Goal: Task Accomplishment & Management: Manage account settings

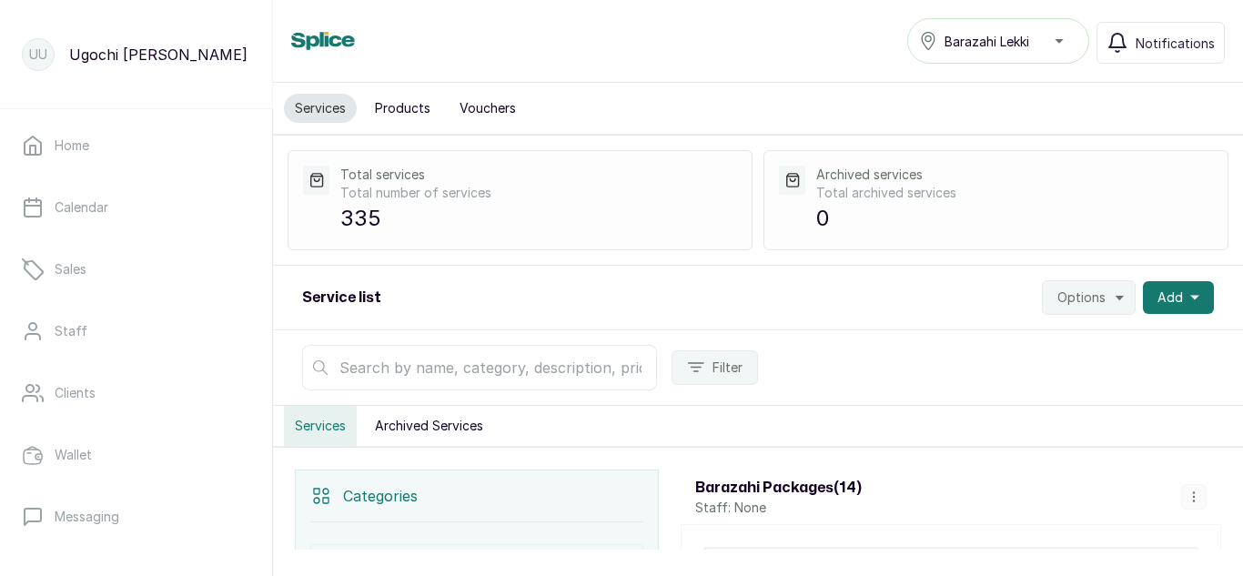
scroll to position [402, 0]
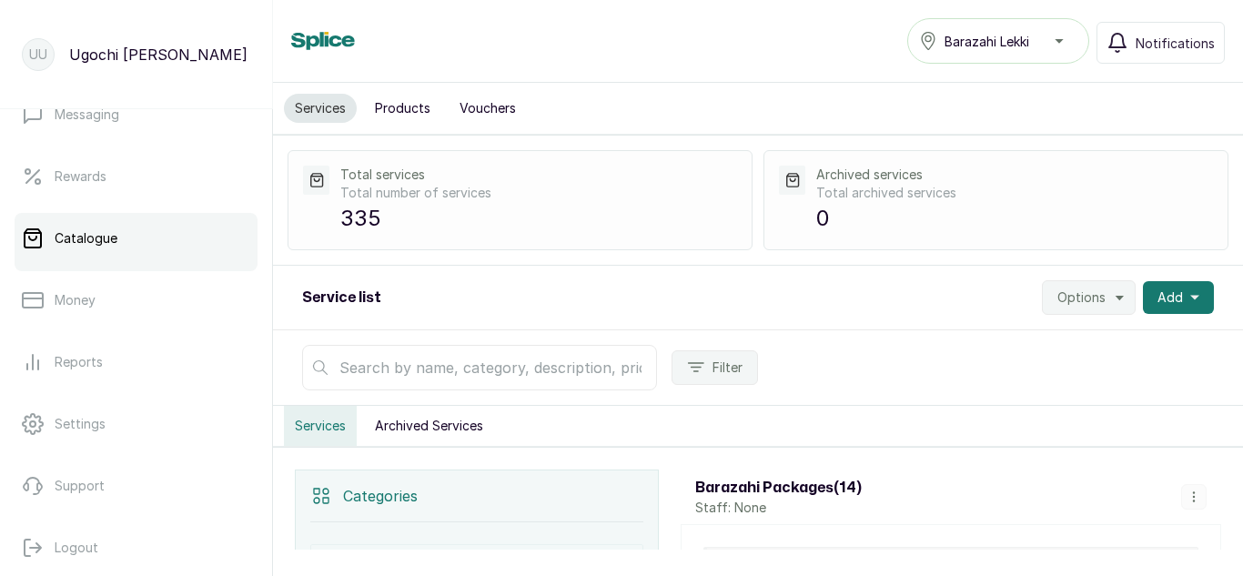
click at [394, 107] on button "Products" at bounding box center [402, 108] width 77 height 29
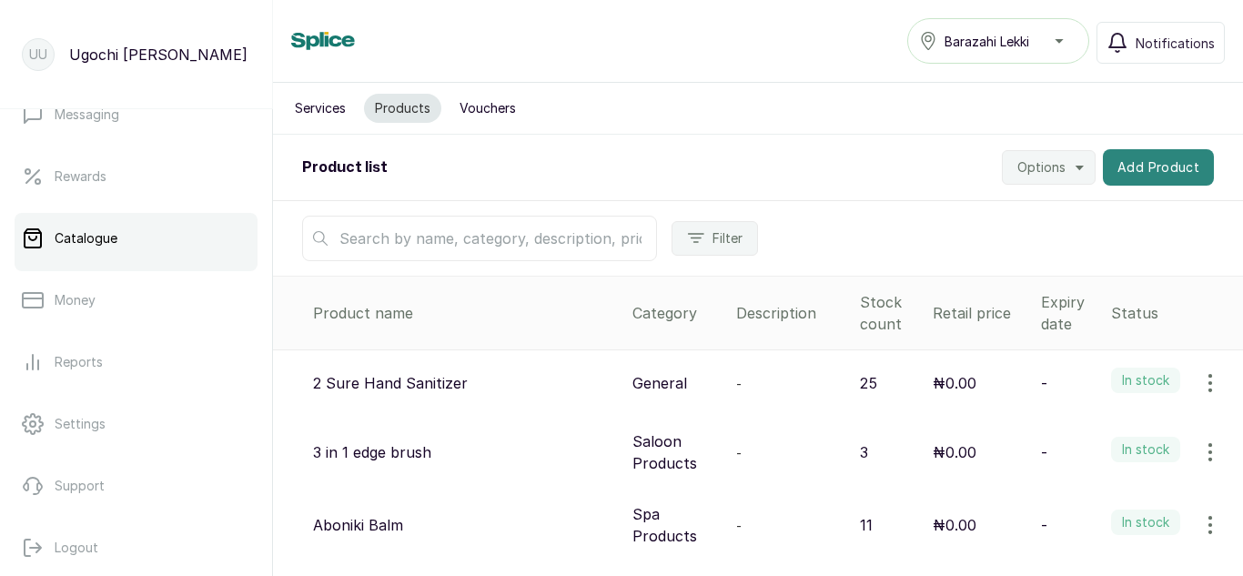
click at [1159, 161] on button "Add Product" at bounding box center [1158, 167] width 111 height 36
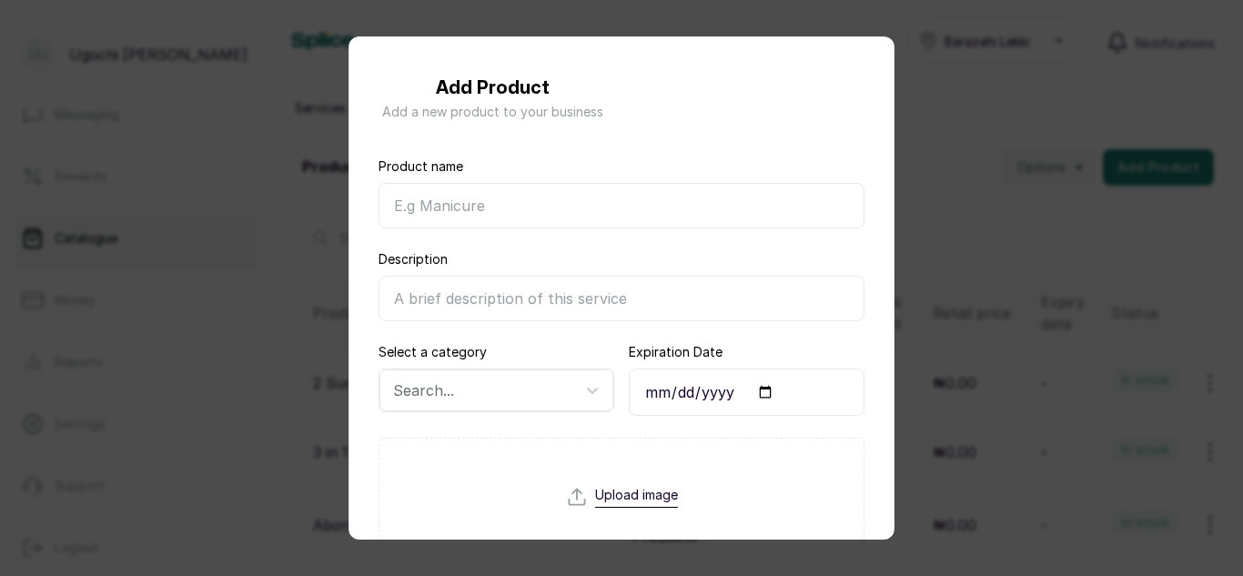
click at [1048, 74] on div "Add Product Add a new product to your business Product name Description Select …" at bounding box center [621, 288] width 1243 height 576
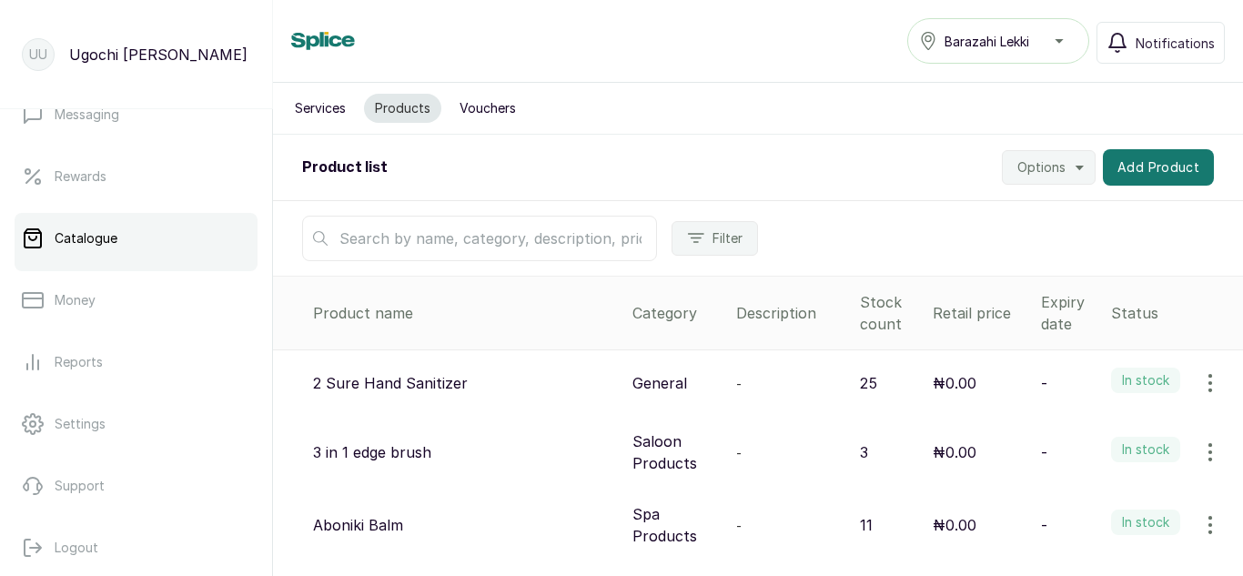
click at [454, 238] on input "text" at bounding box center [479, 239] width 355 height 46
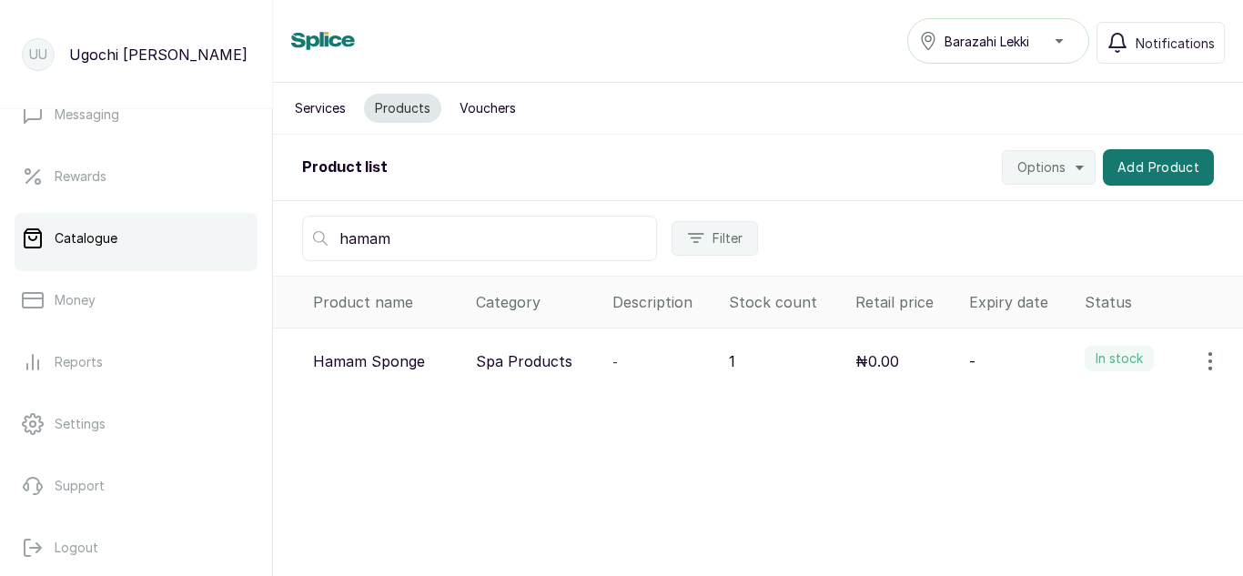
type input "hamam"
click at [1200, 371] on icon "button" at bounding box center [1211, 361] width 22 height 22
click at [1061, 413] on span "View" at bounding box center [1134, 412] width 175 height 22
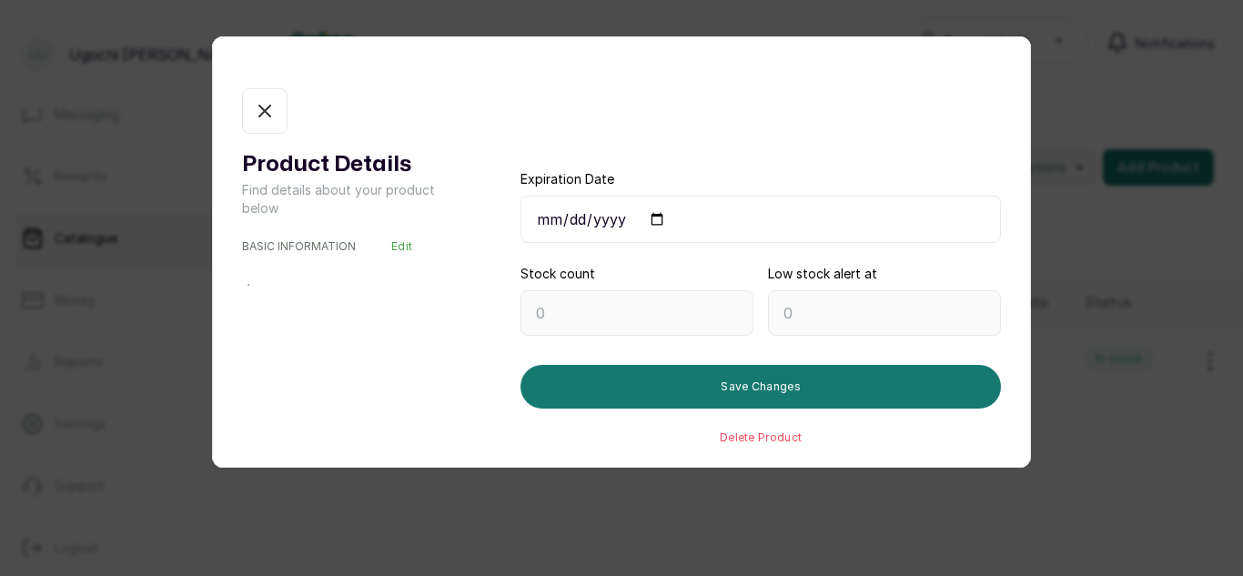
type input "1"
type input "0"
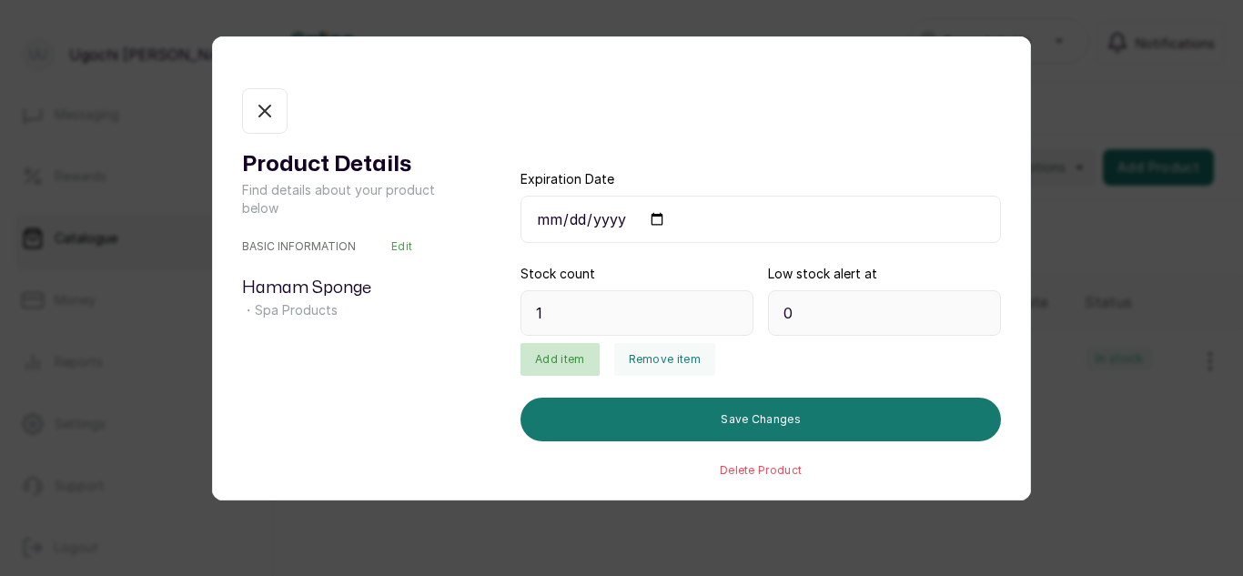
click at [550, 352] on button "Add item" at bounding box center [560, 359] width 78 height 33
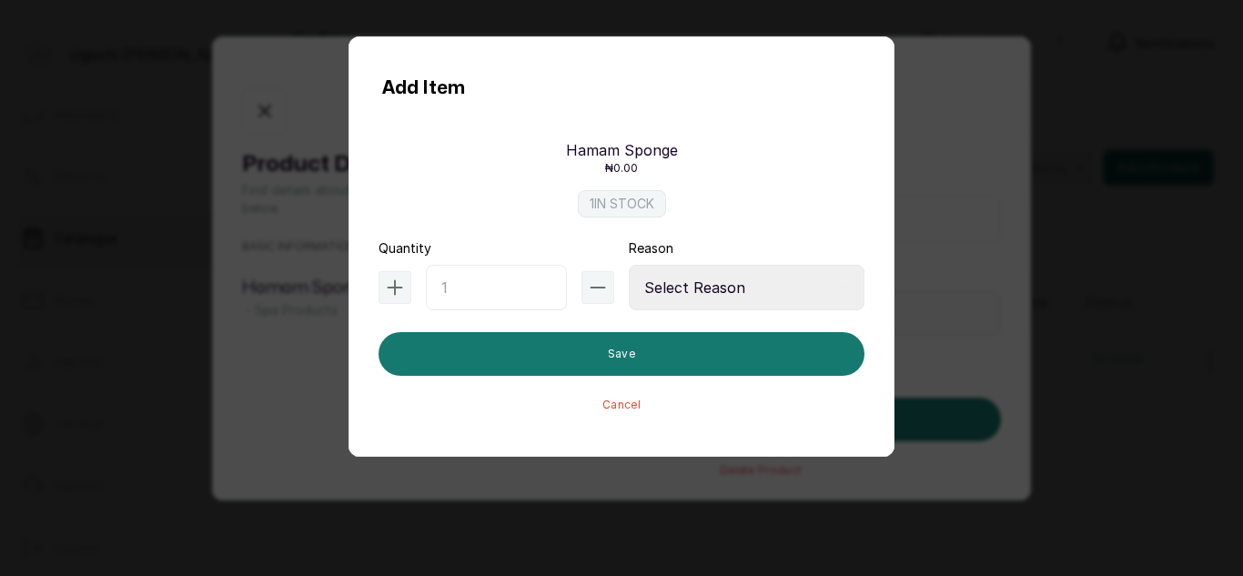
click at [478, 295] on input "text" at bounding box center [496, 288] width 141 height 46
type input "24"
click at [670, 290] on select "Select Reason Internal Use New Stock Damaged Adjustment Transfer Return Other" at bounding box center [747, 288] width 236 height 46
select select "new_stock"
click at [629, 265] on select "Select Reason Internal Use New Stock Damaged Adjustment Transfer Return Other" at bounding box center [747, 288] width 236 height 46
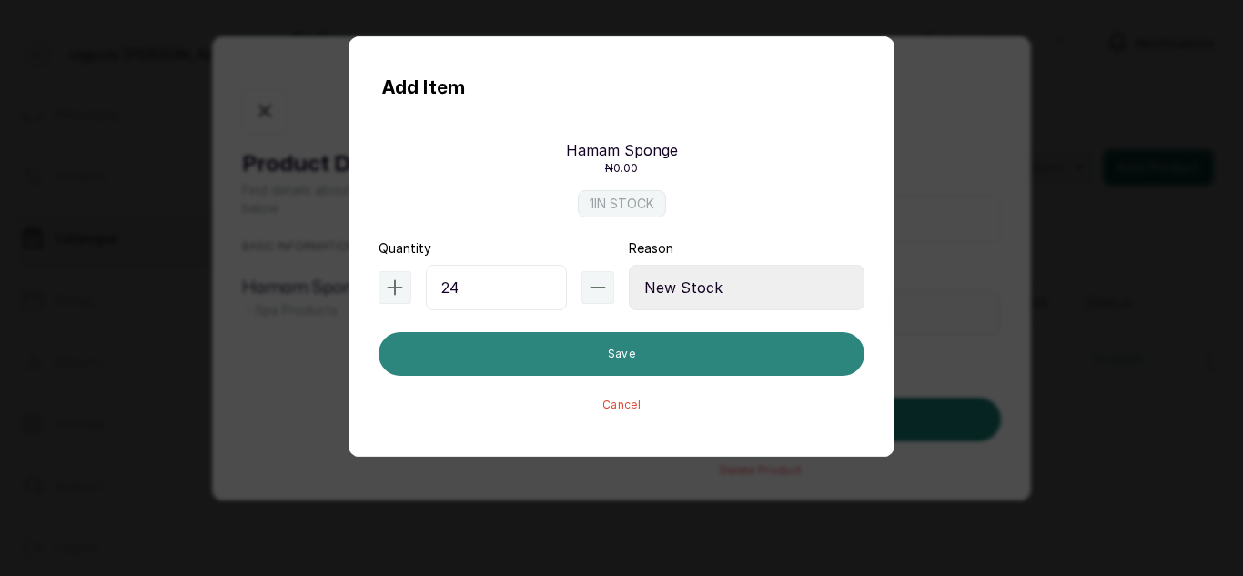
click at [630, 364] on button "Save" at bounding box center [622, 354] width 486 height 44
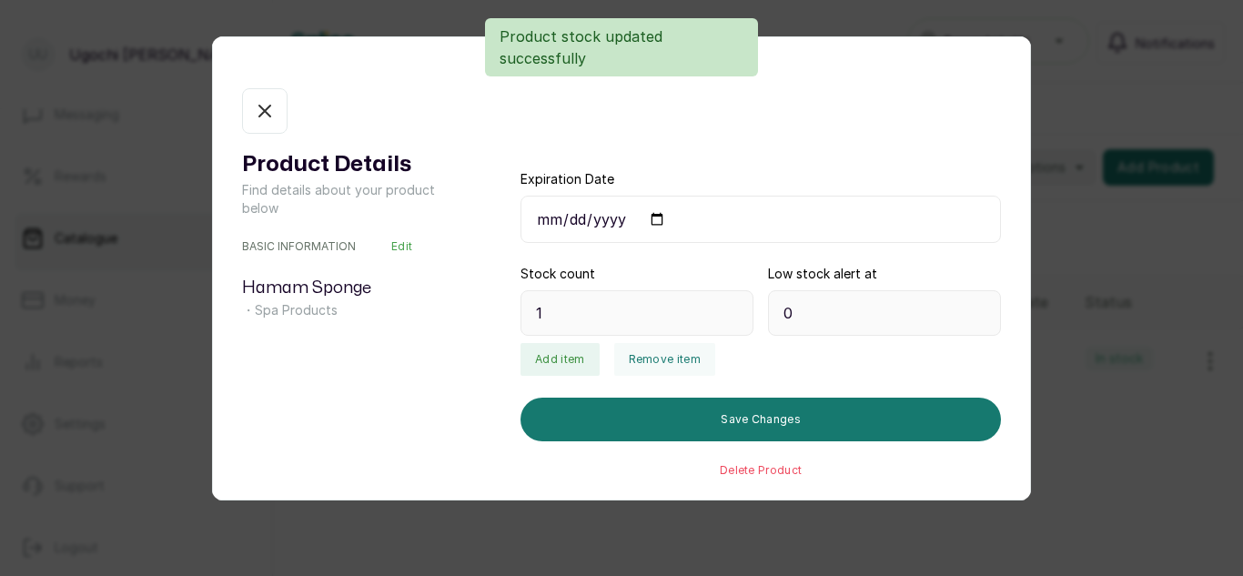
type input "25"
click at [245, 116] on button "In stock" at bounding box center [265, 111] width 46 height 46
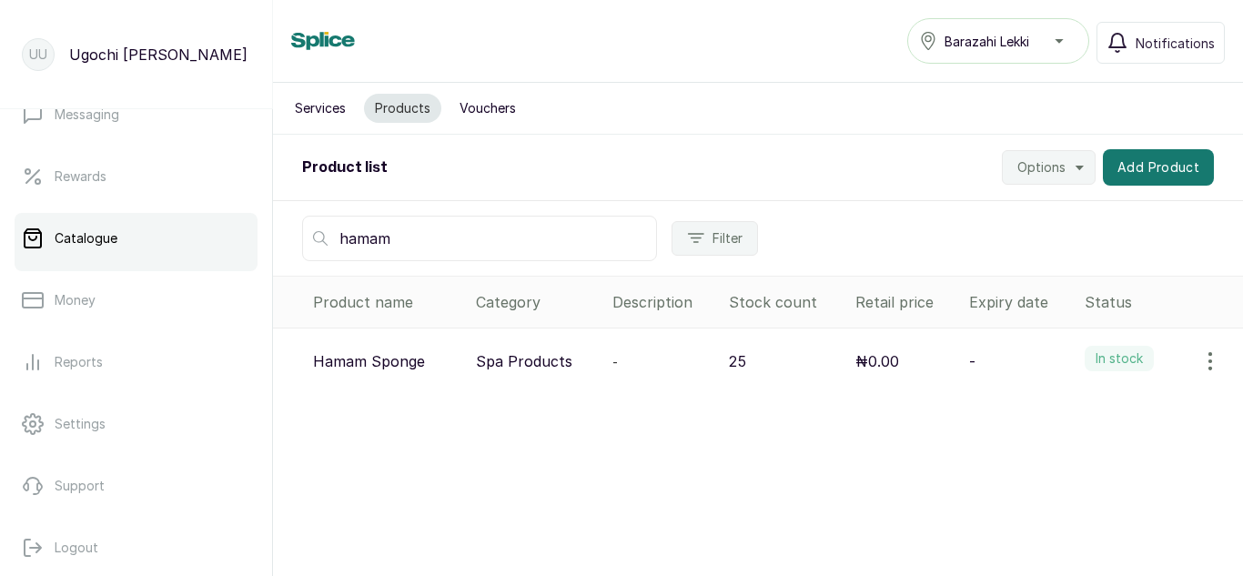
click at [425, 228] on input "hamam" at bounding box center [479, 239] width 355 height 46
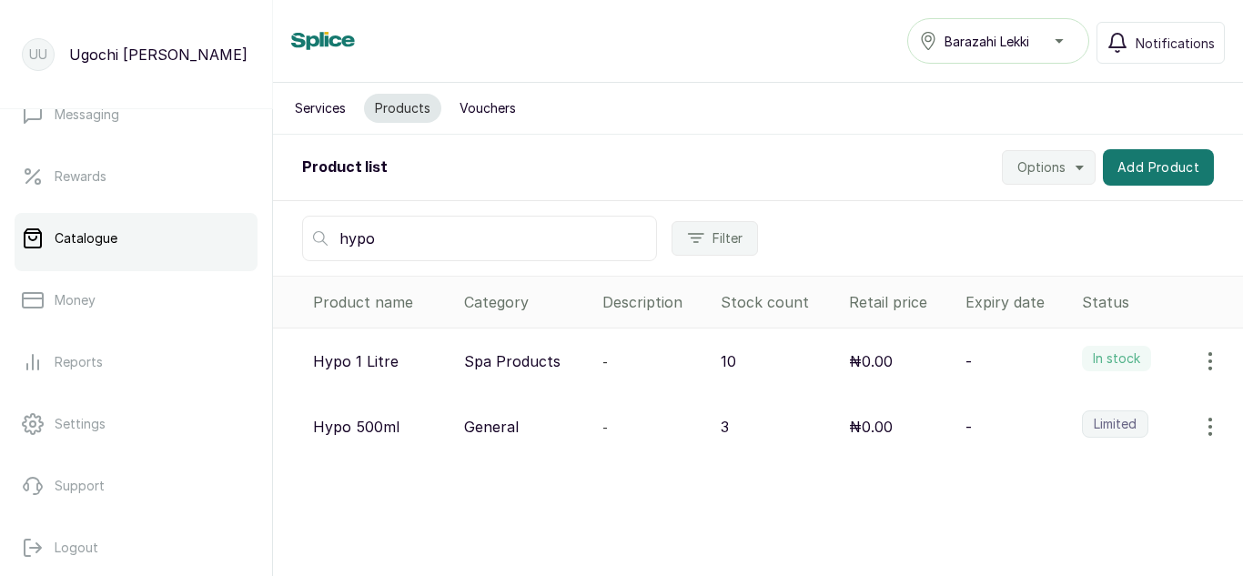
type input "hypo"
click at [1200, 423] on icon "button" at bounding box center [1211, 427] width 22 height 22
click at [1082, 474] on span "View" at bounding box center [1092, 478] width 33 height 22
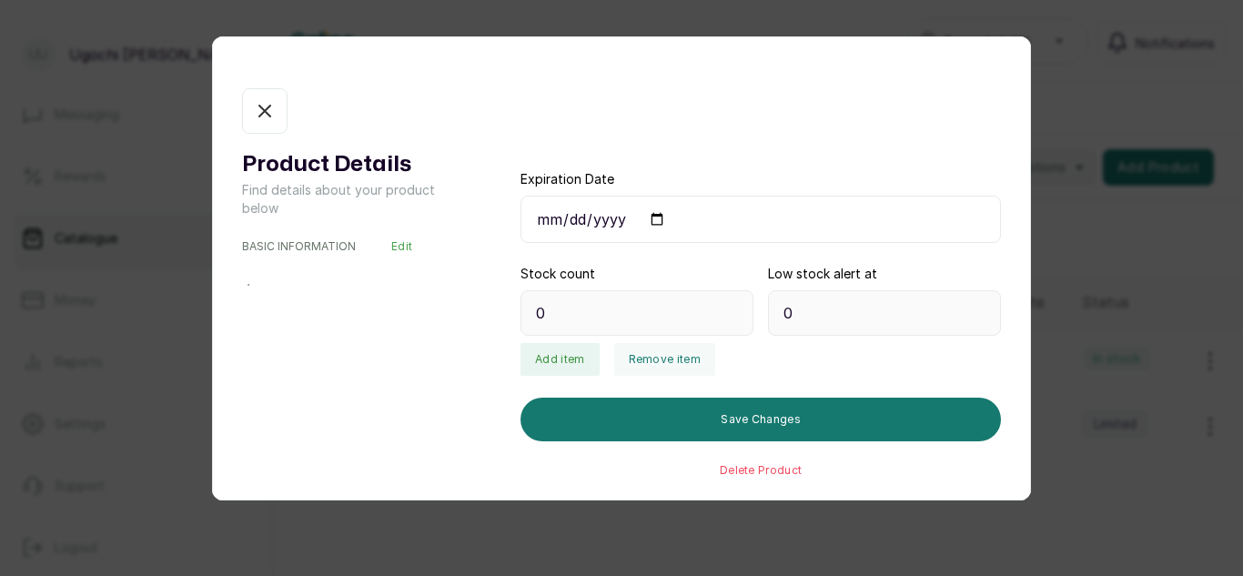
type input "3"
click at [651, 357] on button "Remove item" at bounding box center [664, 359] width 101 height 33
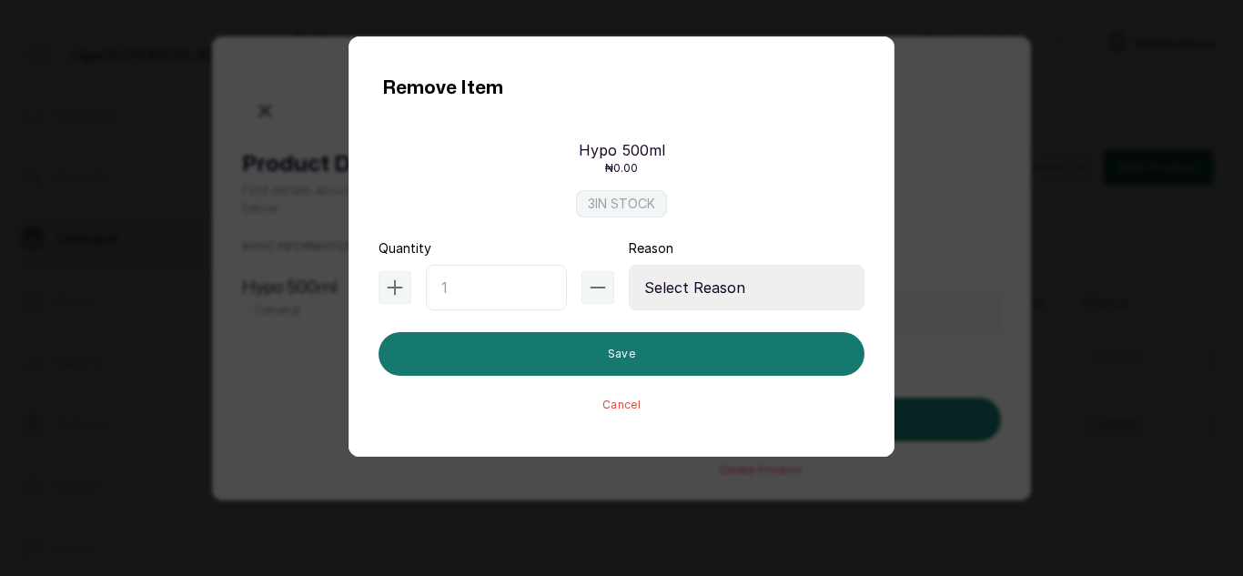
click at [483, 289] on input "text" at bounding box center [496, 288] width 141 height 46
type input "69"
click at [673, 289] on select "Select Reason Internal Use New Stock Damaged Adjustment Transfer Return Other" at bounding box center [747, 288] width 236 height 46
click at [629, 265] on select "Select Reason Internal Use New Stock Damaged Adjustment Transfer Return Other" at bounding box center [747, 288] width 236 height 46
click at [672, 302] on select "Select Reason Internal Use New Stock Damaged Adjustment Transfer Return Other" at bounding box center [747, 288] width 236 height 46
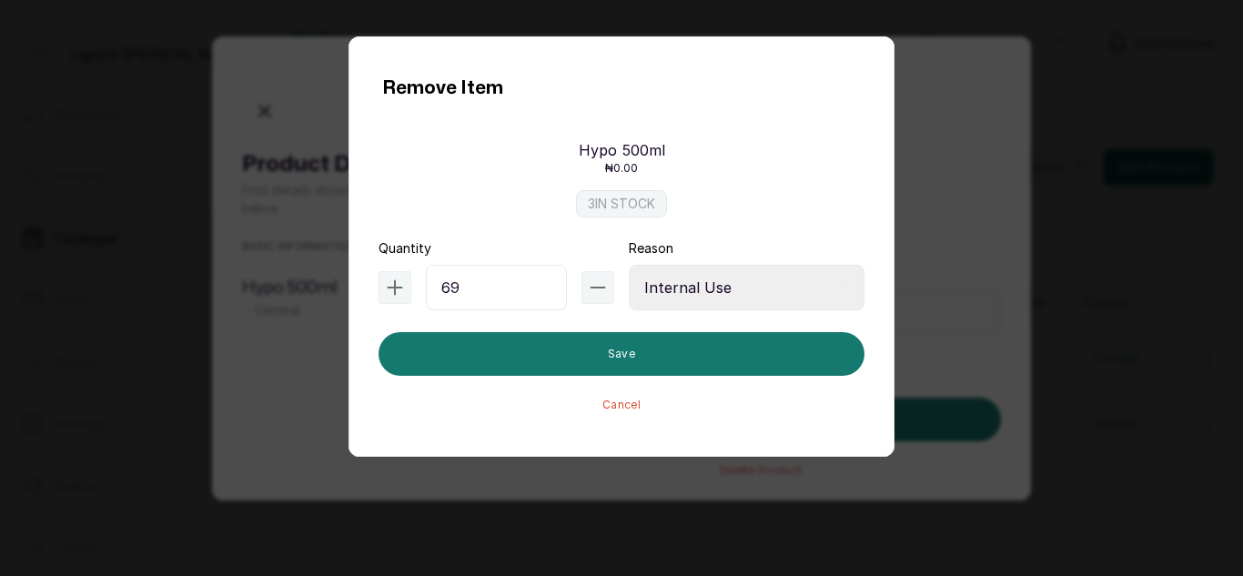
select select "new_stock"
click at [629, 265] on select "Select Reason Internal Use New Stock Damaged Adjustment Transfer Return Other" at bounding box center [747, 288] width 236 height 46
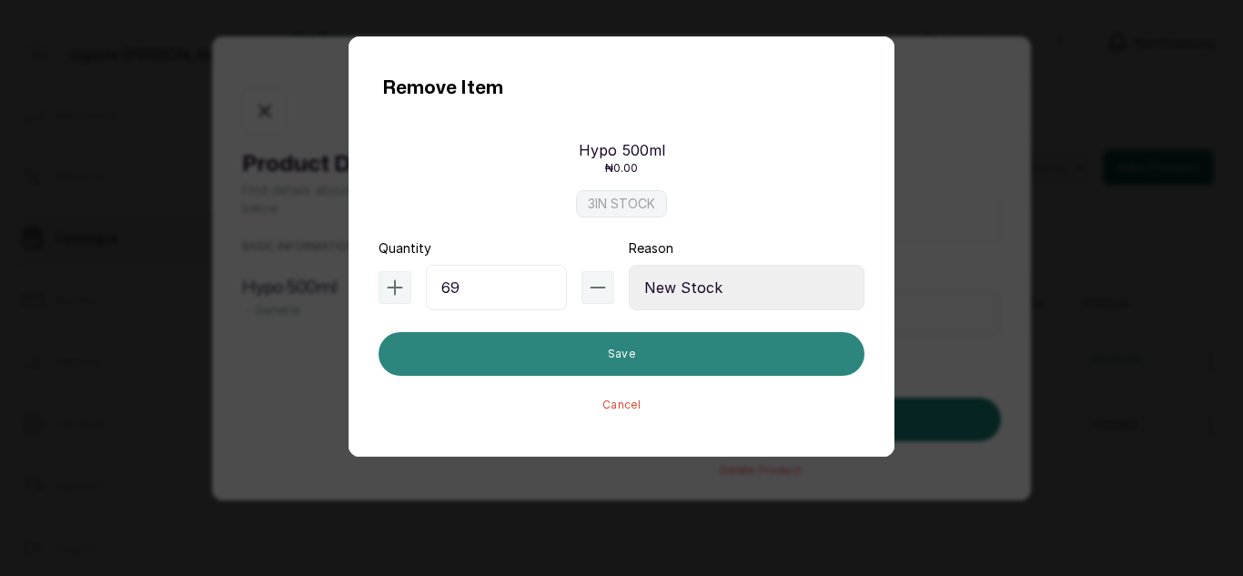
click at [611, 360] on button "Save" at bounding box center [622, 354] width 486 height 44
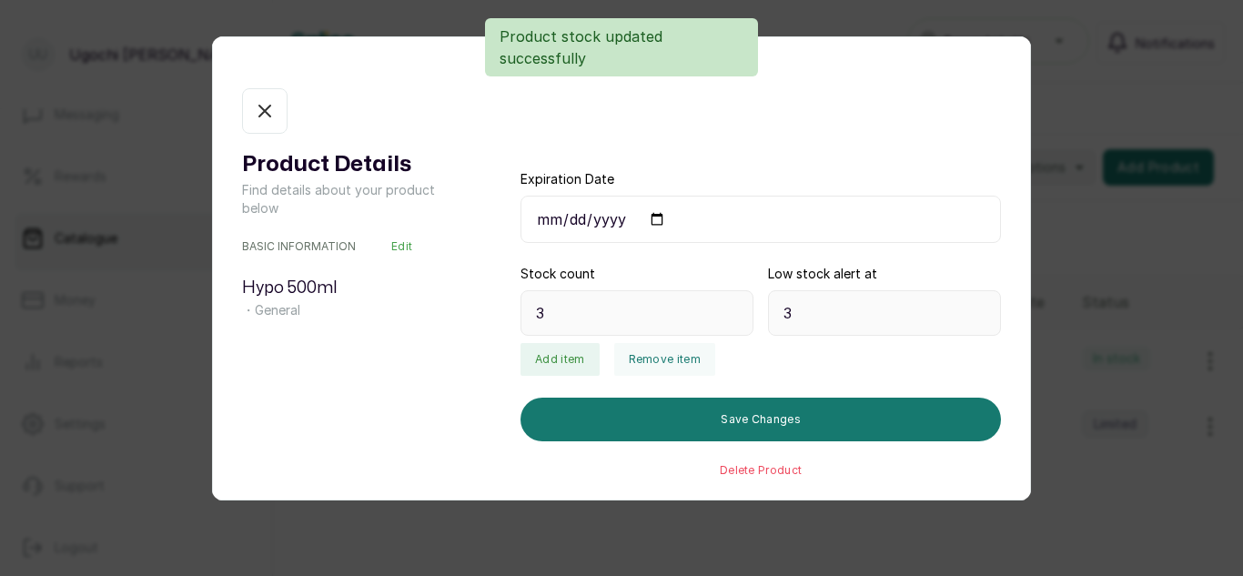
type input "-66"
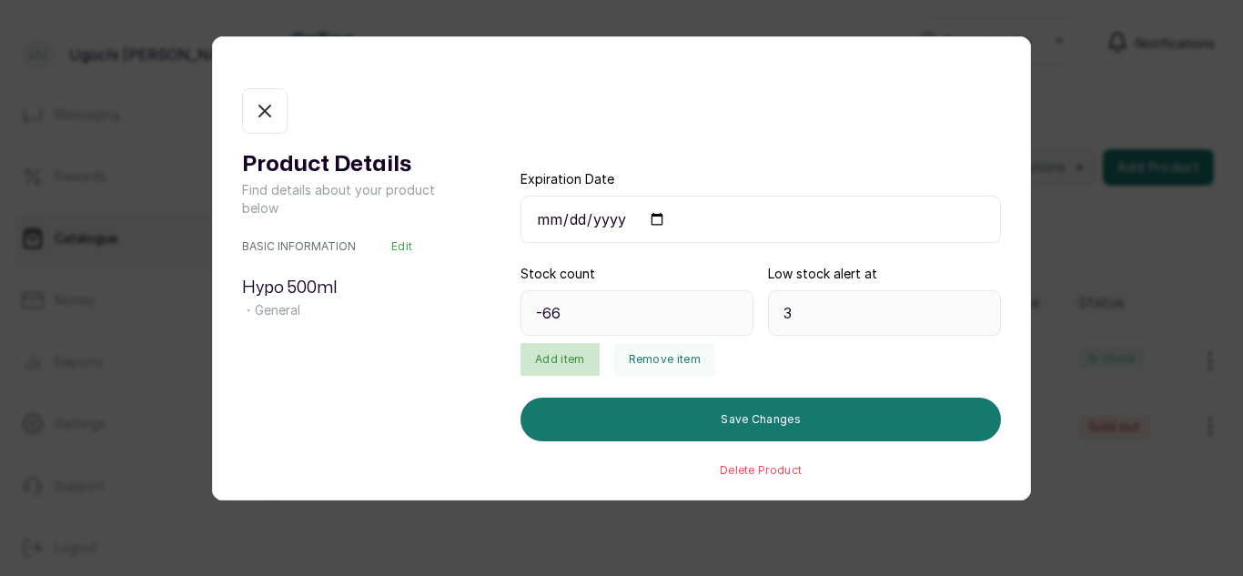
click at [541, 366] on button "Add item" at bounding box center [560, 359] width 78 height 33
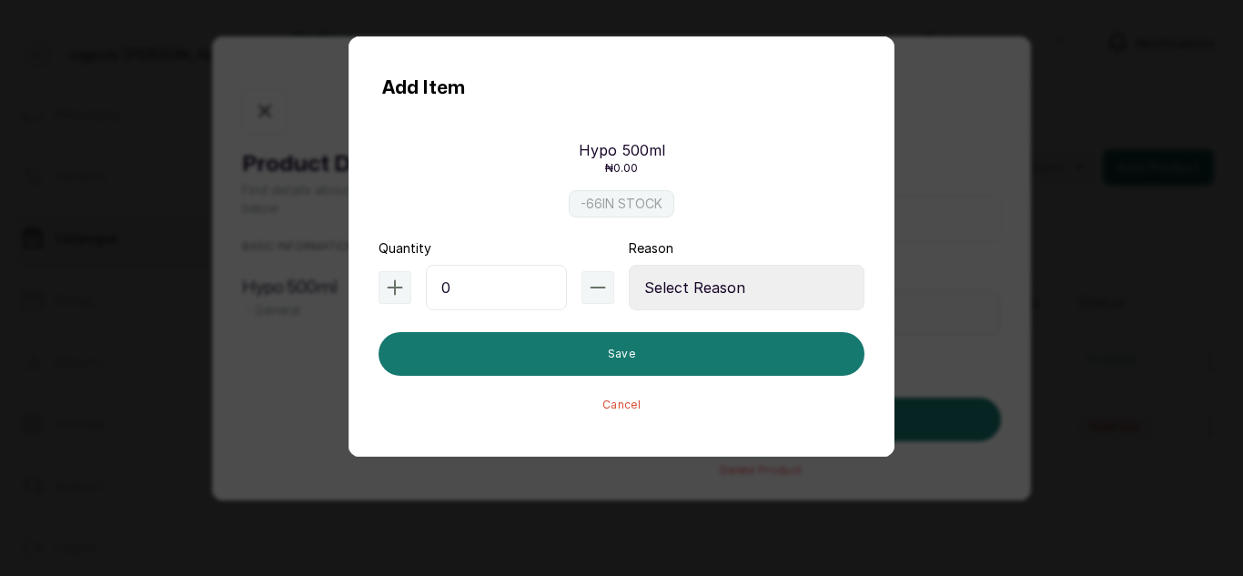
click at [318, 113] on div "Add Item Hypo 500ml ₦0.00 -66 IN STOCK Quantity 0 Reason Select Reason Internal…" at bounding box center [621, 288] width 1243 height 576
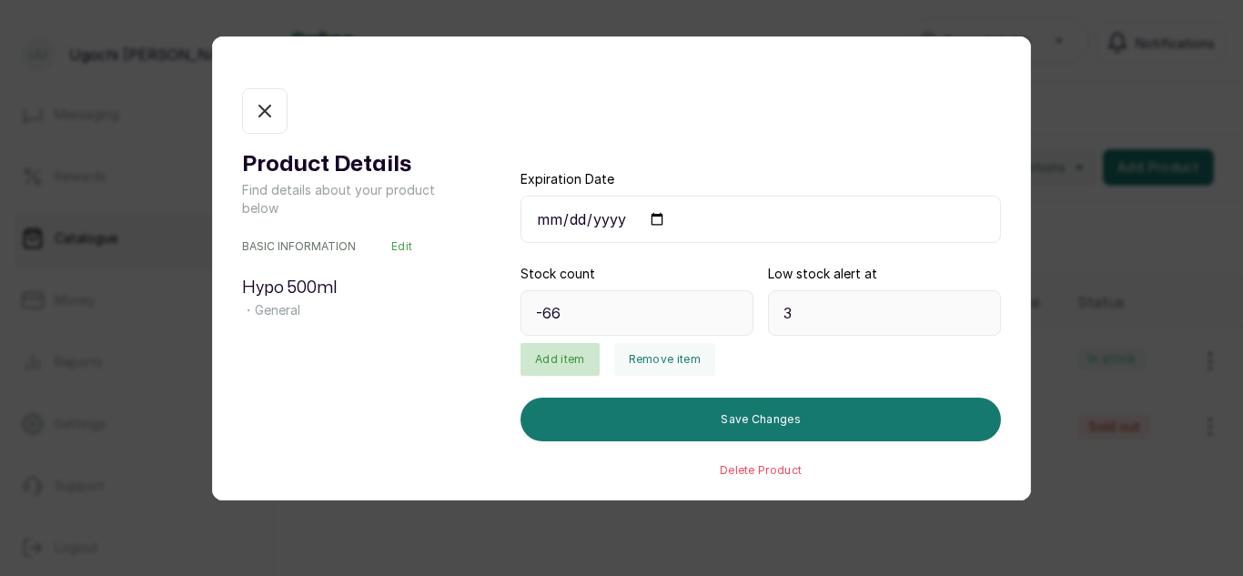
click at [532, 372] on button "Add item" at bounding box center [560, 359] width 78 height 33
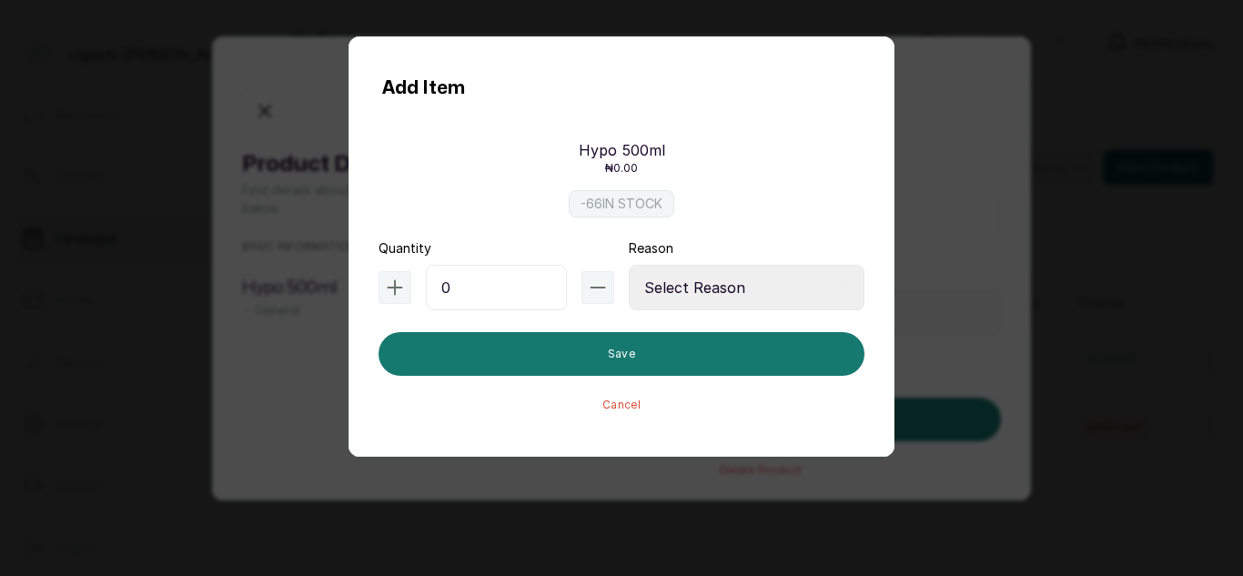
click at [461, 291] on input "0" at bounding box center [496, 288] width 141 height 46
type input "0"
type input "69"
click at [709, 287] on select "Select Reason Internal Use New Stock Damaged Adjustment Transfer Return Other" at bounding box center [747, 288] width 236 height 46
select select "adjustment"
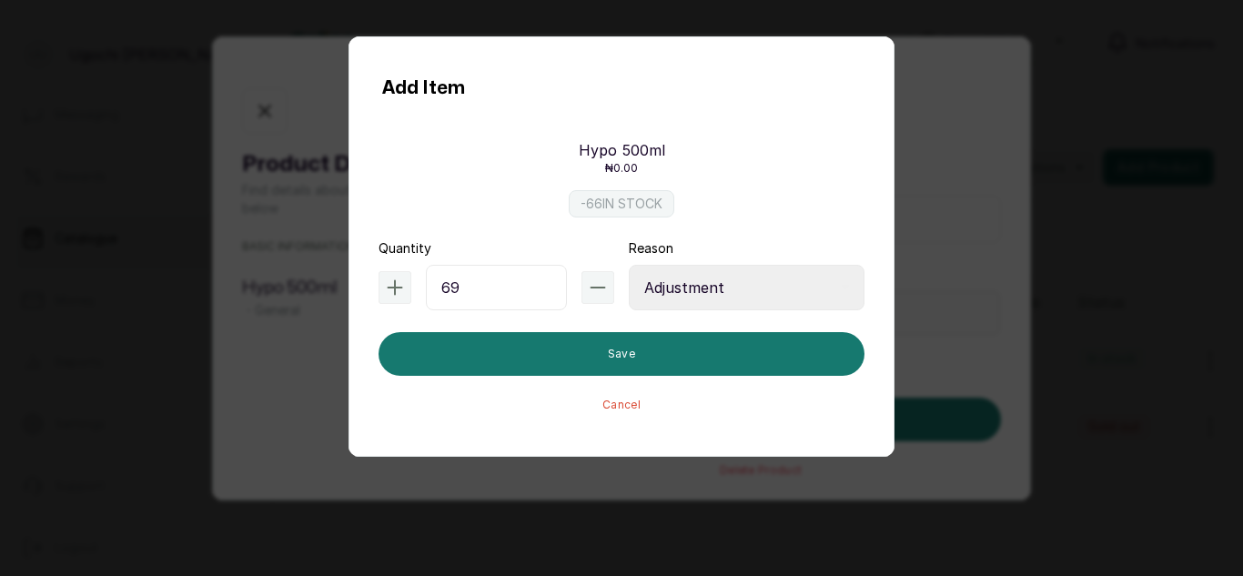
click at [629, 265] on select "Select Reason Internal Use New Stock Damaged Adjustment Transfer Return Other" at bounding box center [747, 288] width 236 height 46
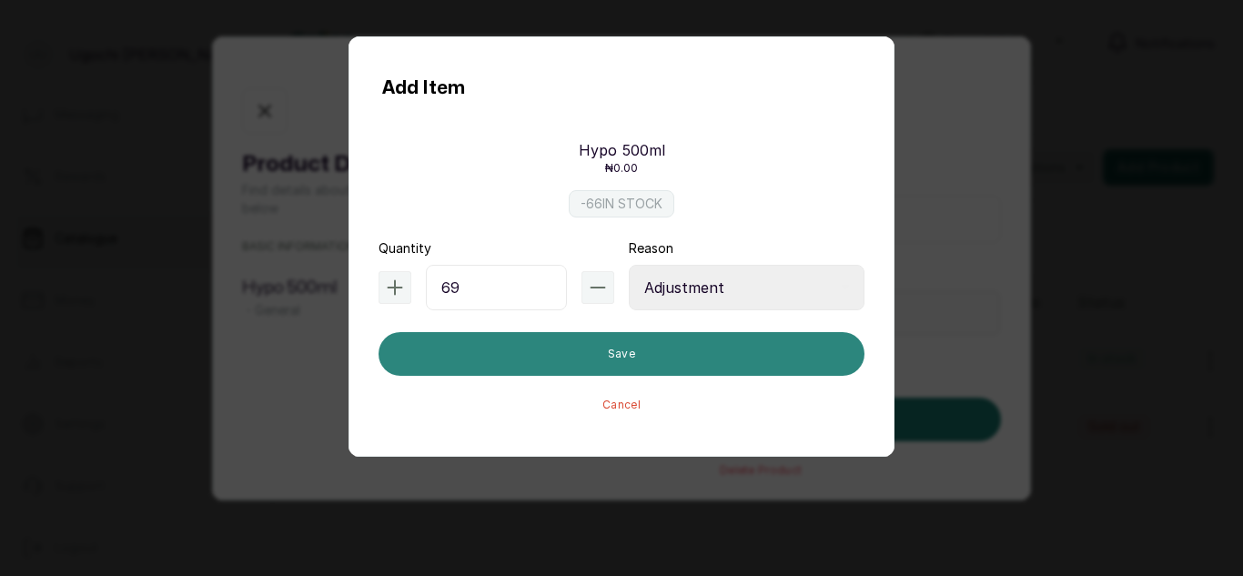
click at [562, 352] on button "Save" at bounding box center [622, 354] width 486 height 44
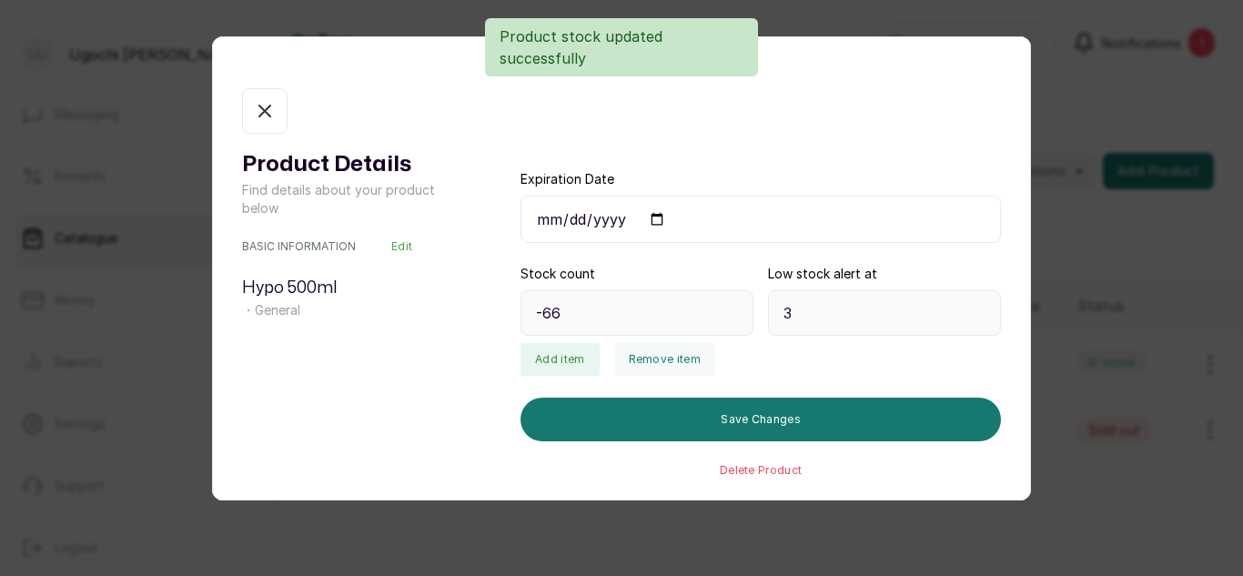
type input "3"
click at [568, 354] on button "Add item" at bounding box center [560, 359] width 78 height 33
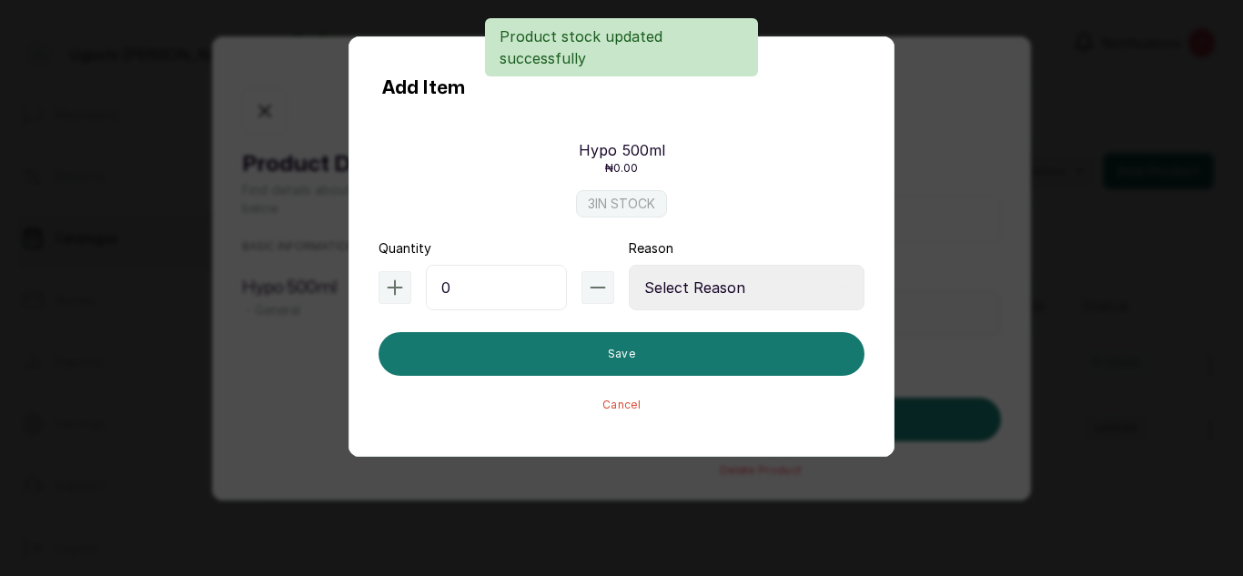
click at [502, 299] on input "0" at bounding box center [496, 288] width 141 height 46
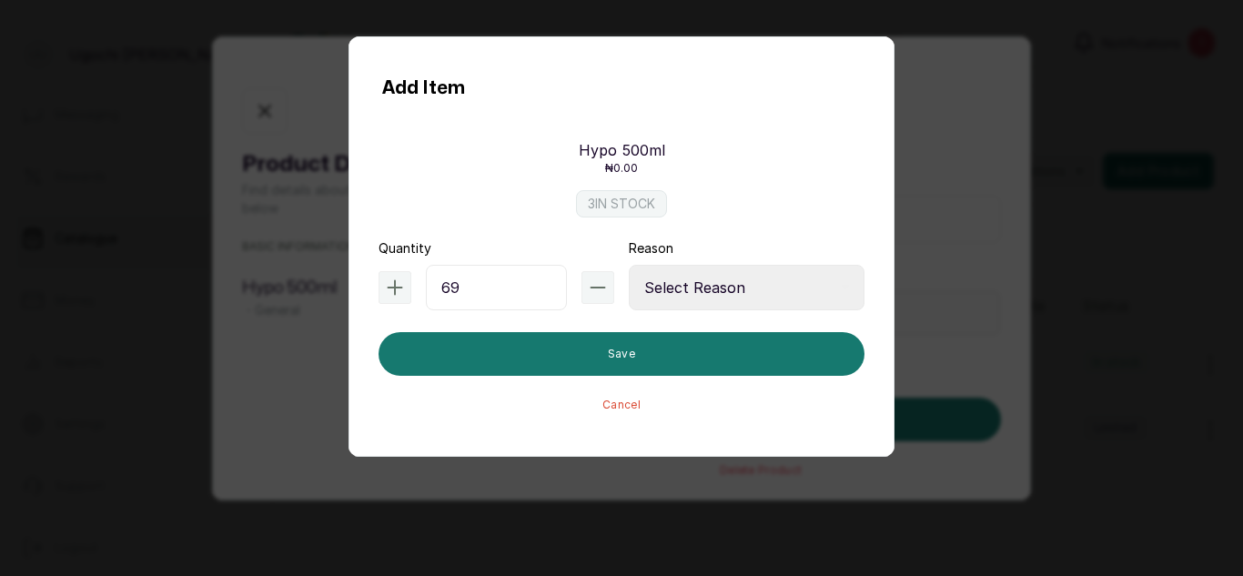
type input "69"
click at [675, 276] on select "Select Reason Internal Use New Stock Damaged Adjustment Transfer Return Other" at bounding box center [747, 288] width 236 height 46
select select "new_stock"
click at [629, 265] on select "Select Reason Internal Use New Stock Damaged Adjustment Transfer Return Other" at bounding box center [747, 288] width 236 height 46
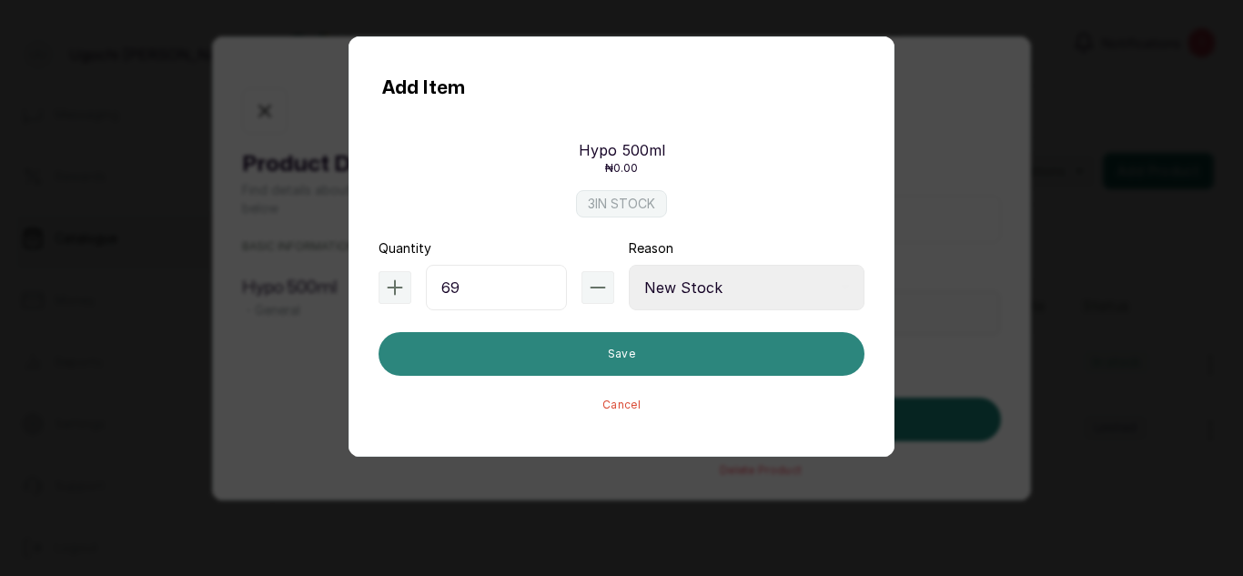
click at [633, 371] on button "Save" at bounding box center [622, 354] width 486 height 44
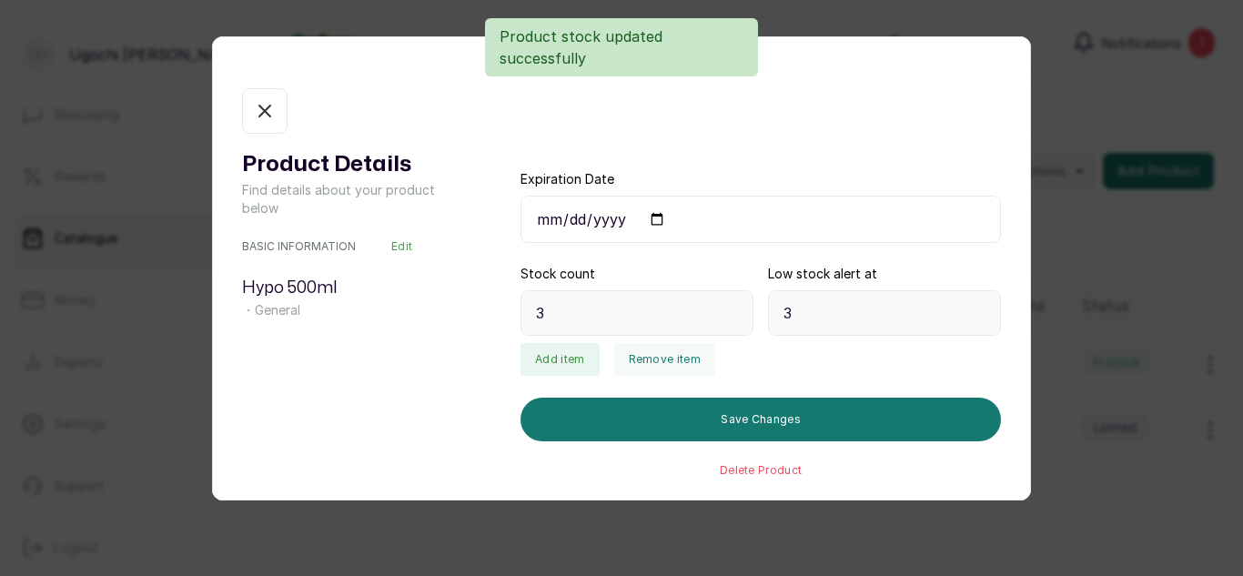
type input "72"
click at [268, 113] on icon "button" at bounding box center [264, 111] width 11 height 11
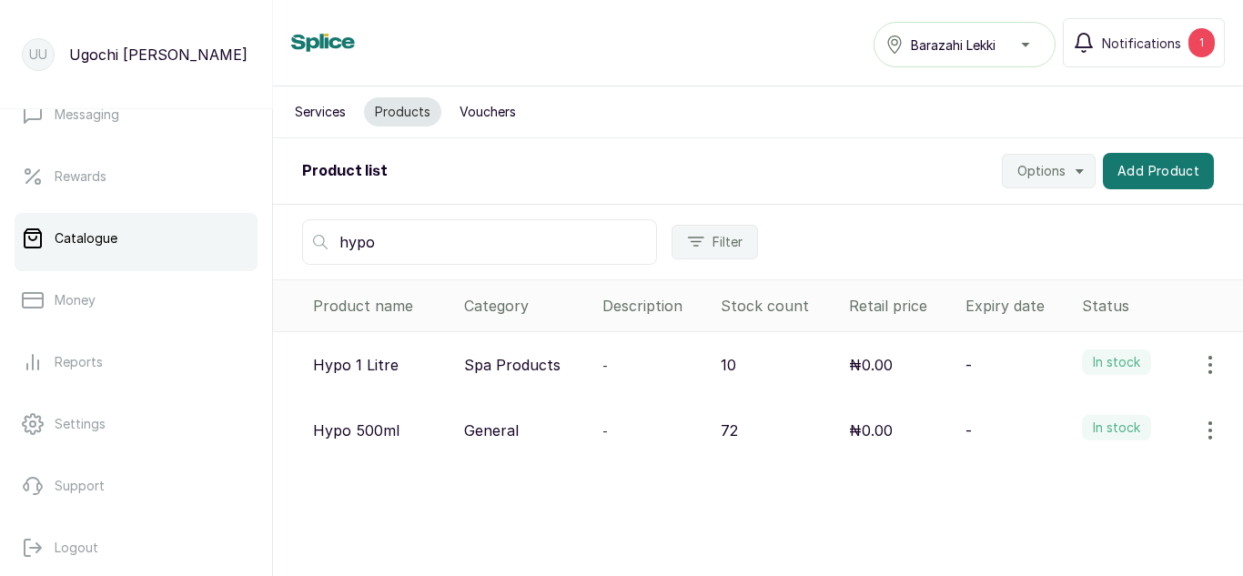
click at [1200, 356] on icon "button" at bounding box center [1211, 365] width 22 height 22
click at [1076, 413] on span "View" at bounding box center [1092, 416] width 33 height 22
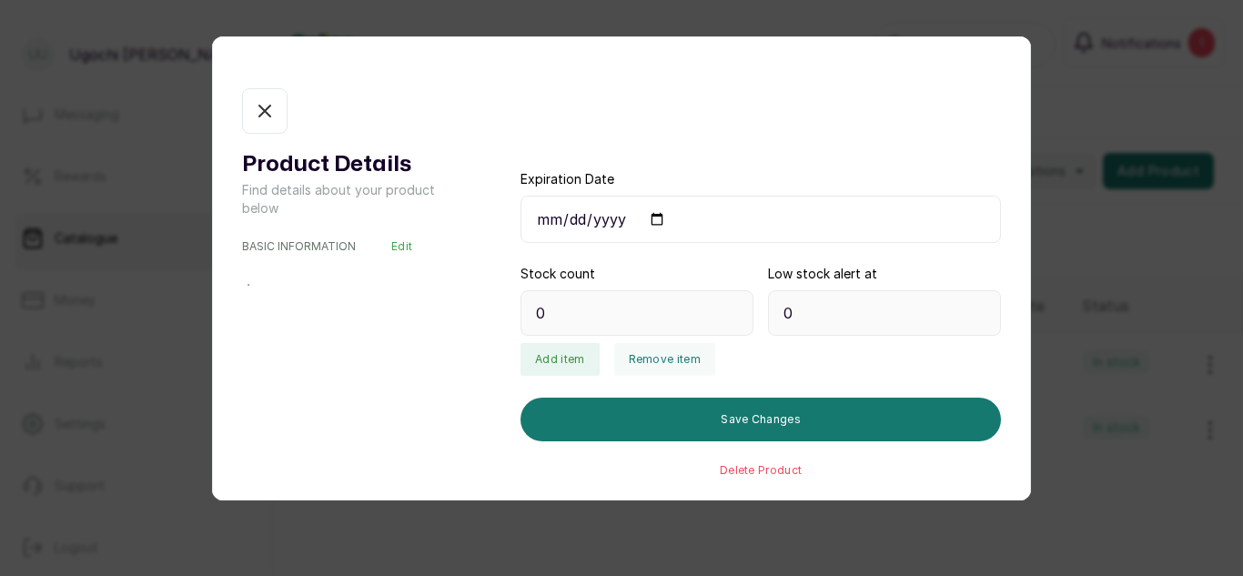
type input "10"
type input "2"
click at [572, 360] on button "Add item" at bounding box center [560, 359] width 78 height 33
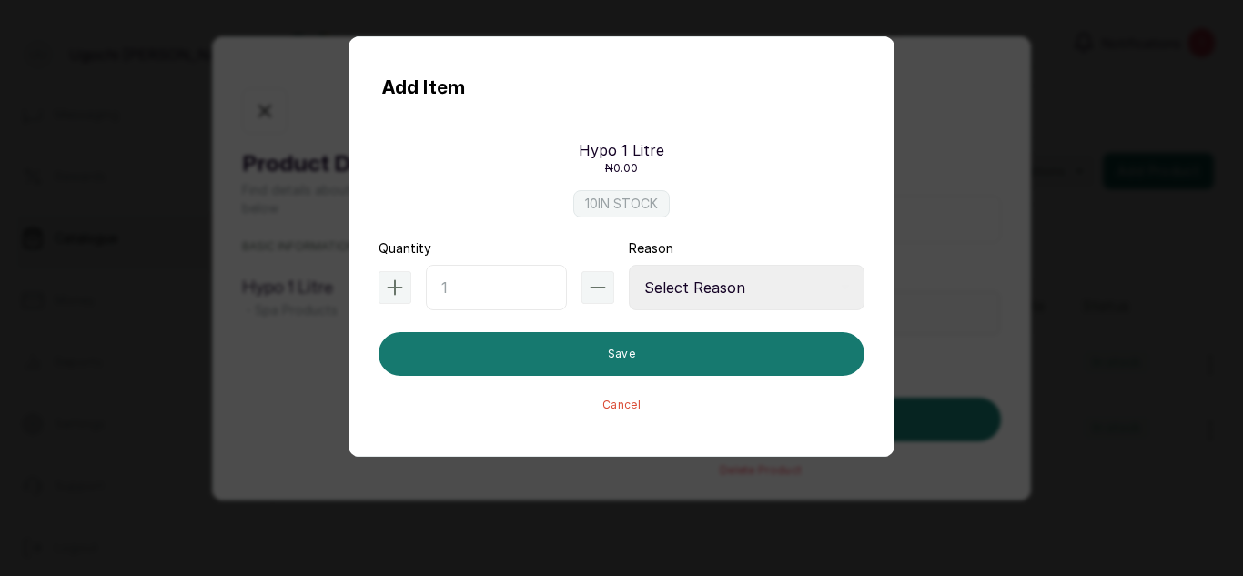
click at [490, 299] on input "text" at bounding box center [496, 288] width 141 height 46
type input "24"
click at [678, 292] on select "Select Reason Internal Use New Stock Damaged Adjustment Transfer Return Other" at bounding box center [747, 288] width 236 height 46
select select "new_stock"
click at [629, 265] on select "Select Reason Internal Use New Stock Damaged Adjustment Transfer Return Other" at bounding box center [747, 288] width 236 height 46
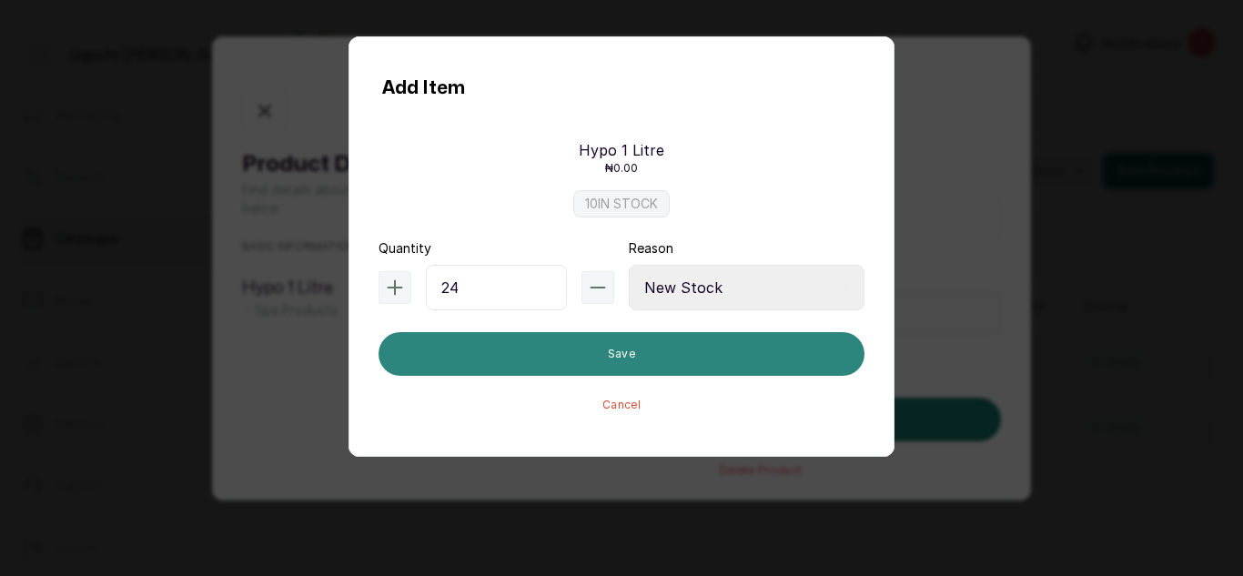
click at [645, 363] on button "Save" at bounding box center [622, 354] width 486 height 44
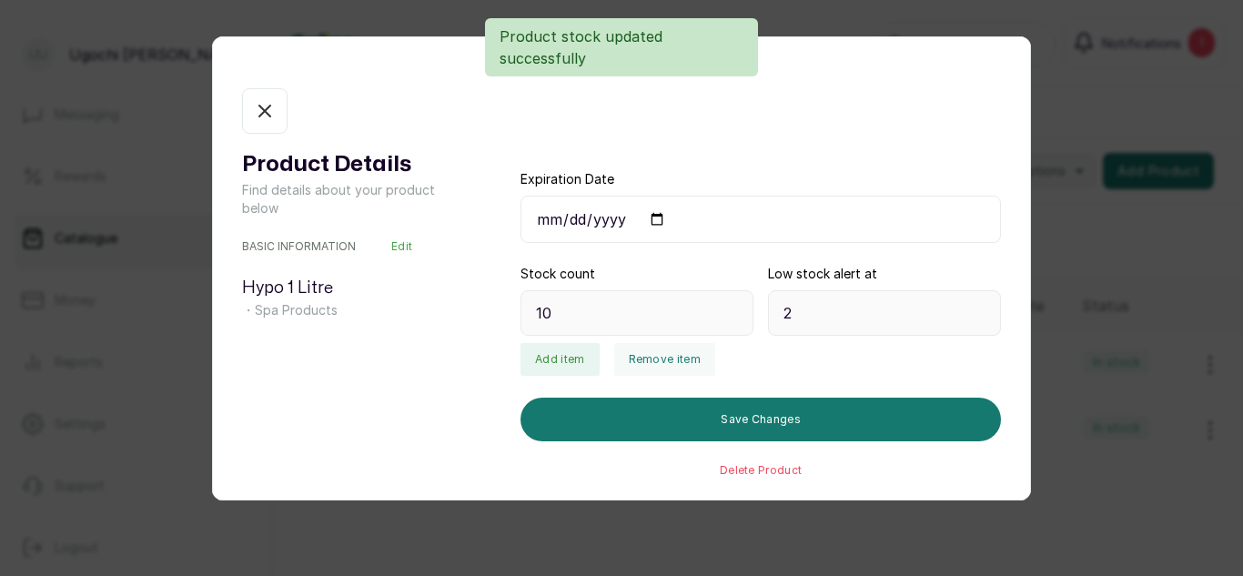
type input "34"
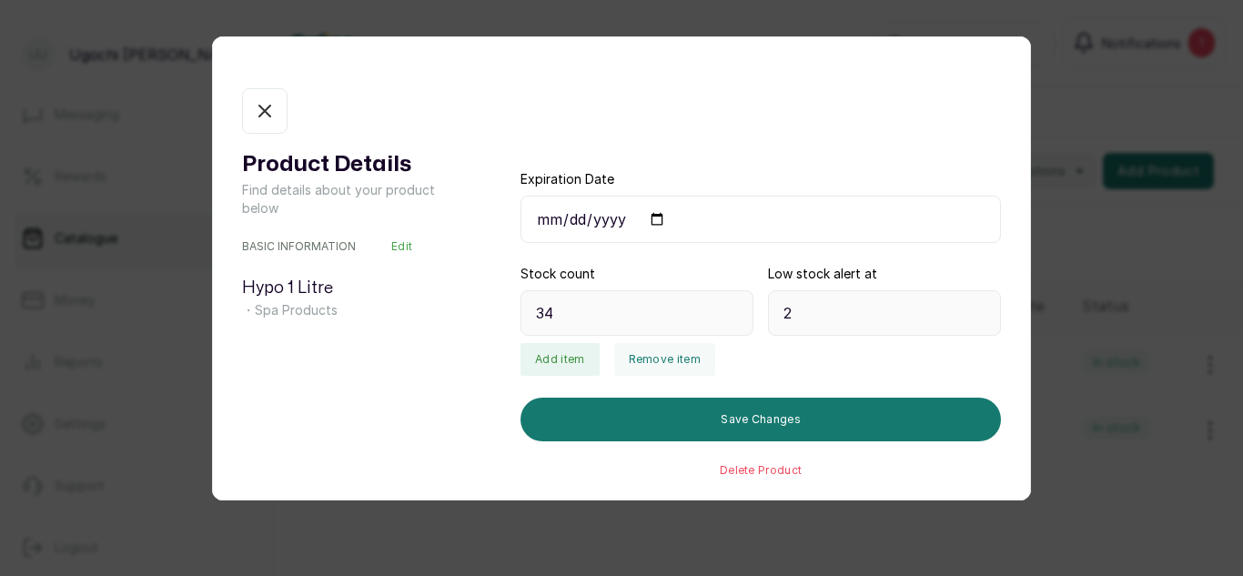
click at [266, 125] on button "In stock" at bounding box center [265, 111] width 46 height 46
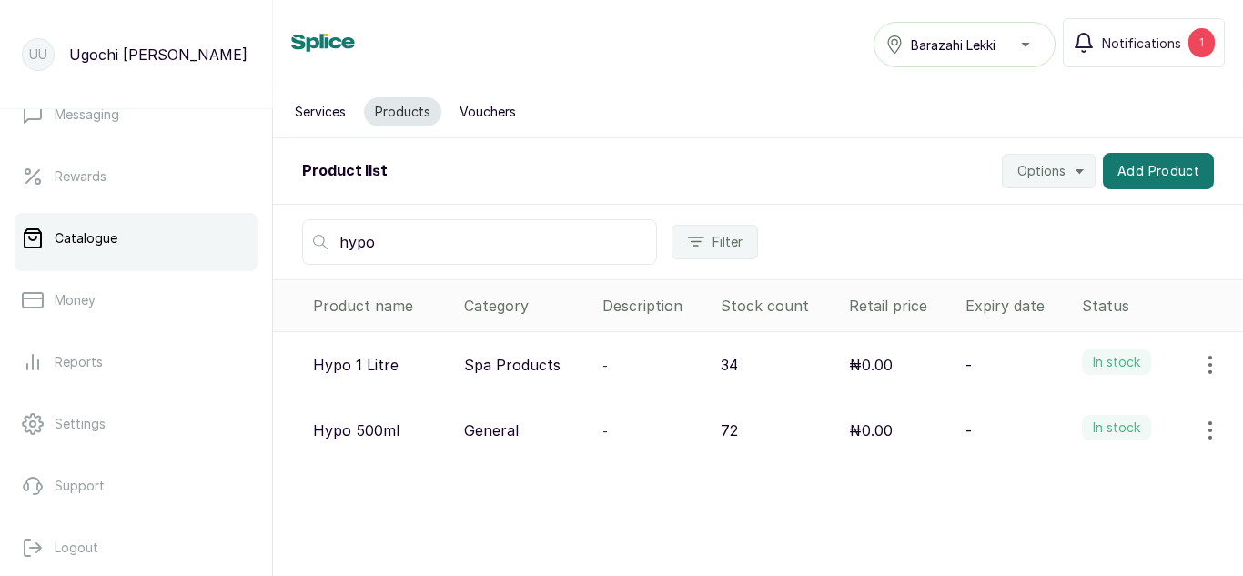
click at [381, 246] on input "hypo" at bounding box center [479, 242] width 355 height 46
type input "h"
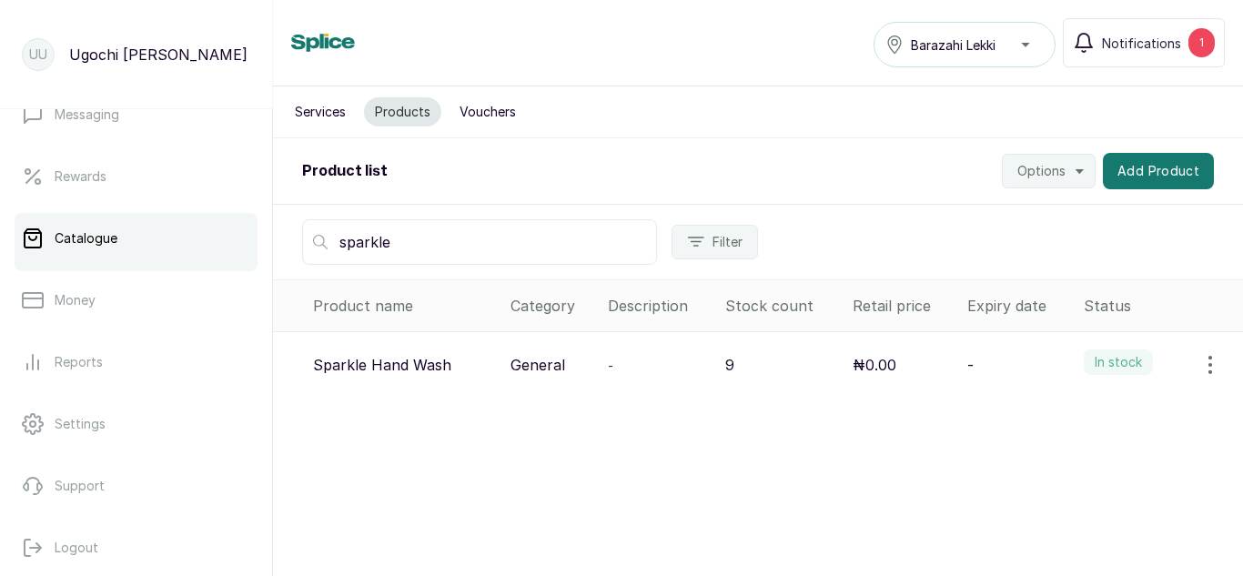
type input "sparkle"
click at [1210, 358] on icon "button" at bounding box center [1211, 365] width 2 height 16
click at [1057, 420] on span "View" at bounding box center [1134, 416] width 175 height 22
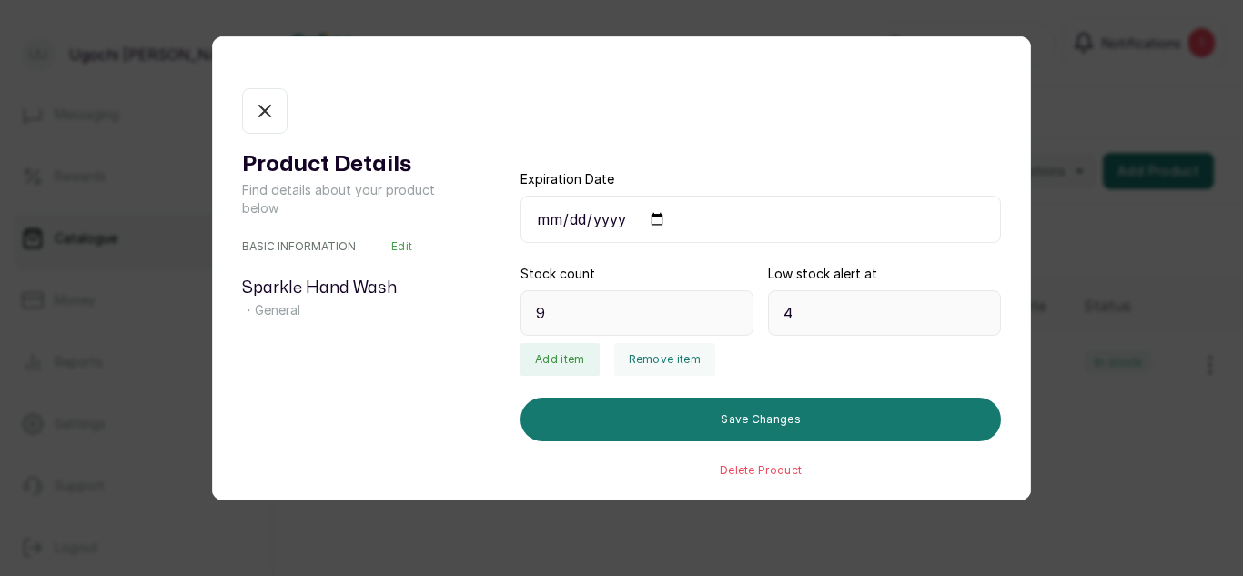
type input "9"
type input "4"
click at [565, 361] on button "Add item" at bounding box center [560, 359] width 78 height 33
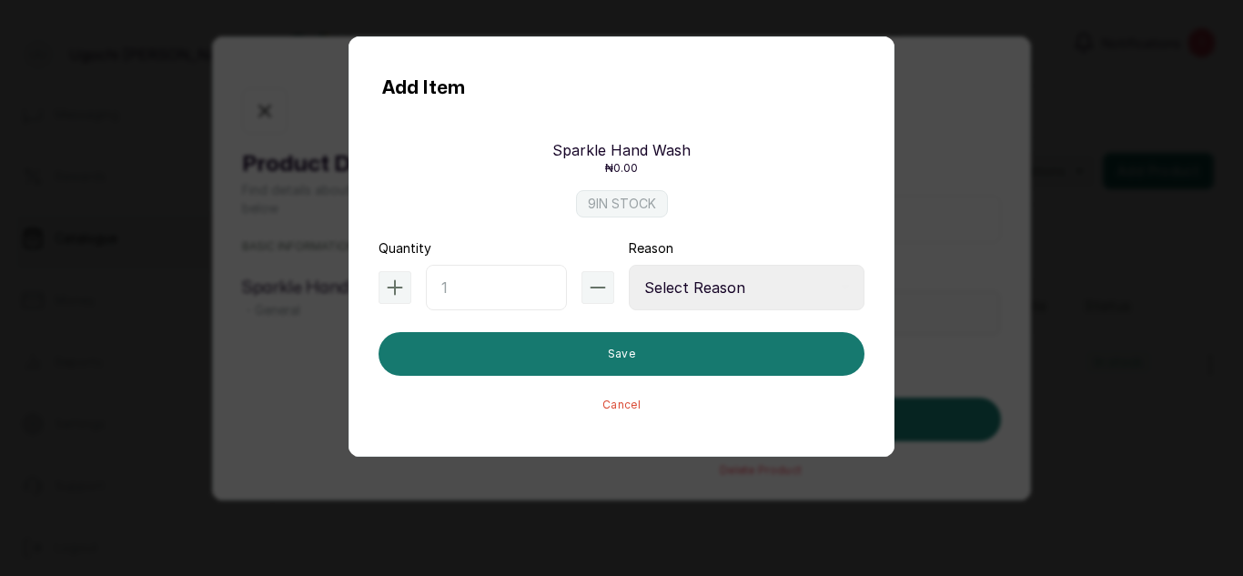
click at [484, 297] on input "text" at bounding box center [496, 288] width 141 height 46
type input "48"
click at [658, 304] on select "Select Reason Internal Use New Stock Damaged Adjustment Transfer Return Other" at bounding box center [747, 288] width 236 height 46
select select "internal_use"
click at [629, 265] on select "Select Reason Internal Use New Stock Damaged Adjustment Transfer Return Other" at bounding box center [747, 288] width 236 height 46
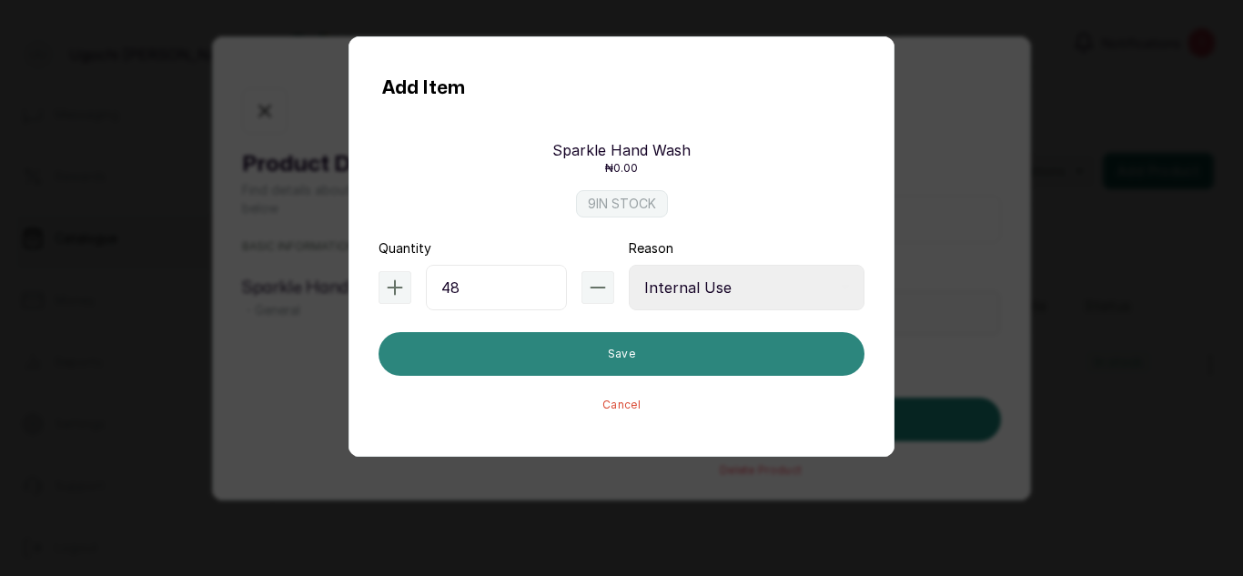
click at [607, 375] on button "Save" at bounding box center [622, 354] width 486 height 44
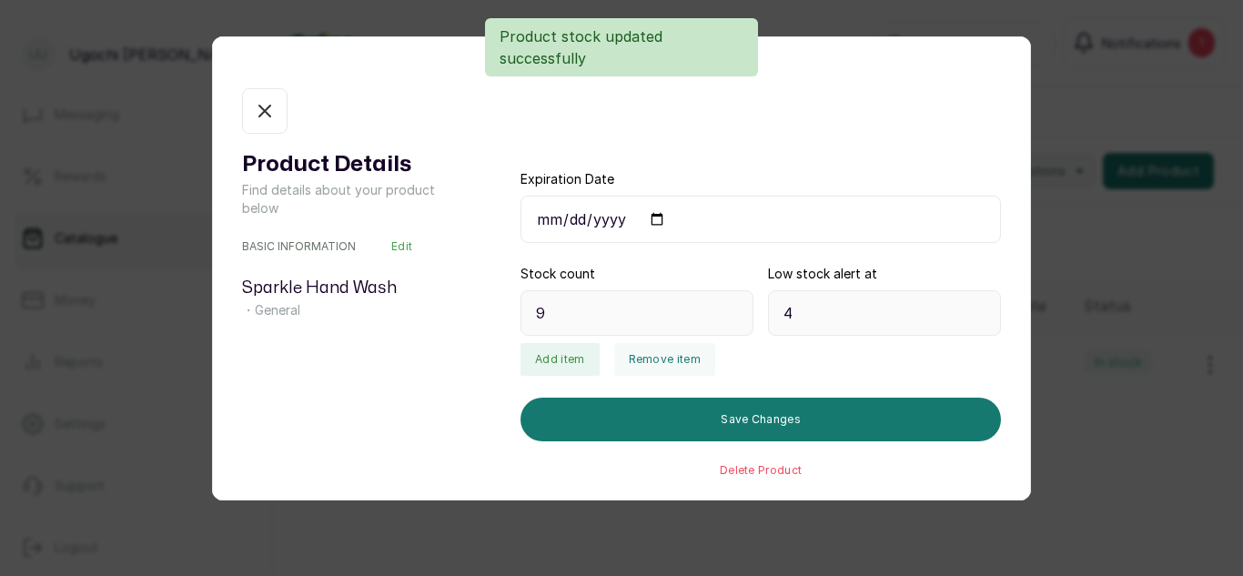
type input "57"
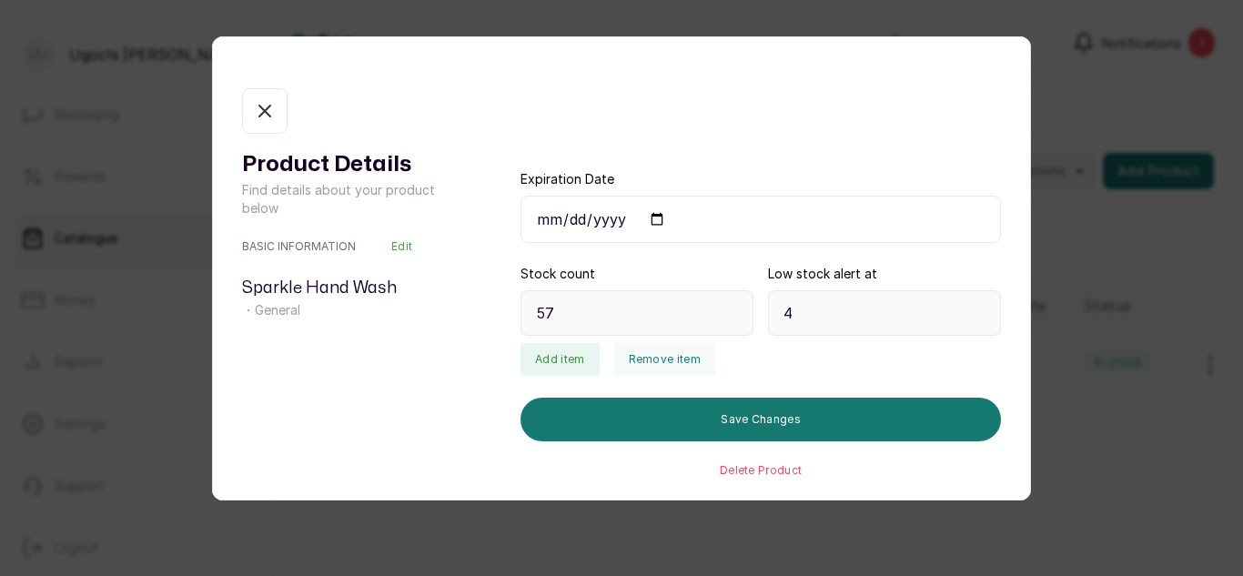
click at [258, 116] on icon "button" at bounding box center [265, 111] width 22 height 22
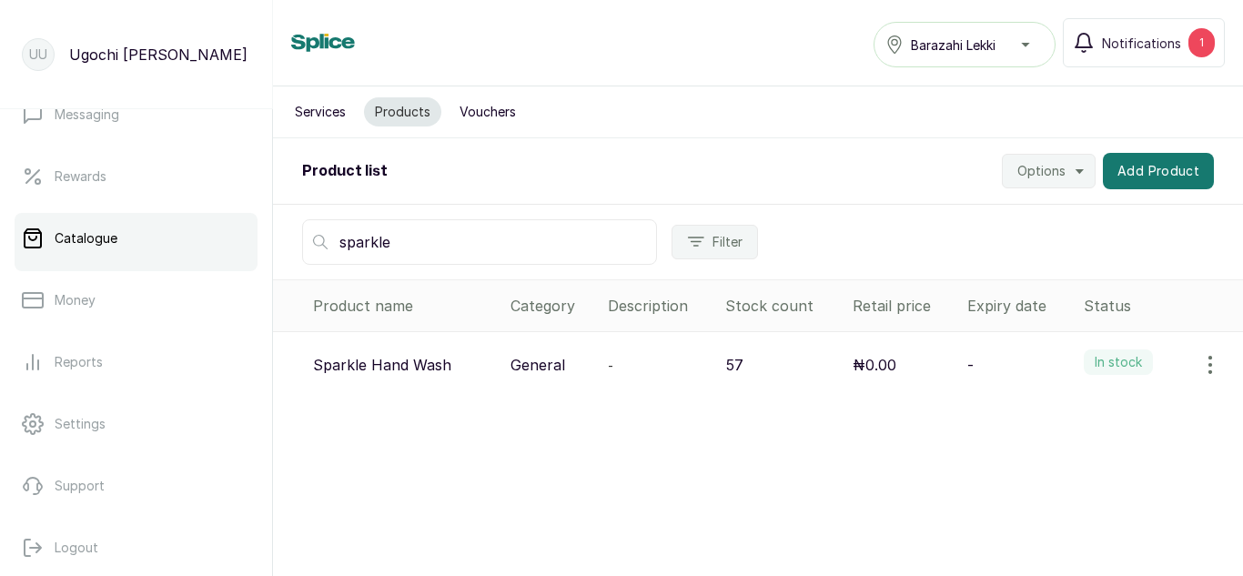
click at [433, 239] on input "sparkle" at bounding box center [479, 242] width 355 height 46
type input "s"
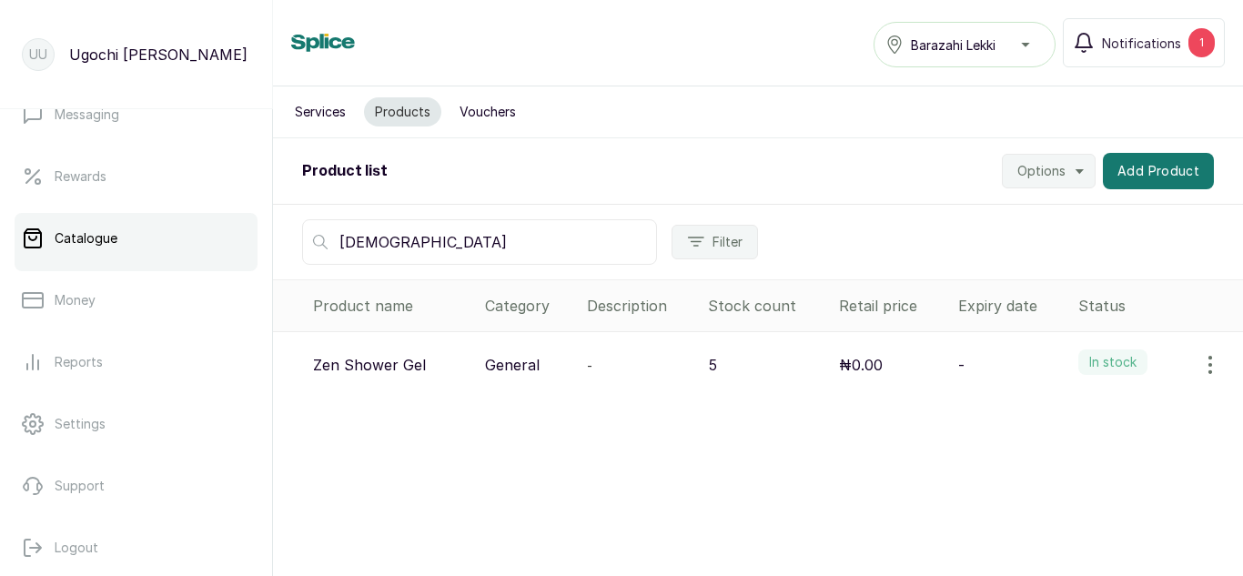
type input "zen"
click at [1200, 363] on icon "button" at bounding box center [1211, 365] width 22 height 22
click at [1076, 407] on span "View" at bounding box center [1092, 416] width 33 height 22
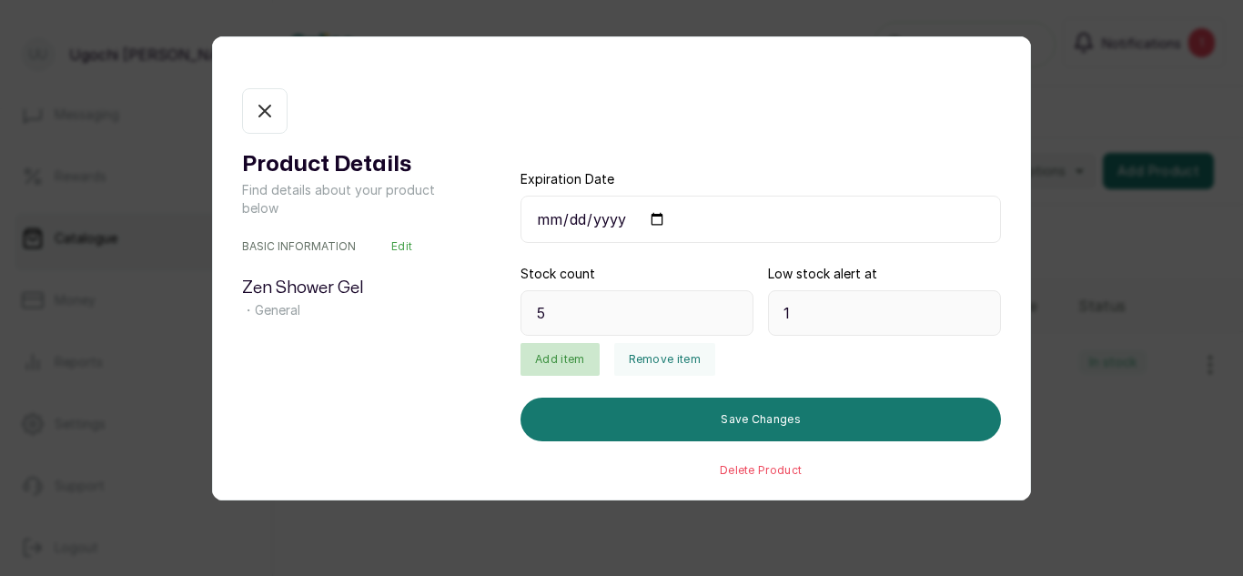
click at [570, 351] on button "Add item" at bounding box center [560, 359] width 78 height 33
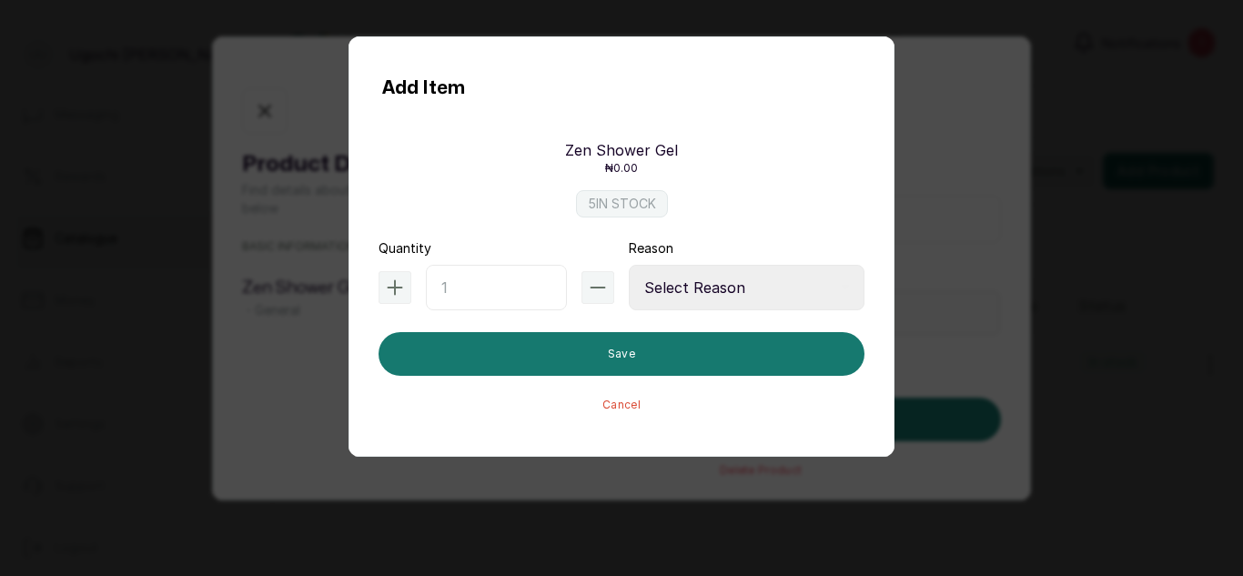
click at [481, 297] on input "text" at bounding box center [496, 288] width 141 height 46
type input "6"
click at [686, 281] on select "Select Reason Internal Use New Stock Damaged Adjustment Transfer Return Other" at bounding box center [747, 288] width 236 height 46
select select "new_stock"
click at [629, 265] on select "Select Reason Internal Use New Stock Damaged Adjustment Transfer Return Other" at bounding box center [747, 288] width 236 height 46
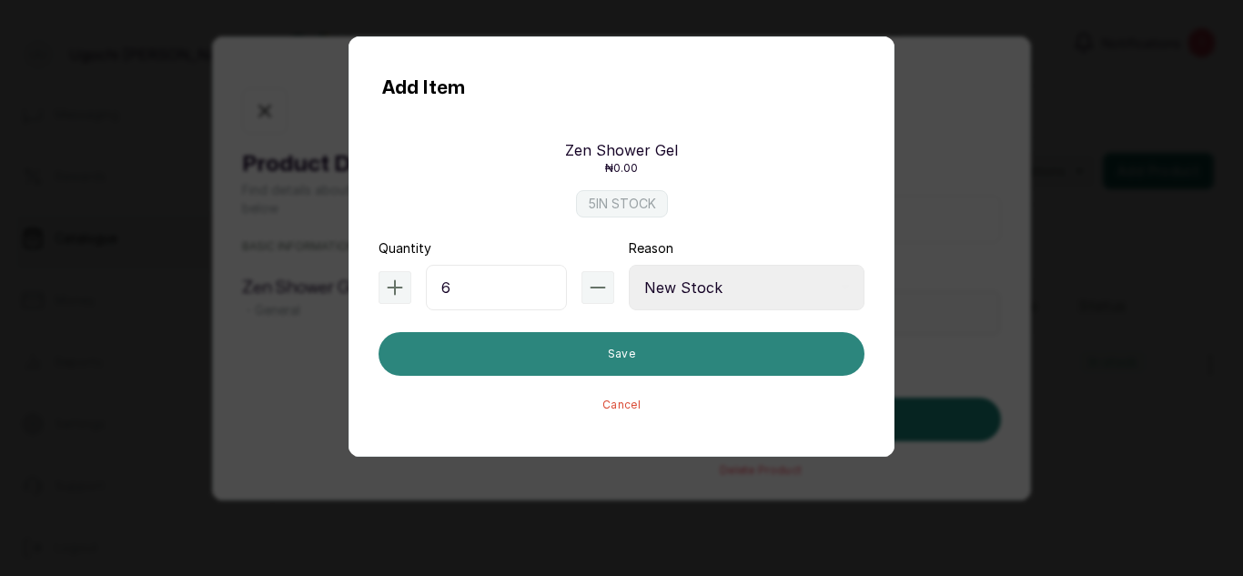
click at [619, 365] on button "Save" at bounding box center [622, 354] width 486 height 44
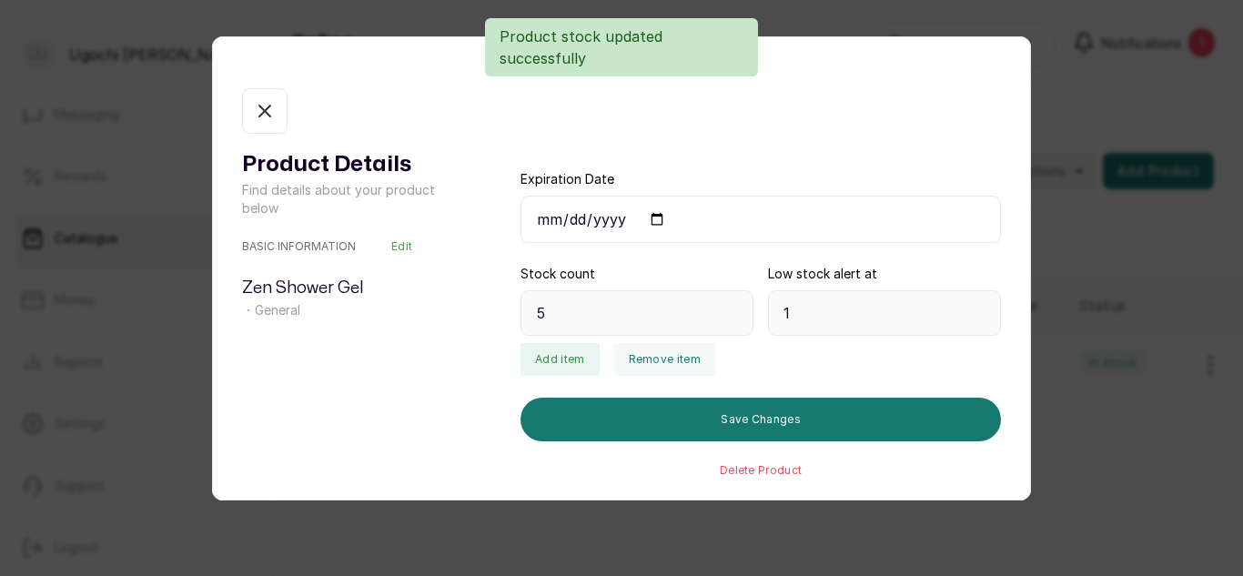
type input "11"
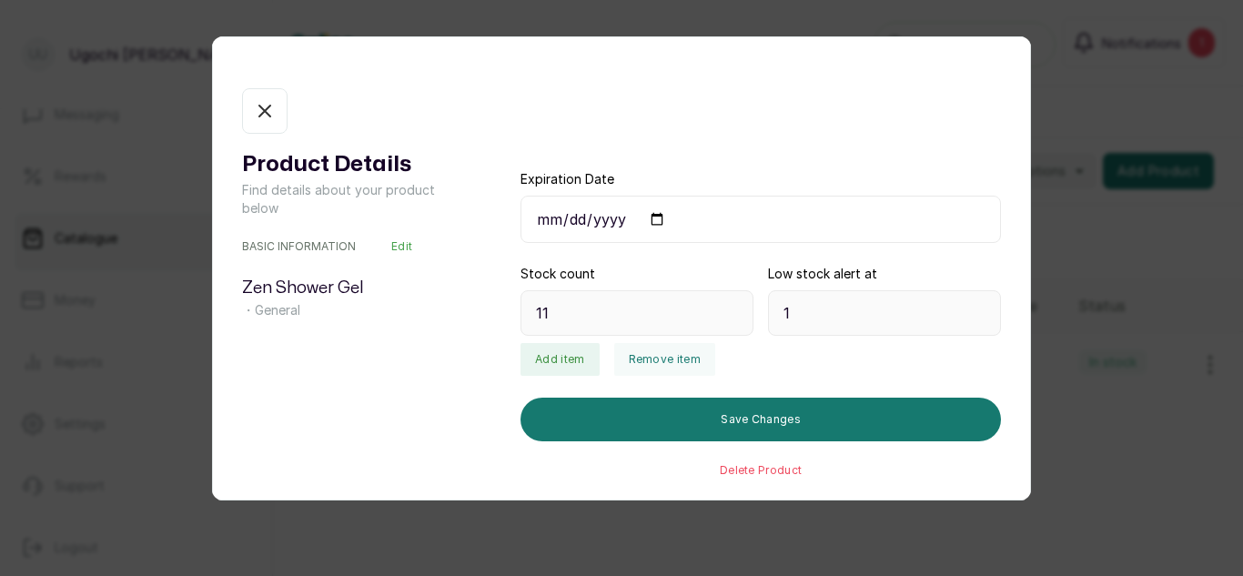
click at [265, 116] on icon "button" at bounding box center [265, 111] width 22 height 22
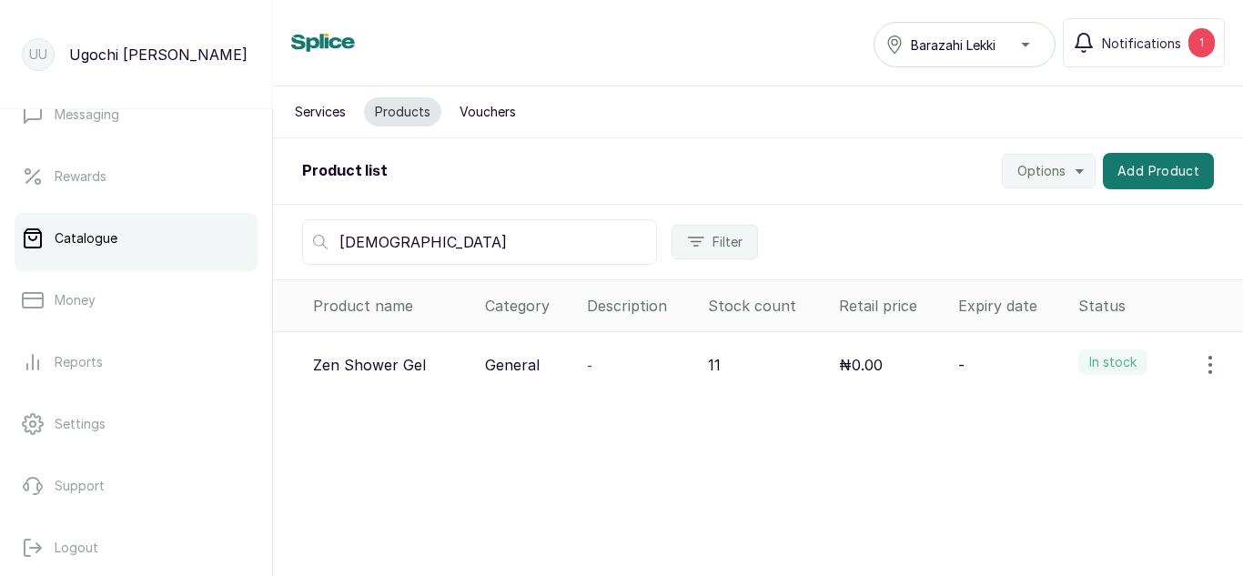
click at [394, 253] on input "zen" at bounding box center [479, 242] width 355 height 46
type input "z"
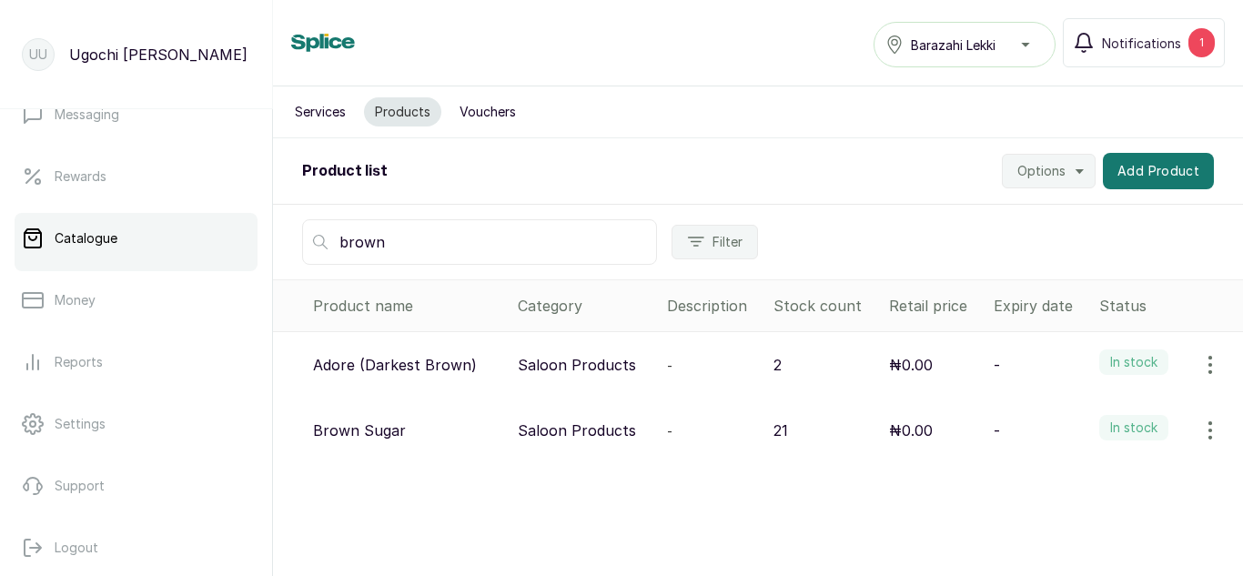
type input "brown"
click at [1210, 430] on icon "button" at bounding box center [1211, 430] width 2 height 16
click at [1060, 472] on span "View" at bounding box center [1134, 482] width 175 height 22
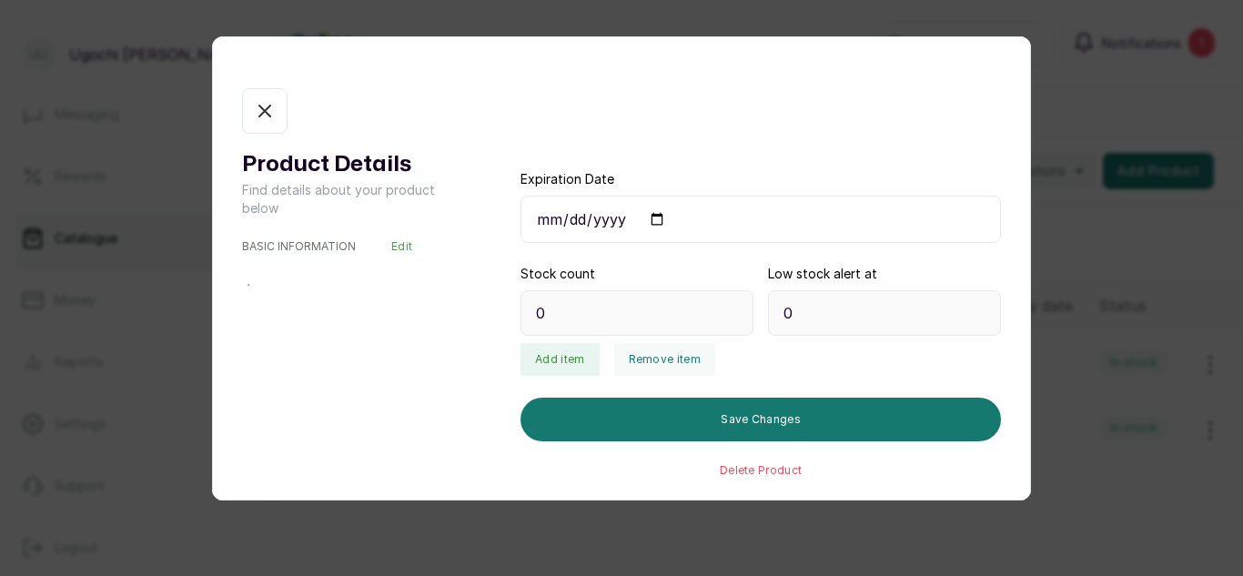
type input "21"
click at [555, 357] on button "Add item" at bounding box center [560, 359] width 78 height 33
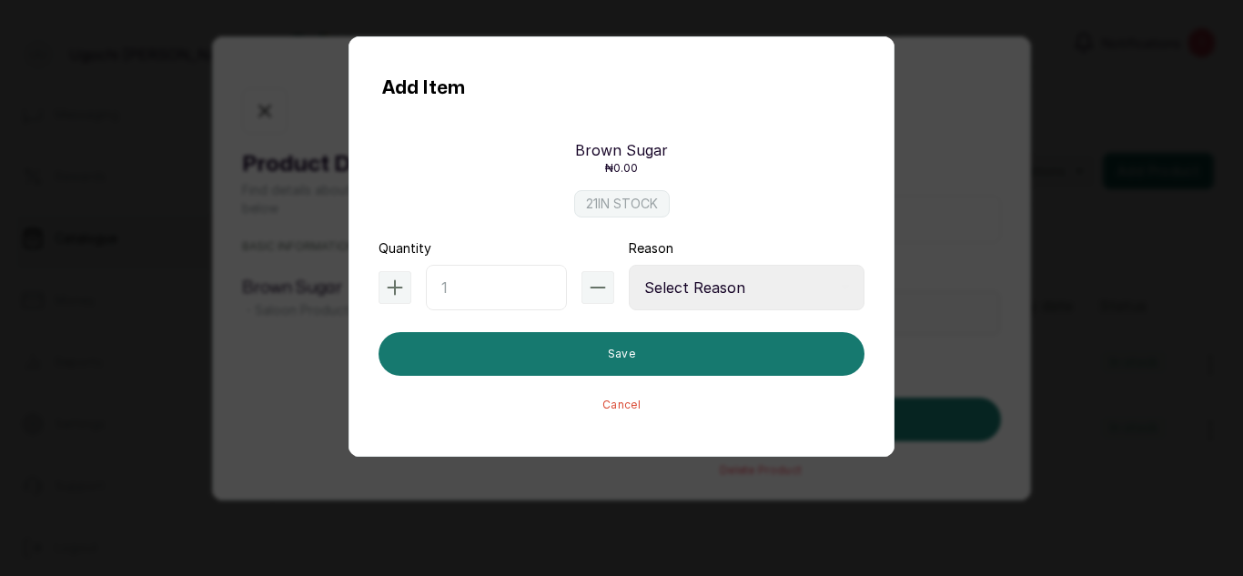
click at [470, 294] on input "text" at bounding box center [496, 288] width 141 height 46
type input "60"
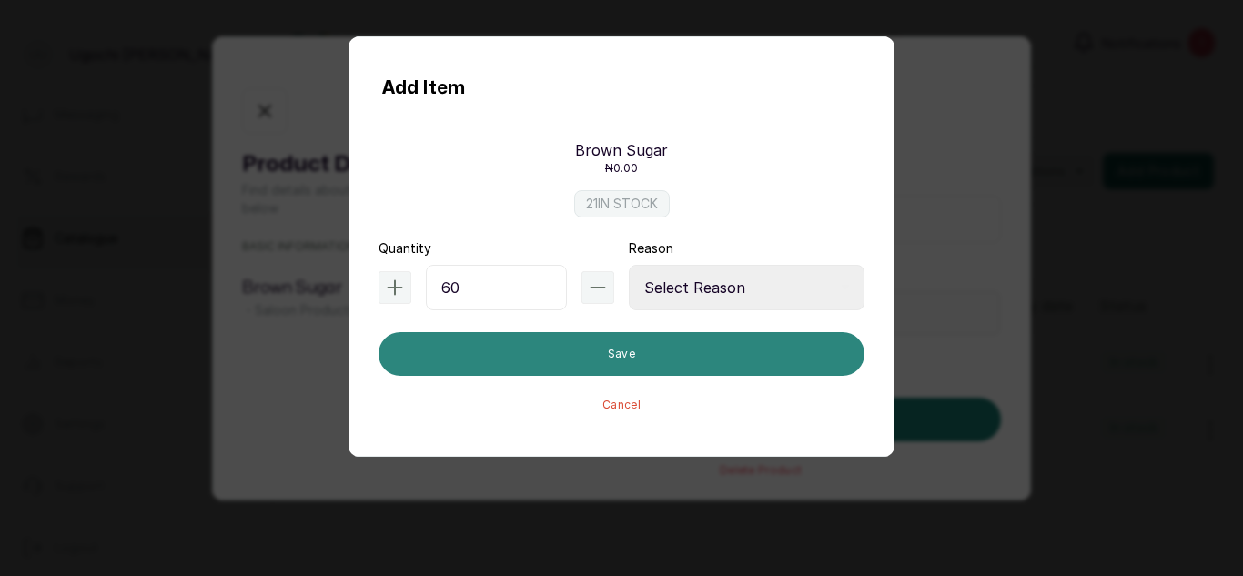
drag, startPoint x: 676, startPoint y: 278, endPoint x: 667, endPoint y: 374, distance: 96.0
click at [667, 374] on form "Quantity 60 Reason Select Reason Internal Use New Stock Damaged Adjustment Tran…" at bounding box center [622, 325] width 486 height 173
select select "new_stock"
click at [629, 265] on select "Select Reason Internal Use New Stock Damaged Adjustment Transfer Return Other" at bounding box center [747, 288] width 236 height 46
click at [590, 336] on button "Save" at bounding box center [622, 354] width 486 height 44
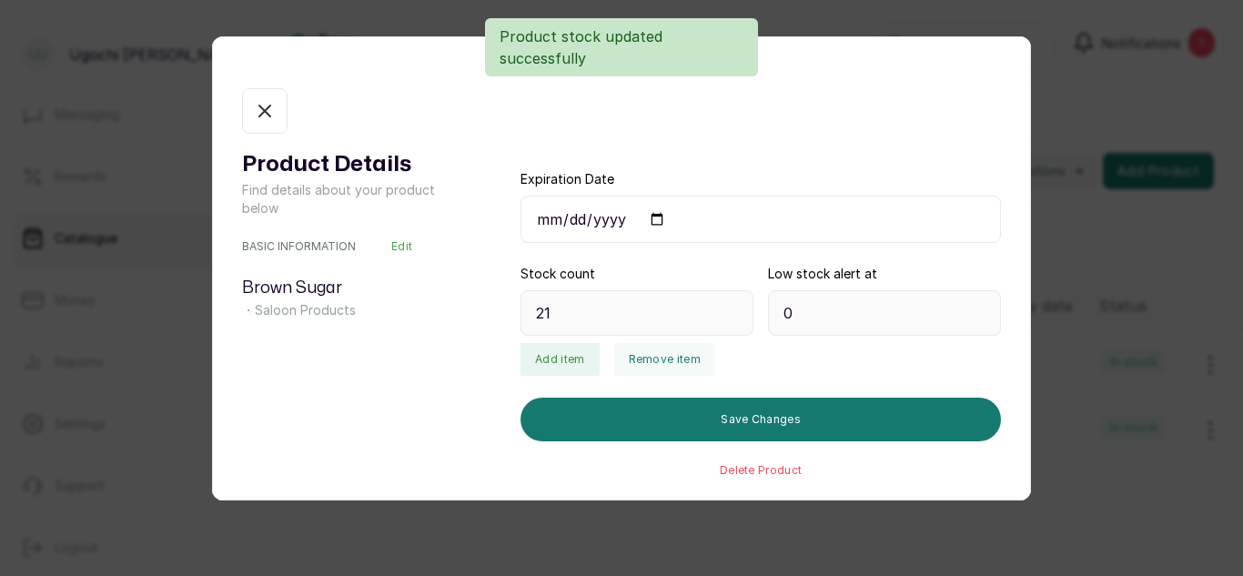
type input "81"
click at [262, 111] on icon "button" at bounding box center [265, 111] width 22 height 22
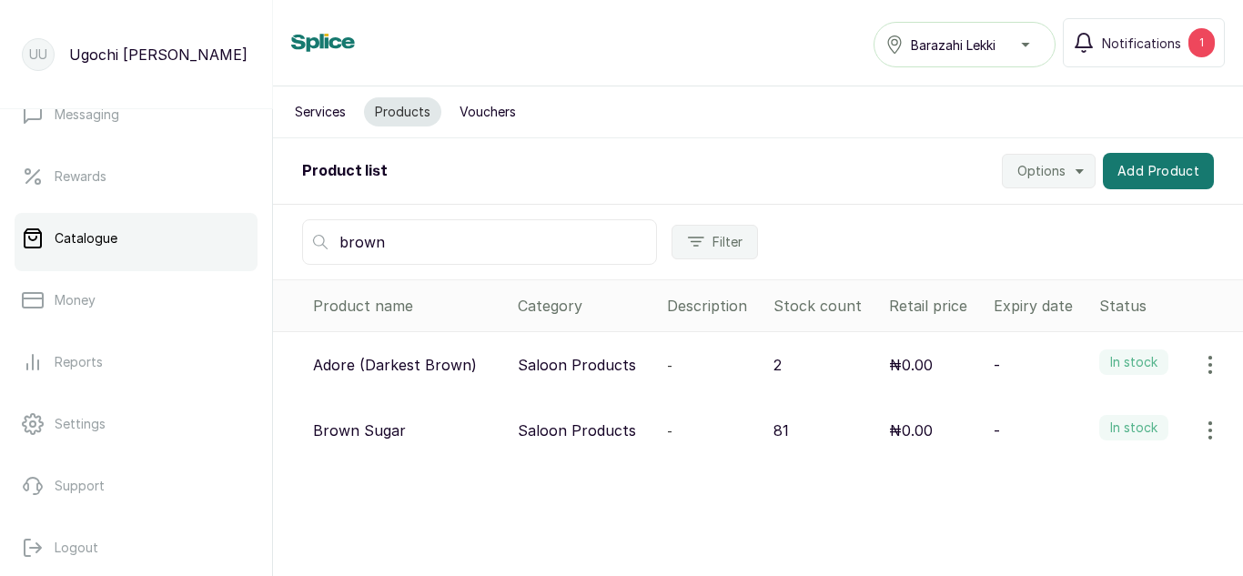
click at [424, 249] on input "brown" at bounding box center [479, 242] width 355 height 46
type input "b"
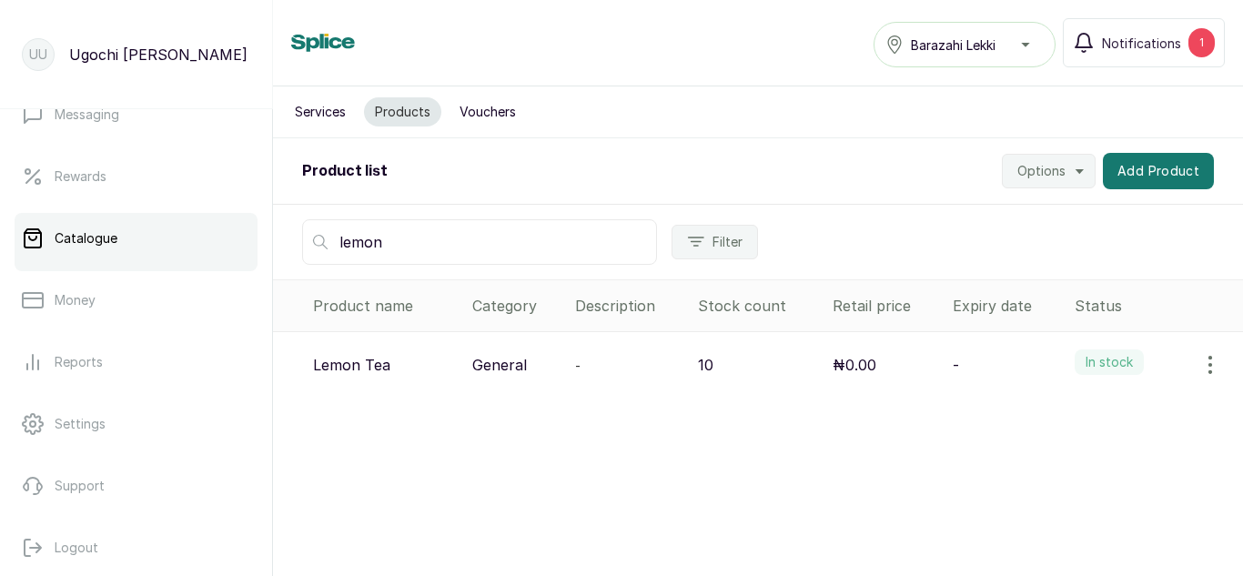
click at [351, 244] on input "lemon" at bounding box center [479, 242] width 355 height 46
type input "lemon"
click at [1200, 368] on icon "button" at bounding box center [1211, 365] width 22 height 22
click at [1076, 417] on span "View" at bounding box center [1092, 416] width 33 height 22
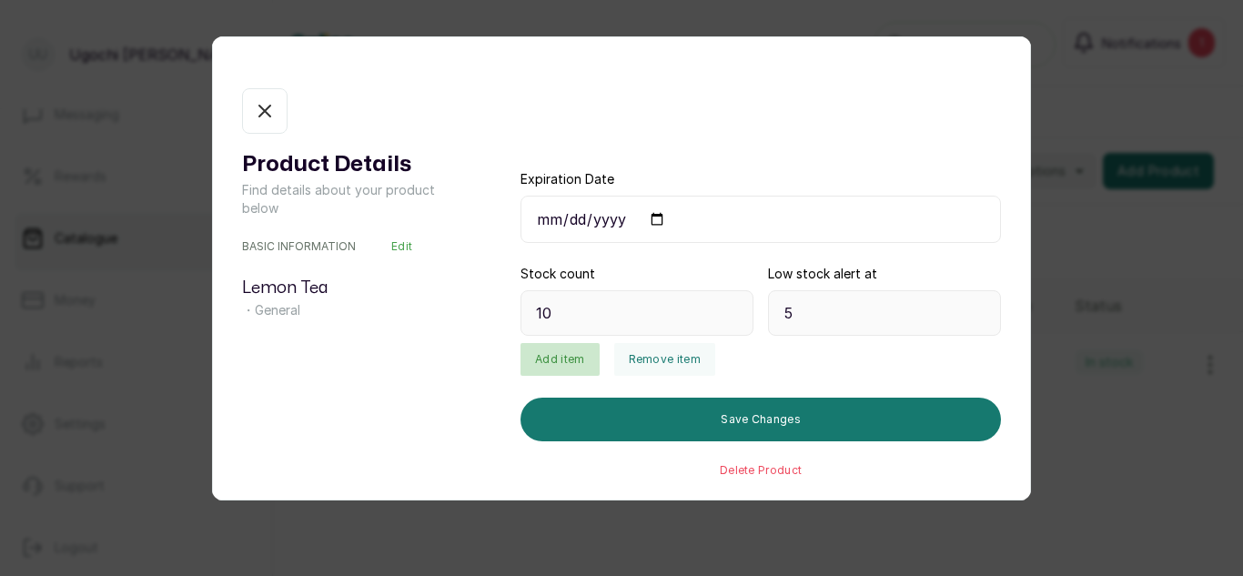
click at [557, 360] on button "Add item" at bounding box center [560, 359] width 78 height 33
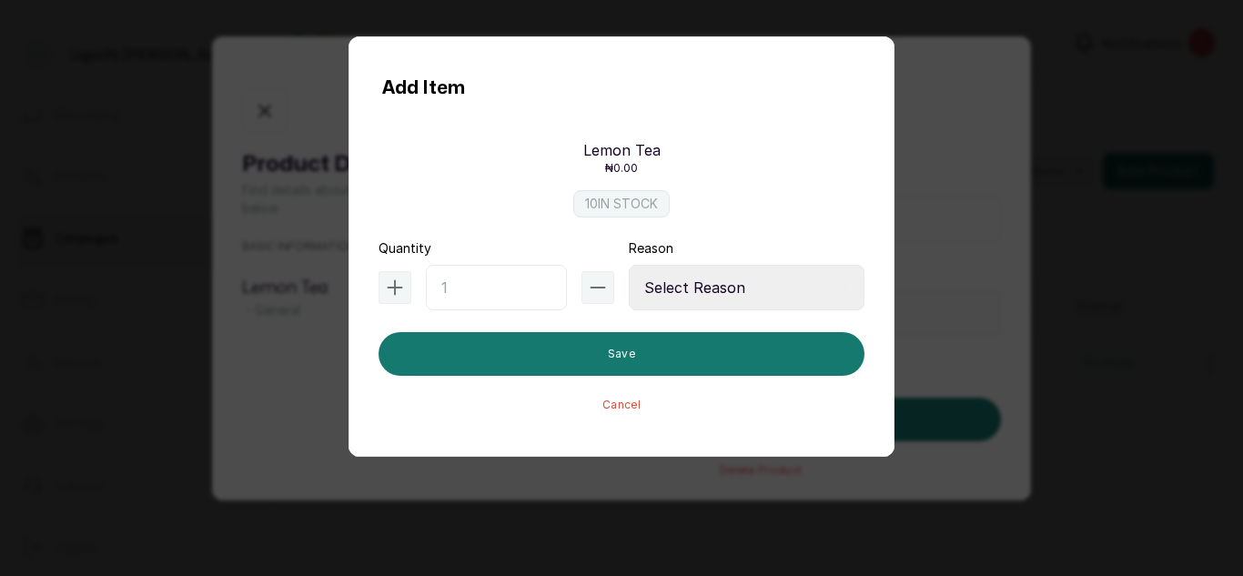
click at [457, 297] on input "text" at bounding box center [496, 288] width 141 height 46
type input "480"
click at [677, 304] on select "Select Reason Internal Use New Stock Damaged Adjustment Transfer Return Other" at bounding box center [747, 288] width 236 height 46
select select "new_stock"
click at [629, 265] on select "Select Reason Internal Use New Stock Damaged Adjustment Transfer Return Other" at bounding box center [747, 288] width 236 height 46
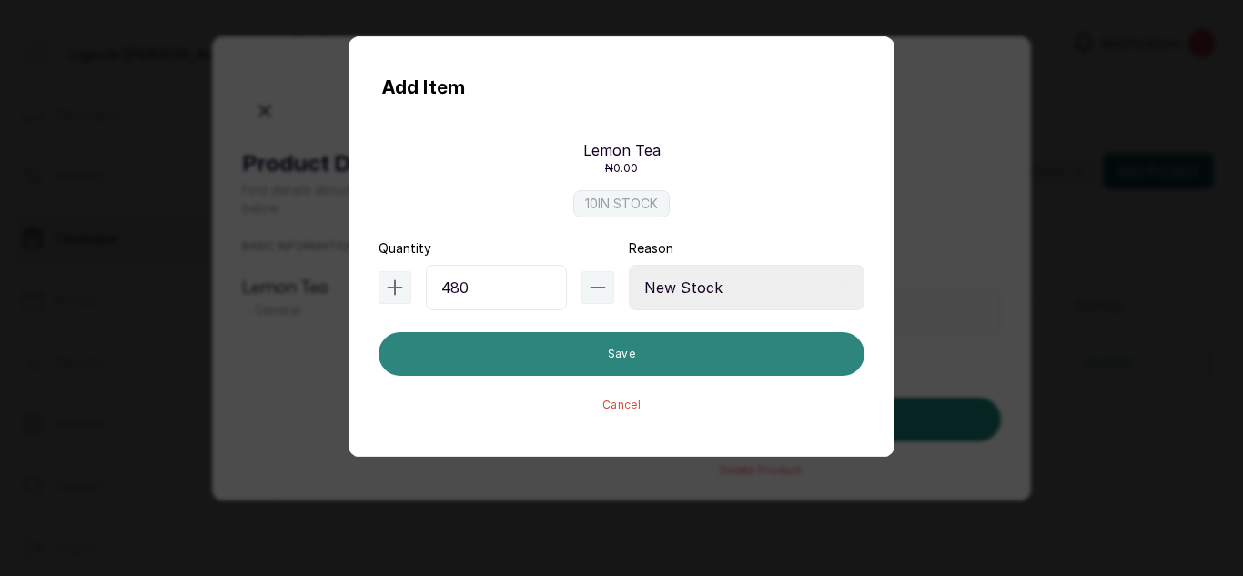
click at [618, 343] on button "Save" at bounding box center [622, 354] width 486 height 44
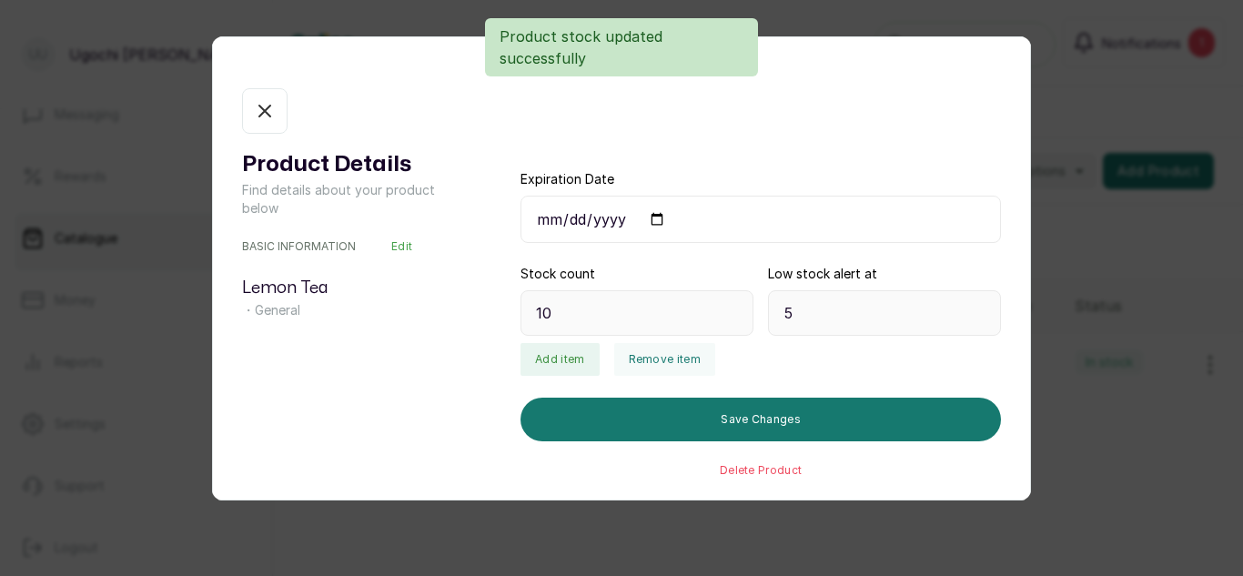
click at [254, 102] on icon "button" at bounding box center [265, 111] width 22 height 22
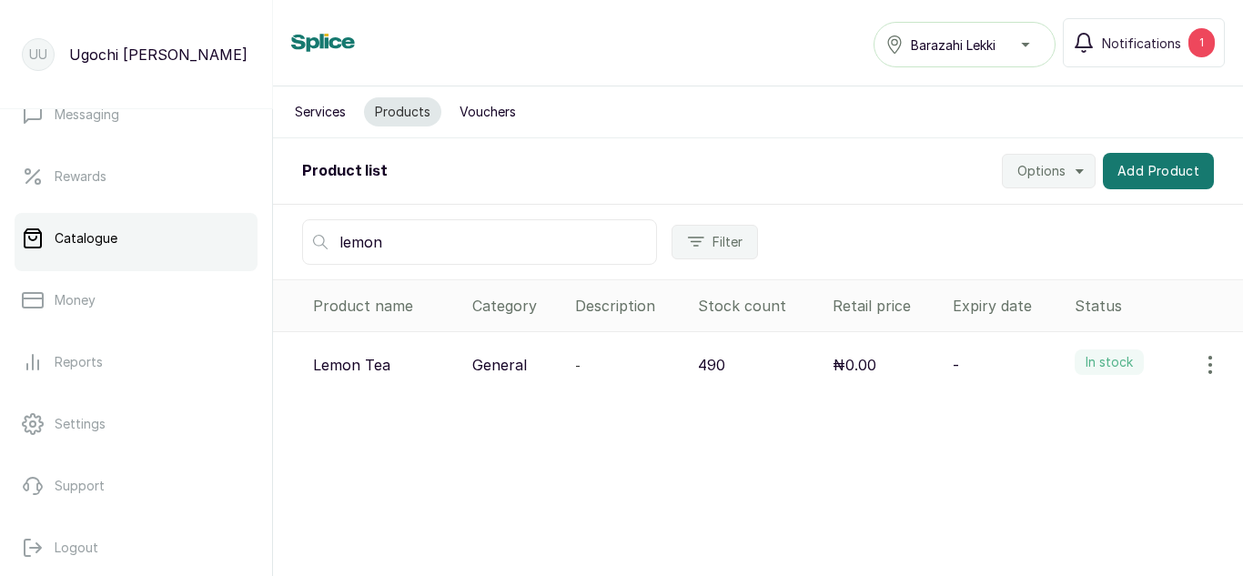
click at [440, 240] on input "lemon" at bounding box center [479, 242] width 355 height 46
type input "l"
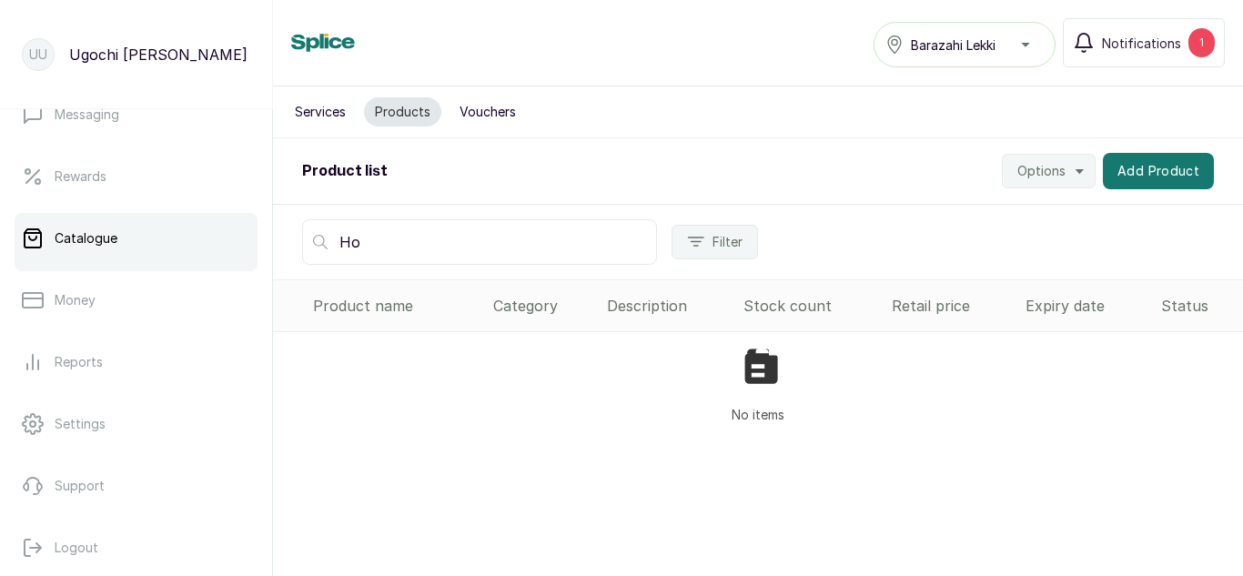
type input "H"
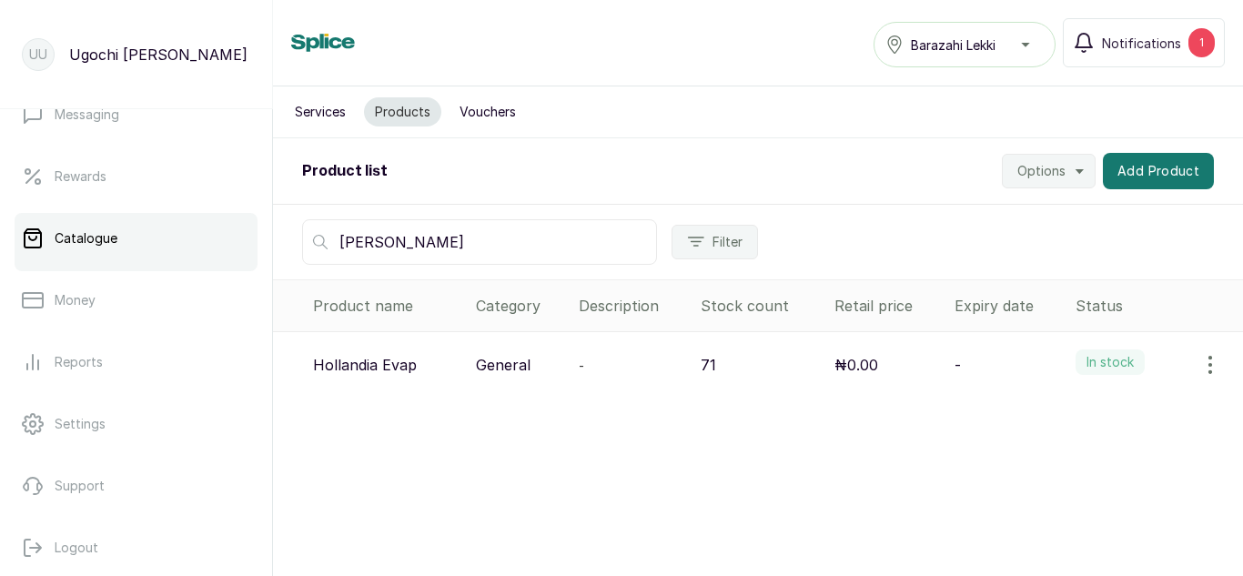
type input "holl"
click at [1200, 368] on icon "button" at bounding box center [1211, 365] width 22 height 22
click at [1055, 410] on span "View" at bounding box center [1134, 416] width 175 height 22
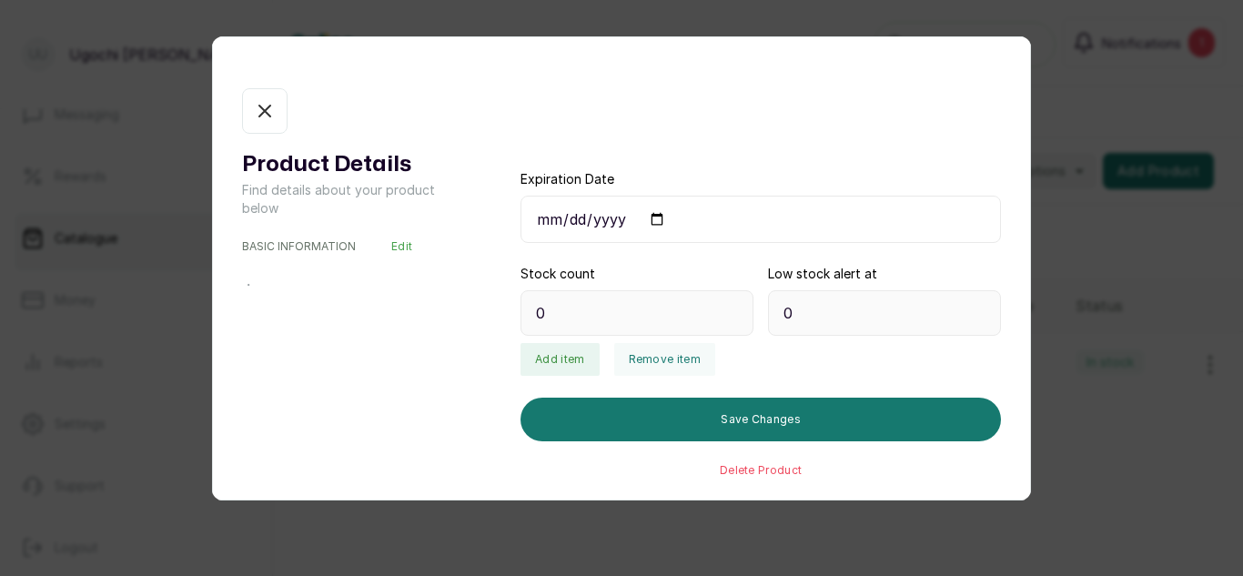
type input "71"
type input "12"
click at [571, 351] on button "Add item" at bounding box center [560, 359] width 78 height 33
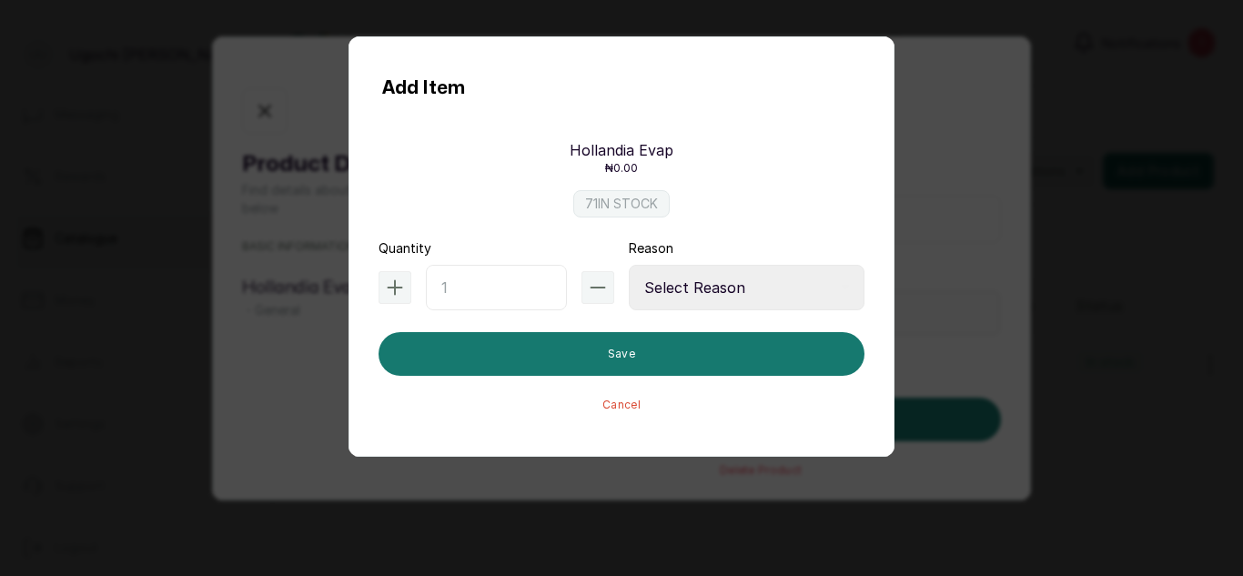
click at [511, 272] on input "text" at bounding box center [496, 288] width 141 height 46
type input "96"
click at [723, 268] on select "Select Reason Internal Use New Stock Damaged Adjustment Transfer Return Other" at bounding box center [747, 288] width 236 height 46
select select "new_stock"
click at [629, 265] on select "Select Reason Internal Use New Stock Damaged Adjustment Transfer Return Other" at bounding box center [747, 288] width 236 height 46
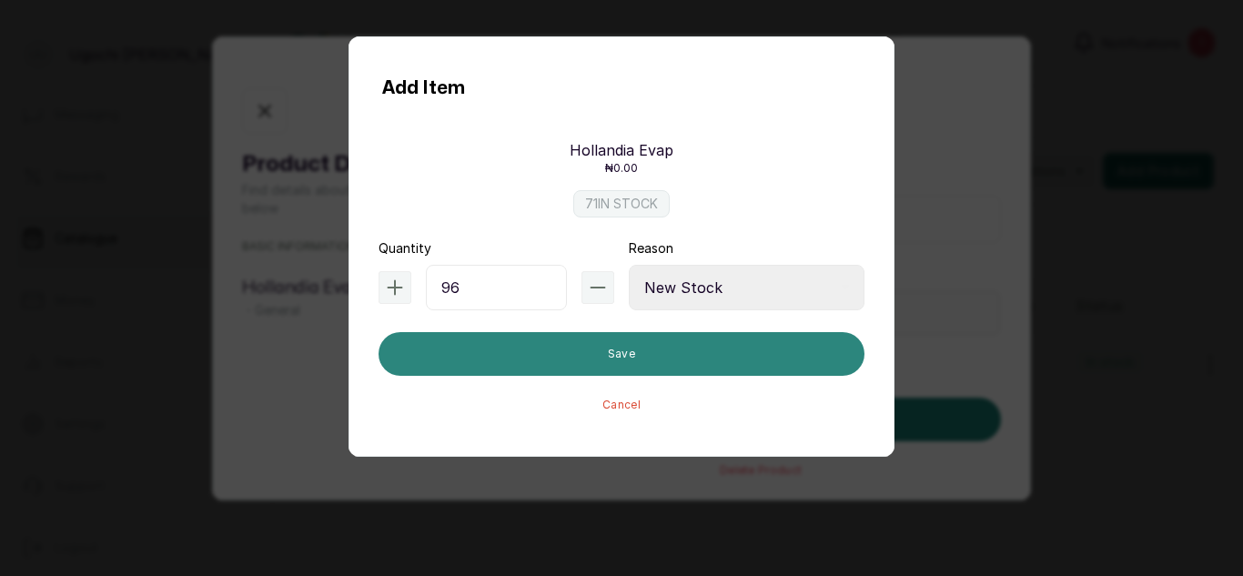
click at [625, 370] on button "Save" at bounding box center [622, 354] width 486 height 44
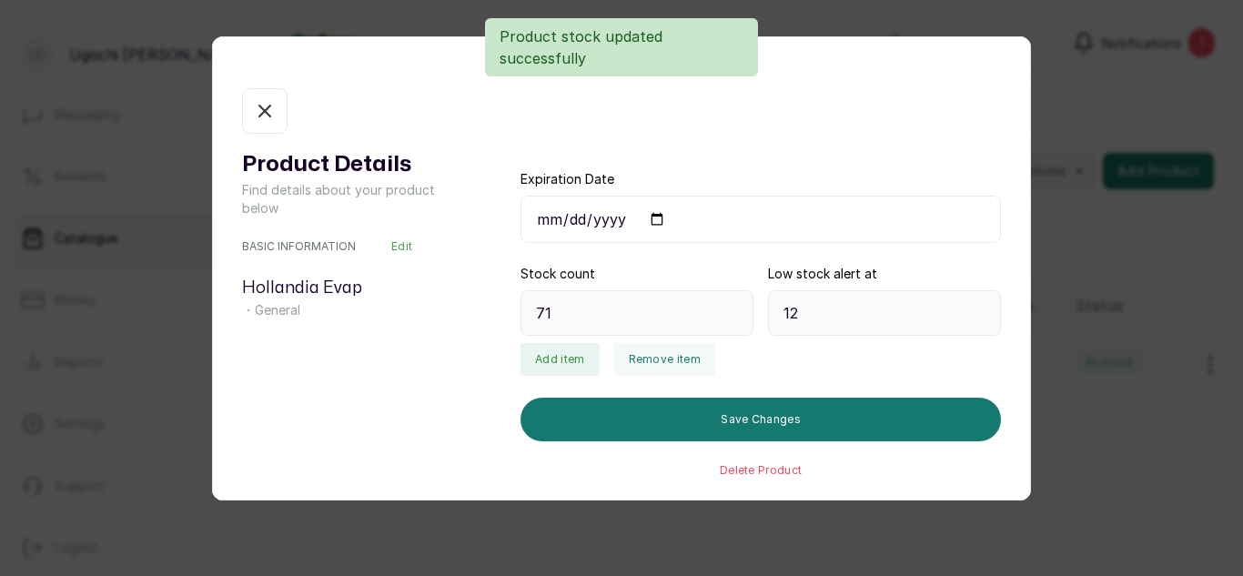
type input "167"
click at [267, 125] on button "In stock" at bounding box center [265, 111] width 46 height 46
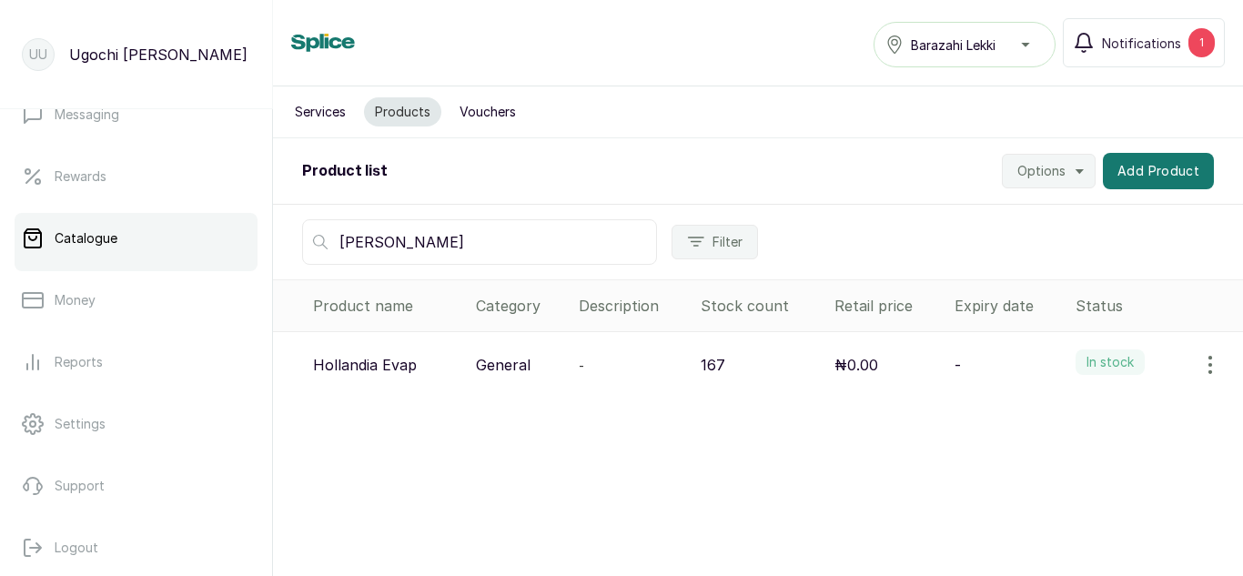
click at [446, 248] on input "holl" at bounding box center [479, 242] width 355 height 46
type input "h"
type input "biscuits"
click at [1200, 367] on icon "button" at bounding box center [1211, 365] width 22 height 22
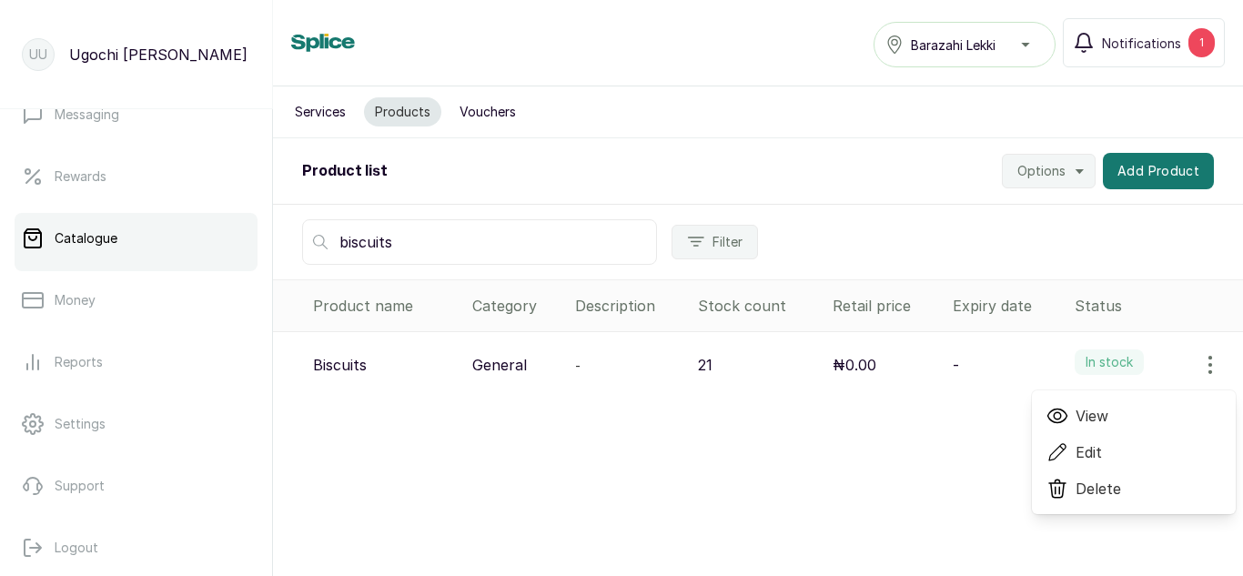
click at [1076, 416] on span "View" at bounding box center [1092, 416] width 33 height 22
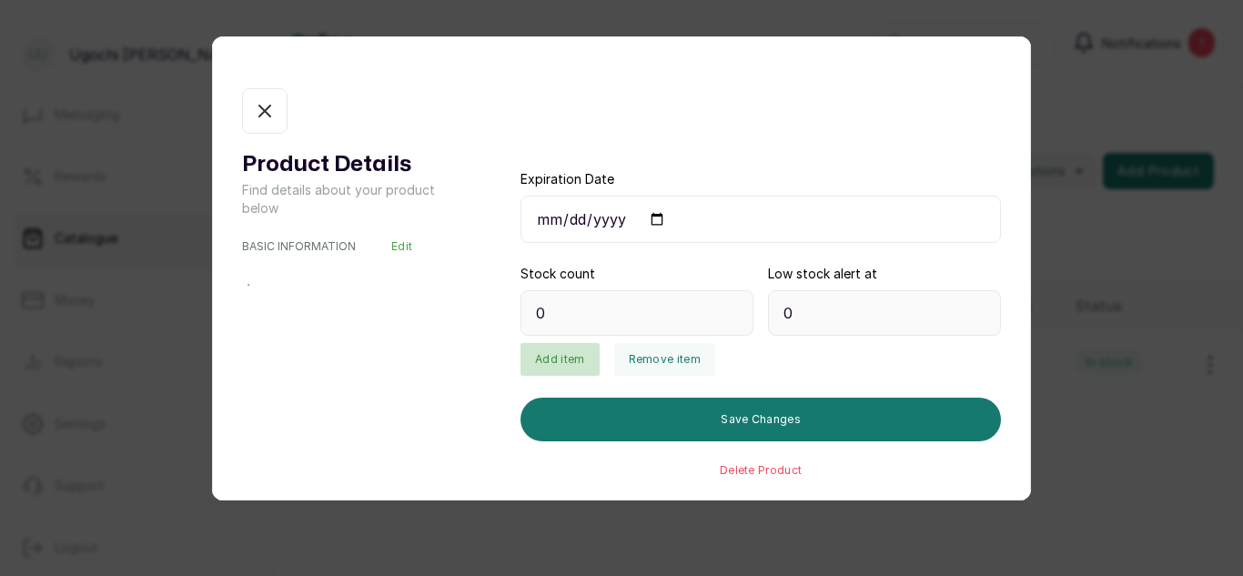
type input "21"
type input "10"
click at [554, 360] on button "Add item" at bounding box center [560, 359] width 78 height 33
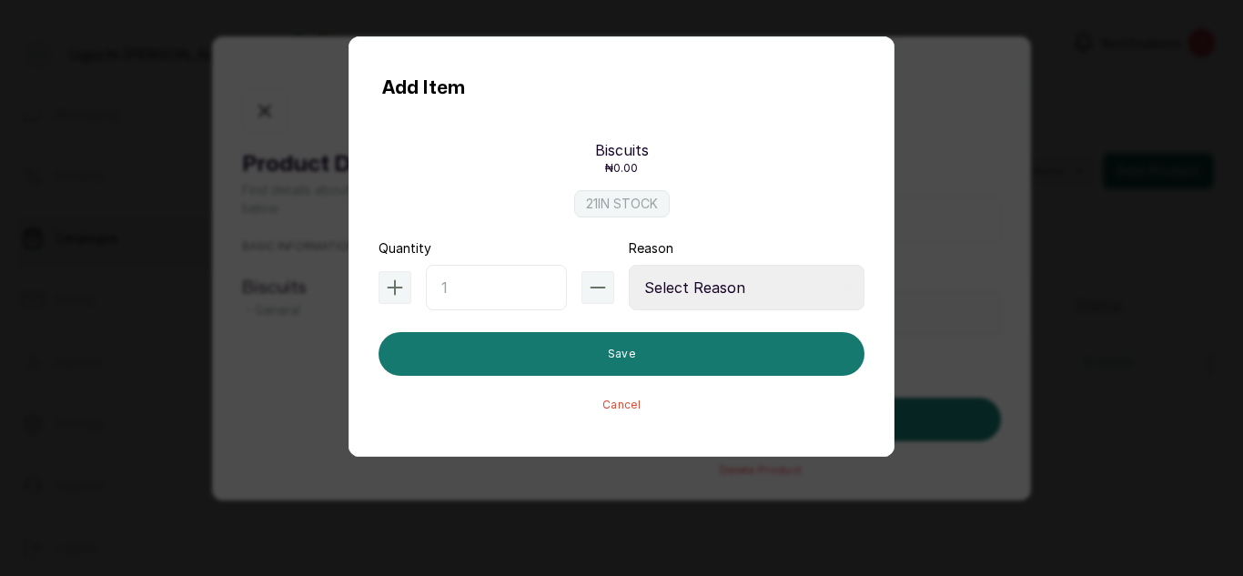
click at [485, 292] on input "text" at bounding box center [496, 288] width 141 height 46
type input "240"
click at [664, 286] on select "Select Reason Internal Use New Stock Damaged Adjustment Transfer Return Other" at bounding box center [747, 288] width 236 height 46
select select "new_stock"
click at [629, 265] on select "Select Reason Internal Use New Stock Damaged Adjustment Transfer Return Other" at bounding box center [747, 288] width 236 height 46
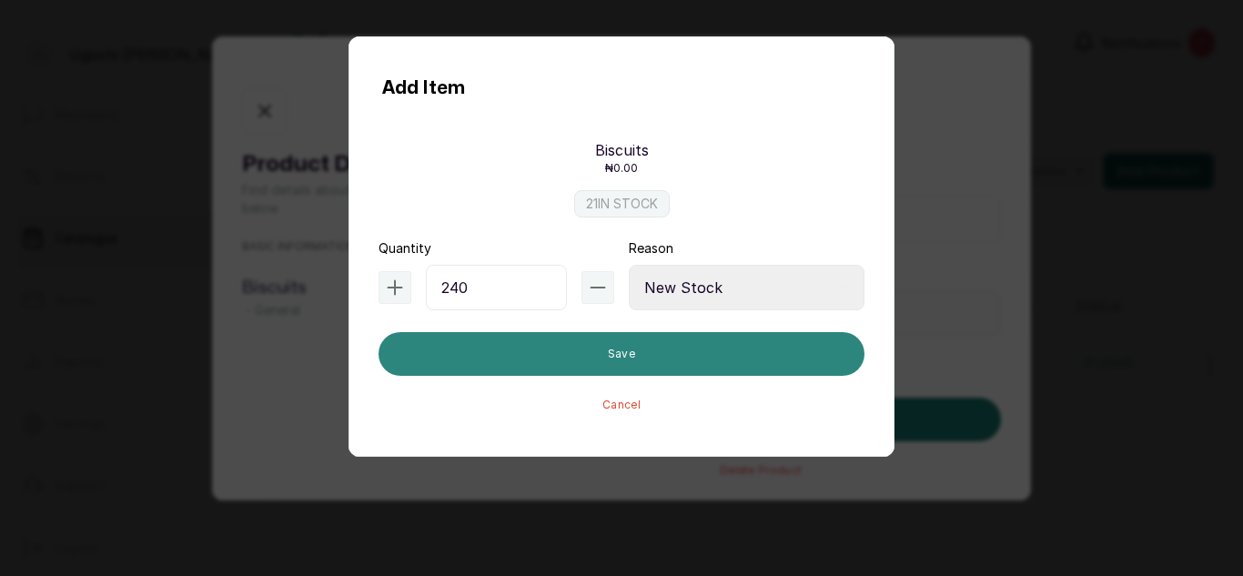
click at [605, 369] on button "Save" at bounding box center [622, 354] width 486 height 44
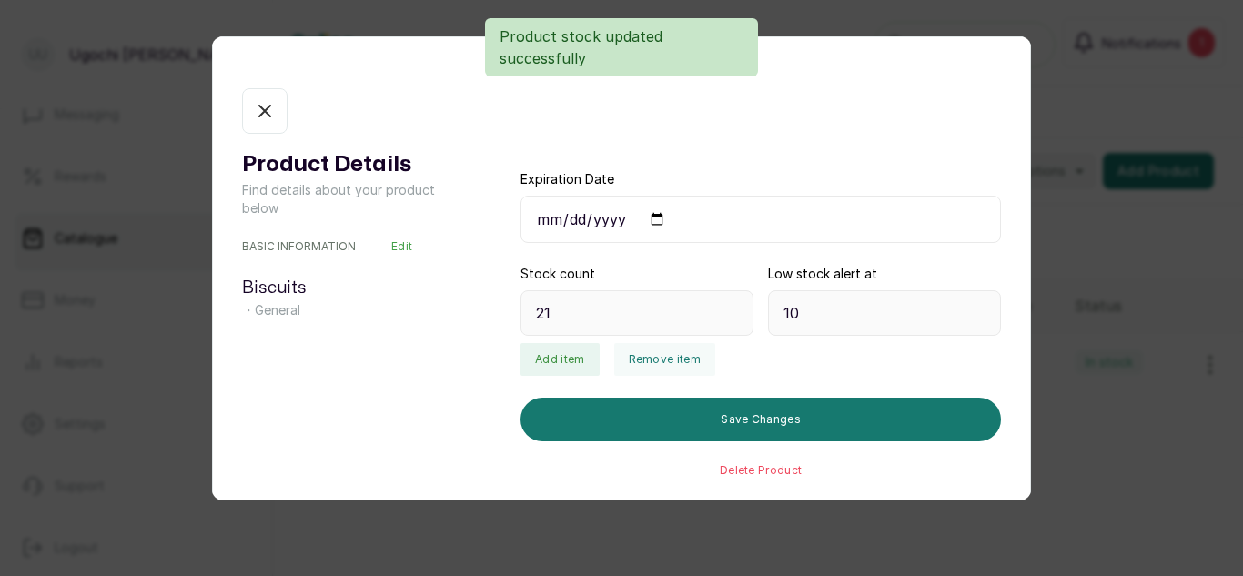
type input "261"
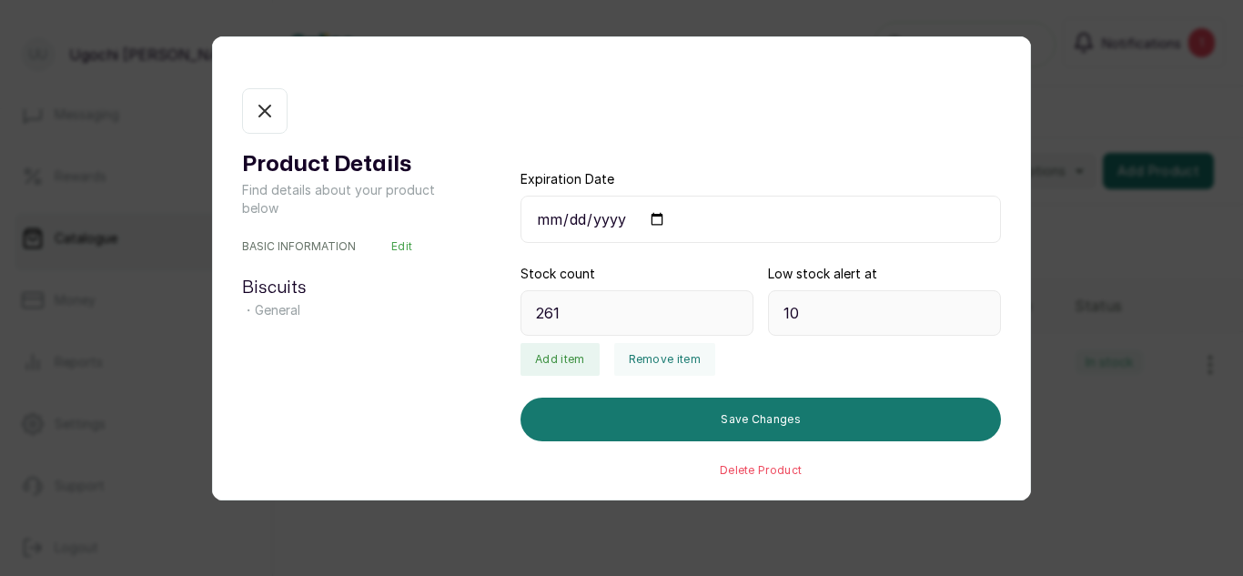
click at [259, 98] on button "In stock" at bounding box center [265, 111] width 46 height 46
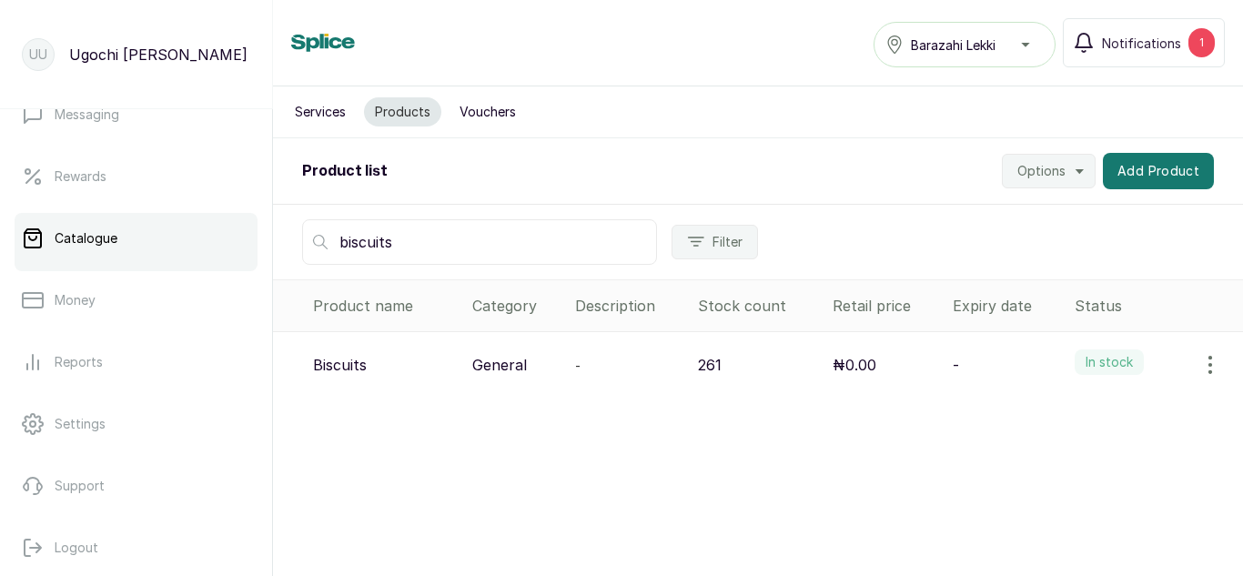
click at [420, 244] on input "biscuits" at bounding box center [479, 242] width 355 height 46
type input "b"
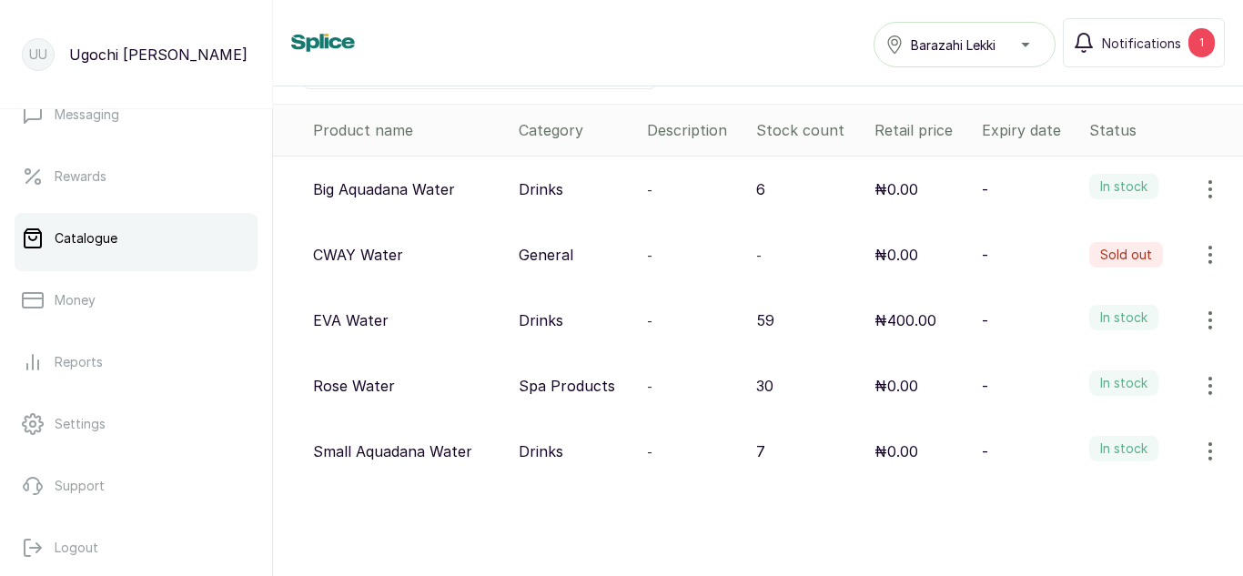
scroll to position [179, 0]
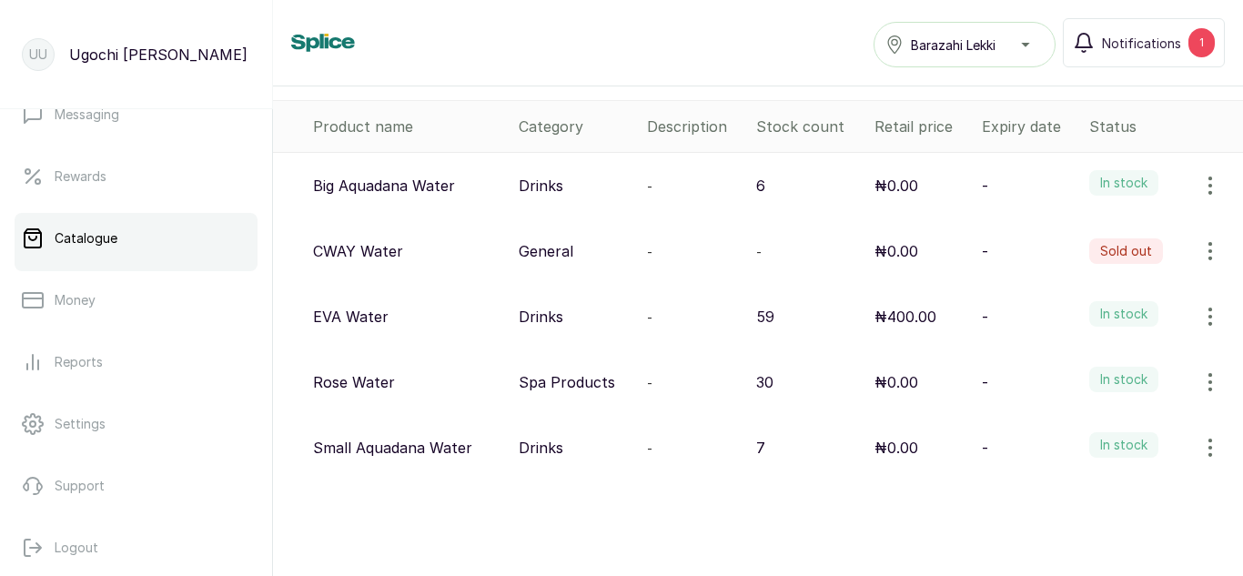
type input "water"
click at [1200, 444] on icon "button" at bounding box center [1211, 448] width 22 height 22
click at [1078, 325] on span "View" at bounding box center [1092, 324] width 33 height 22
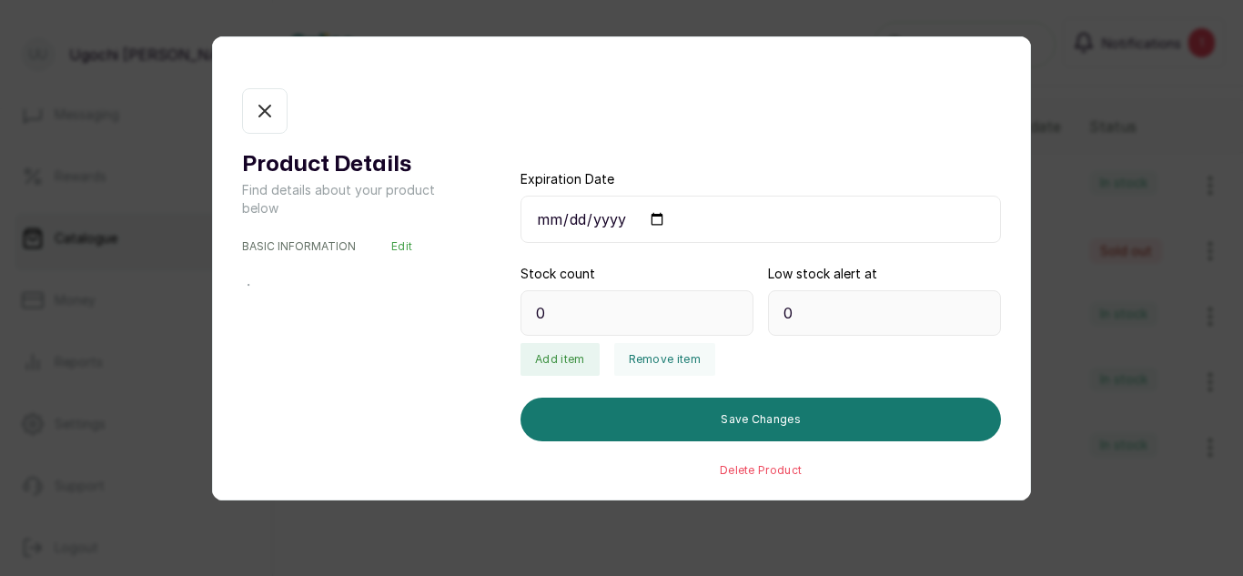
type input "7"
click at [572, 359] on button "Add item" at bounding box center [560, 359] width 78 height 33
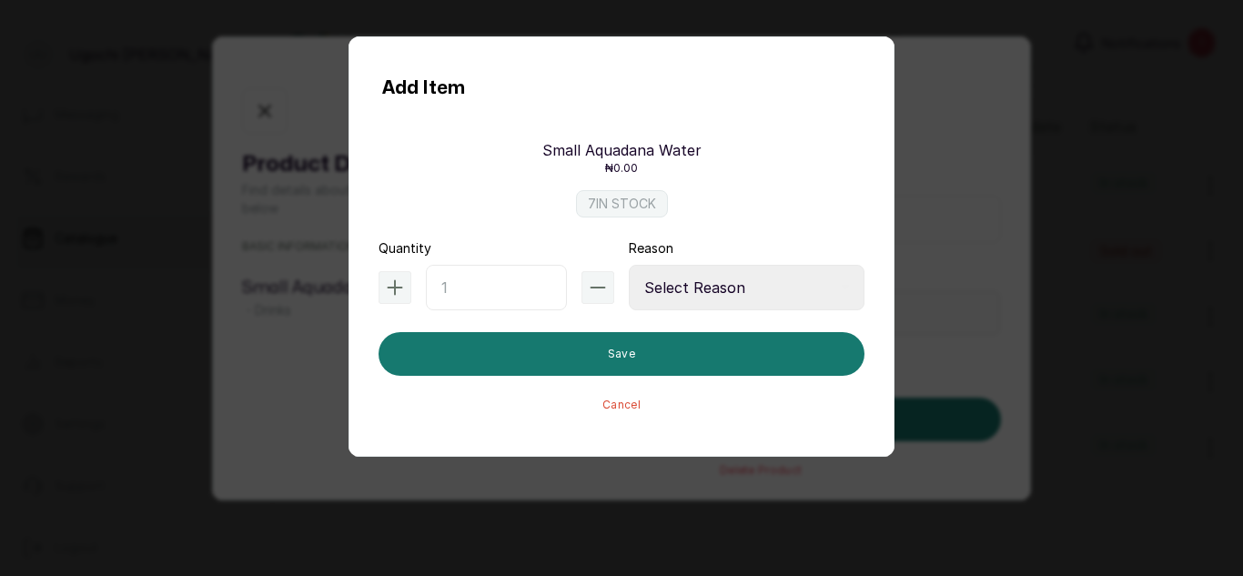
click at [450, 289] on input "text" at bounding box center [496, 288] width 141 height 46
type input "10"
click at [666, 285] on select "Select Reason Internal Use New Stock Damaged Adjustment Transfer Return Other" at bounding box center [747, 288] width 236 height 46
select select "internal_use"
click at [629, 265] on select "Select Reason Internal Use New Stock Damaged Adjustment Transfer Return Other" at bounding box center [747, 288] width 236 height 46
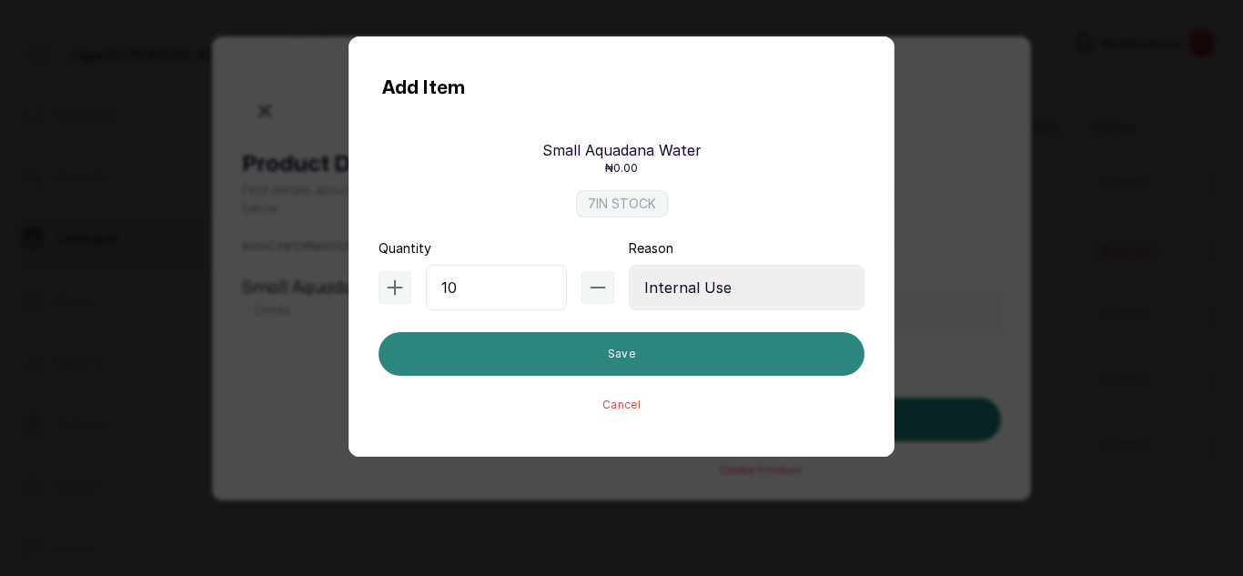
click at [602, 360] on button "Save" at bounding box center [622, 354] width 486 height 44
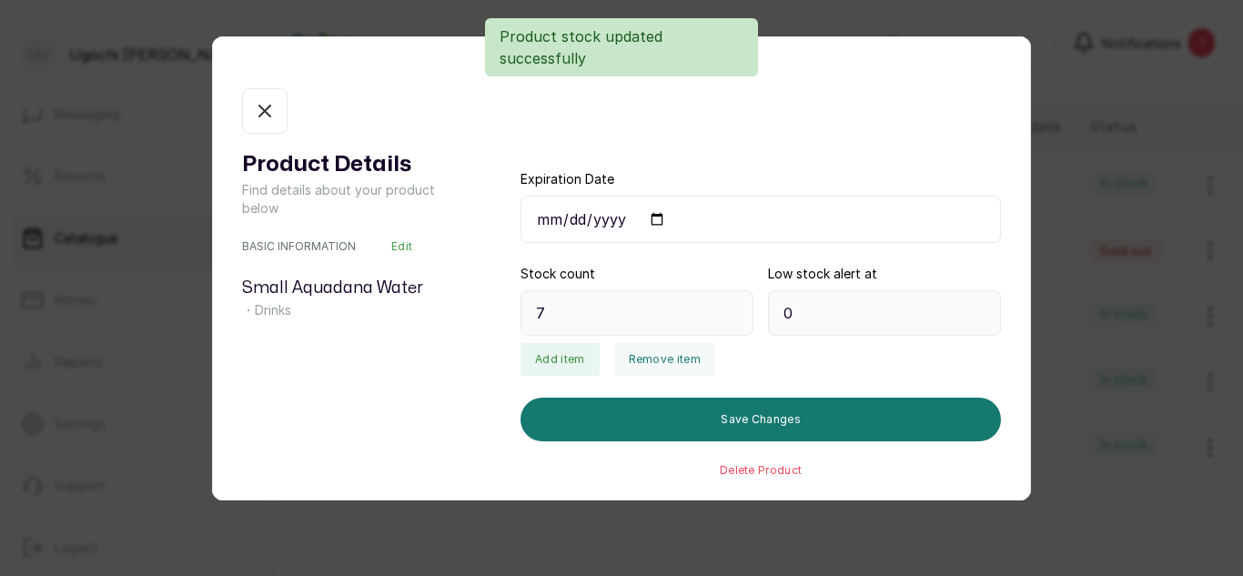
type input "17"
click at [259, 105] on icon "button" at bounding box center [265, 111] width 22 height 22
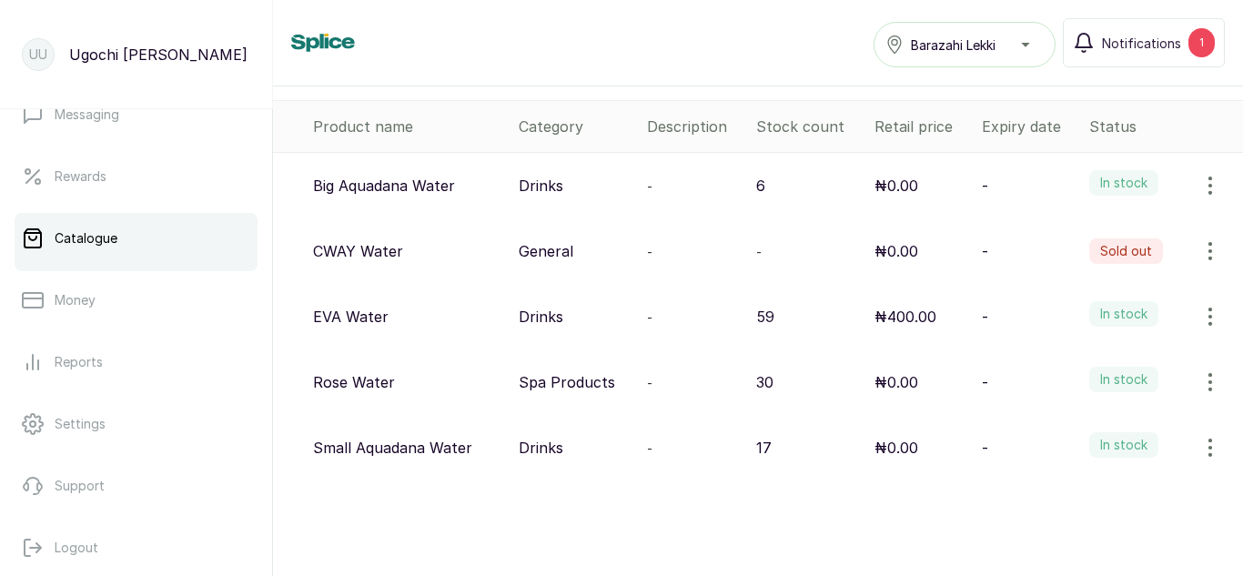
scroll to position [0, 0]
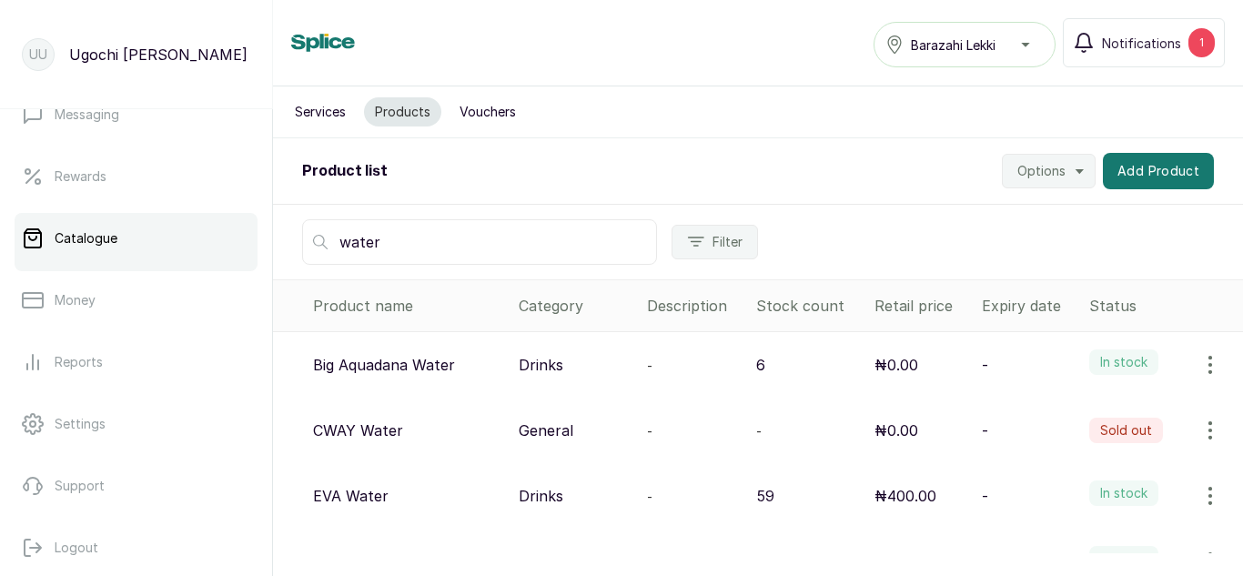
click at [531, 238] on input "water" at bounding box center [479, 242] width 355 height 46
type input "w"
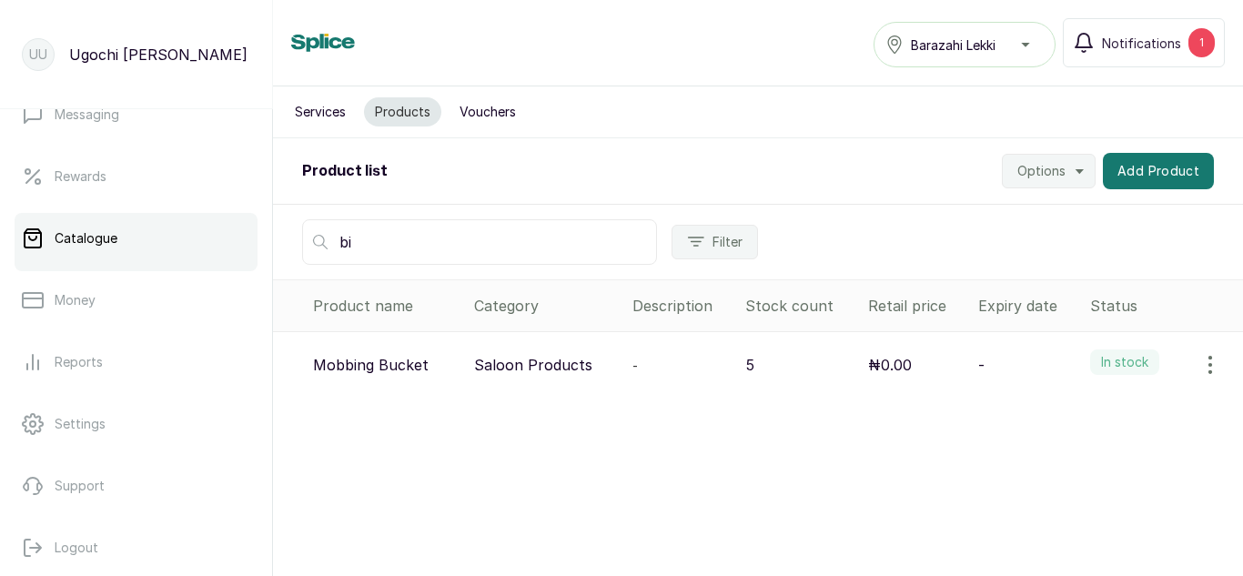
type input "b"
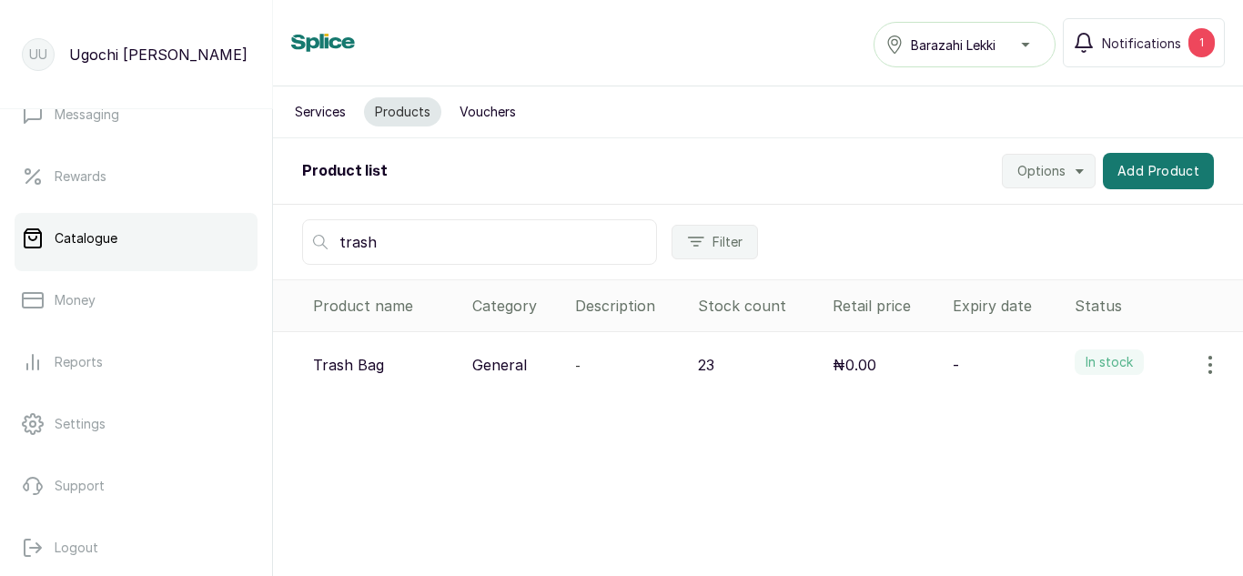
type input "trash"
click at [1210, 365] on icon "button" at bounding box center [1211, 365] width 2 height 16
click at [1076, 419] on span "View" at bounding box center [1092, 416] width 33 height 22
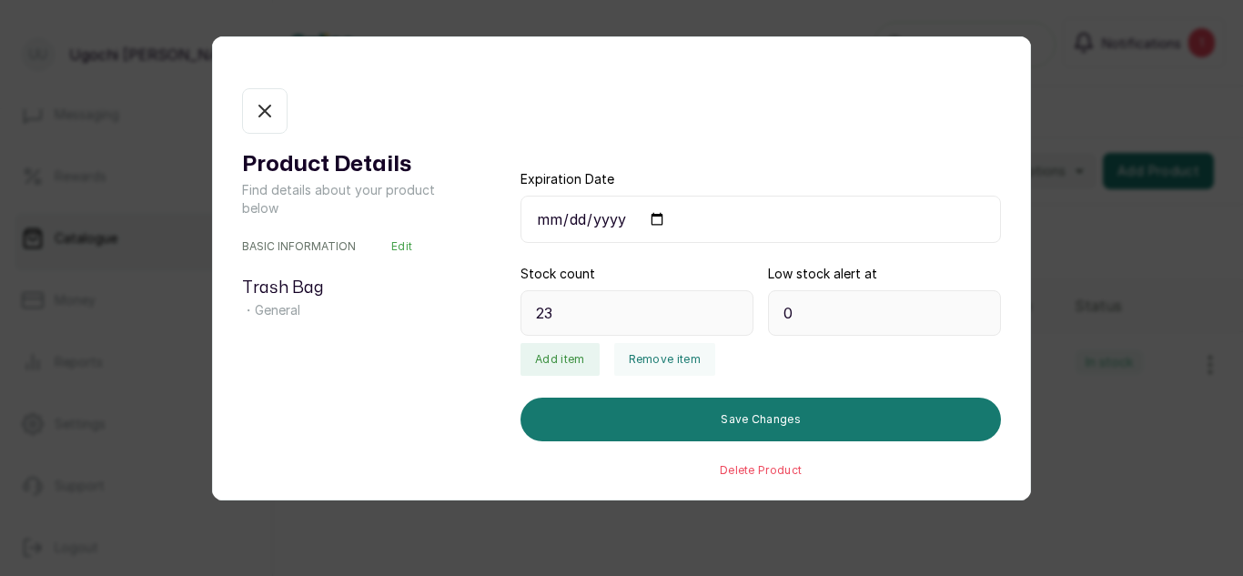
type input "23"
click at [542, 369] on button "Add item" at bounding box center [560, 359] width 78 height 33
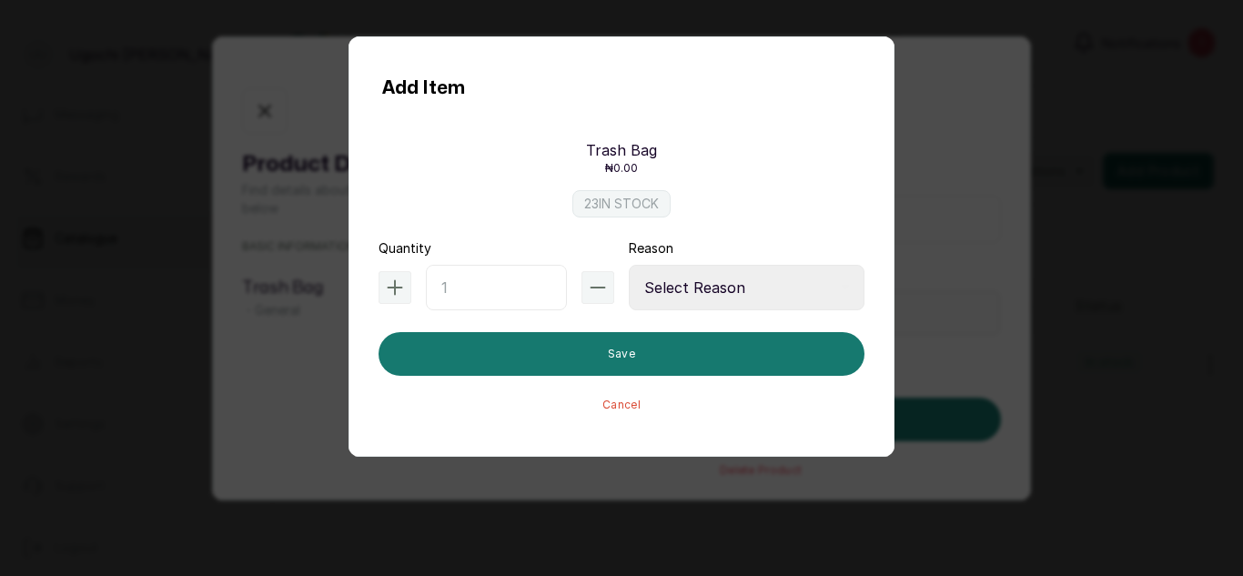
click at [480, 283] on input "text" at bounding box center [496, 288] width 141 height 46
type input "30"
click at [658, 268] on select "Select Reason Internal Use New Stock Damaged Adjustment Transfer Return Other" at bounding box center [747, 288] width 236 height 46
select select "new_stock"
click at [629, 265] on select "Select Reason Internal Use New Stock Damaged Adjustment Transfer Return Other" at bounding box center [747, 288] width 236 height 46
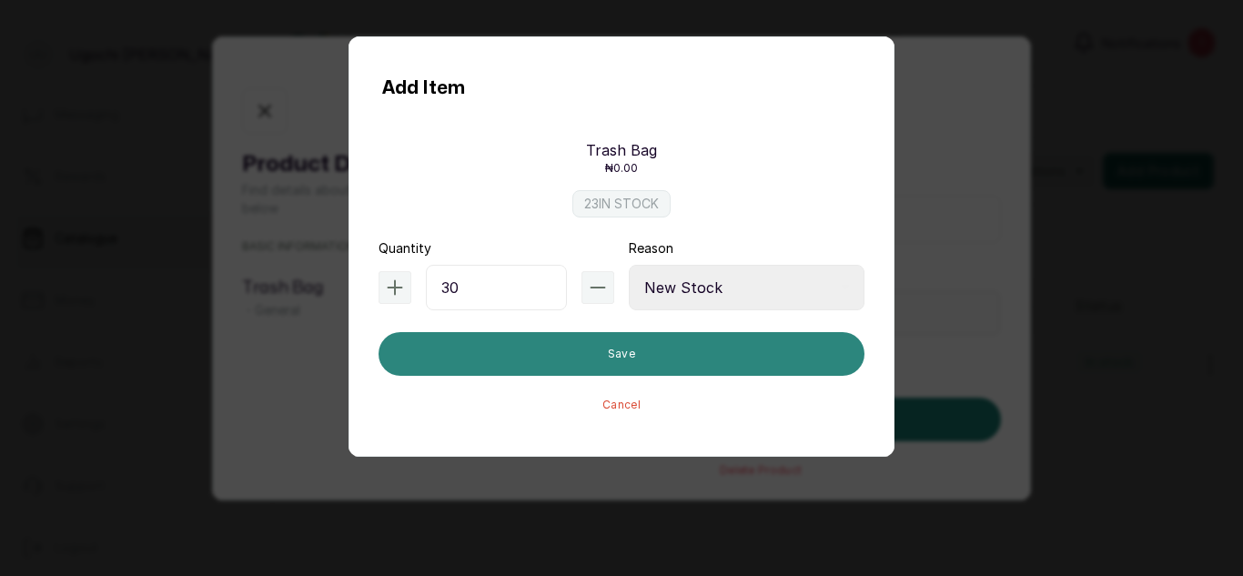
click at [590, 370] on button "Save" at bounding box center [622, 354] width 486 height 44
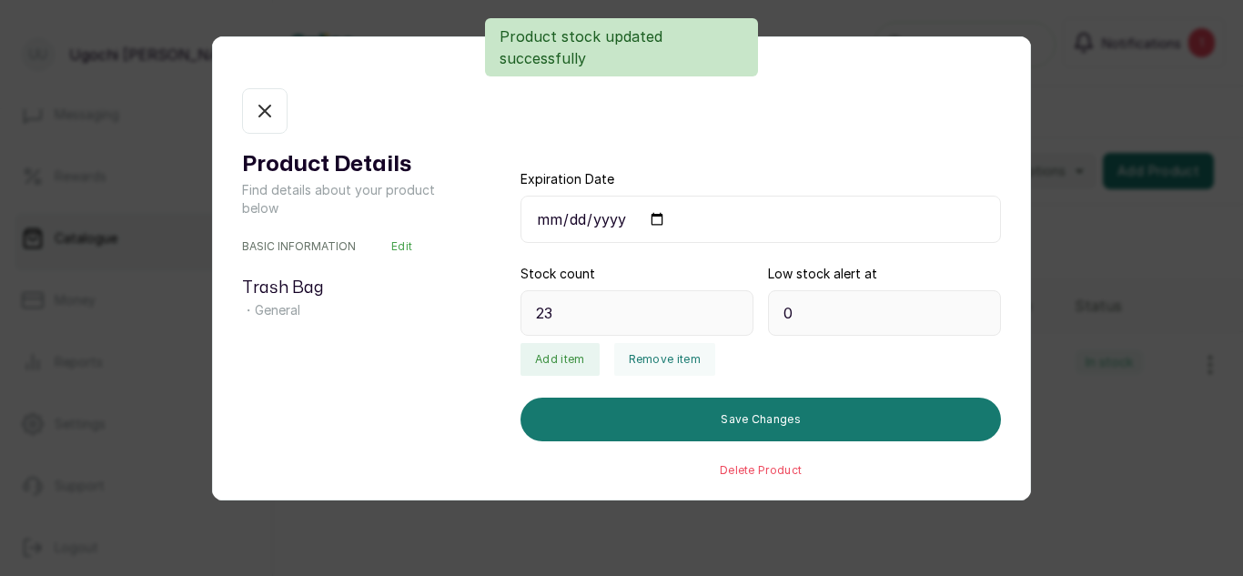
type input "53"
click at [263, 109] on icon "button" at bounding box center [264, 111] width 11 height 11
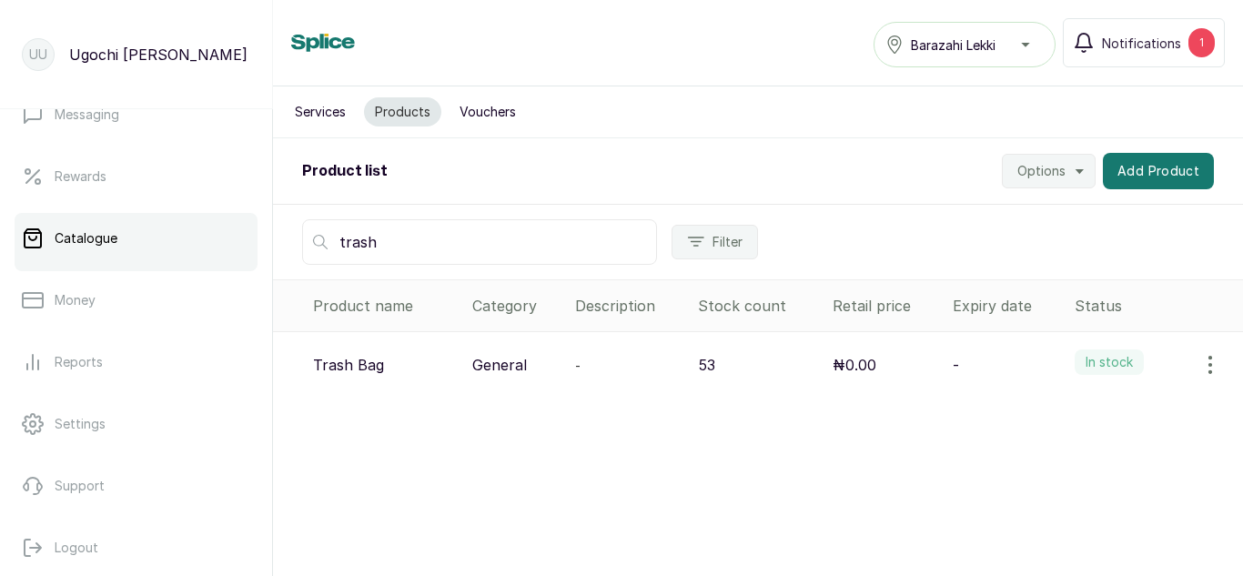
click at [375, 242] on input "trash" at bounding box center [479, 242] width 355 height 46
type input "t"
type input "slipp"
click at [1200, 359] on icon "button" at bounding box center [1211, 365] width 22 height 22
click at [1056, 409] on span "View" at bounding box center [1134, 416] width 175 height 22
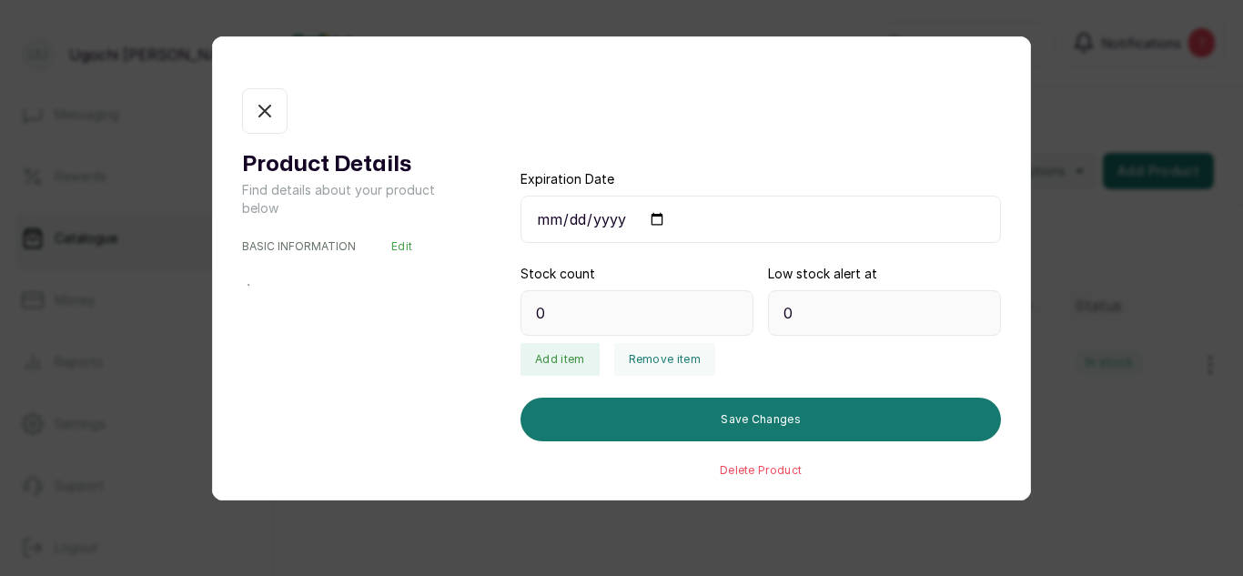
type input "2"
click at [544, 354] on button "Add item" at bounding box center [560, 359] width 78 height 33
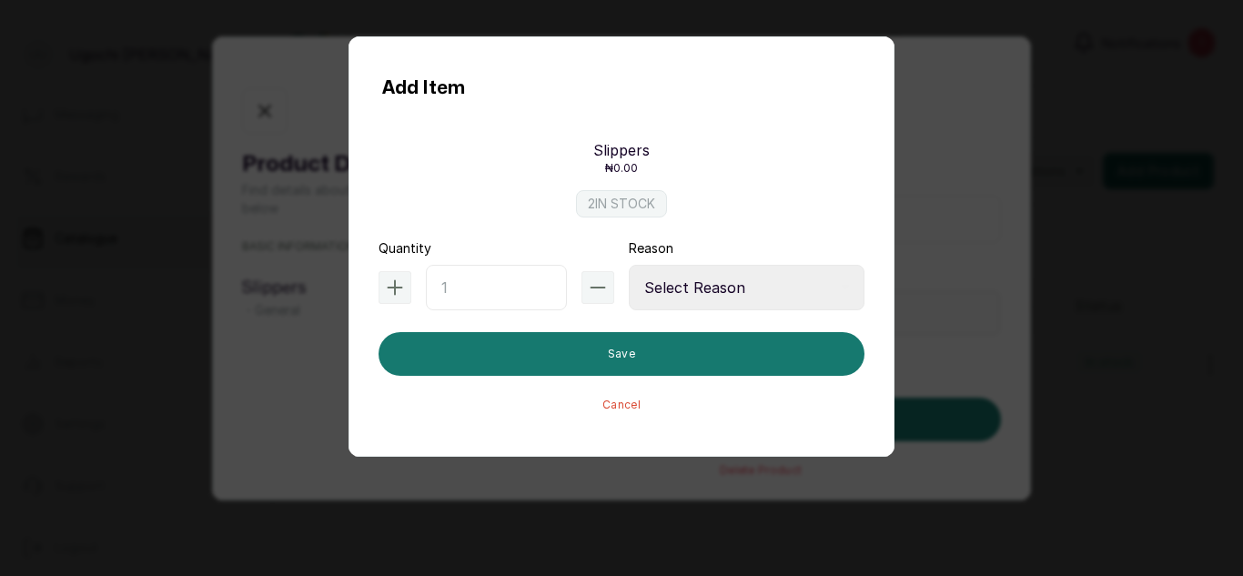
click at [472, 285] on input "text" at bounding box center [496, 288] width 141 height 46
type input "24"
click at [661, 286] on select "Select Reason Internal Use New Stock Damaged Adjustment Transfer Return Other" at bounding box center [747, 288] width 236 height 46
select select "new_stock"
click at [629, 265] on select "Select Reason Internal Use New Stock Damaged Adjustment Transfer Return Other" at bounding box center [747, 288] width 236 height 46
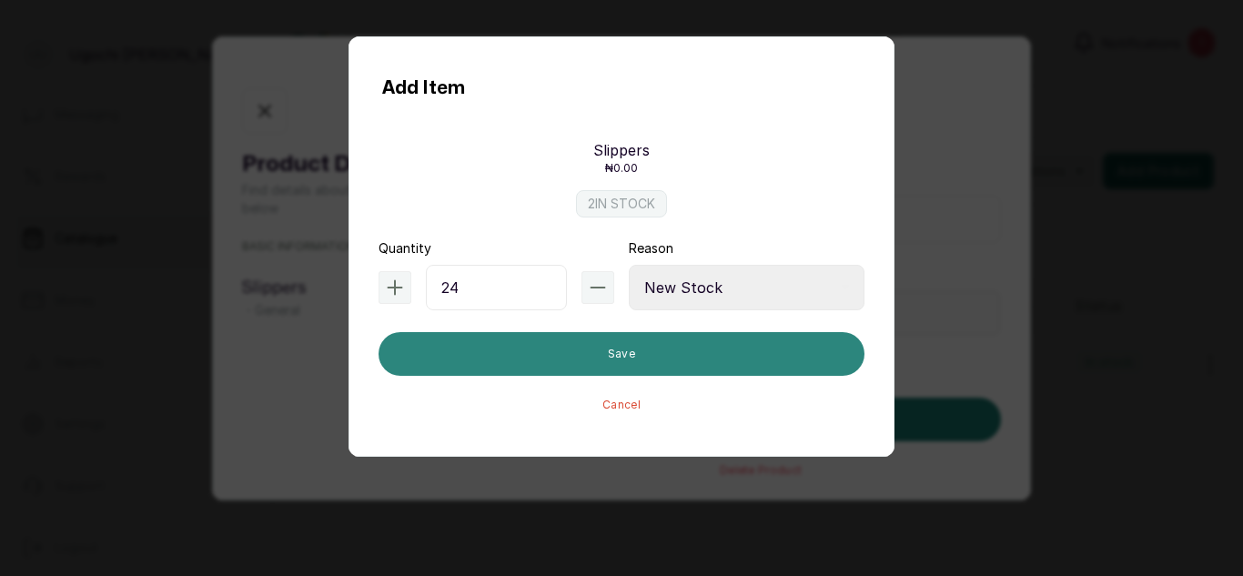
click at [447, 361] on button "Save" at bounding box center [622, 354] width 486 height 44
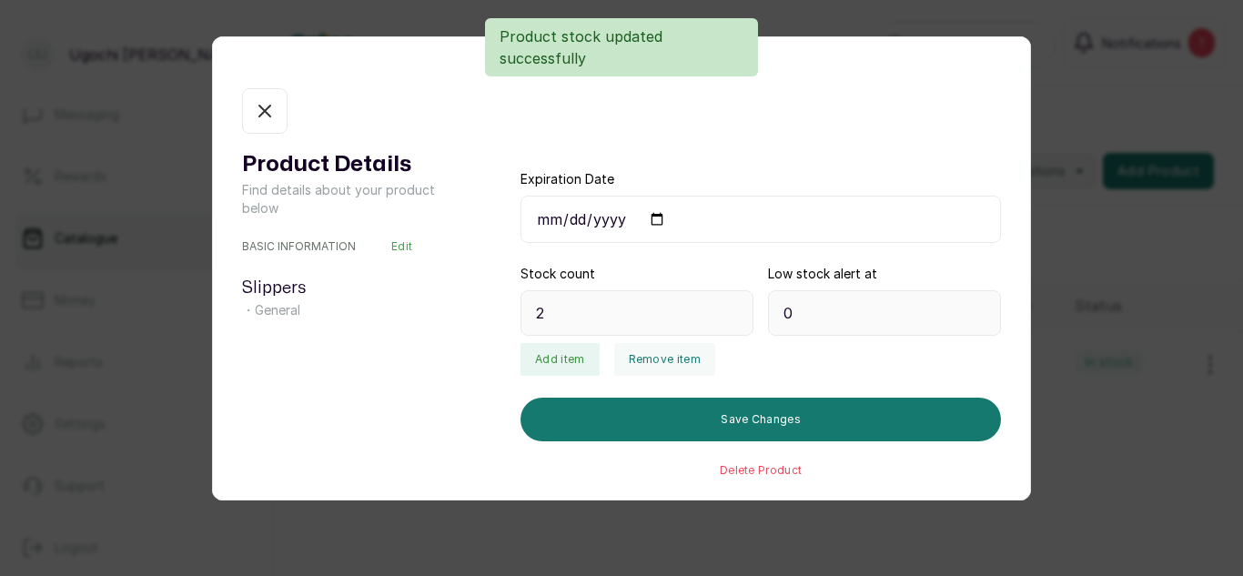
type input "26"
click at [259, 112] on icon "button" at bounding box center [265, 111] width 22 height 22
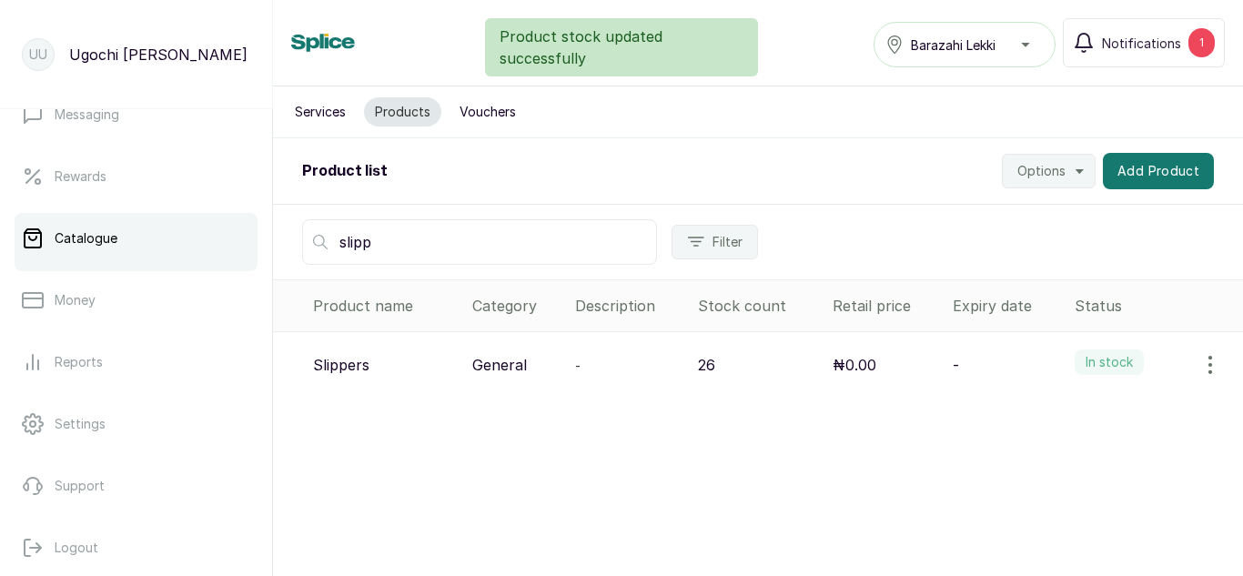
click at [414, 247] on input "slipp" at bounding box center [479, 242] width 355 height 46
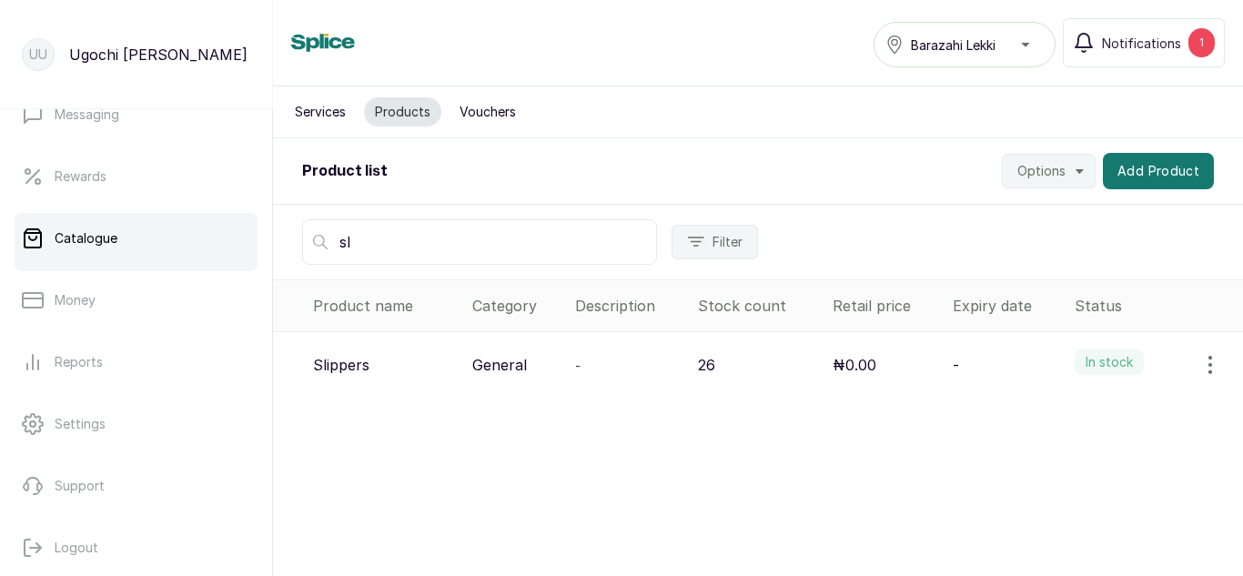
type input "s"
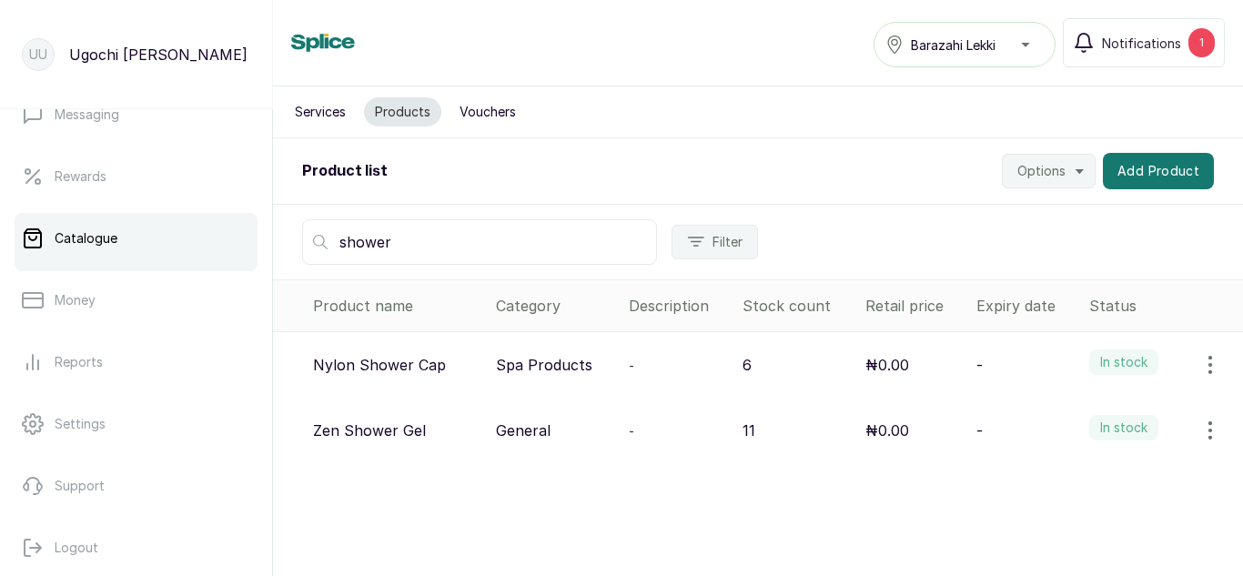
type input "shower"
click at [1210, 366] on icon "button" at bounding box center [1211, 365] width 2 height 16
click at [1076, 412] on span "View" at bounding box center [1092, 416] width 33 height 22
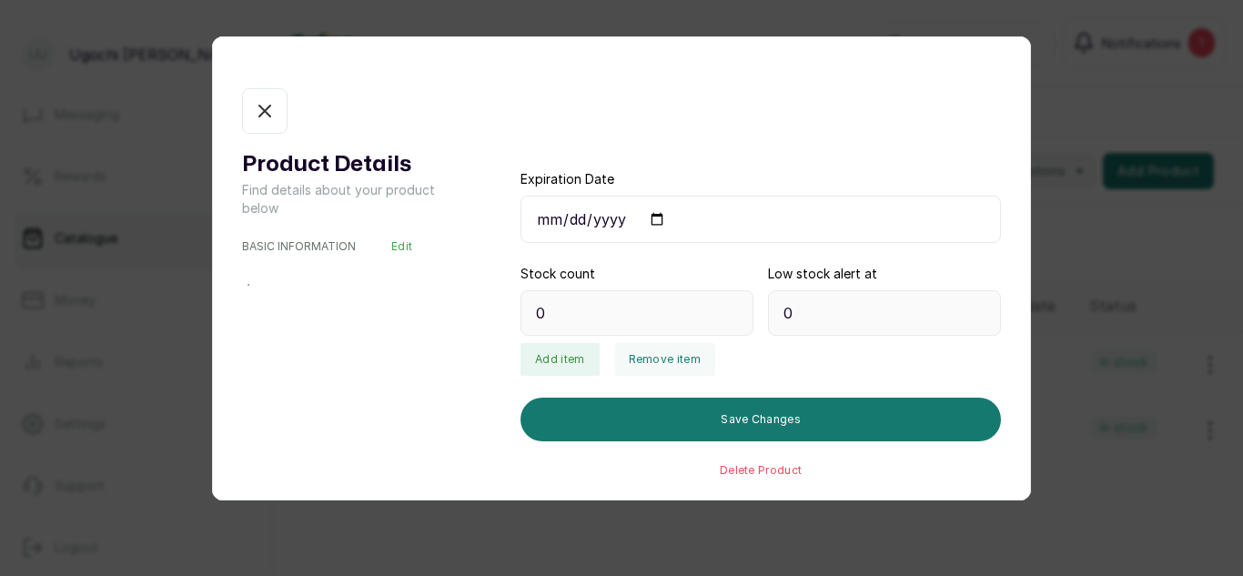
type input "6"
type input "1"
click at [1057, 350] on div "Product Details Find details about your product below BASIC INFORMATION Edit Ny…" at bounding box center [621, 288] width 1243 height 576
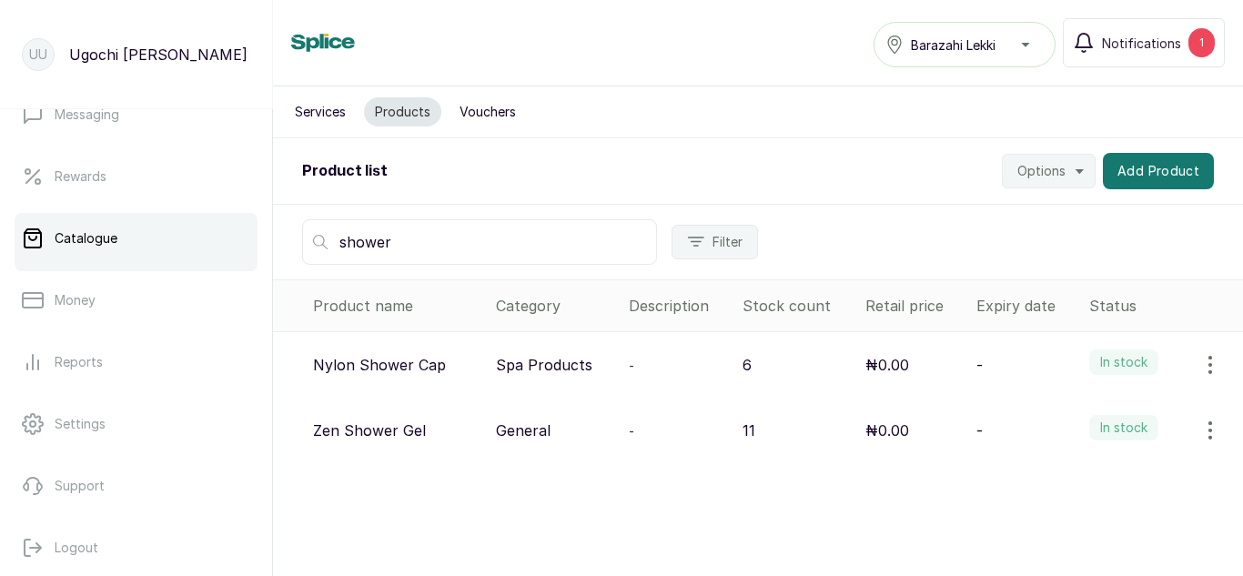
click at [1200, 358] on icon "button" at bounding box center [1211, 365] width 22 height 22
click at [1080, 411] on span "View" at bounding box center [1092, 416] width 33 height 22
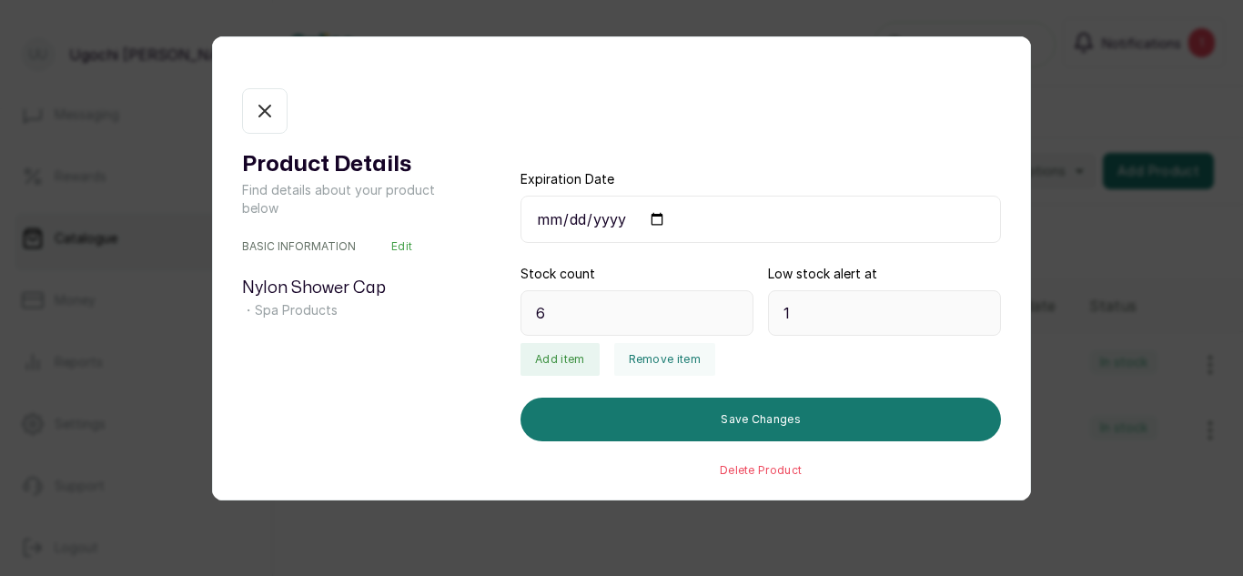
click at [258, 111] on icon "button" at bounding box center [265, 111] width 22 height 22
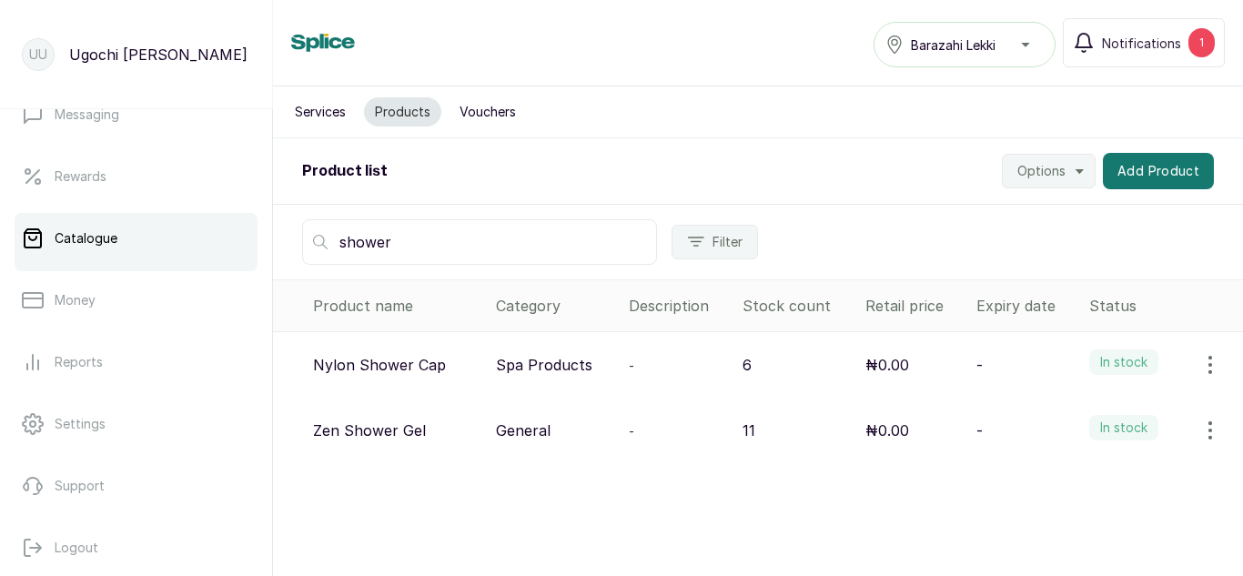
click at [1210, 366] on icon "button" at bounding box center [1211, 365] width 2 height 16
click at [1076, 444] on span "Edit" at bounding box center [1089, 452] width 26 height 22
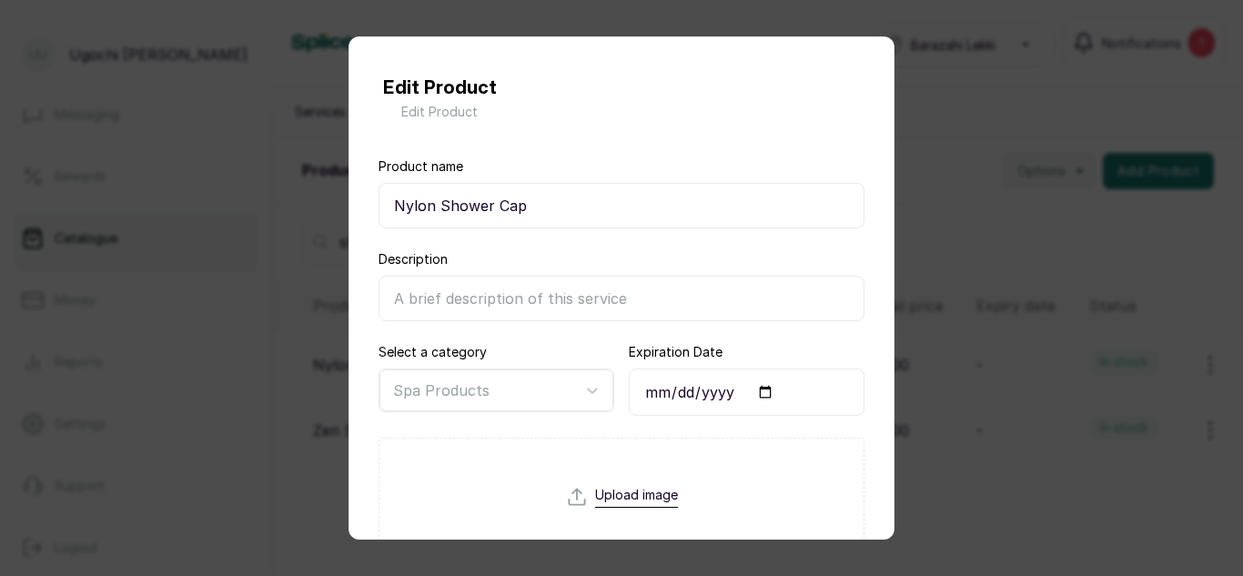
click at [395, 214] on input "Nylon Shower Cap" at bounding box center [622, 206] width 486 height 46
type input "Spa Nylon Shower Cap"
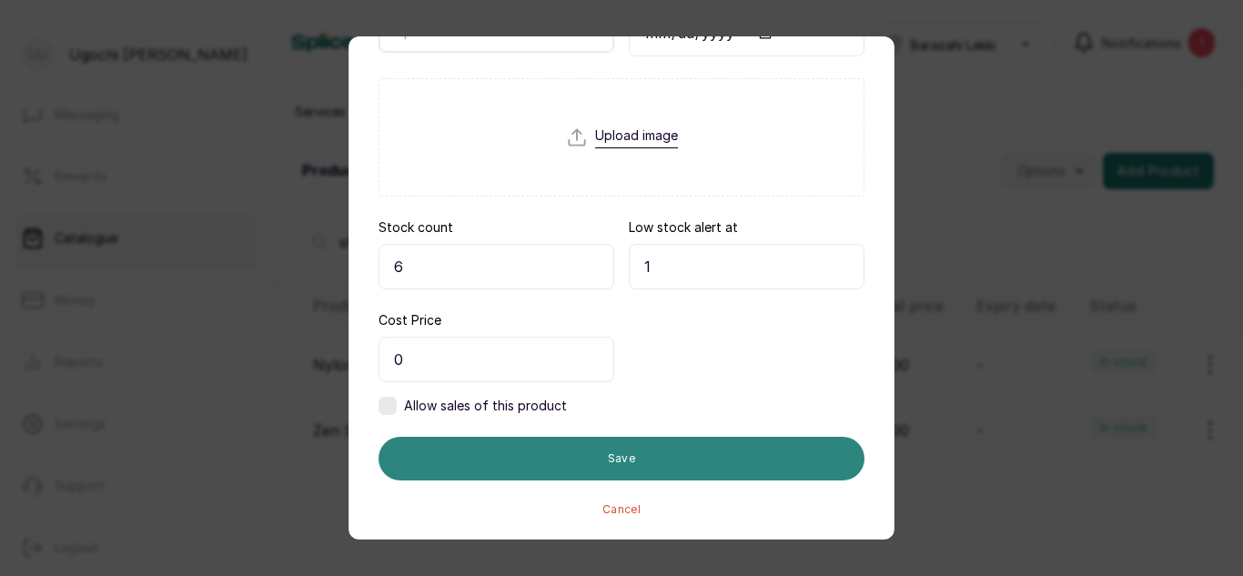
click at [618, 462] on button "Save" at bounding box center [622, 459] width 486 height 44
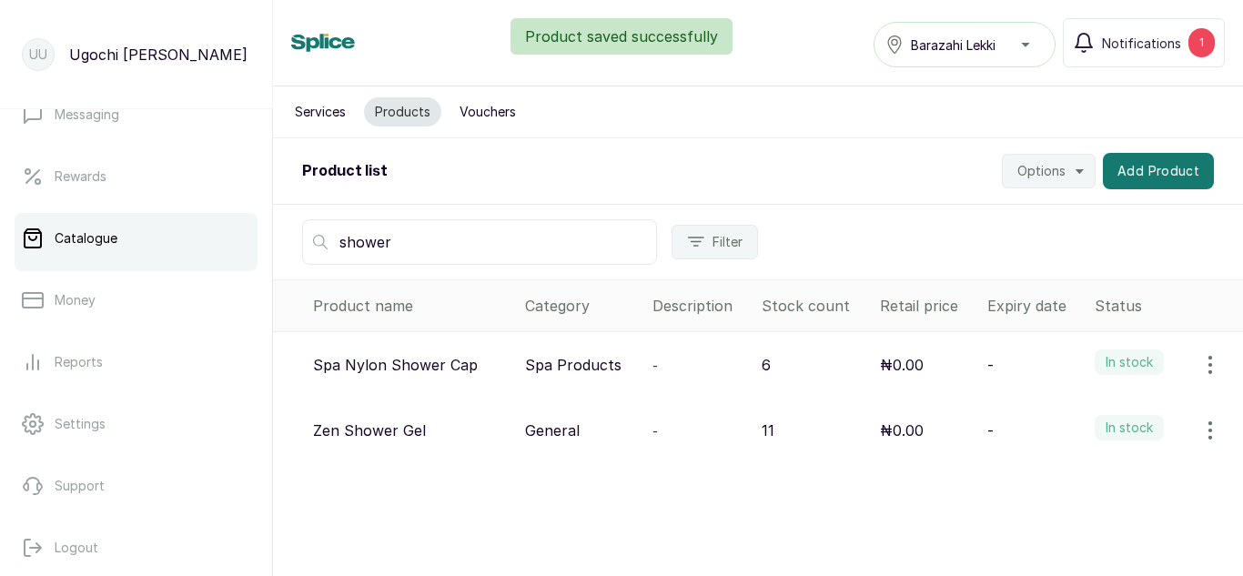
click at [1204, 362] on icon "button" at bounding box center [1211, 365] width 22 height 22
click at [1076, 421] on span "View" at bounding box center [1092, 416] width 33 height 22
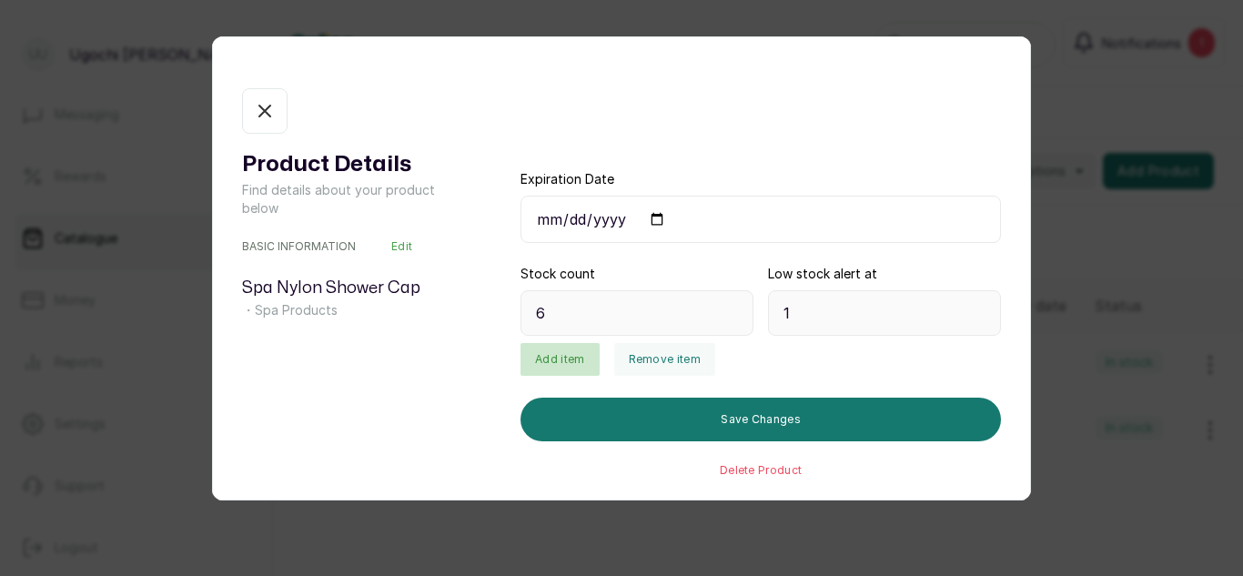
click at [531, 359] on button "Add item" at bounding box center [560, 359] width 78 height 33
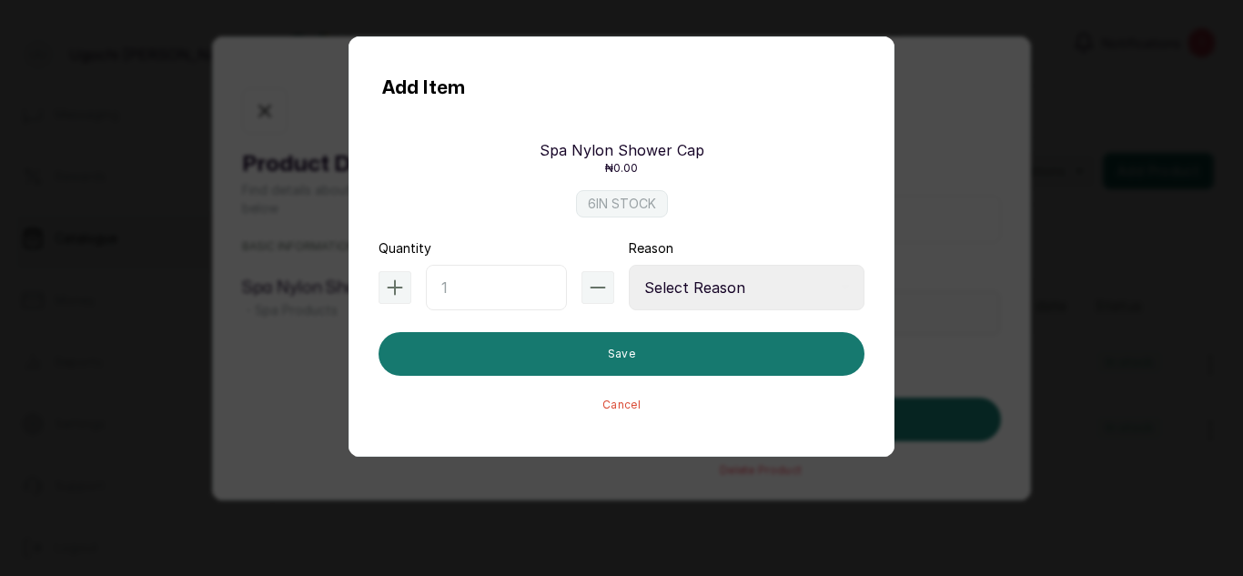
click at [482, 281] on input "text" at bounding box center [496, 288] width 141 height 46
type input "15"
drag, startPoint x: 700, startPoint y: 288, endPoint x: 674, endPoint y: 380, distance: 96.3
click at [674, 380] on form "Quantity 15 Reason Select Reason Internal Use New Stock Damaged Adjustment Tran…" at bounding box center [622, 325] width 486 height 173
select select "new_stock"
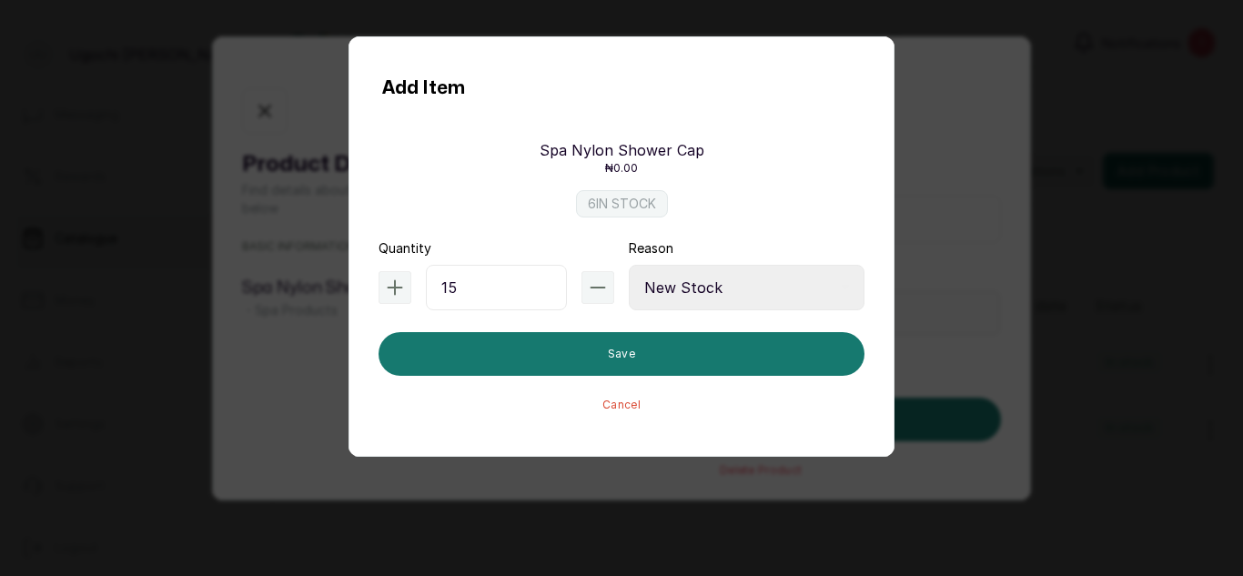
click at [629, 265] on select "Select Reason Internal Use New Stock Damaged Adjustment Transfer Return Other" at bounding box center [747, 288] width 236 height 46
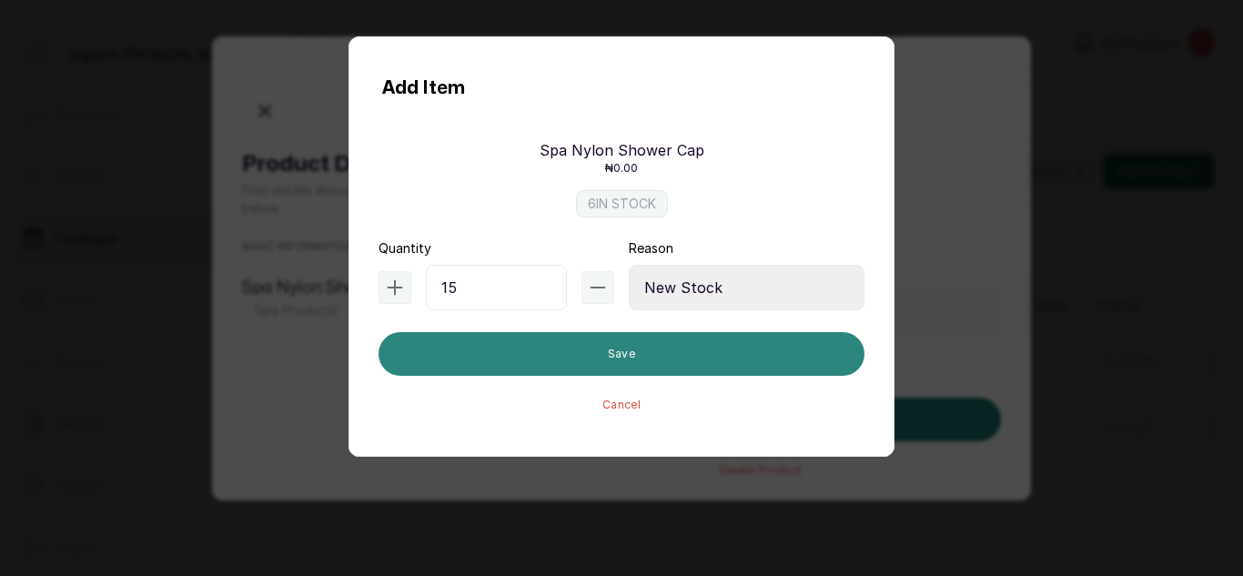
click at [609, 352] on button "Save" at bounding box center [622, 354] width 486 height 44
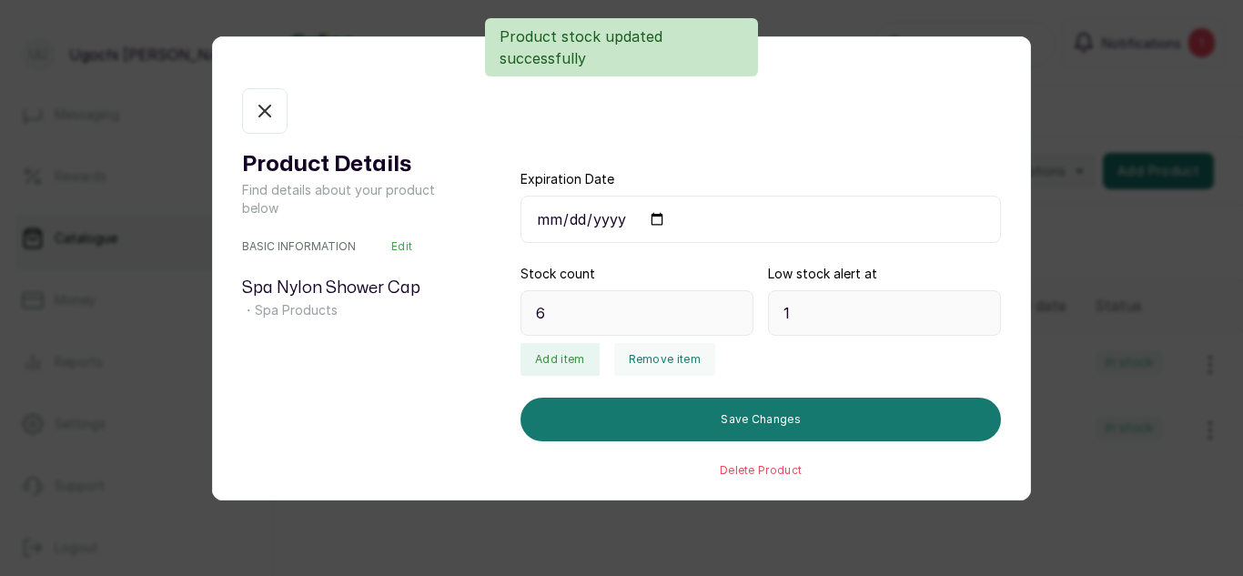
type input "21"
click at [269, 106] on icon "button" at bounding box center [264, 111] width 11 height 11
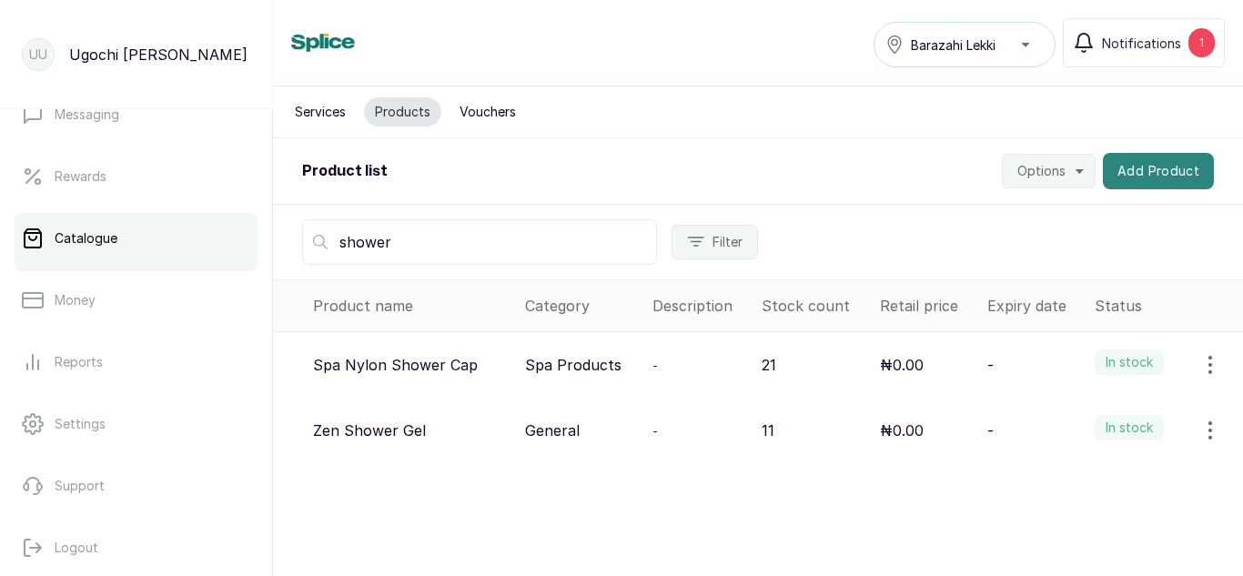
click at [1141, 172] on button "Add Product" at bounding box center [1158, 171] width 111 height 36
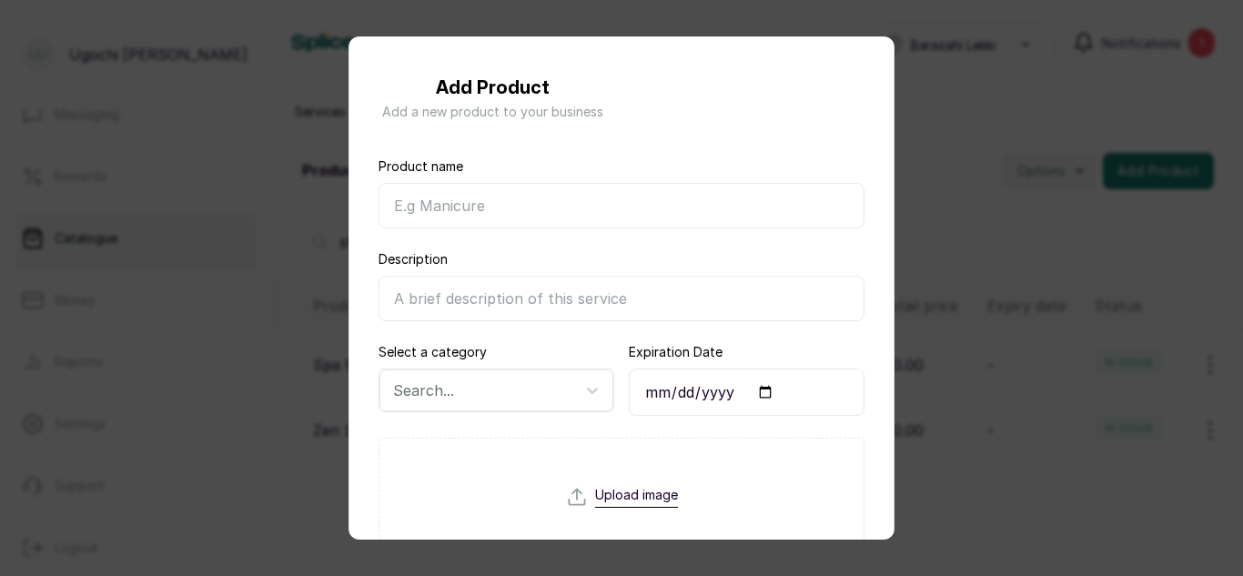
click at [962, 100] on div "Add Product Add a new product to your business Product name Description Select …" at bounding box center [621, 288] width 1243 height 576
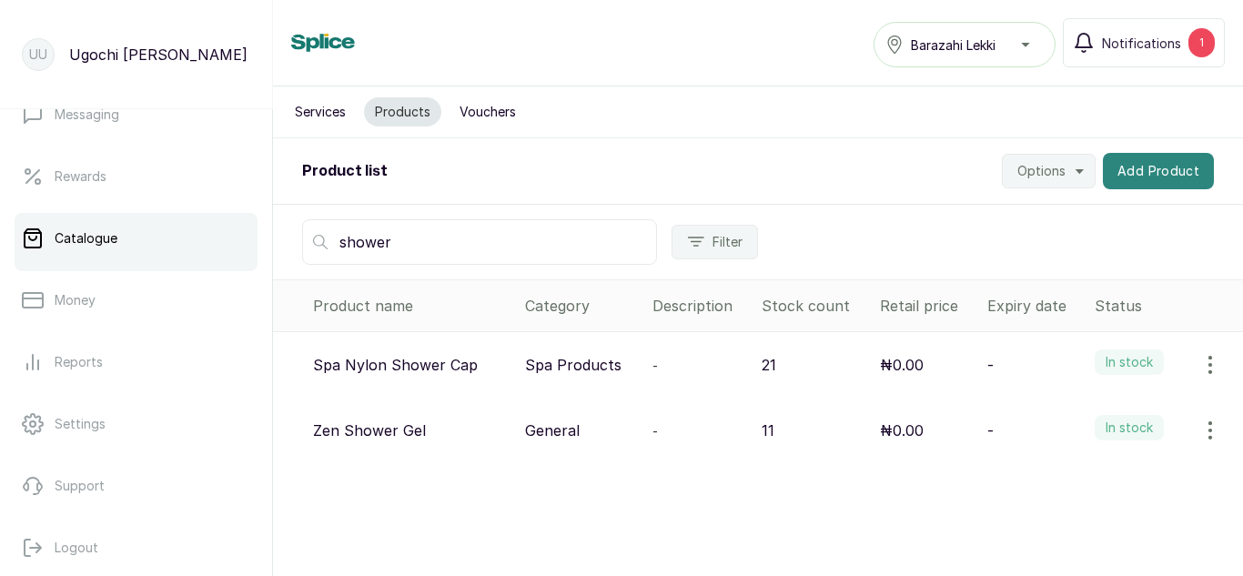
click at [1111, 174] on button "Add Product" at bounding box center [1158, 171] width 111 height 36
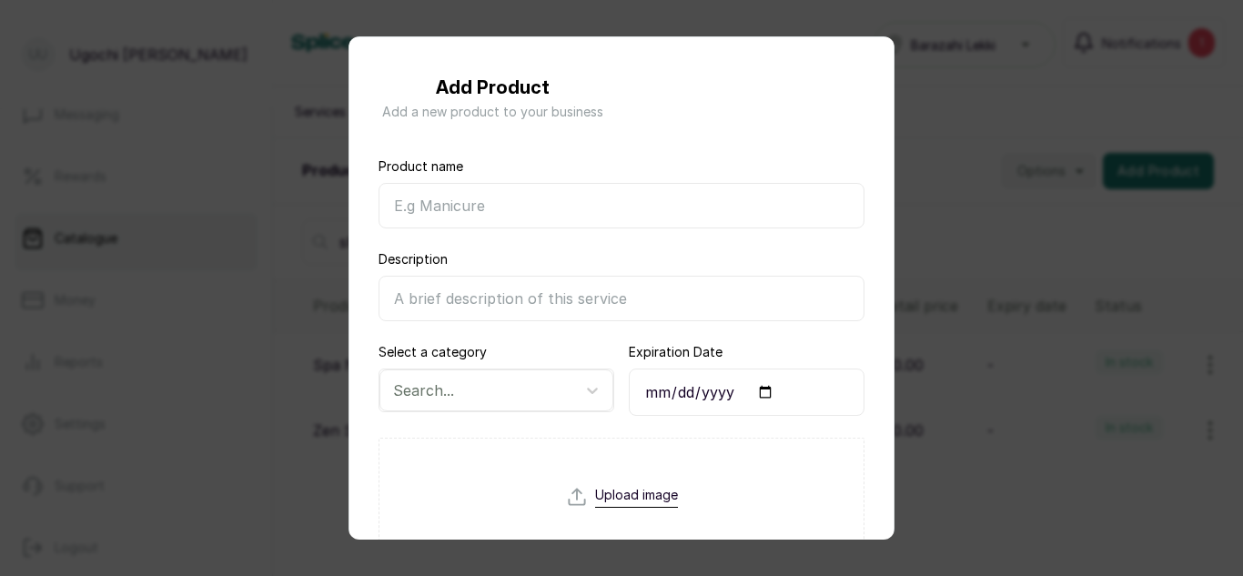
click at [536, 205] on input "Product name" at bounding box center [622, 206] width 486 height 46
type input "[PERSON_NAME] Shower Cap"
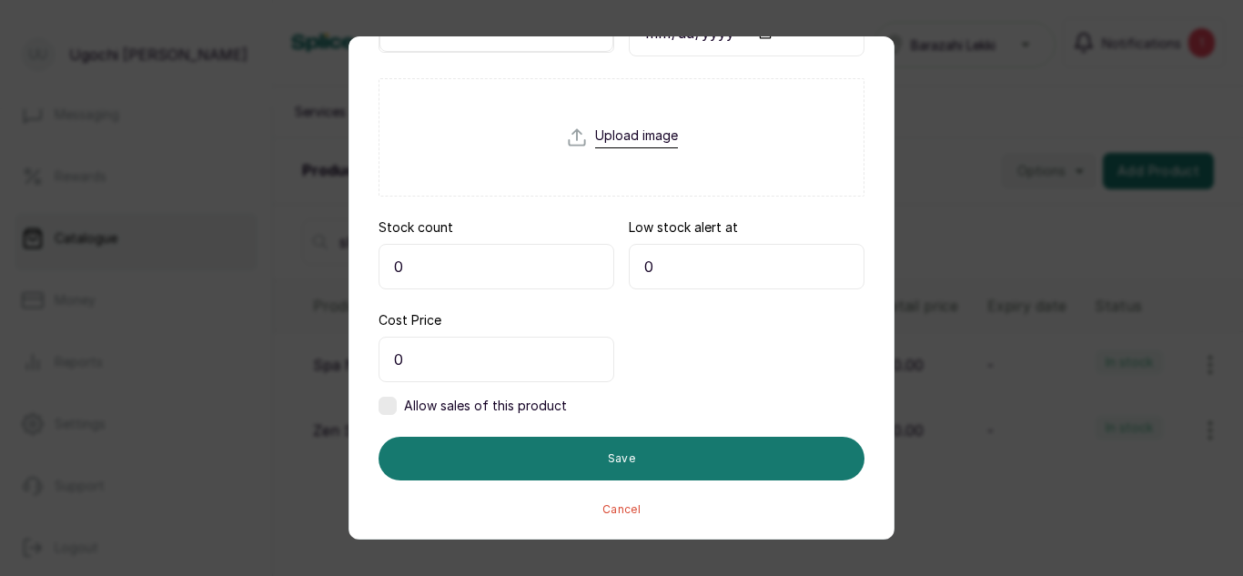
click at [451, 290] on form "Product name Saloon Nylon Shower Cap Description Select a category Search... Ex…" at bounding box center [622, 157] width 486 height 719
click at [442, 273] on input "0" at bounding box center [497, 267] width 236 height 46
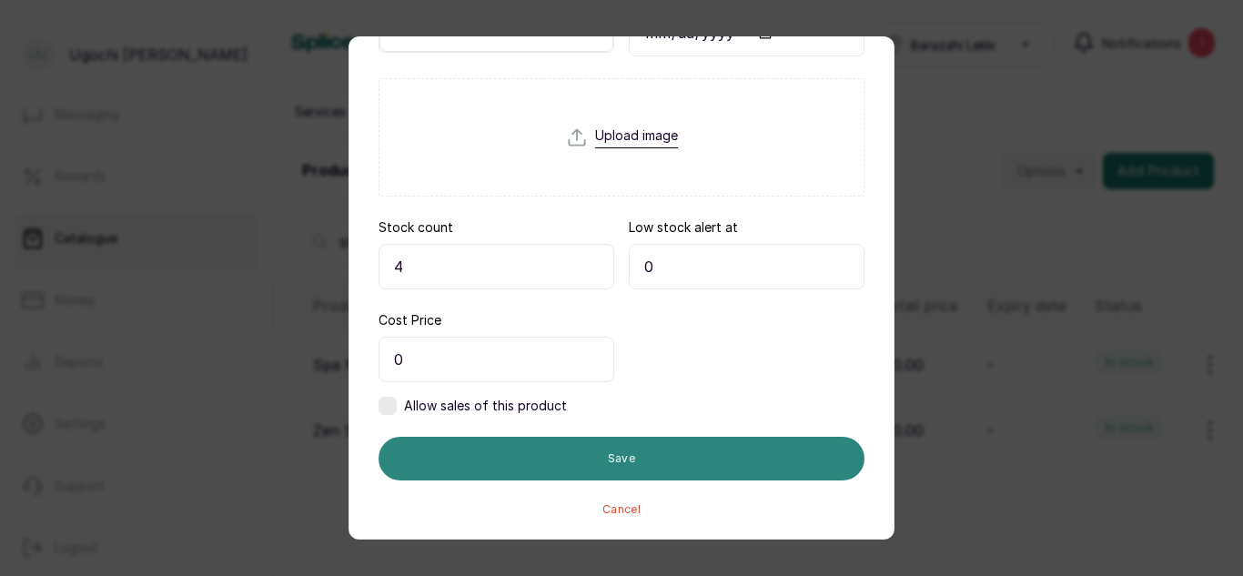
type input "4"
click at [479, 440] on button "Save" at bounding box center [622, 459] width 486 height 44
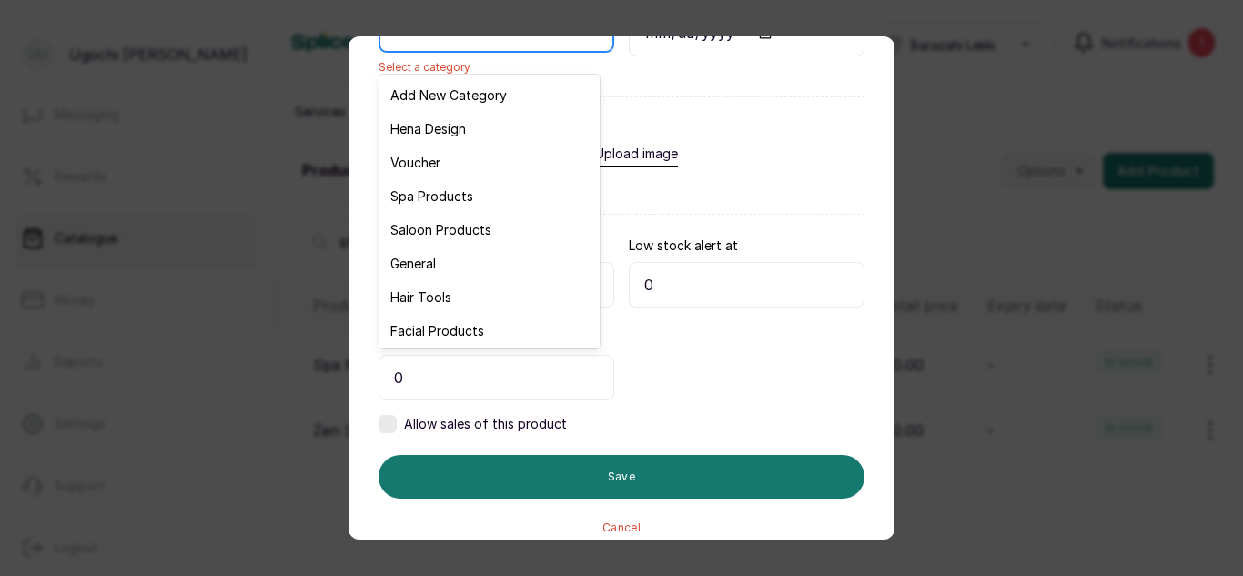
scroll to position [344, 0]
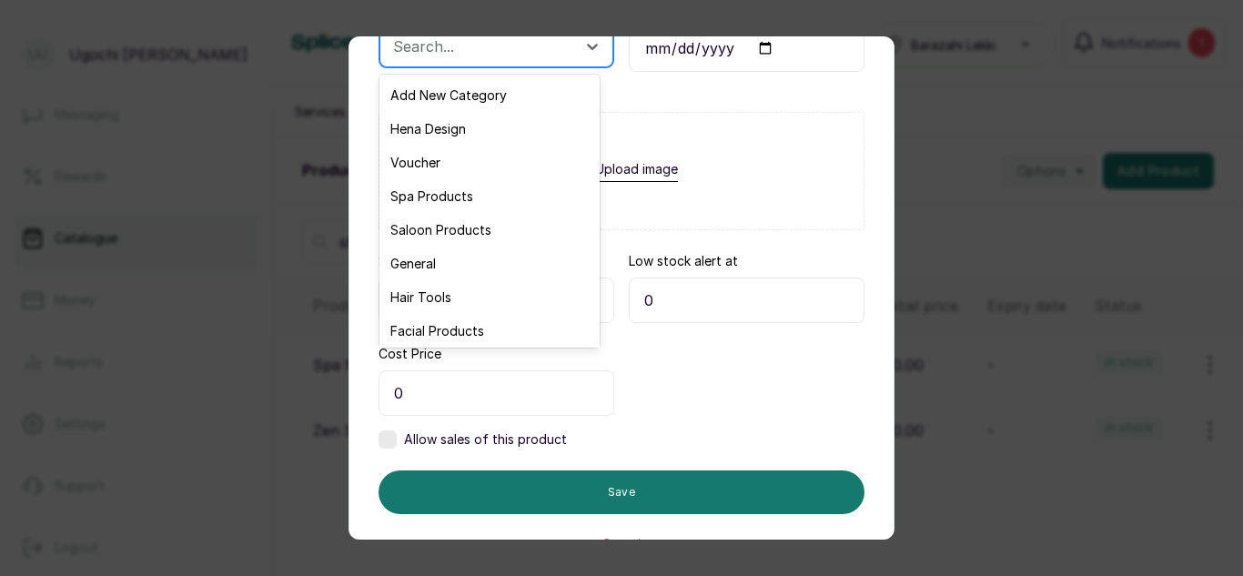
click at [498, 41] on div at bounding box center [480, 47] width 174 height 24
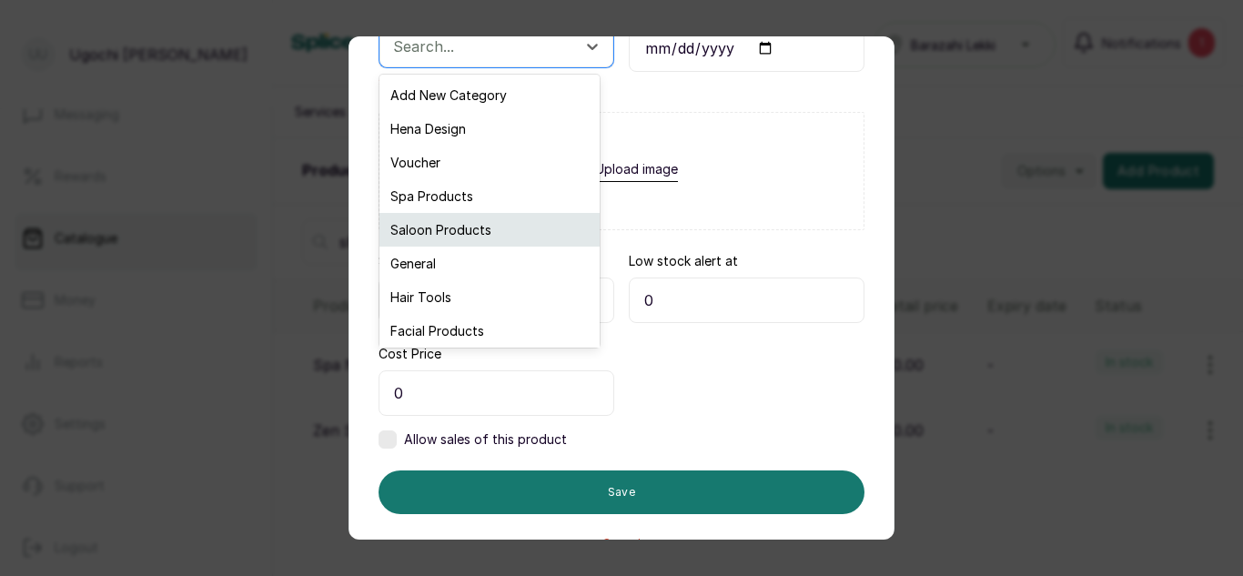
click at [454, 230] on div "Saloon Products" at bounding box center [490, 230] width 220 height 34
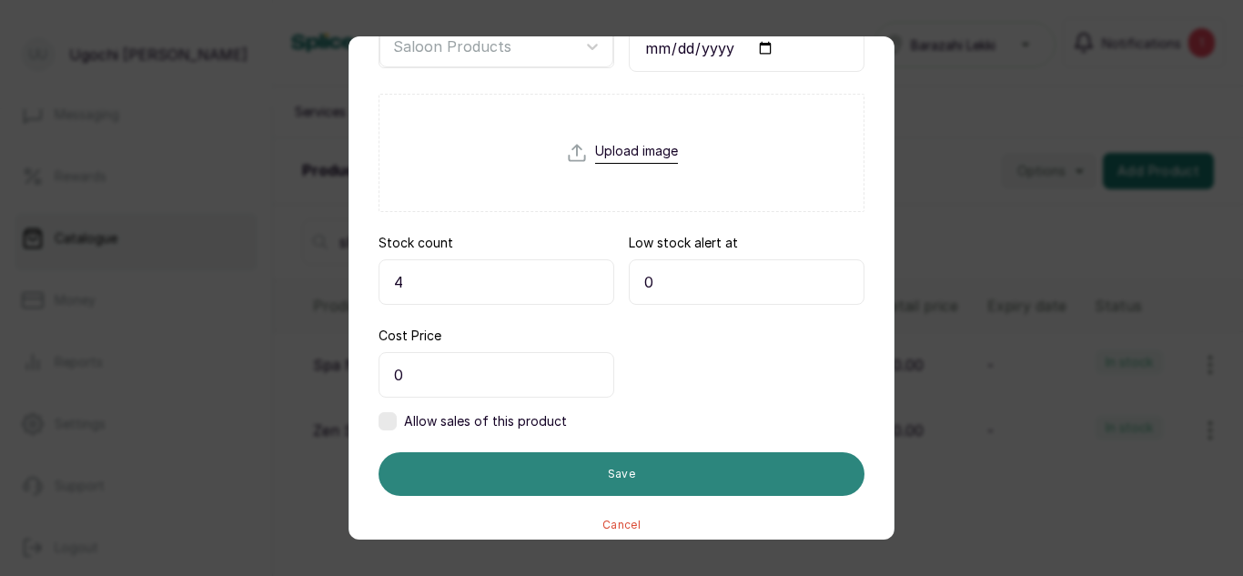
click at [535, 482] on button "Save" at bounding box center [622, 474] width 486 height 44
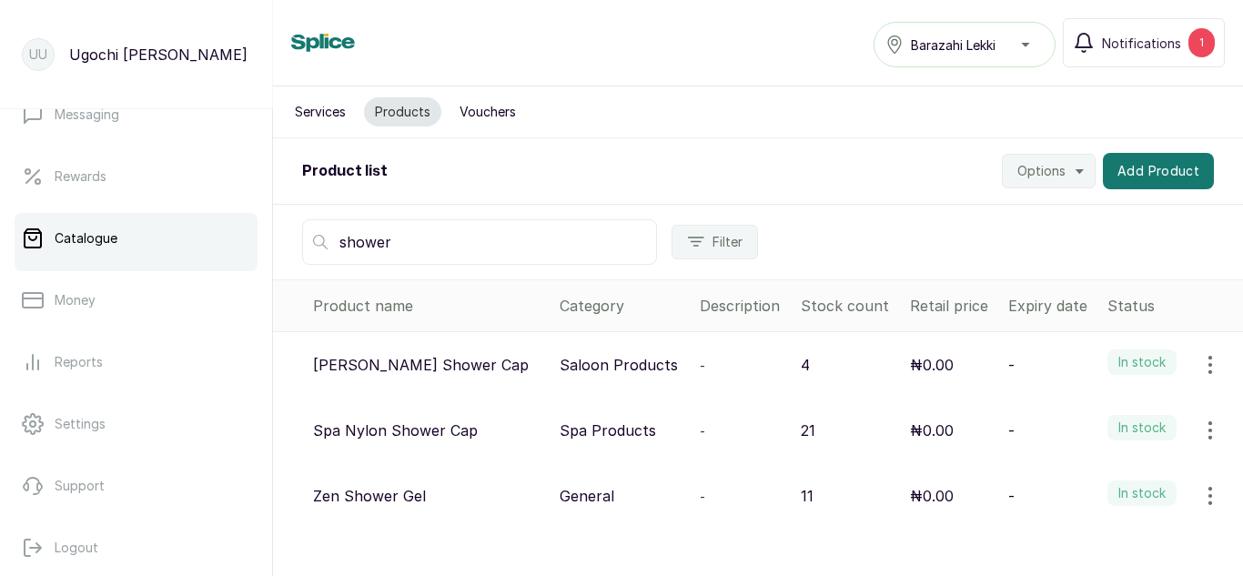
click at [458, 236] on input "shower" at bounding box center [479, 242] width 355 height 46
type input "s"
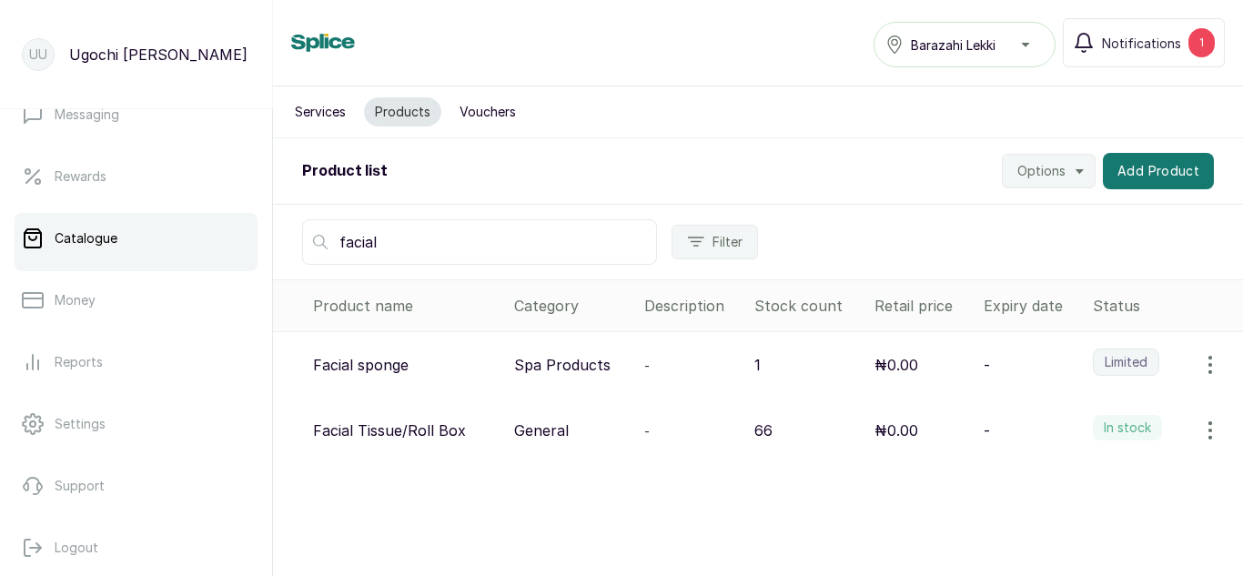
type input "facial"
click at [1210, 364] on icon "button" at bounding box center [1211, 365] width 2 height 16
click at [1076, 412] on span "View" at bounding box center [1092, 416] width 33 height 22
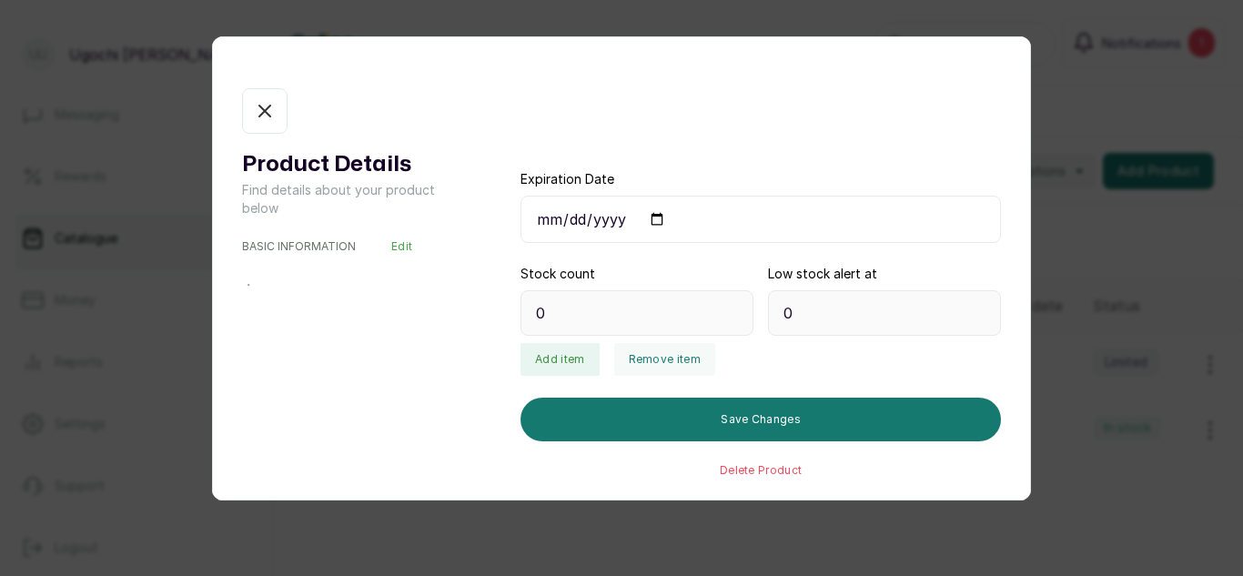
type input "1"
type input "5"
click at [552, 356] on button "Add item" at bounding box center [560, 359] width 78 height 33
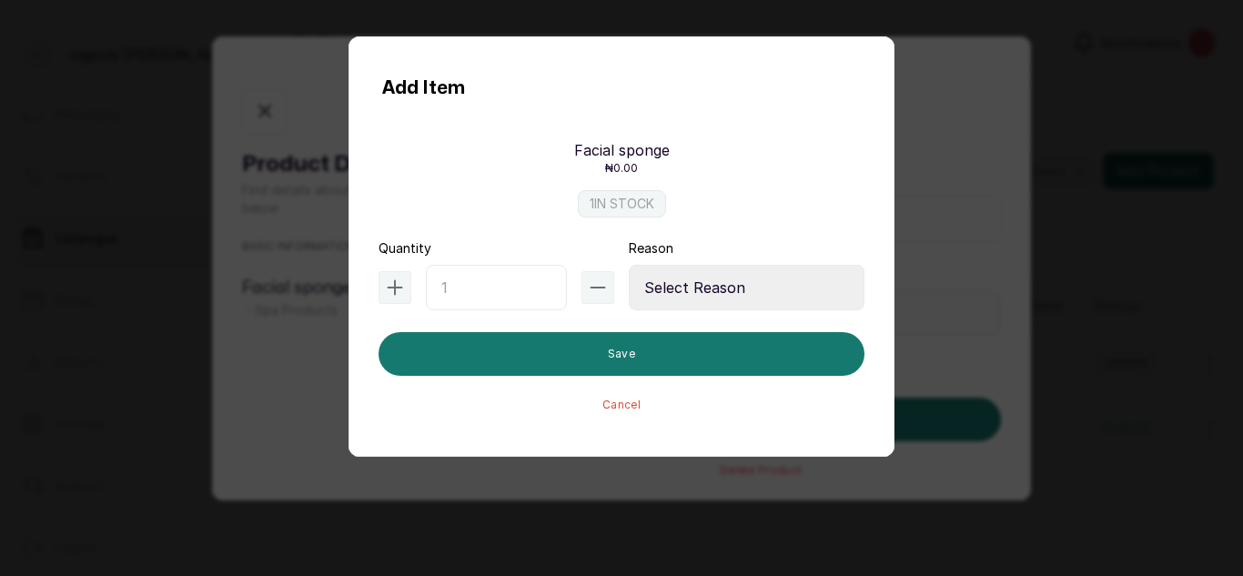
click at [453, 281] on input "text" at bounding box center [496, 288] width 141 height 46
type input "72"
click at [683, 300] on select "Select Reason Internal Use New Stock Damaged Adjustment Transfer Return Other" at bounding box center [747, 288] width 236 height 46
select select "new_stock"
click at [629, 265] on select "Select Reason Internal Use New Stock Damaged Adjustment Transfer Return Other" at bounding box center [747, 288] width 236 height 46
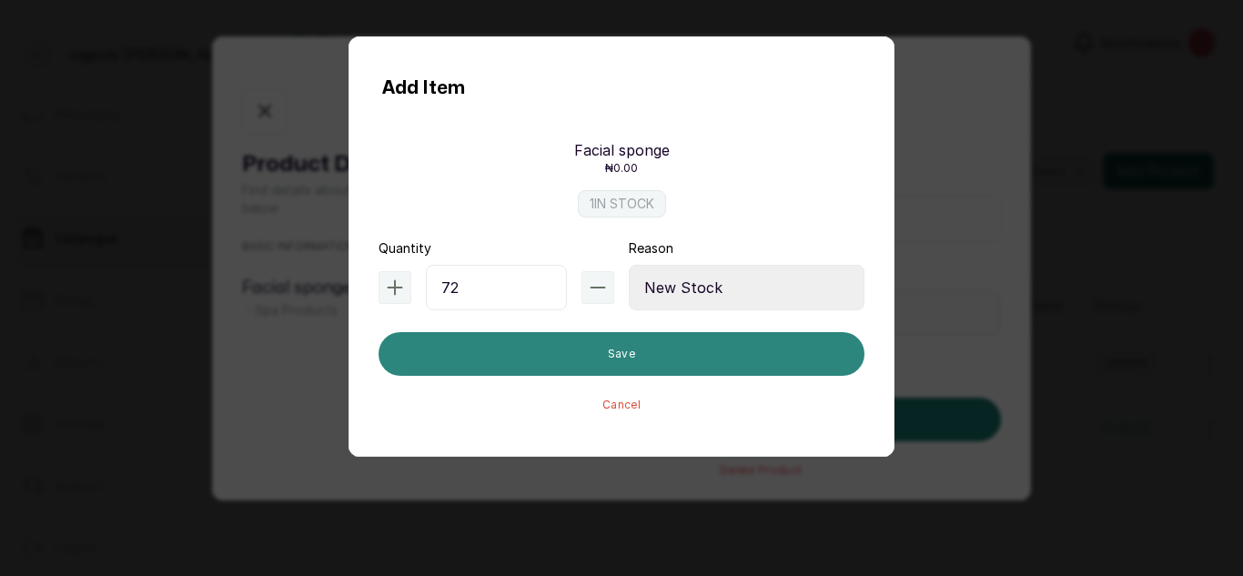
click at [626, 351] on button "Save" at bounding box center [622, 354] width 486 height 44
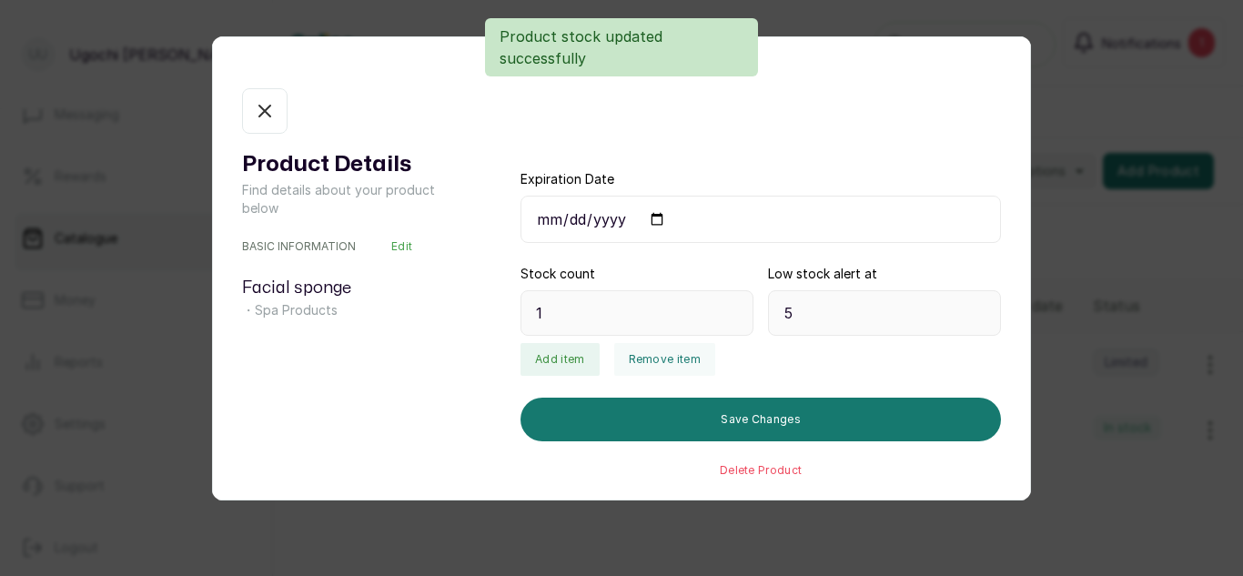
type input "73"
click at [268, 121] on icon "button" at bounding box center [265, 111] width 22 height 22
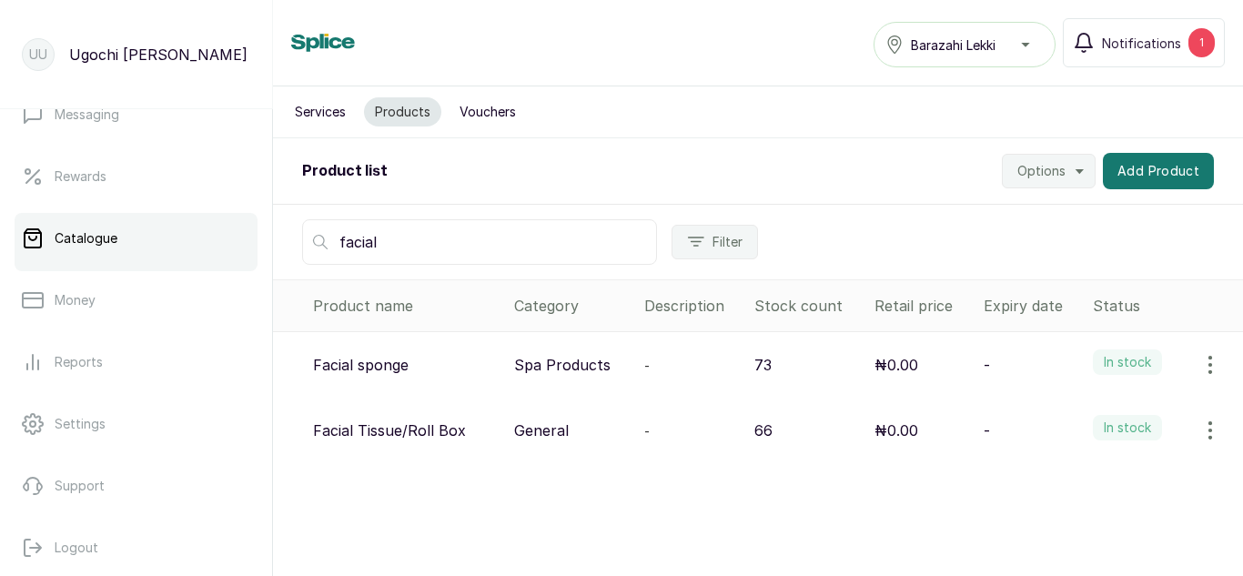
click at [409, 235] on input "facial" at bounding box center [479, 242] width 355 height 46
type input "f"
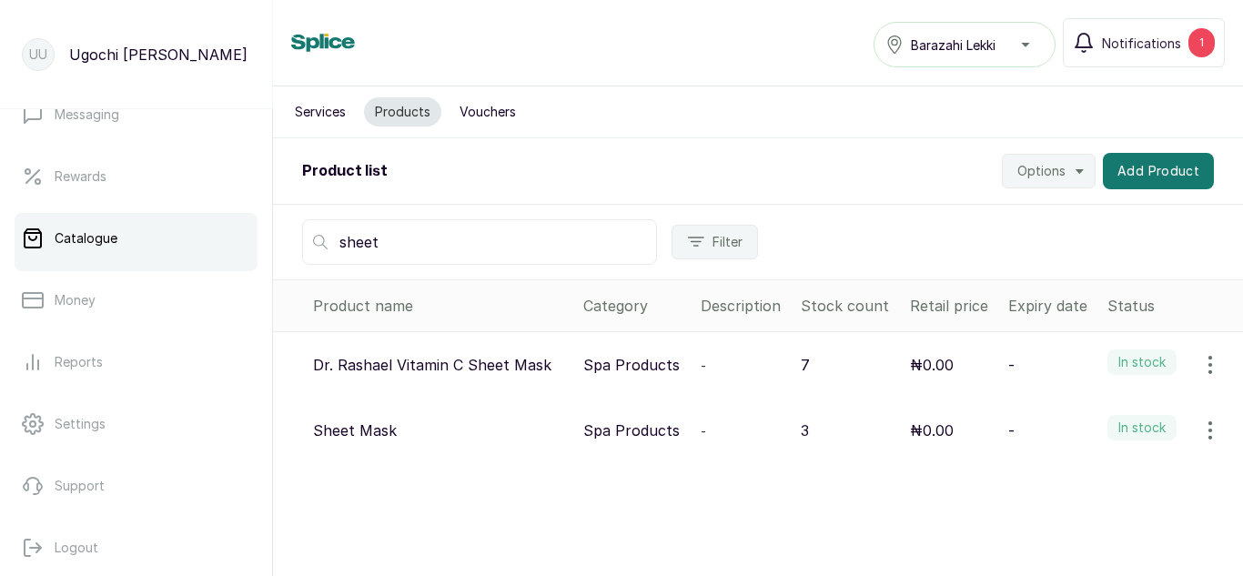
type input "sheet"
click at [1200, 435] on icon "button" at bounding box center [1211, 431] width 22 height 22
click at [1060, 482] on span "View" at bounding box center [1134, 482] width 175 height 22
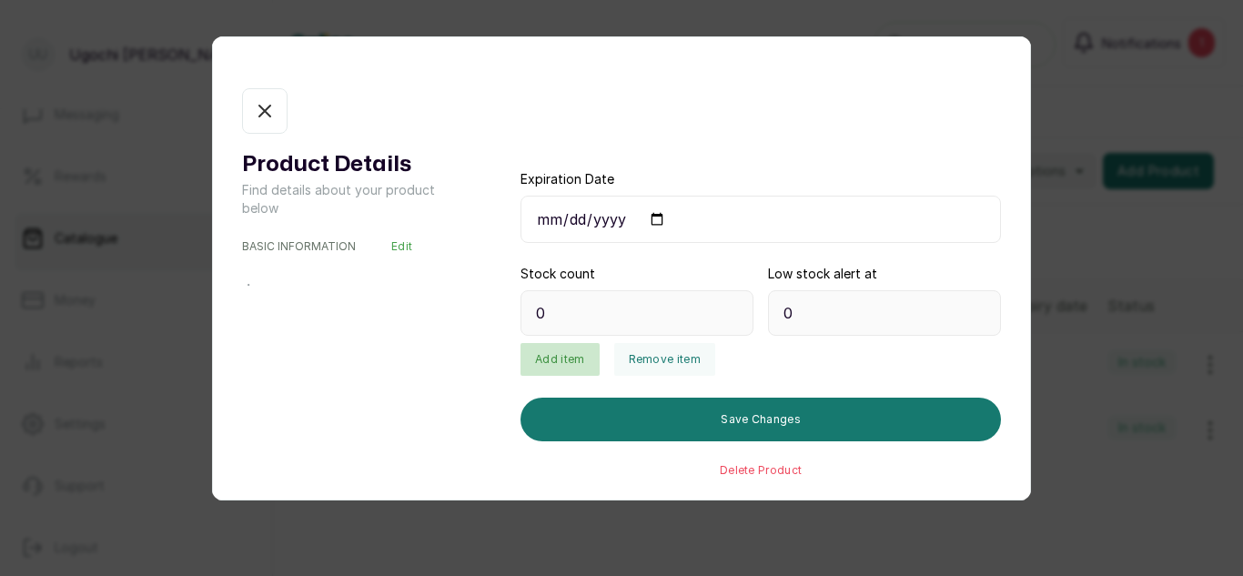
click at [572, 363] on button "Add item" at bounding box center [560, 359] width 78 height 33
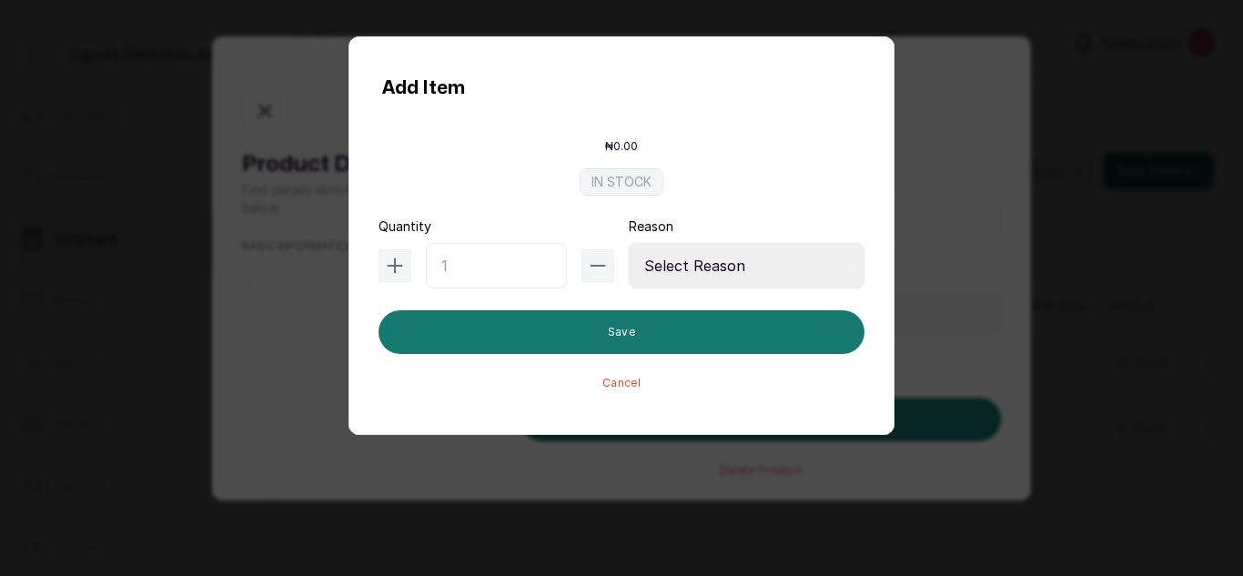
type input "3"
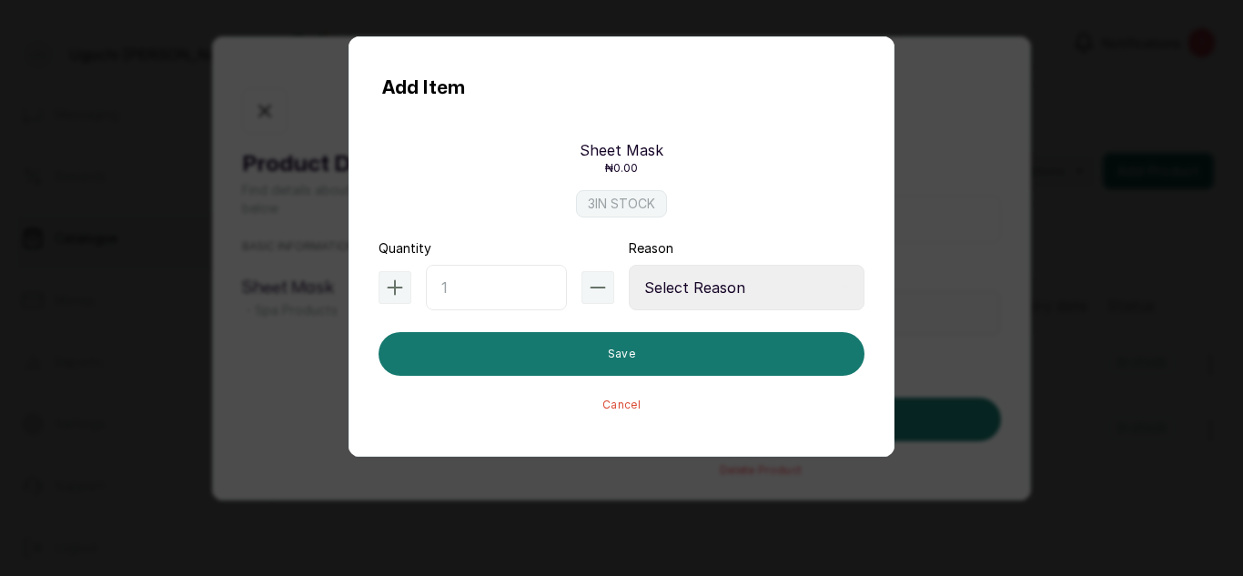
click at [446, 289] on input "text" at bounding box center [496, 288] width 141 height 46
type input "100"
click at [655, 289] on select "Select Reason Internal Use New Stock Damaged Adjustment Transfer Return Other" at bounding box center [747, 288] width 236 height 46
select select "new_stock"
click at [629, 265] on select "Select Reason Internal Use New Stock Damaged Adjustment Transfer Return Other" at bounding box center [747, 288] width 236 height 46
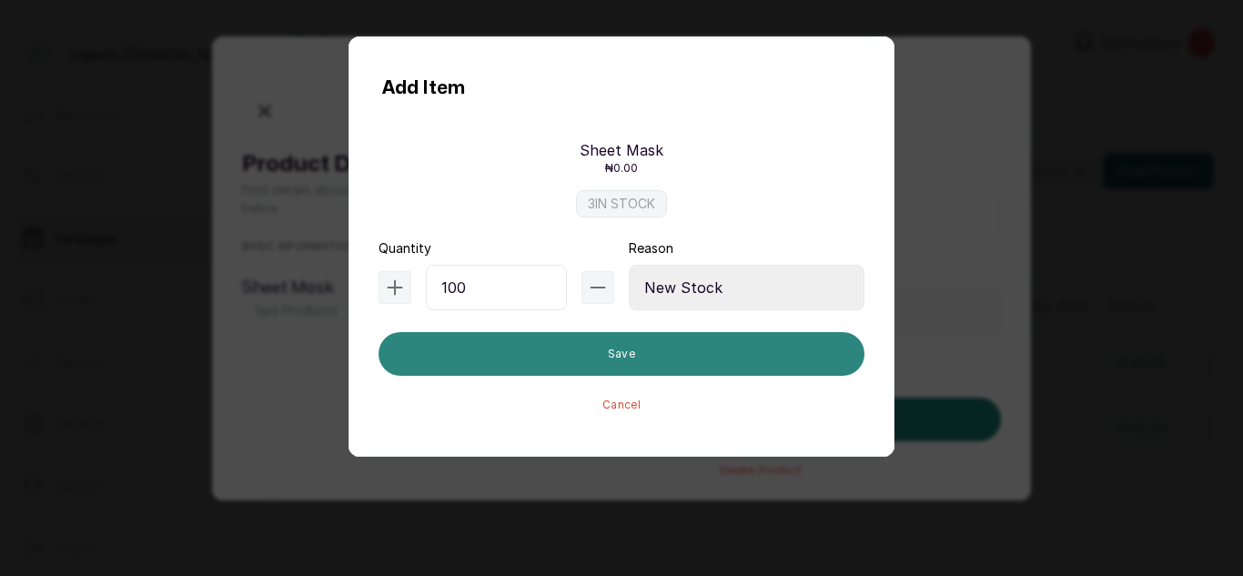
click at [628, 363] on button "Save" at bounding box center [622, 354] width 486 height 44
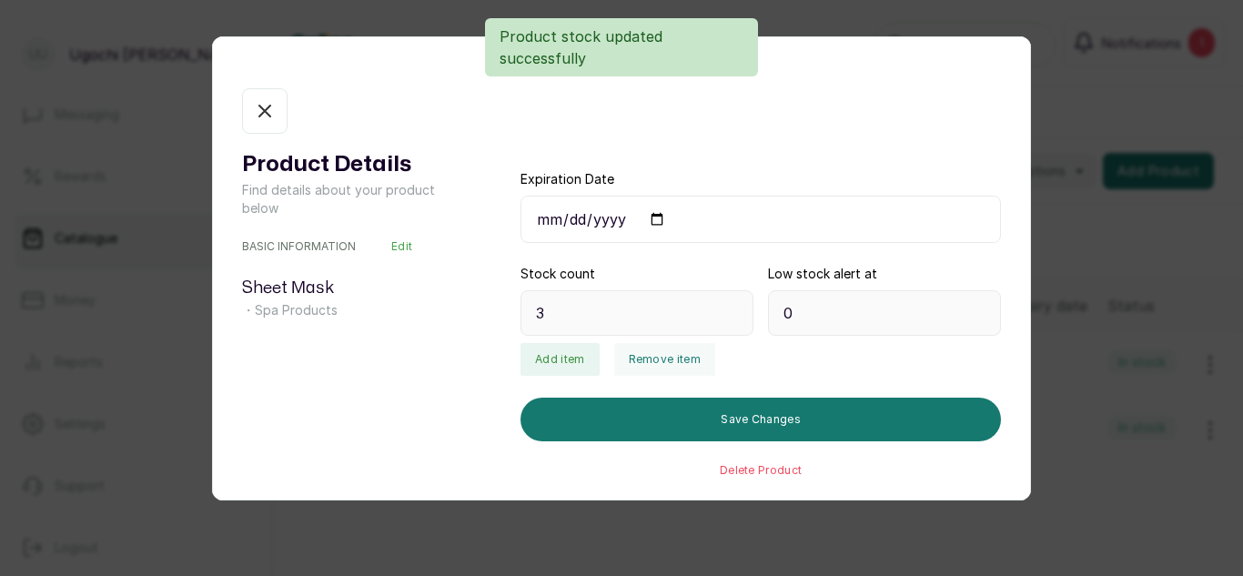
type input "103"
click at [261, 113] on icon "button" at bounding box center [265, 111] width 22 height 22
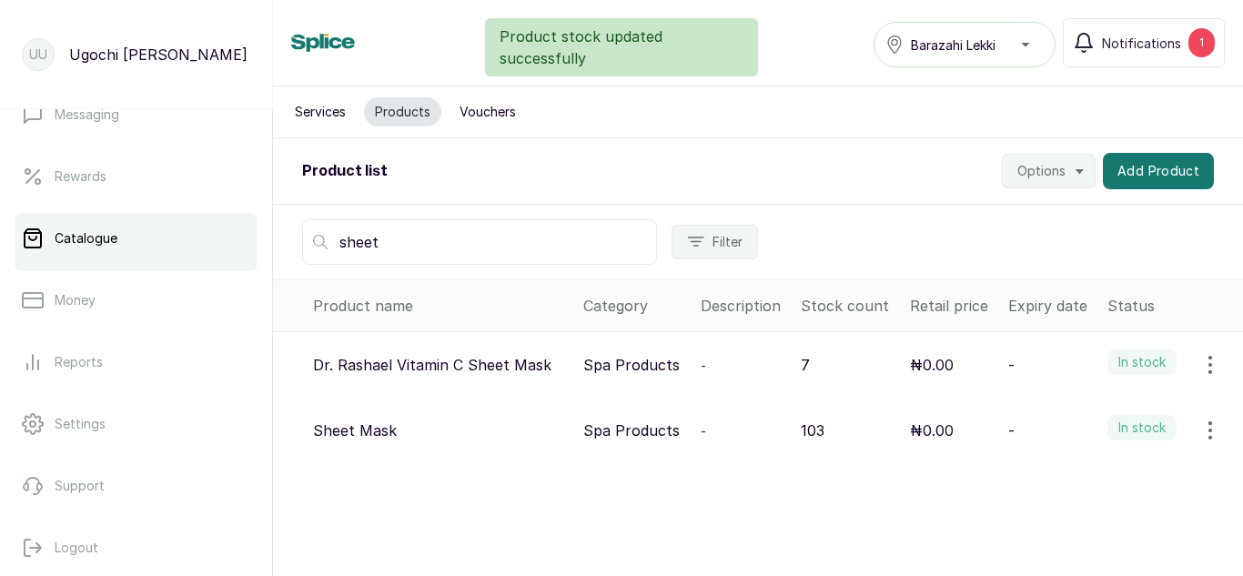
click at [436, 257] on input "sheet" at bounding box center [479, 242] width 355 height 46
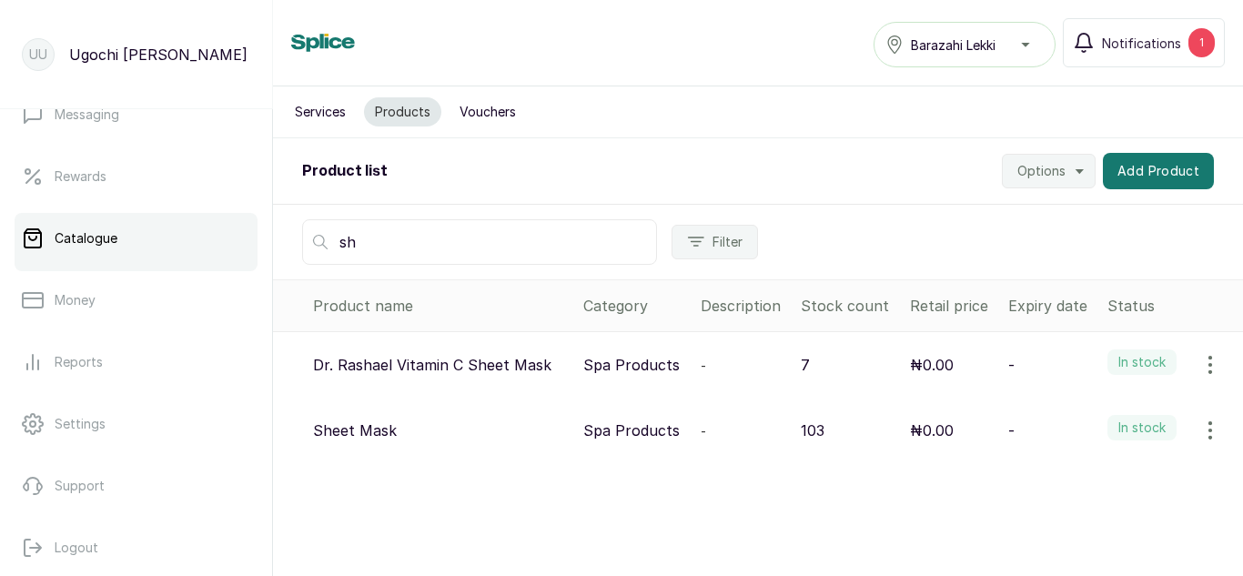
type input "s"
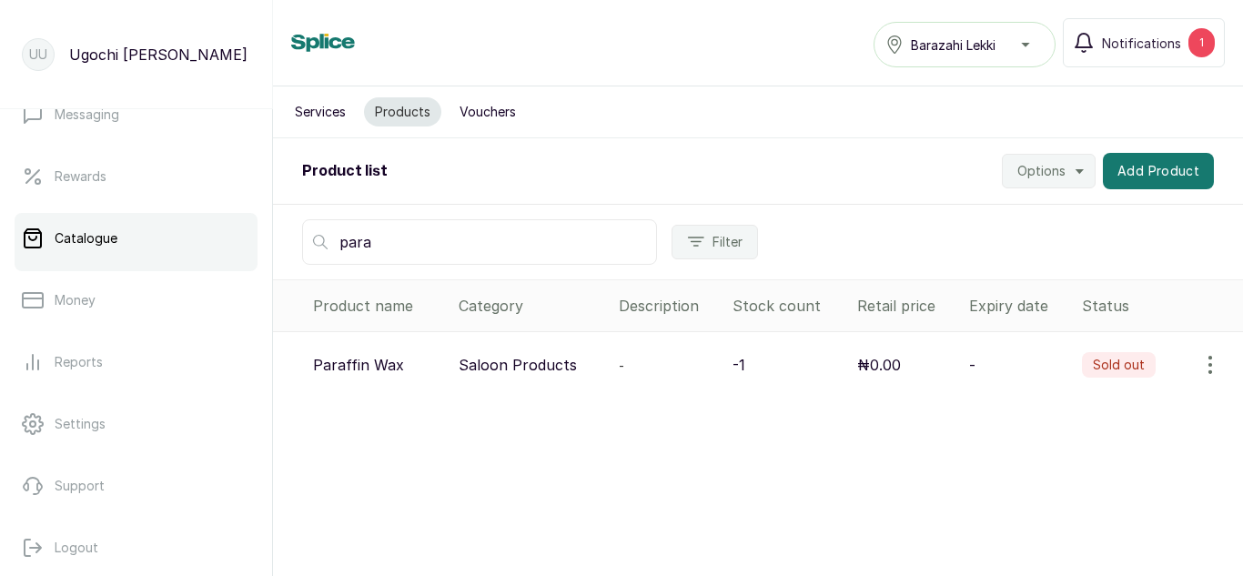
type input "para"
click at [1200, 367] on icon "button" at bounding box center [1211, 365] width 22 height 22
click at [1076, 414] on span "View" at bounding box center [1092, 416] width 33 height 22
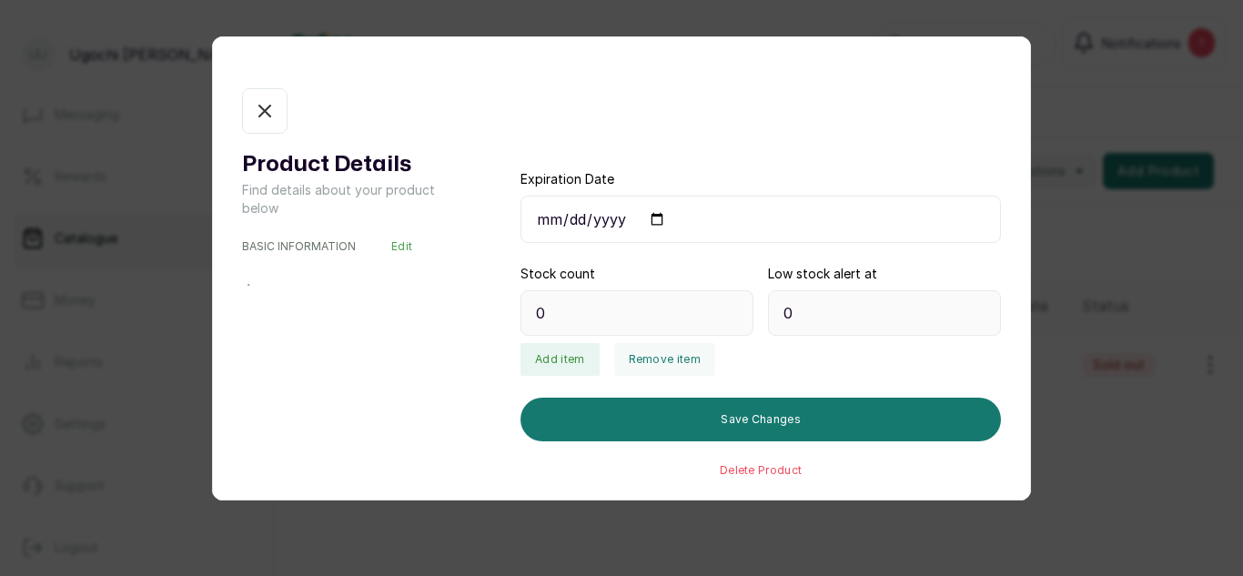
type input "-1"
click at [568, 365] on button "Add item" at bounding box center [560, 359] width 78 height 33
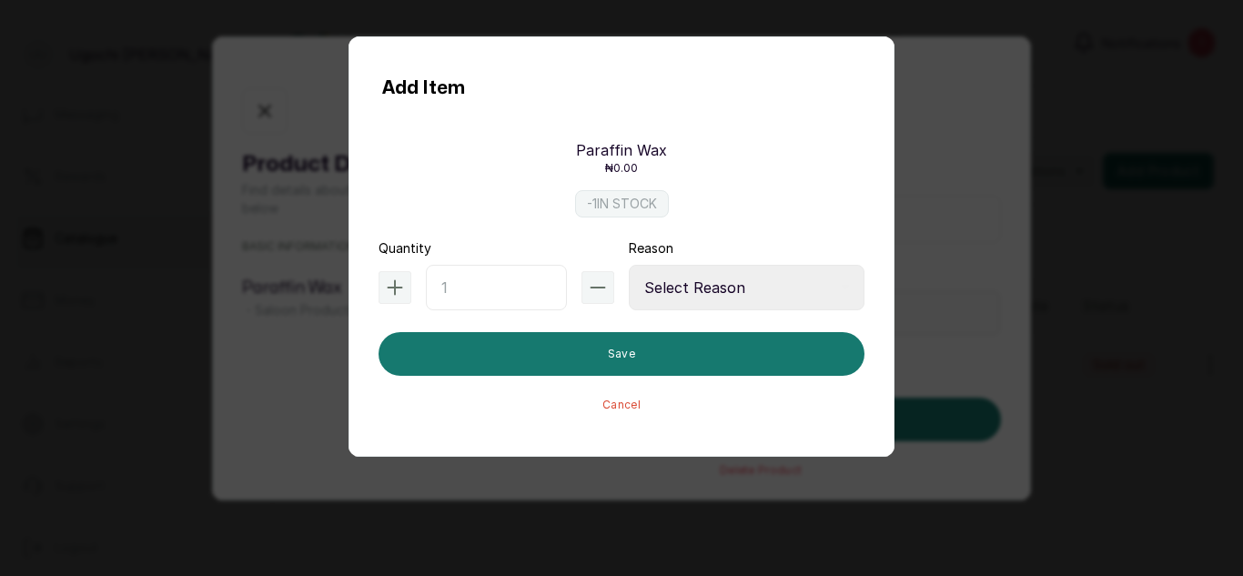
click at [488, 299] on input "text" at bounding box center [496, 288] width 141 height 46
type input "1"
click at [668, 282] on select "Select Reason Internal Use New Stock Damaged Adjustment Transfer Return Other" at bounding box center [747, 288] width 236 height 46
select select "adjustment"
click at [629, 265] on select "Select Reason Internal Use New Stock Damaged Adjustment Transfer Return Other" at bounding box center [747, 288] width 236 height 46
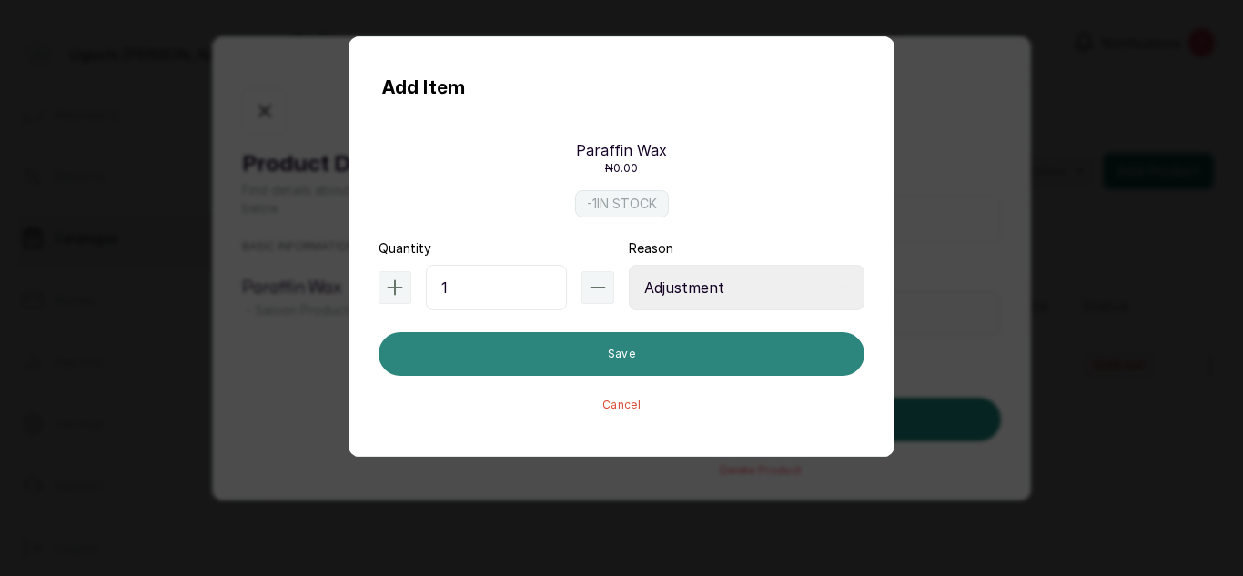
click at [595, 341] on button "Save" at bounding box center [622, 354] width 486 height 44
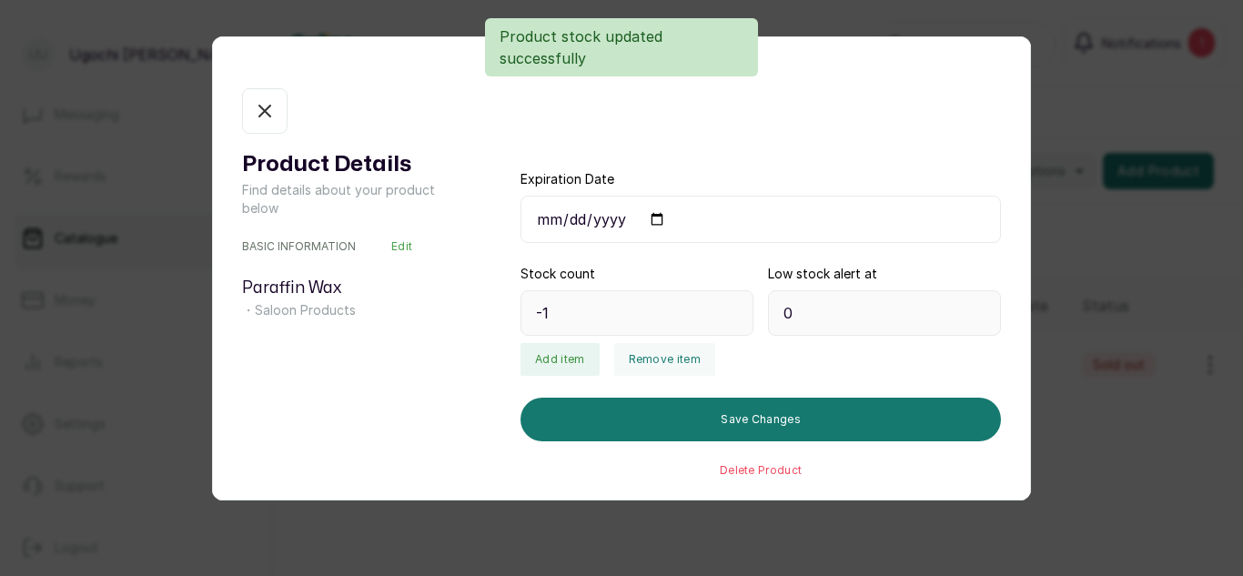
type input "0"
click at [577, 364] on button "Add item" at bounding box center [560, 359] width 78 height 33
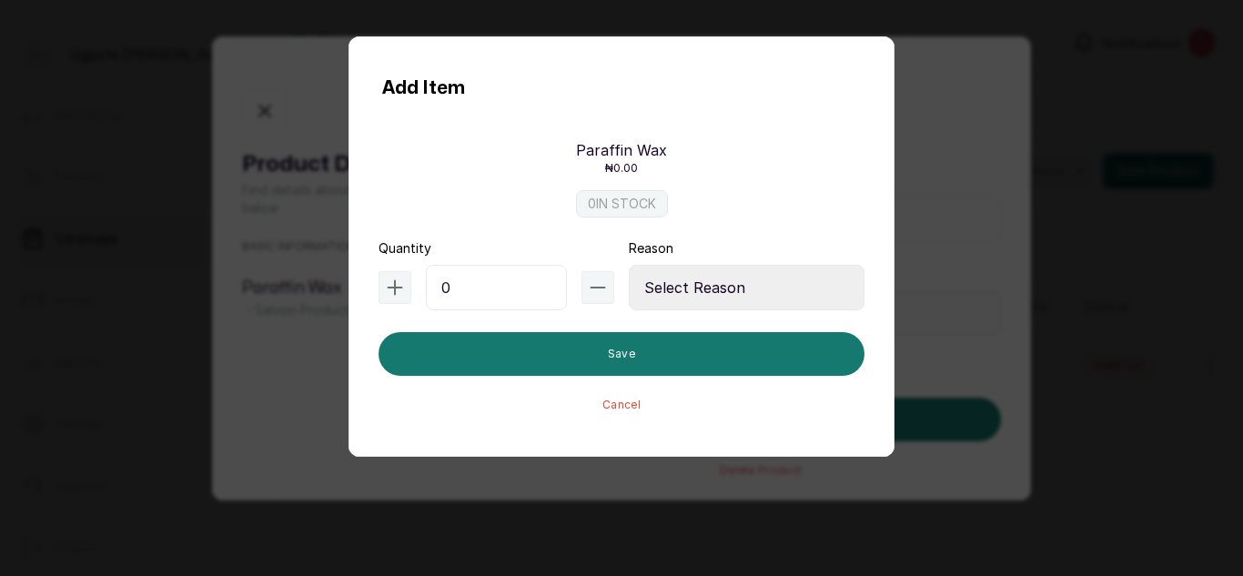
click at [490, 289] on input "0" at bounding box center [496, 288] width 141 height 46
type input "11"
click at [686, 279] on select "Select Reason Internal Use New Stock Damaged Adjustment Transfer Return Other" at bounding box center [747, 288] width 236 height 46
select select "new_stock"
click at [629, 265] on select "Select Reason Internal Use New Stock Damaged Adjustment Transfer Return Other" at bounding box center [747, 288] width 236 height 46
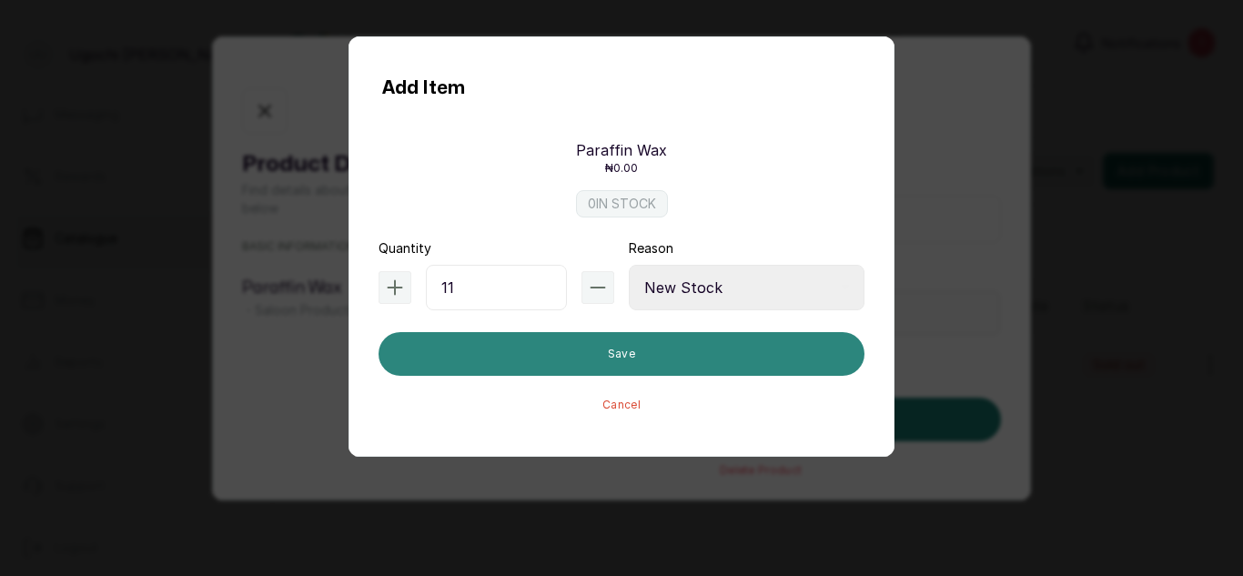
click at [599, 349] on button "Save" at bounding box center [622, 354] width 486 height 44
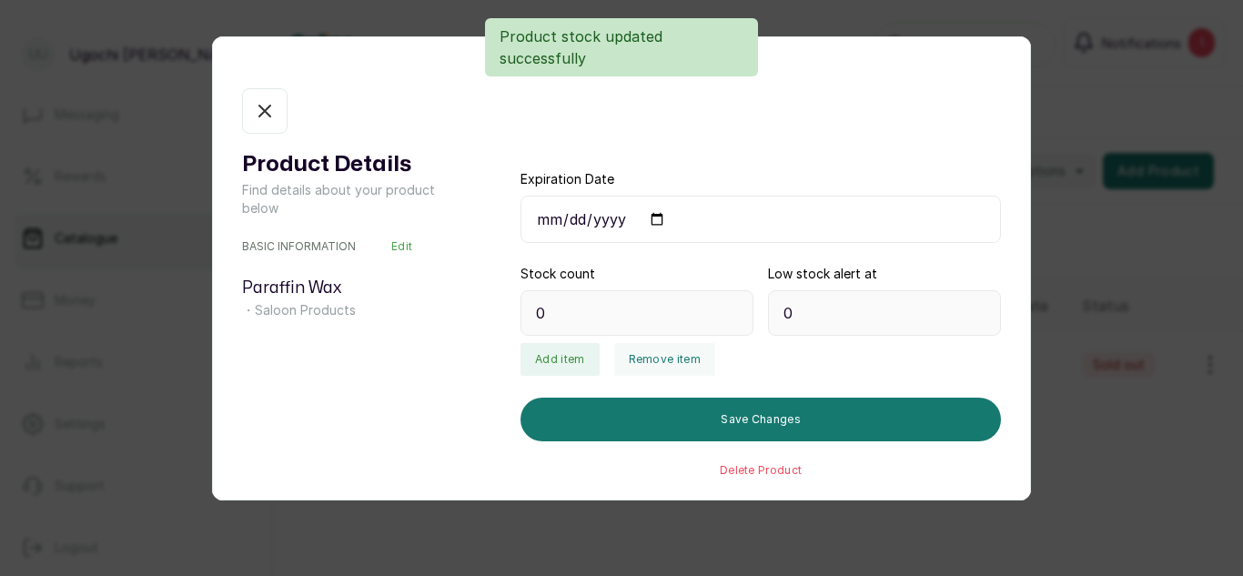
type input "11"
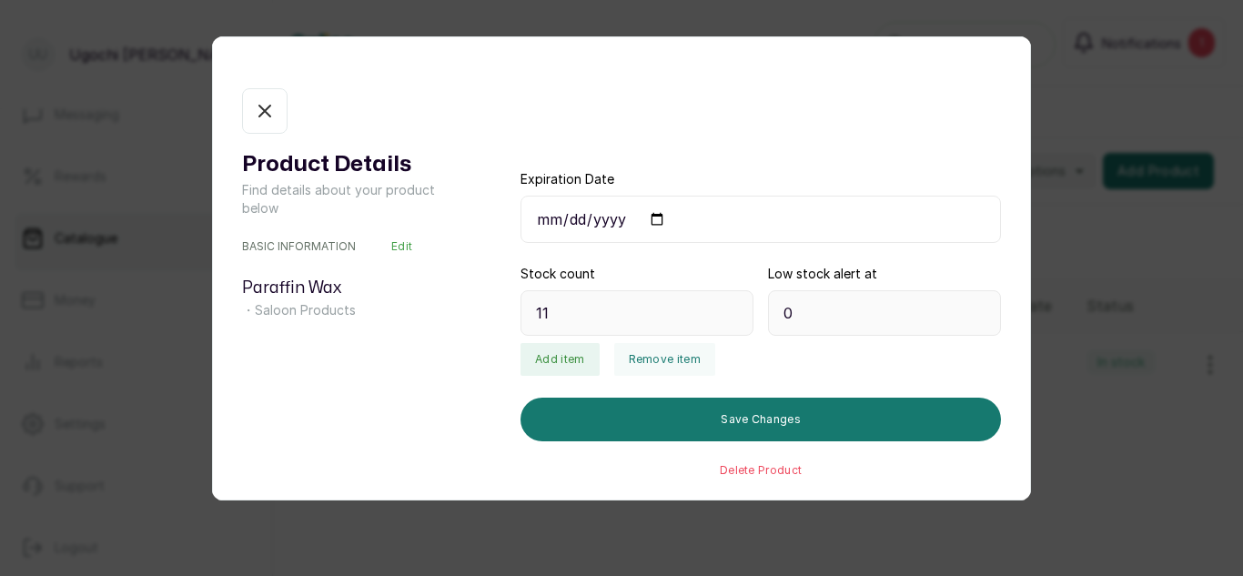
click at [265, 118] on icon "button" at bounding box center [265, 111] width 22 height 22
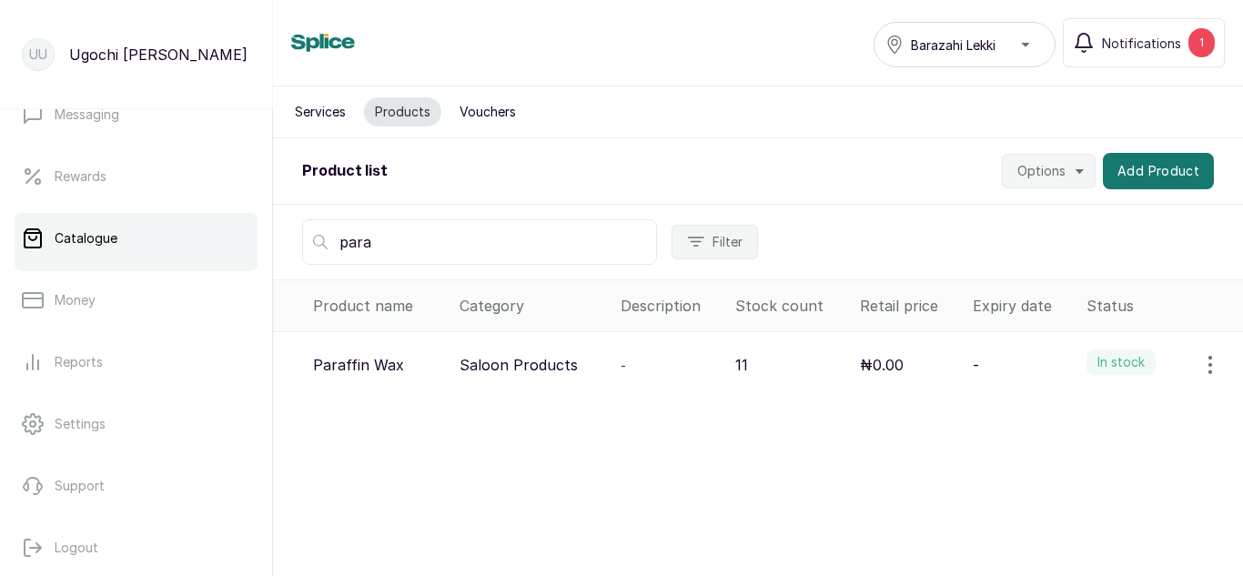
click at [395, 241] on input "para" at bounding box center [479, 242] width 355 height 46
type input "p"
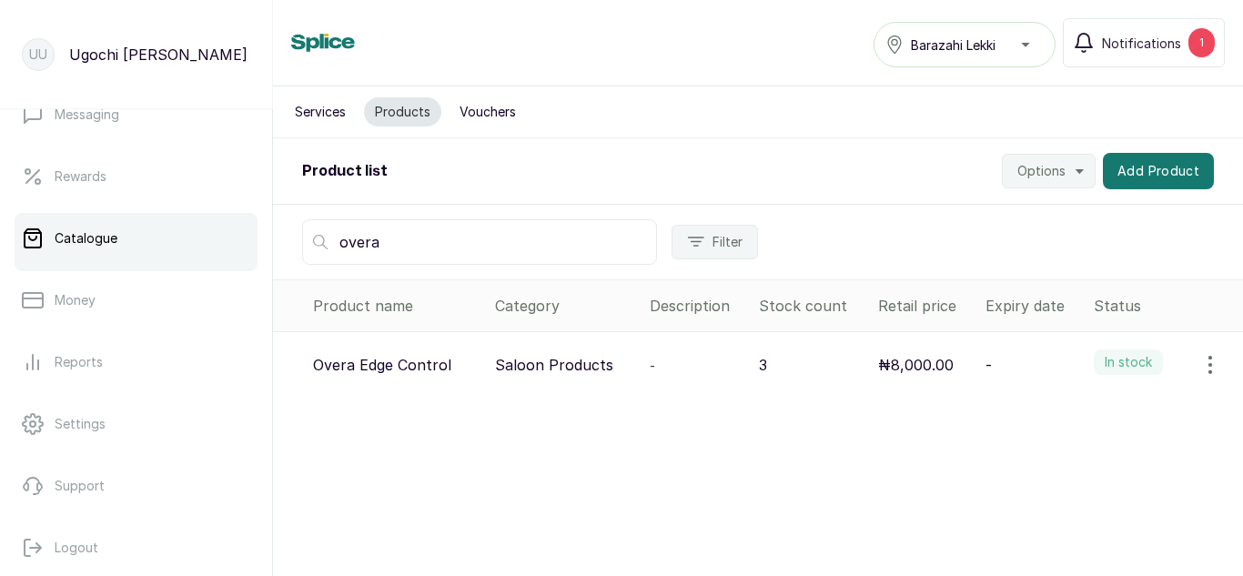
type input "overa"
click at [1200, 366] on icon "button" at bounding box center [1211, 365] width 22 height 22
click at [1076, 414] on span "View" at bounding box center [1092, 416] width 33 height 22
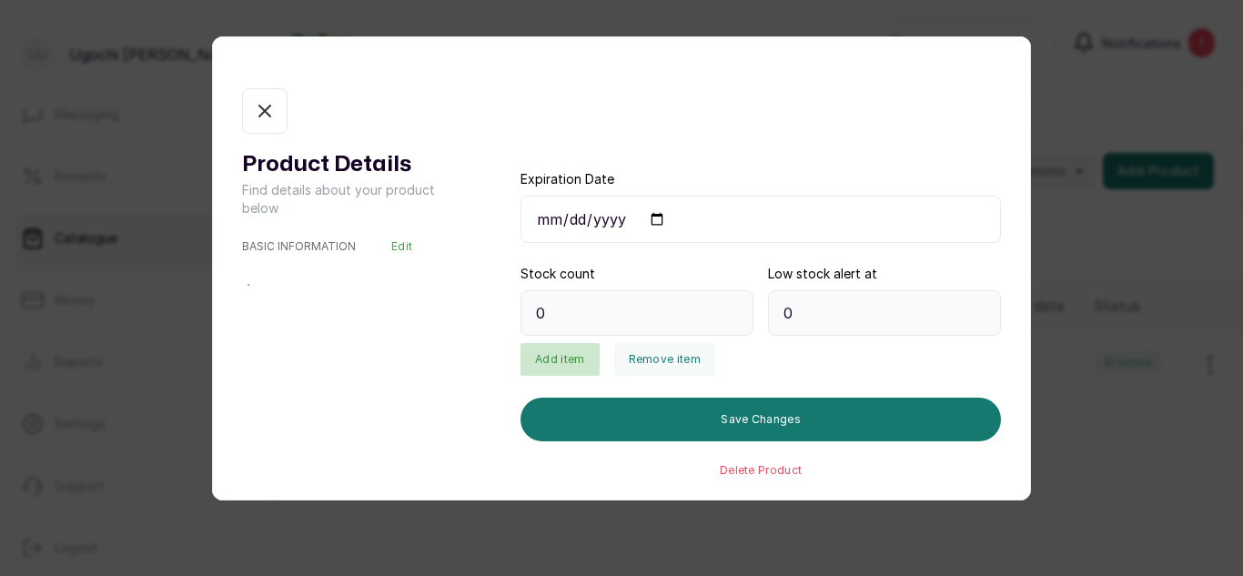
type input "3"
type input "1"
click at [557, 363] on button "Add item" at bounding box center [560, 359] width 78 height 33
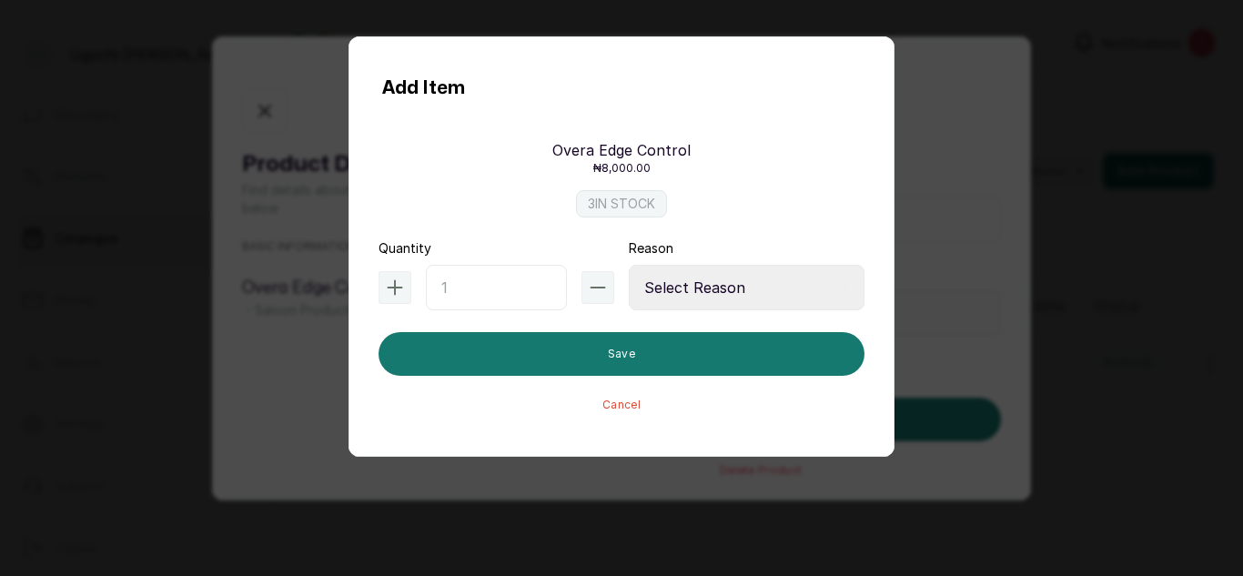
click at [472, 297] on input "text" at bounding box center [496, 288] width 141 height 46
type input "23"
click at [676, 289] on select "Select Reason Internal Use New Stock Damaged Adjustment Transfer Return Other" at bounding box center [747, 288] width 236 height 46
select select "new_stock"
click at [629, 265] on select "Select Reason Internal Use New Stock Damaged Adjustment Transfer Return Other" at bounding box center [747, 288] width 236 height 46
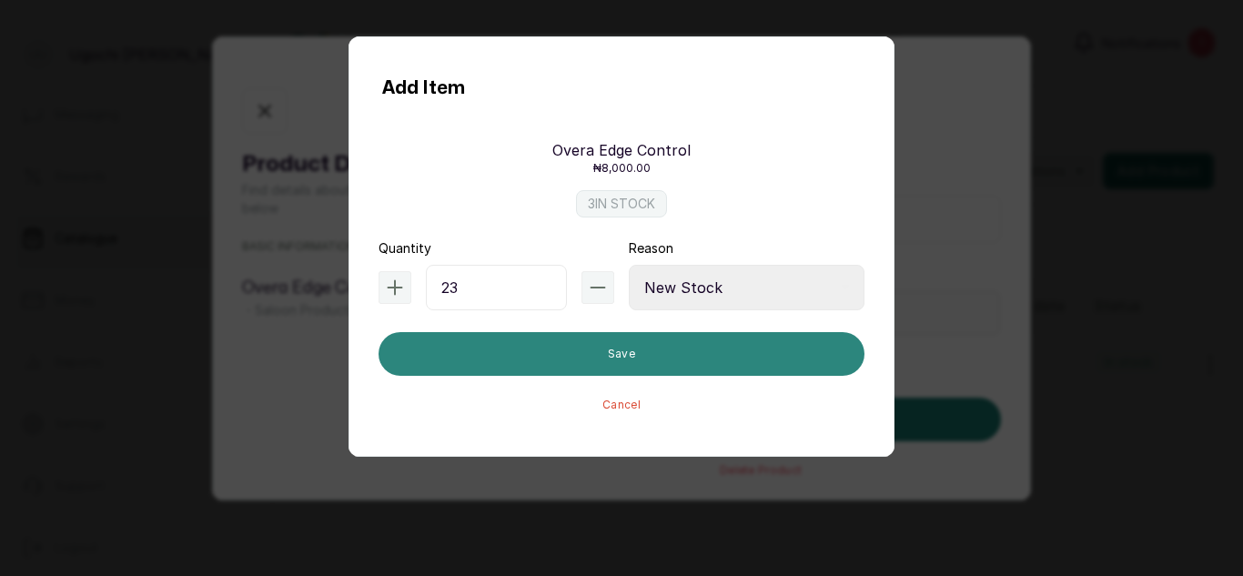
click at [620, 360] on button "Save" at bounding box center [622, 354] width 486 height 44
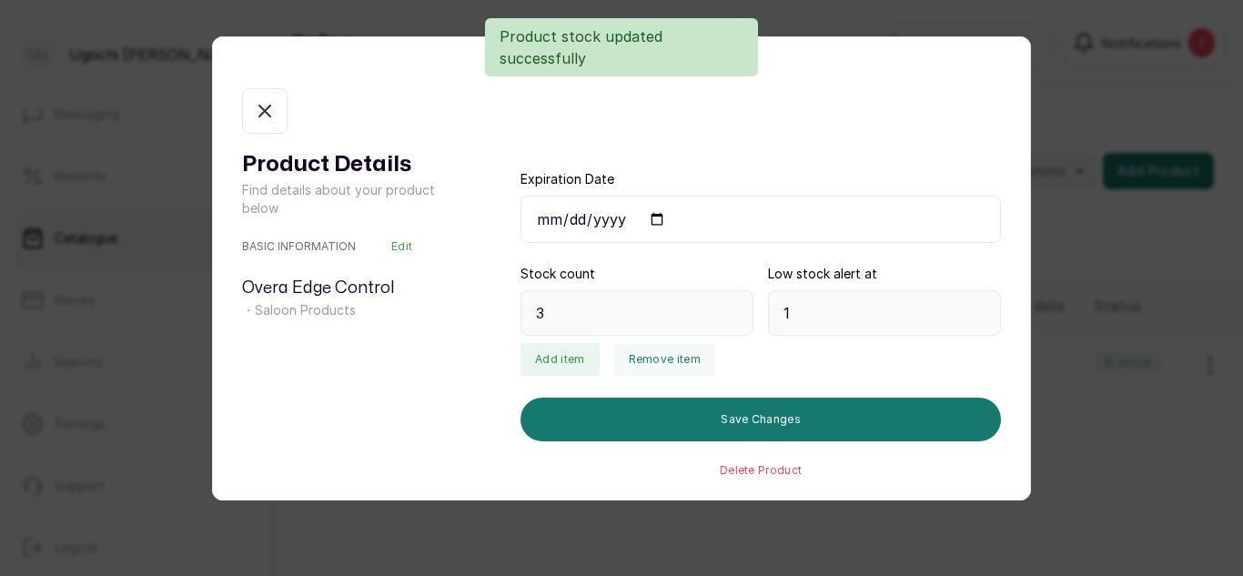
type input "26"
click at [269, 103] on icon "button" at bounding box center [265, 111] width 22 height 22
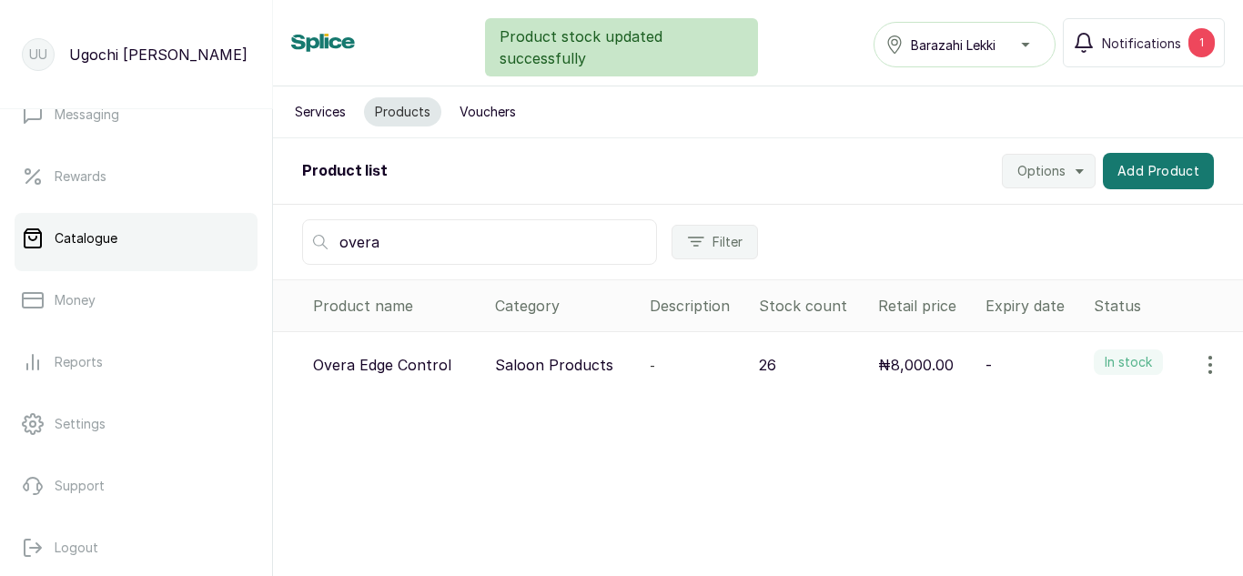
click at [416, 238] on input "overa" at bounding box center [479, 242] width 355 height 46
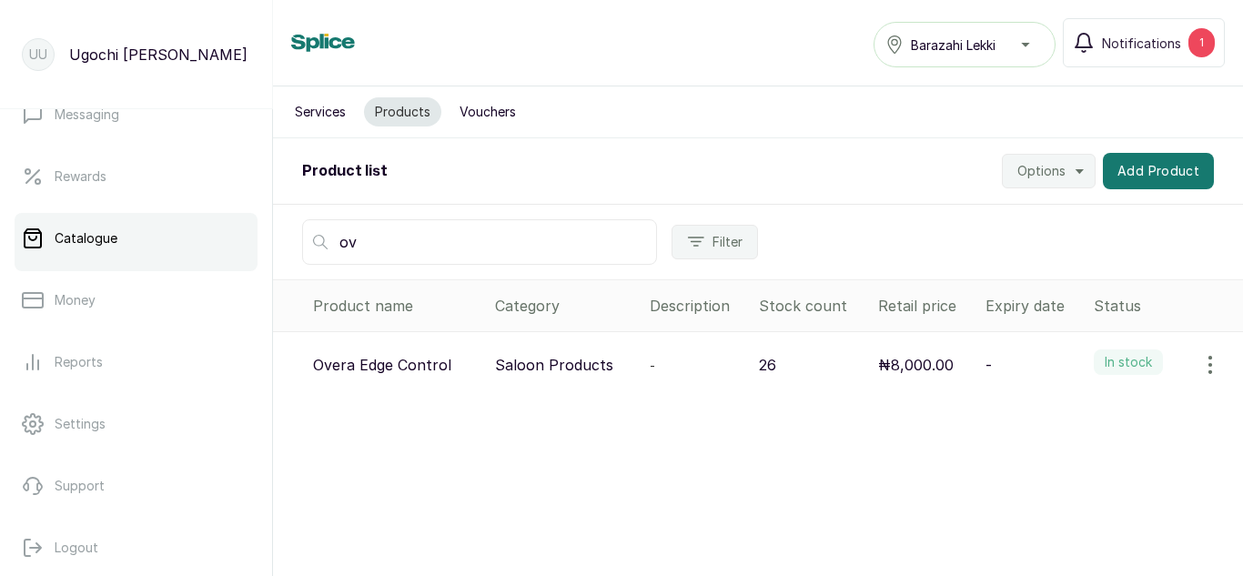
type input "o"
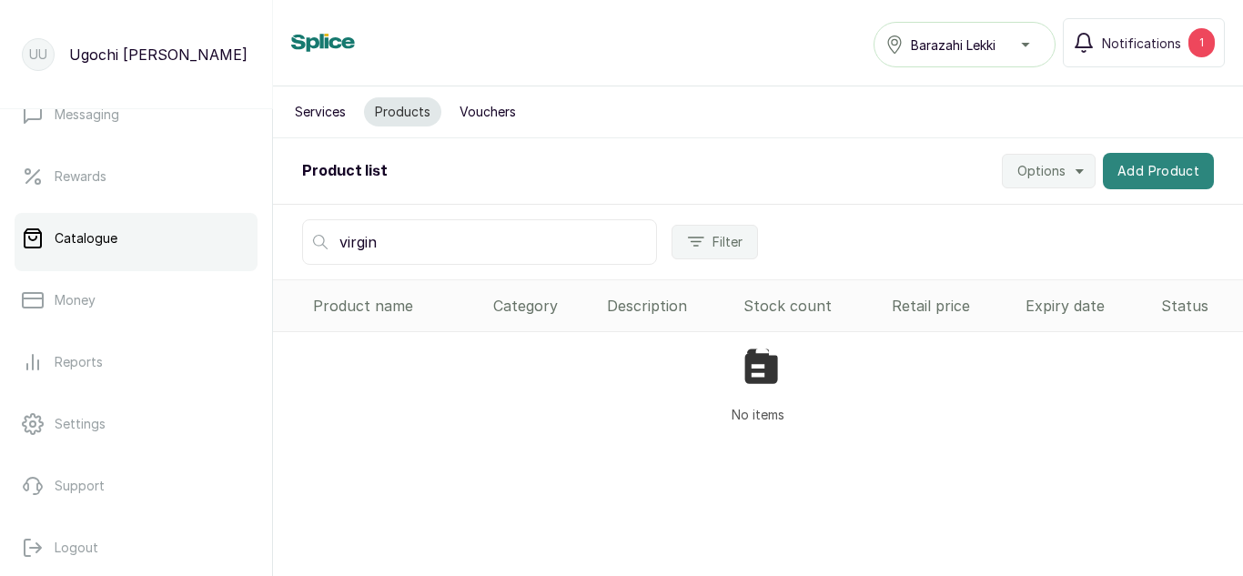
type input "virgin"
click at [1105, 183] on button "Add Product" at bounding box center [1158, 171] width 111 height 36
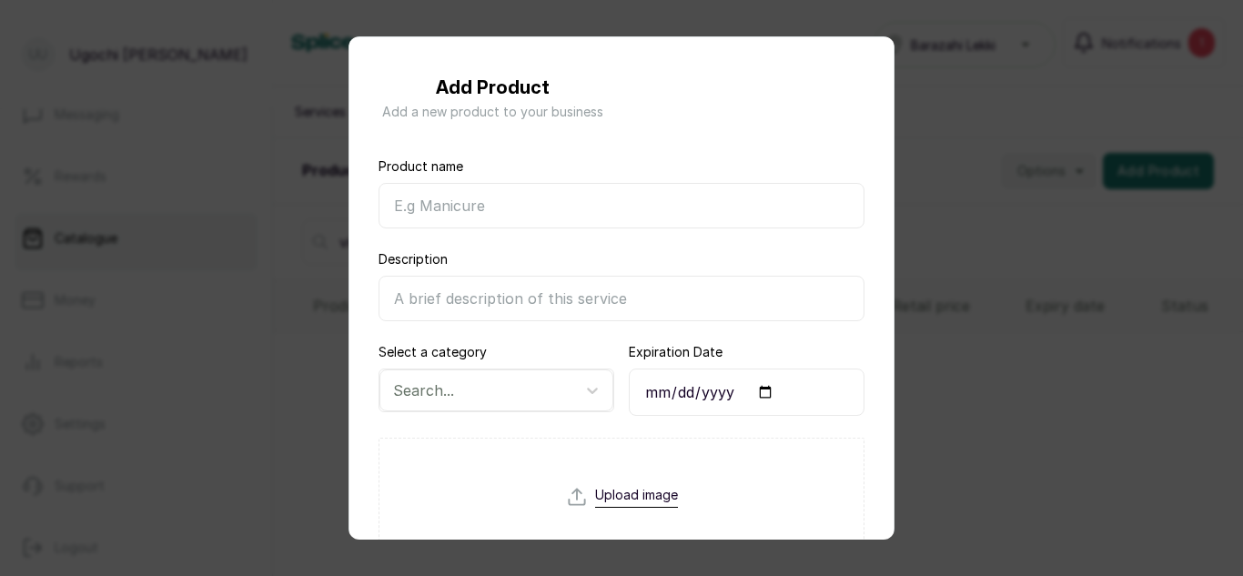
click at [434, 199] on input "Product name" at bounding box center [622, 206] width 486 height 46
type input "Virgin Hair Treatment"
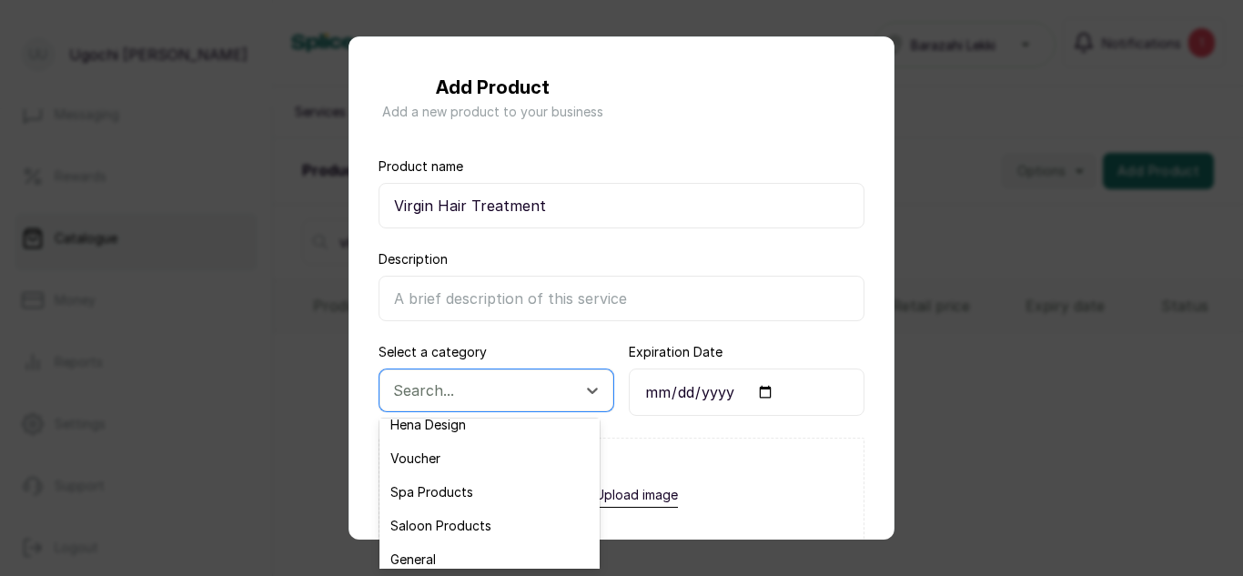
scroll to position [60, 0]
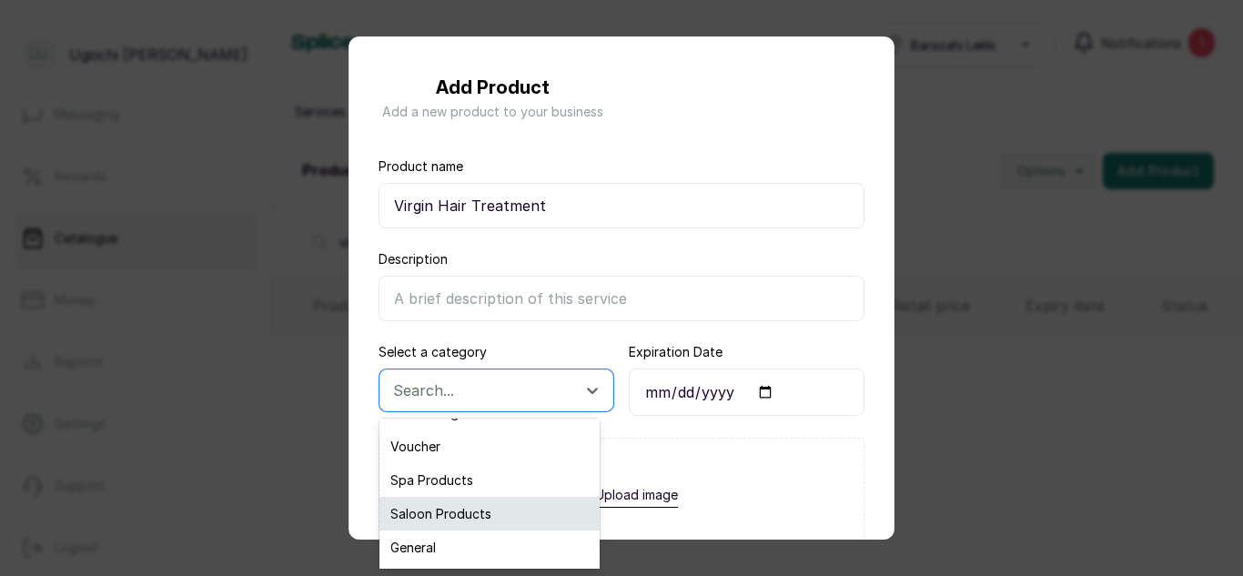
click at [442, 511] on div "Saloon Products" at bounding box center [490, 514] width 220 height 34
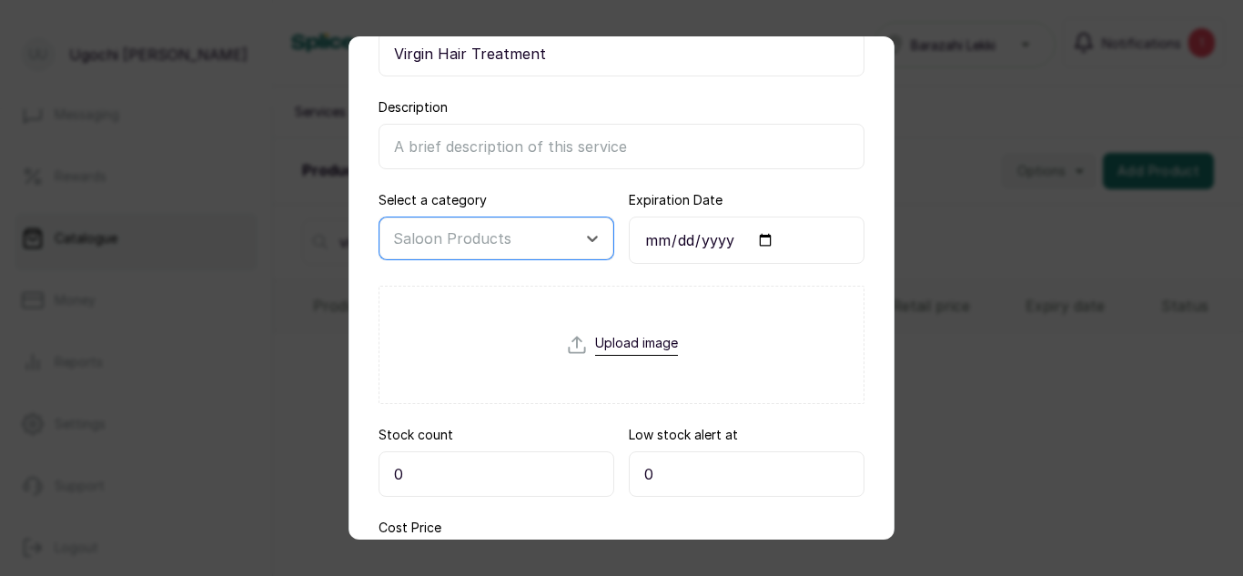
scroll to position [157, 0]
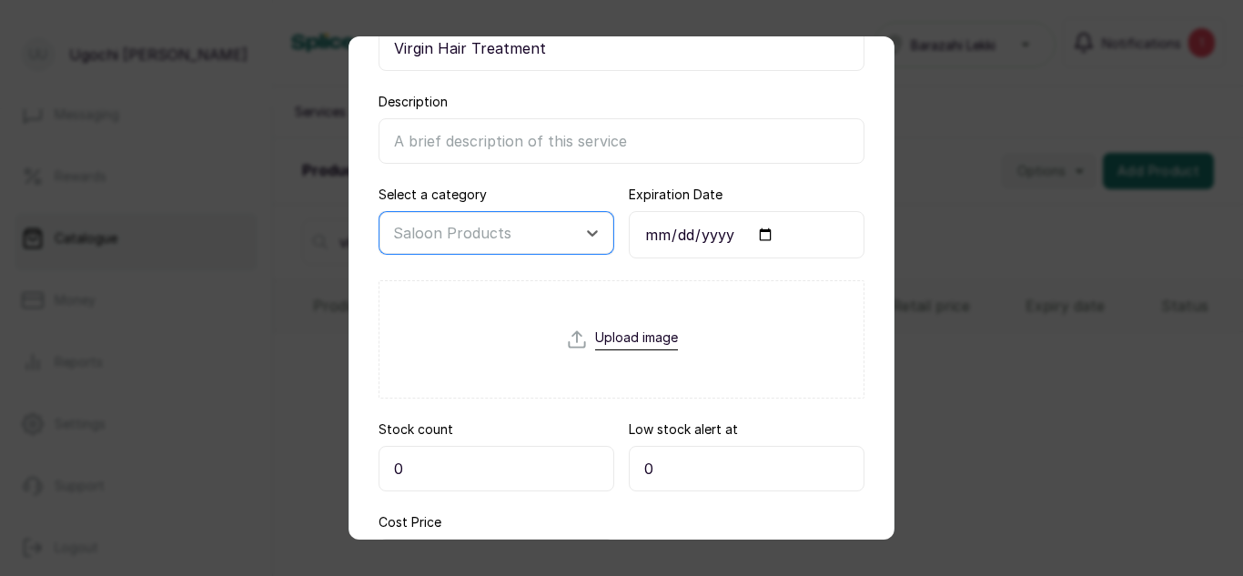
click at [438, 472] on input "0" at bounding box center [497, 469] width 236 height 46
type input "2"
click at [687, 514] on div at bounding box center [747, 565] width 236 height 104
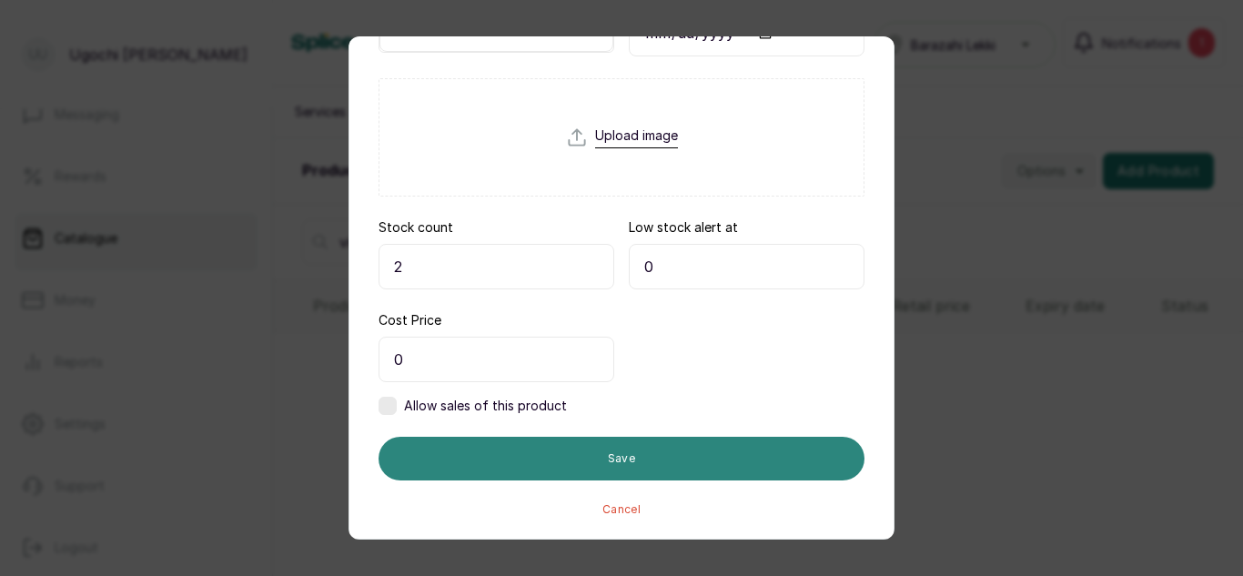
click at [630, 456] on button "Save" at bounding box center [622, 459] width 486 height 44
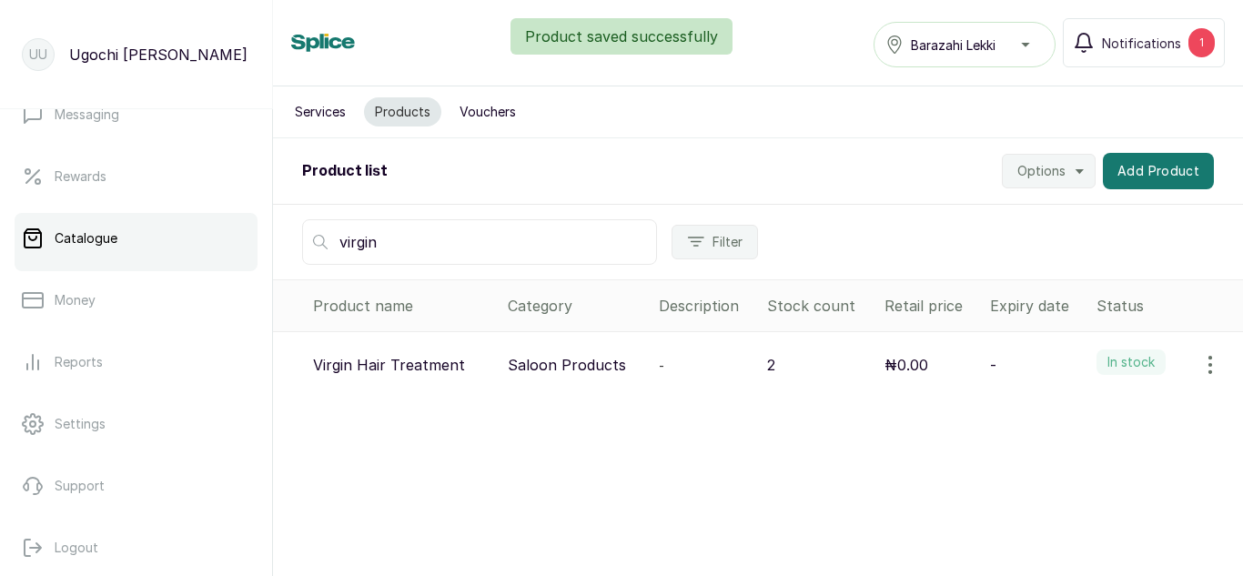
click at [406, 245] on input "virgin" at bounding box center [479, 242] width 355 height 46
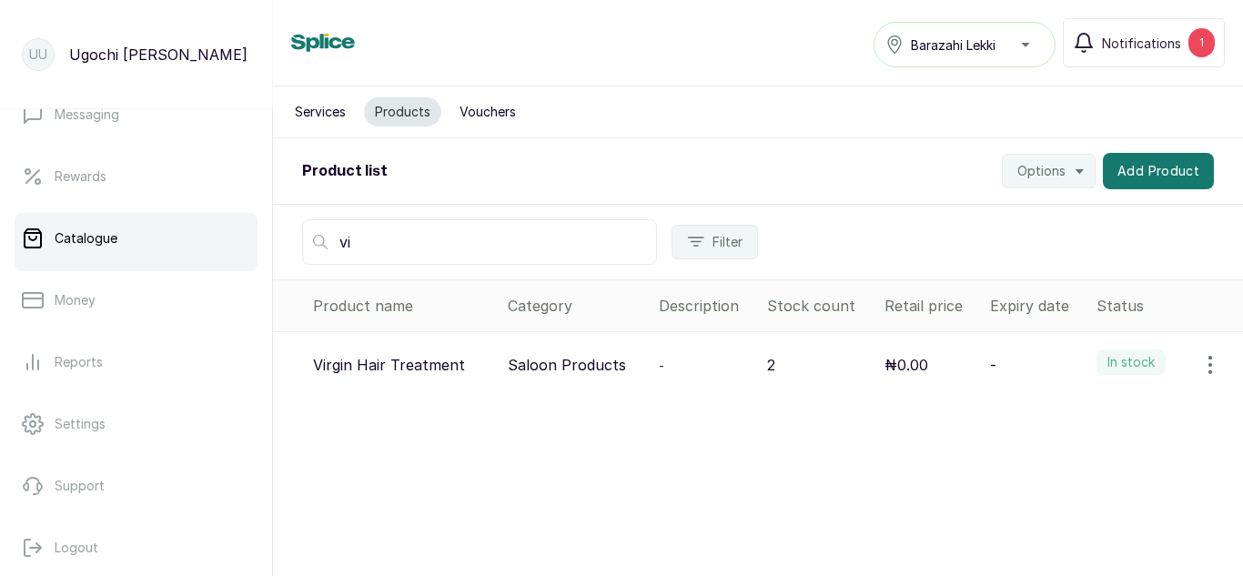
type input "v"
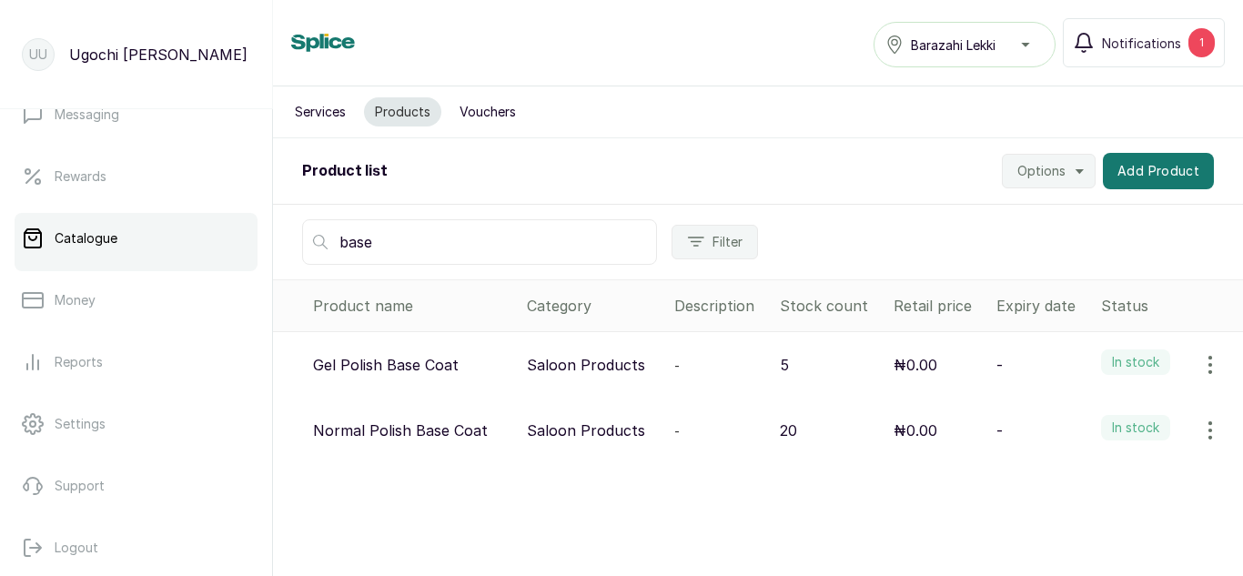
type input "base"
click at [1200, 358] on icon "button" at bounding box center [1211, 365] width 22 height 22
click at [1076, 411] on span "View" at bounding box center [1092, 416] width 33 height 22
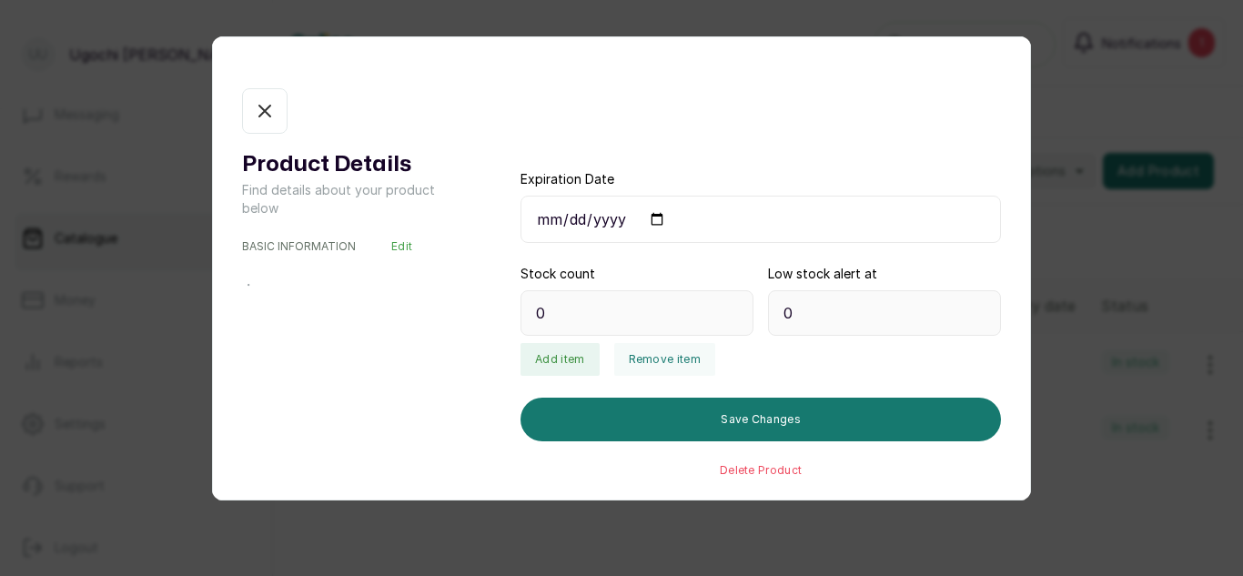
type input "5"
click at [549, 366] on button "Add item" at bounding box center [560, 359] width 78 height 33
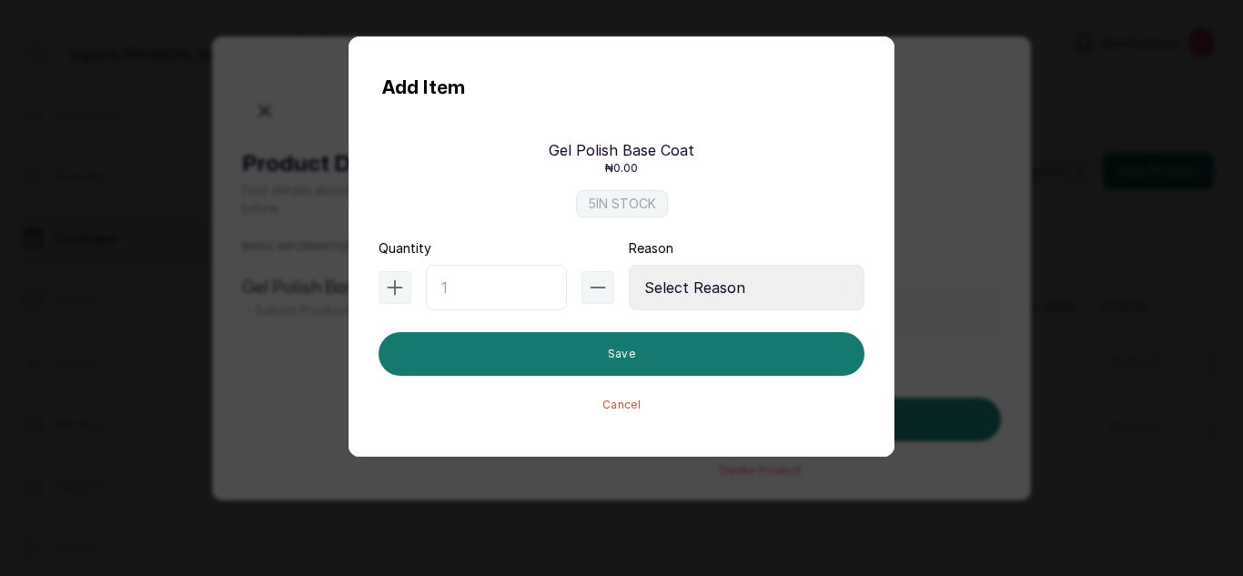
click at [480, 282] on input "text" at bounding box center [496, 288] width 141 height 46
type input "12"
click at [671, 292] on select "Select Reason Internal Use New Stock Damaged Adjustment Transfer Return Other" at bounding box center [747, 288] width 236 height 46
select select "new_stock"
click at [629, 265] on select "Select Reason Internal Use New Stock Damaged Adjustment Transfer Return Other" at bounding box center [747, 288] width 236 height 46
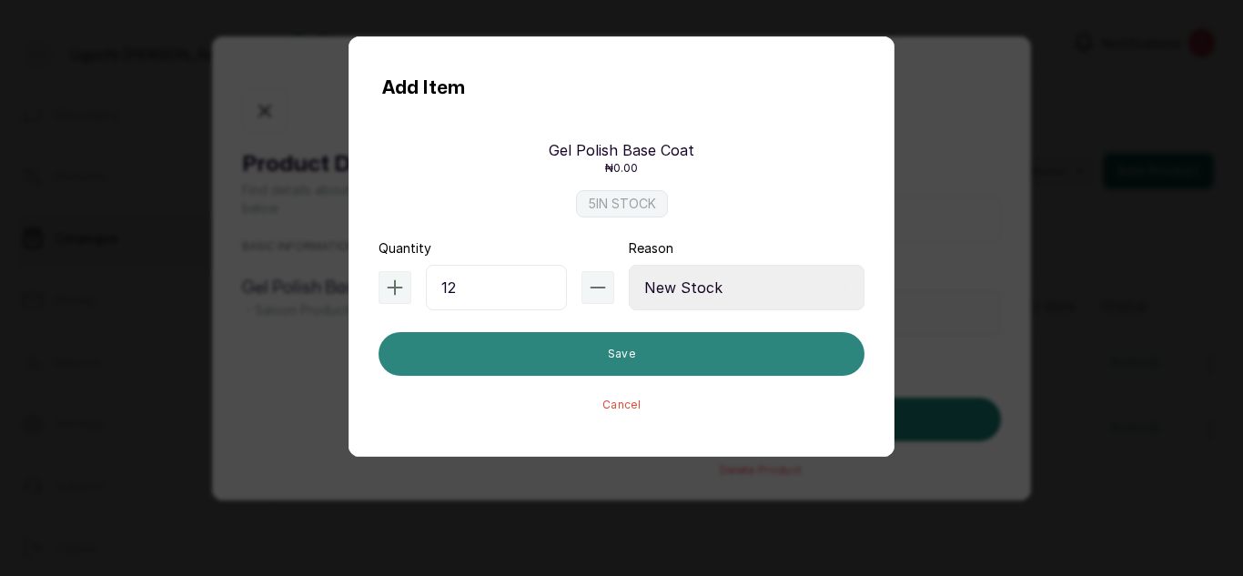
click at [579, 354] on button "Save" at bounding box center [622, 354] width 486 height 44
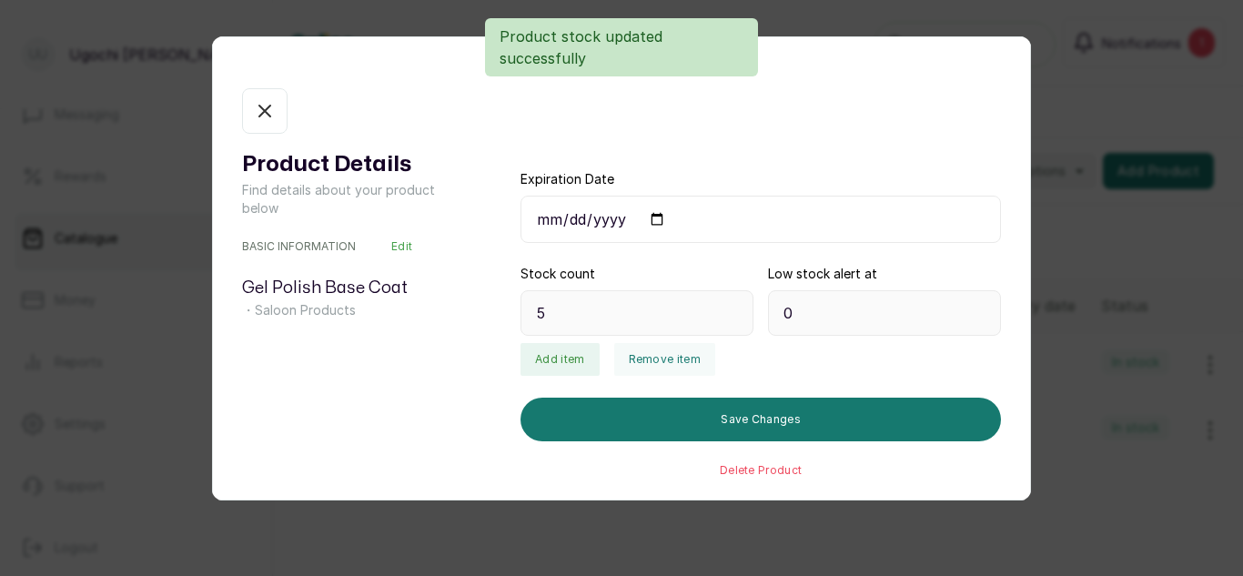
type input "17"
click at [265, 110] on icon "button" at bounding box center [264, 111] width 11 height 11
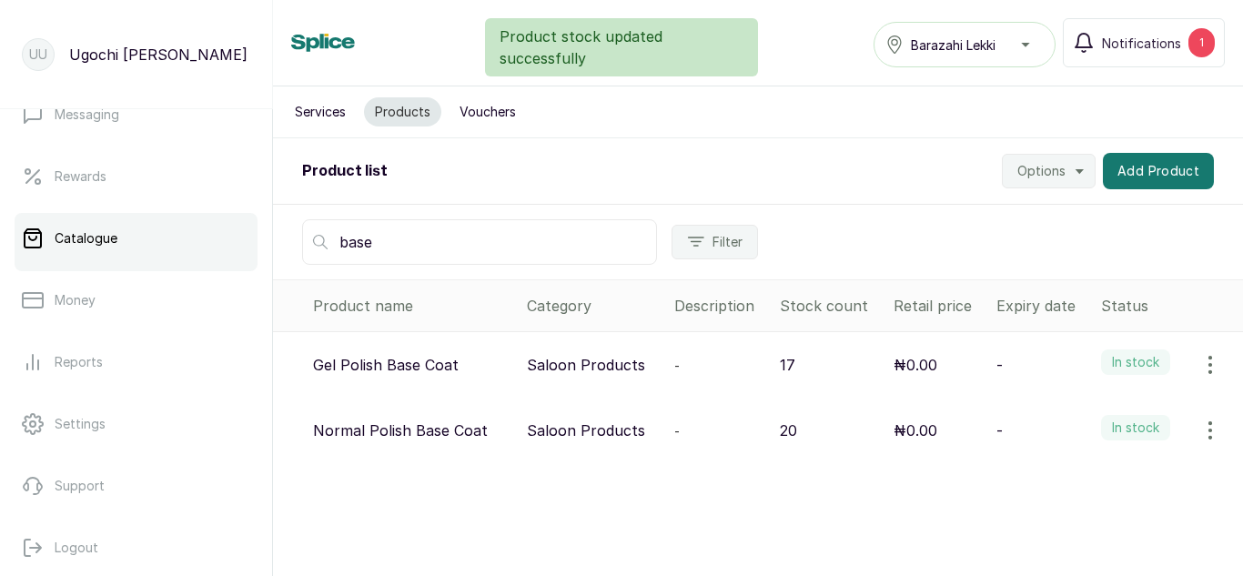
click at [396, 241] on input "base" at bounding box center [479, 242] width 355 height 46
type input "b"
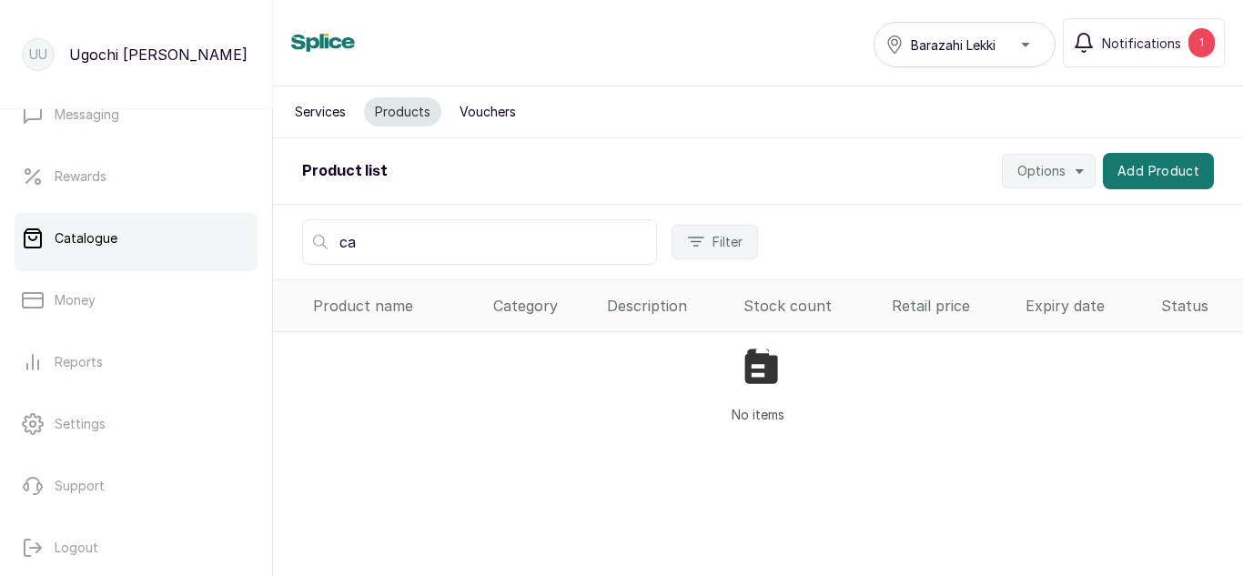
type input "c"
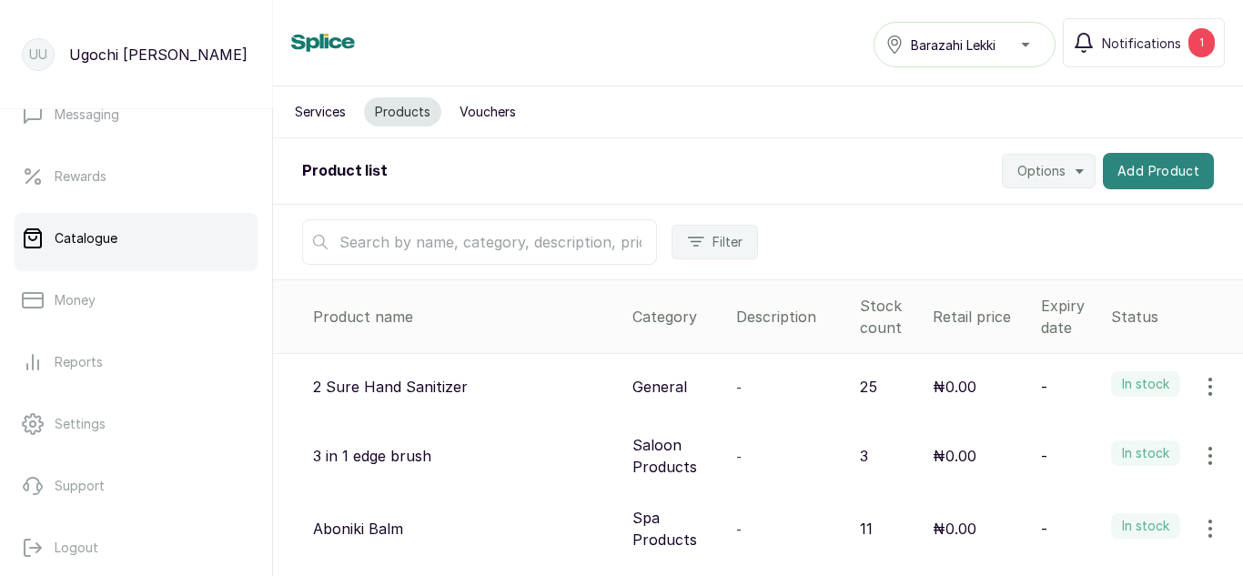
click at [1146, 169] on button "Add Product" at bounding box center [1158, 171] width 111 height 36
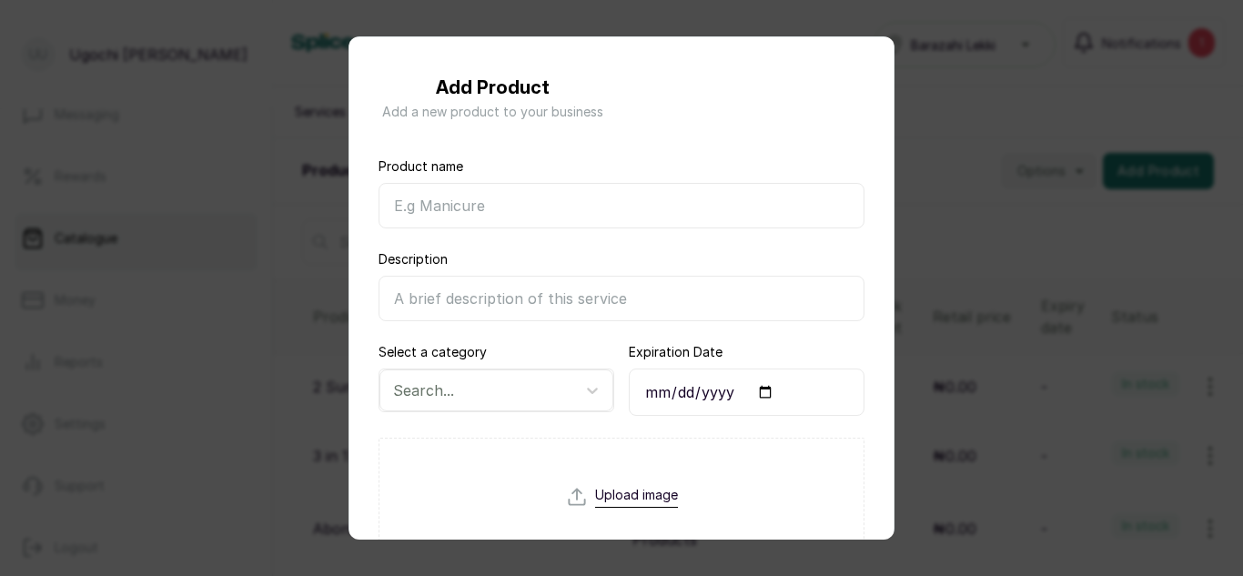
click at [523, 210] on input "Product name" at bounding box center [622, 206] width 486 height 46
type input "Cat eye Polish"
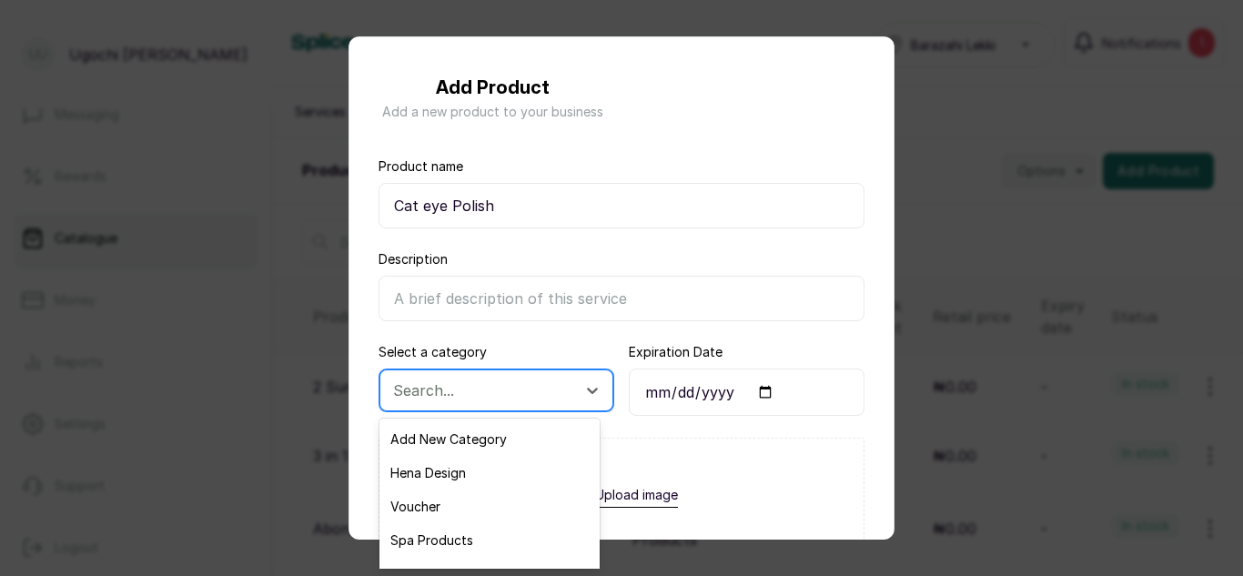
click at [516, 392] on div at bounding box center [480, 391] width 174 height 24
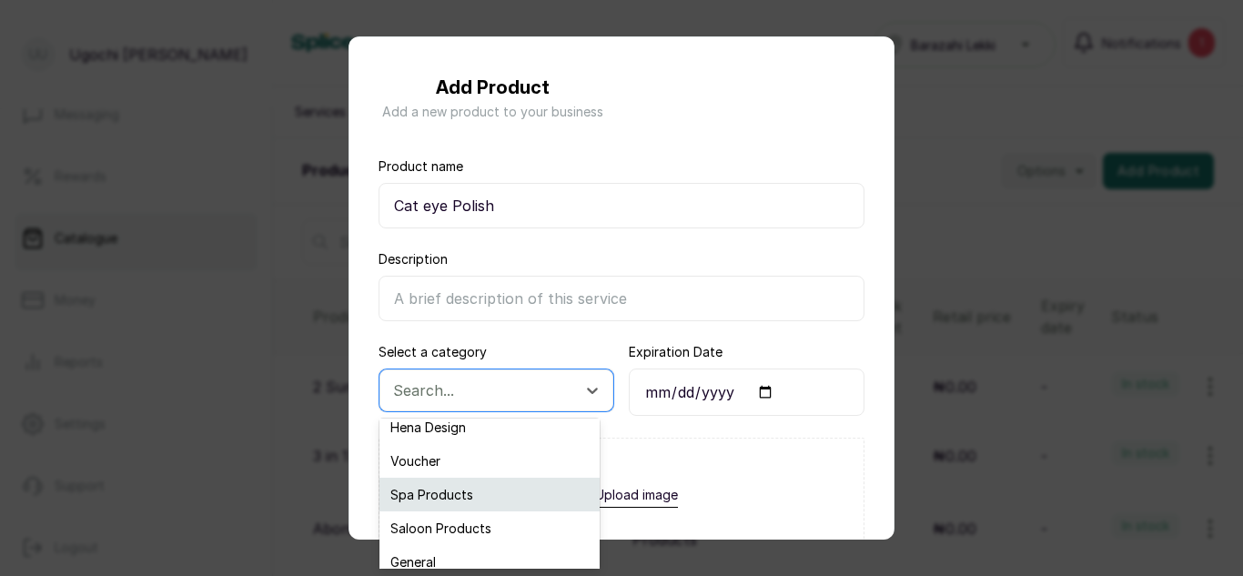
scroll to position [47, 0]
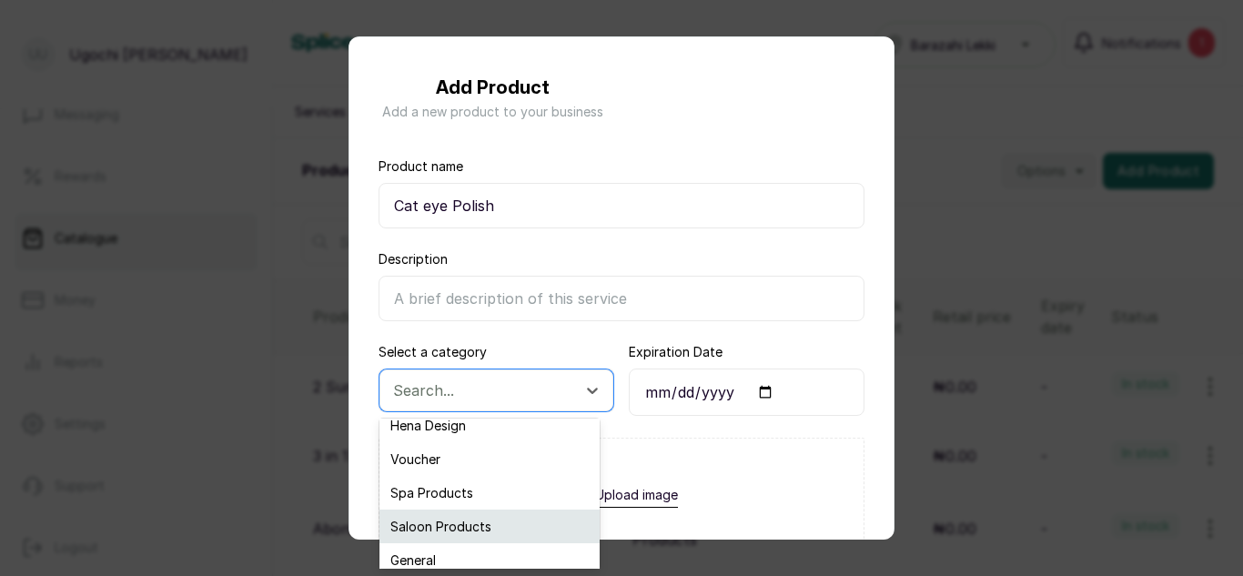
click at [452, 535] on div "Saloon Products" at bounding box center [490, 527] width 220 height 34
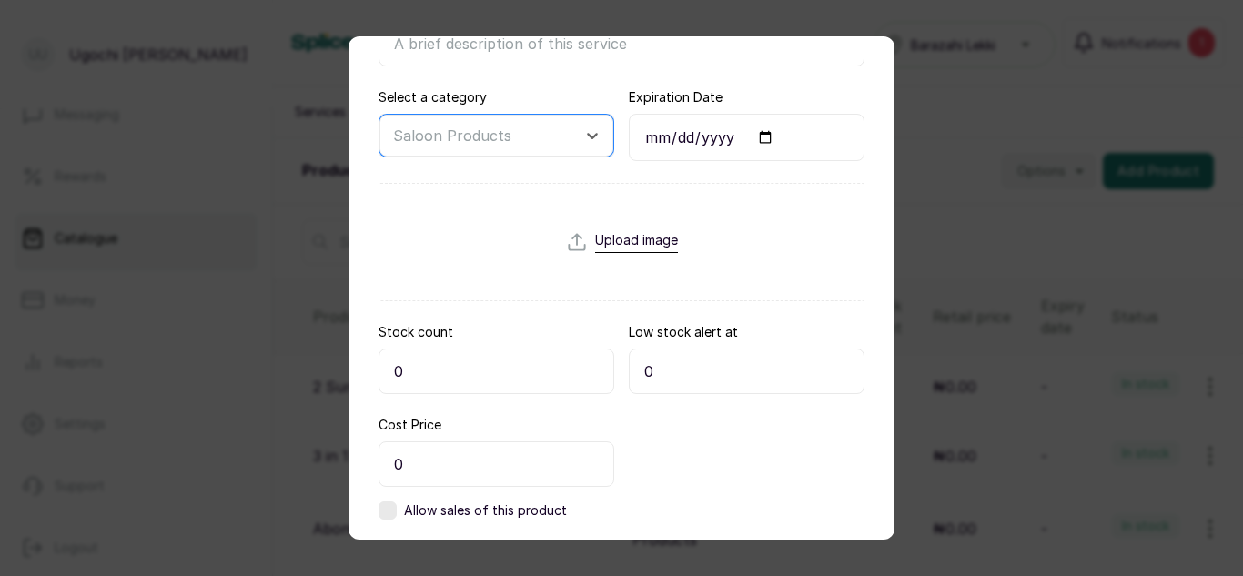
scroll to position [265, 0]
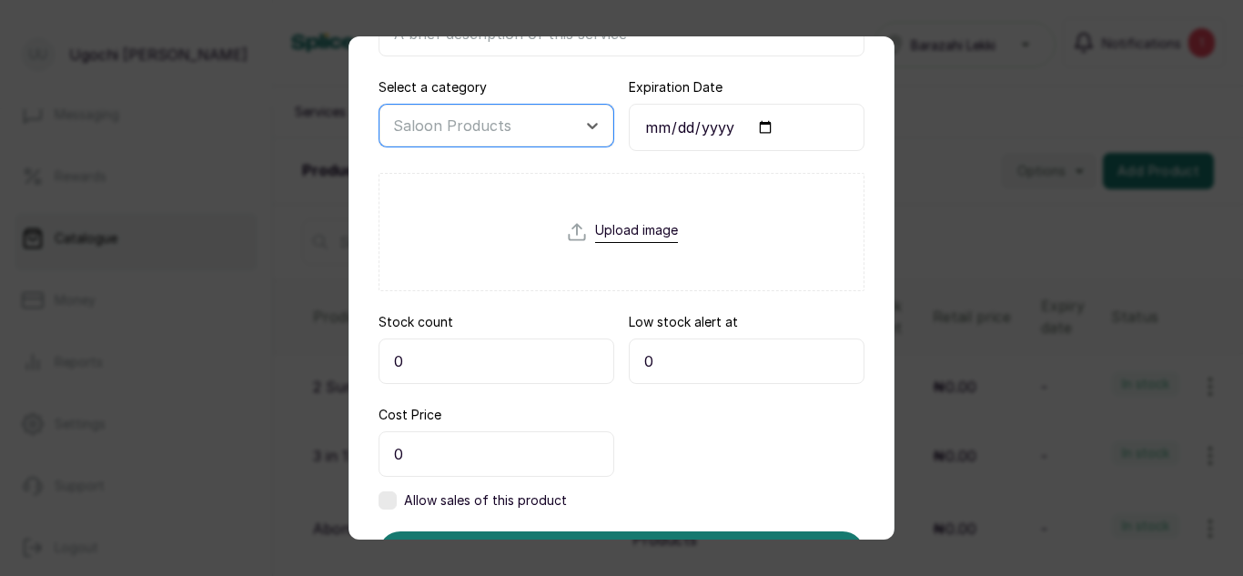
click at [461, 370] on input "0" at bounding box center [497, 362] width 236 height 46
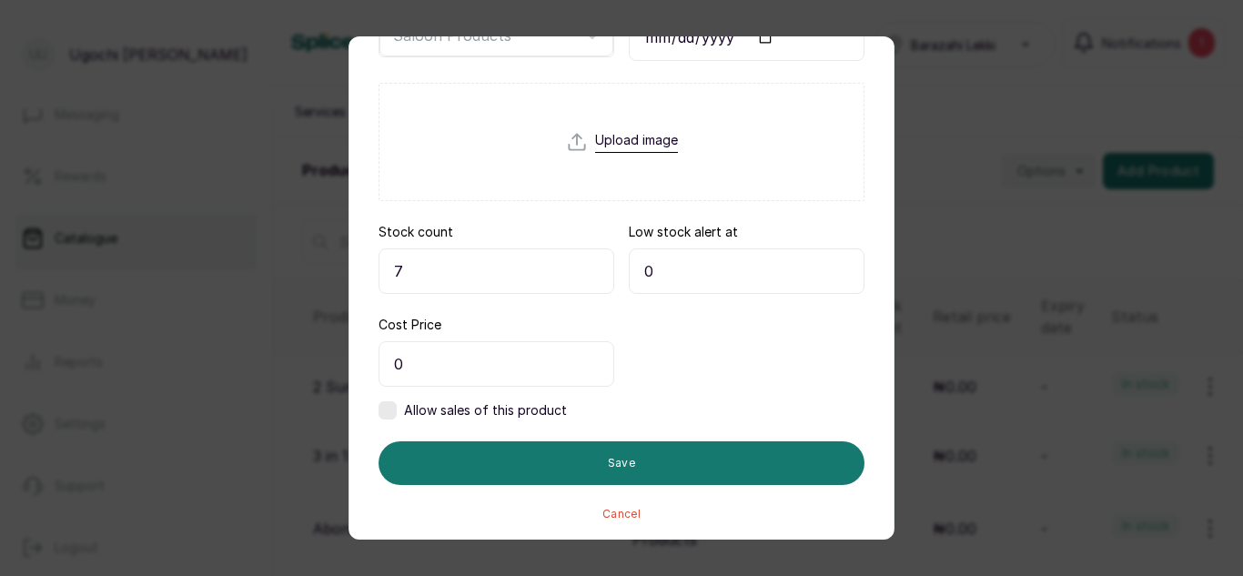
scroll to position [359, 0]
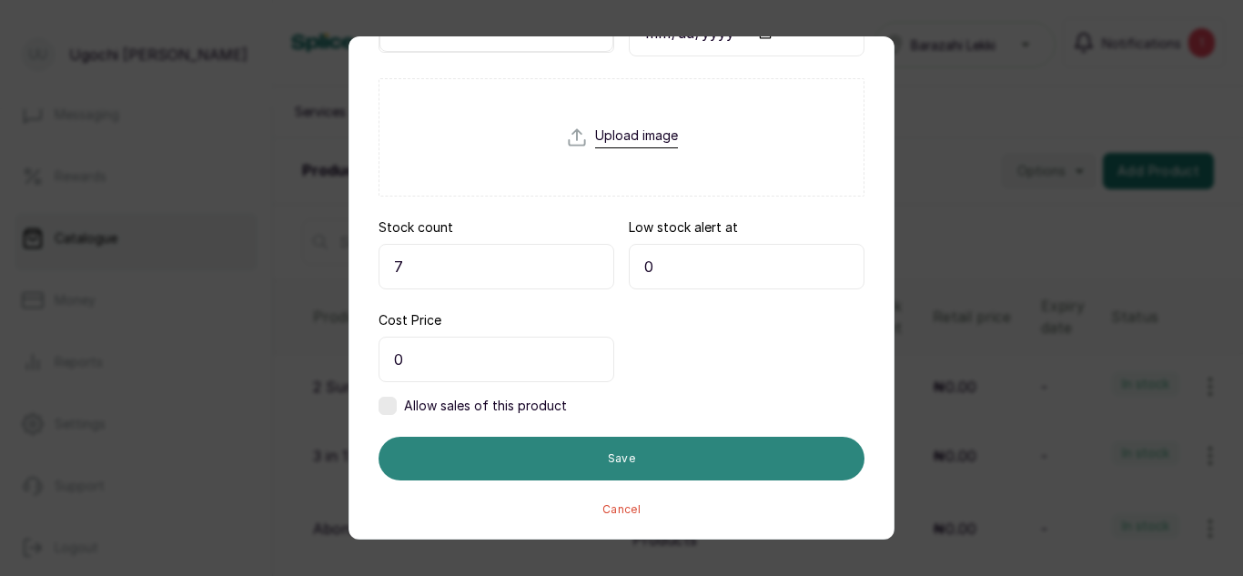
type input "7"
click at [610, 460] on button "Save" at bounding box center [622, 459] width 486 height 44
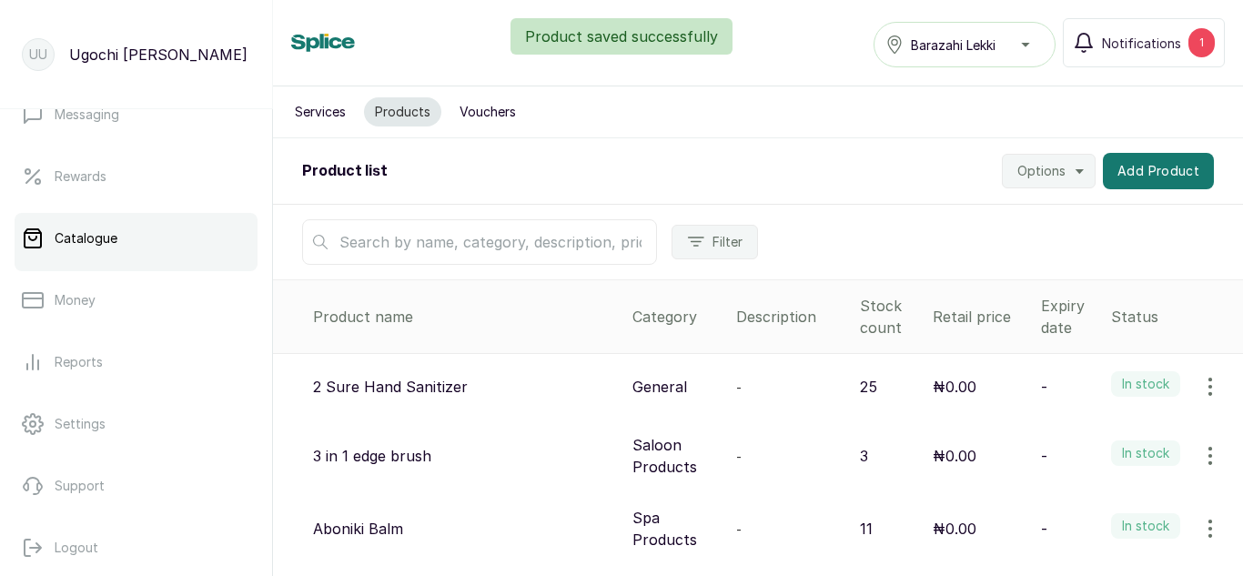
click at [491, 222] on input "text" at bounding box center [479, 242] width 355 height 46
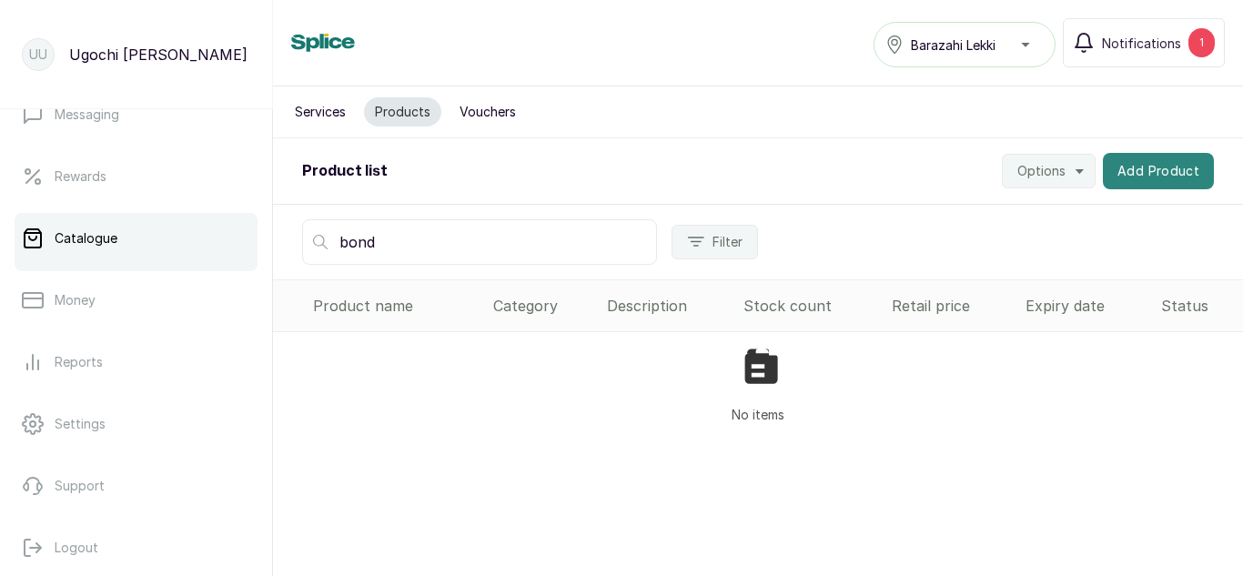
type input "bond"
click at [1130, 166] on button "Add Product" at bounding box center [1158, 171] width 111 height 36
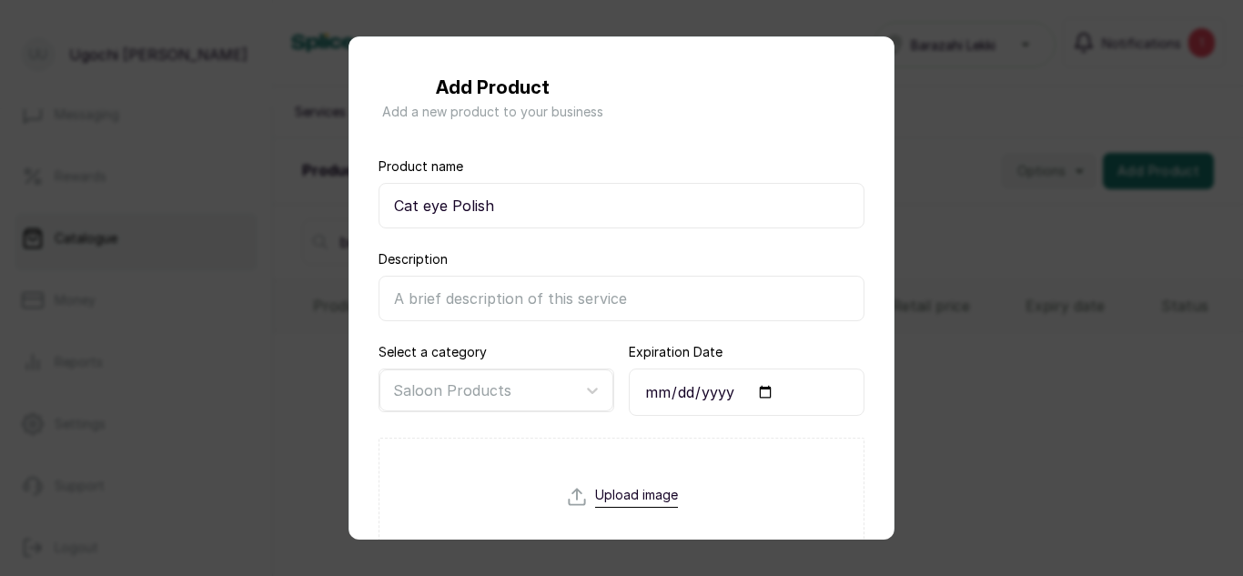
click at [958, 168] on div "Add Product Add a new product to your business Product name Cat eye Polish Desc…" at bounding box center [621, 288] width 1243 height 576
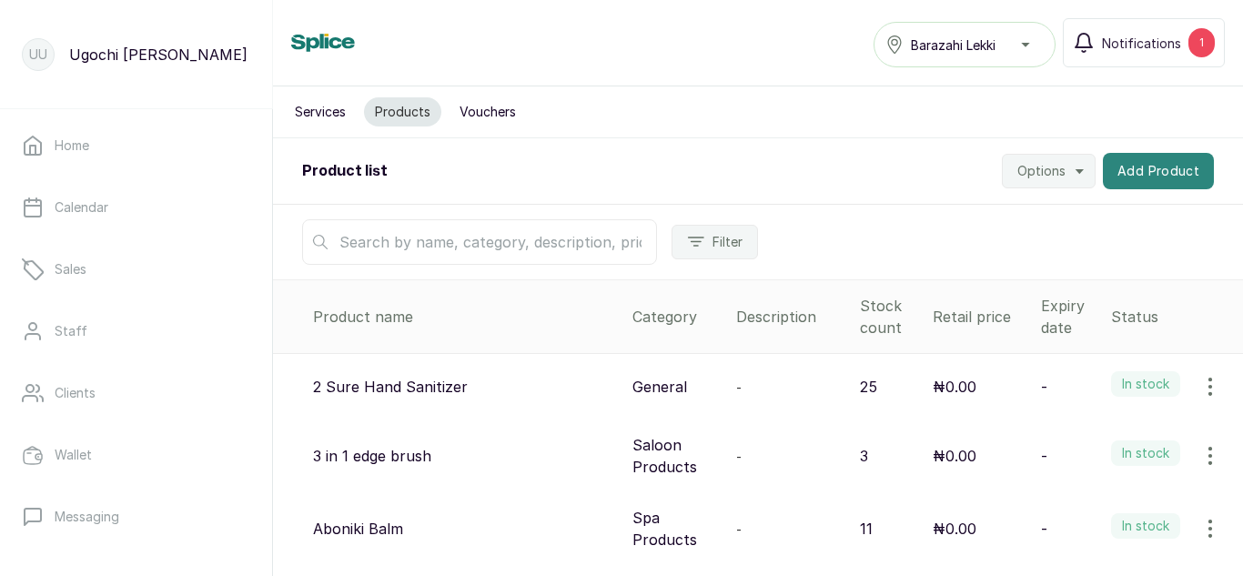
click at [1156, 159] on button "Add Product" at bounding box center [1158, 171] width 111 height 36
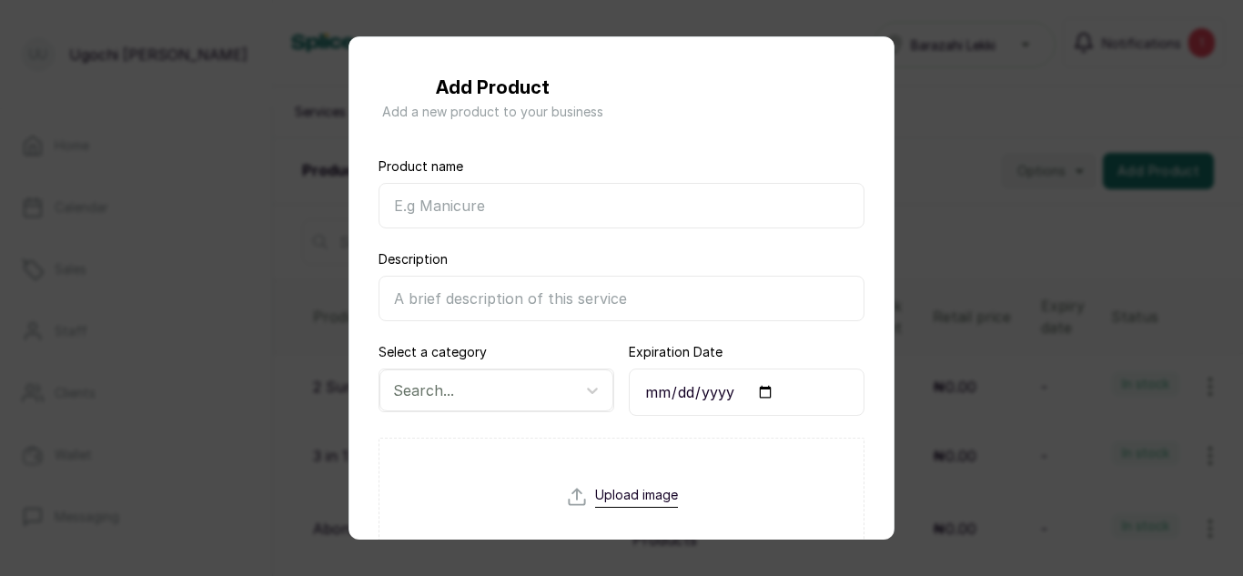
click at [663, 188] on input "Product name" at bounding box center [622, 206] width 486 height 46
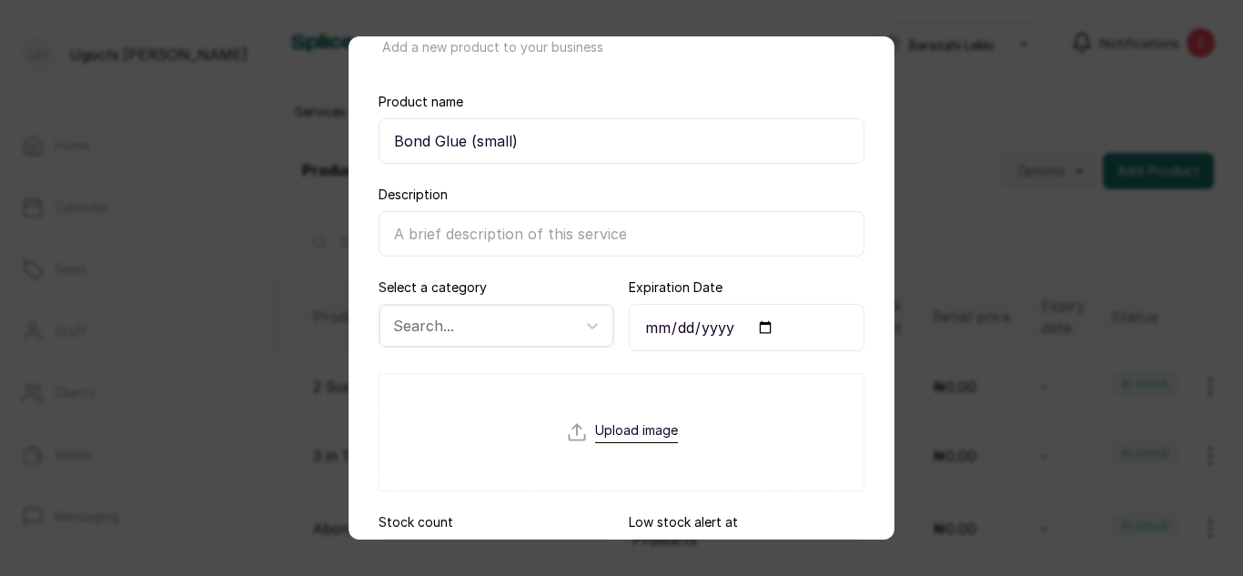
scroll to position [75, 0]
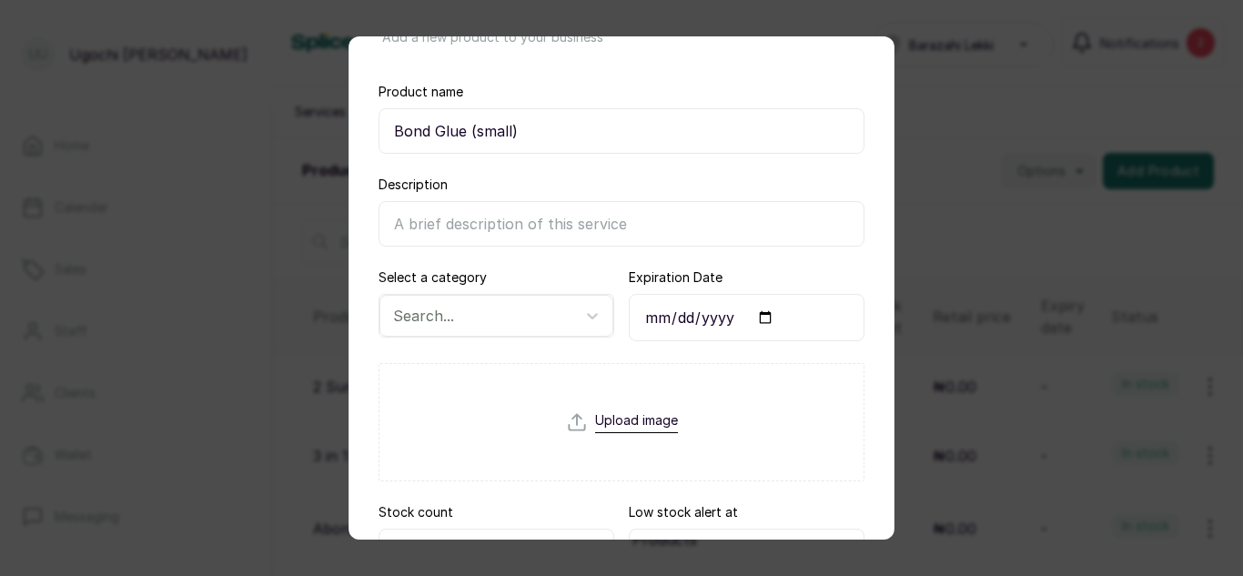
type input "Bond Glue (small)"
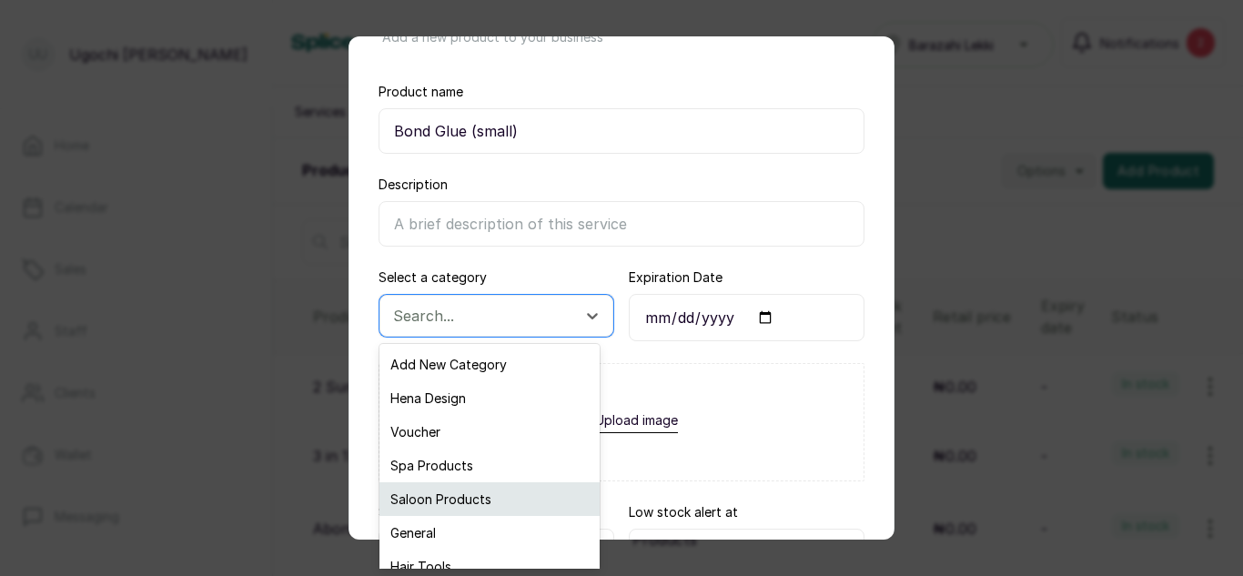
click at [459, 501] on div "Saloon Products" at bounding box center [490, 499] width 220 height 34
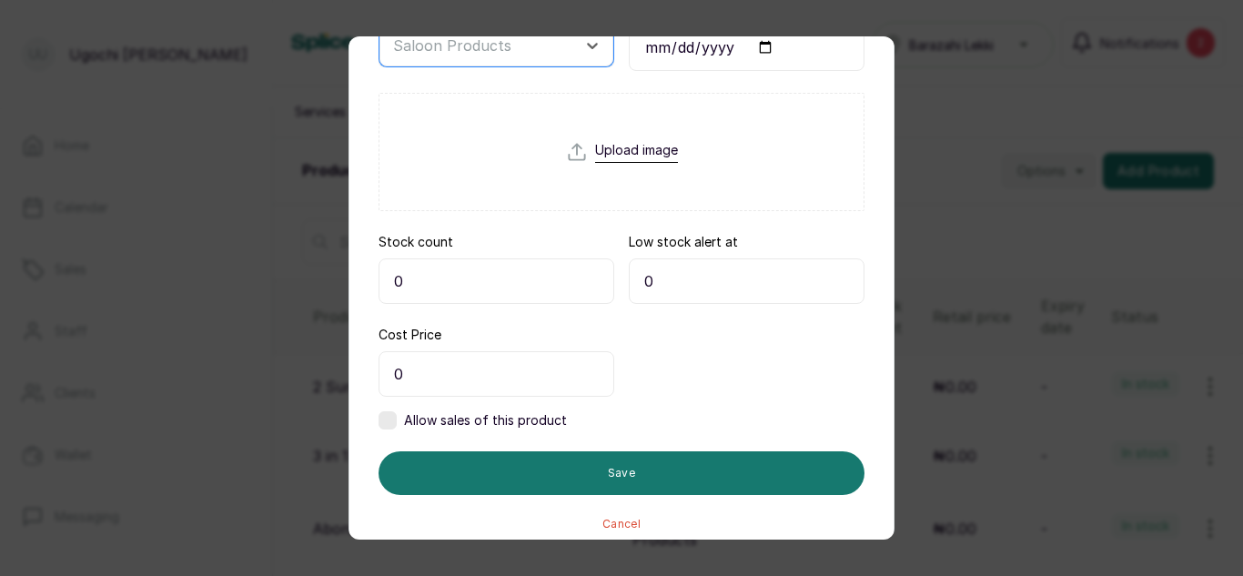
scroll to position [349, 0]
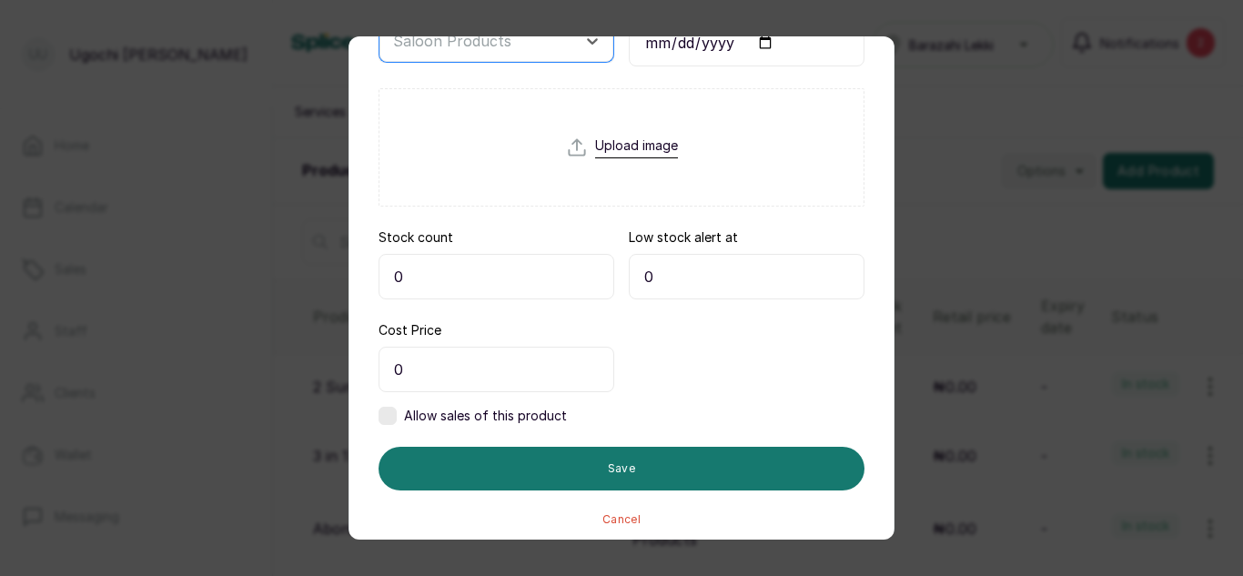
click at [447, 295] on input "0" at bounding box center [497, 277] width 236 height 46
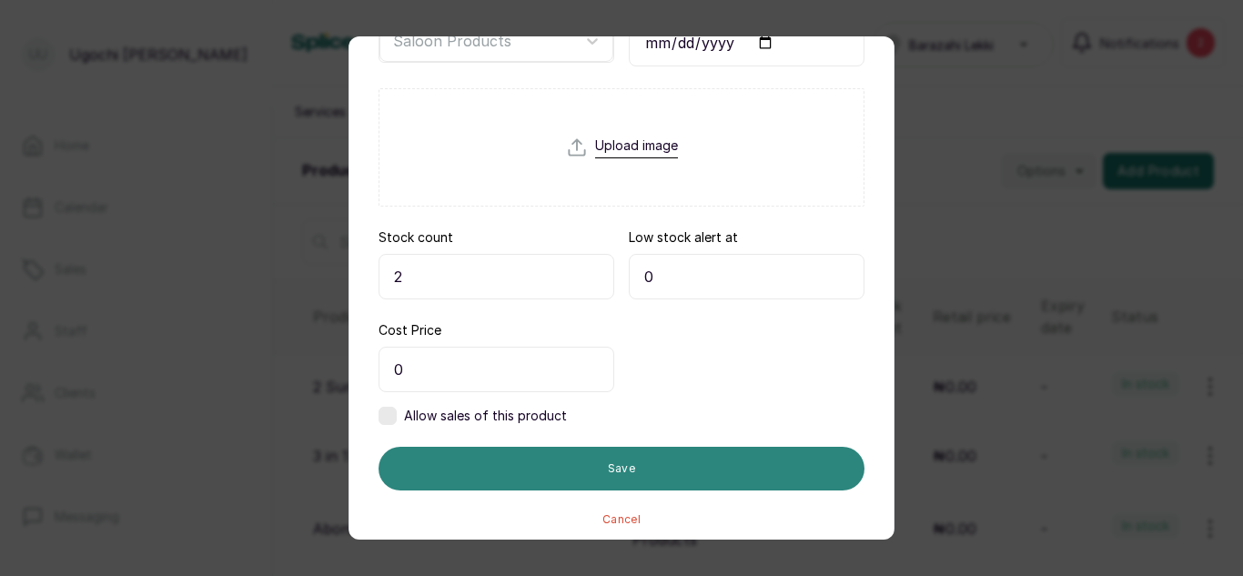
type input "2"
click at [582, 455] on button "Save" at bounding box center [622, 469] width 486 height 44
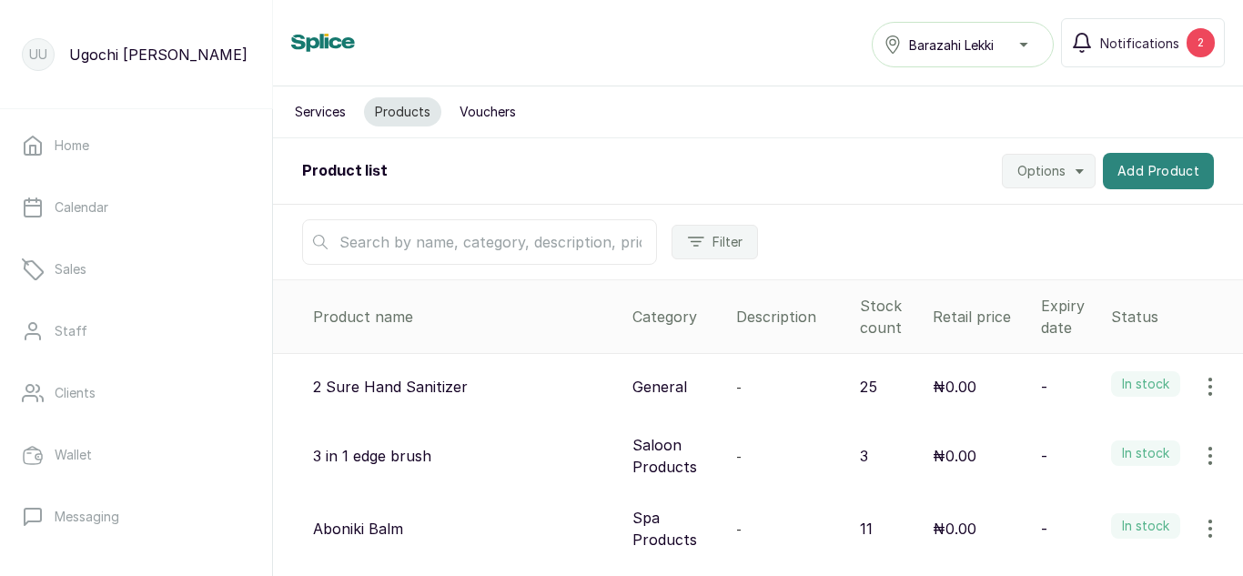
click at [1147, 161] on button "Add Product" at bounding box center [1158, 171] width 111 height 36
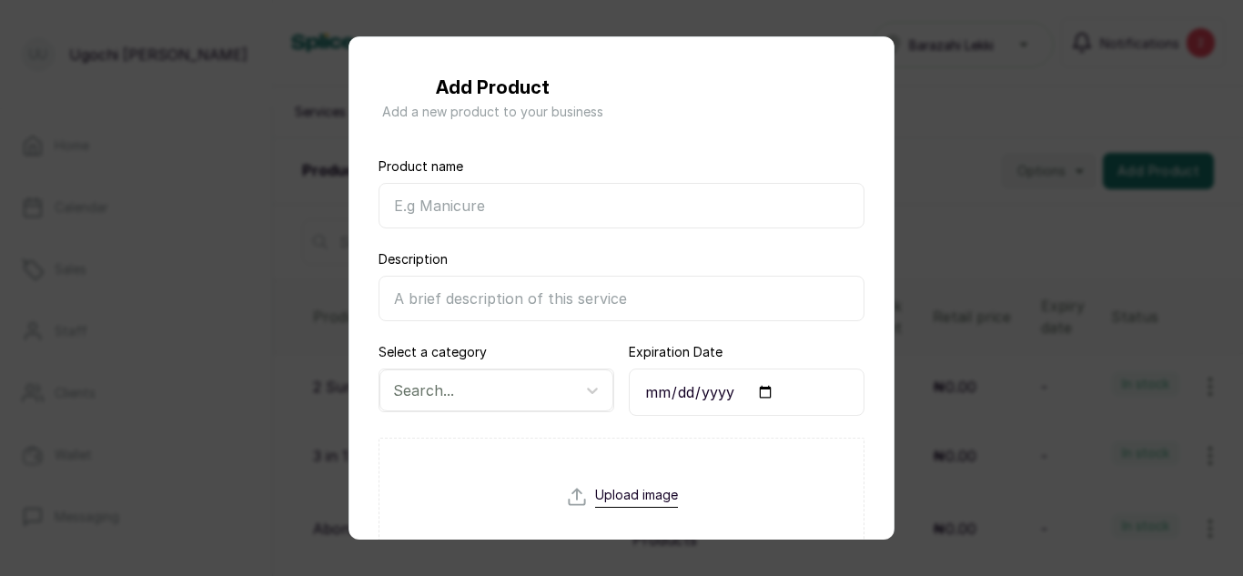
click at [610, 216] on input "Product name" at bounding box center [622, 206] width 486 height 46
type input "Bond Glue (Big)"
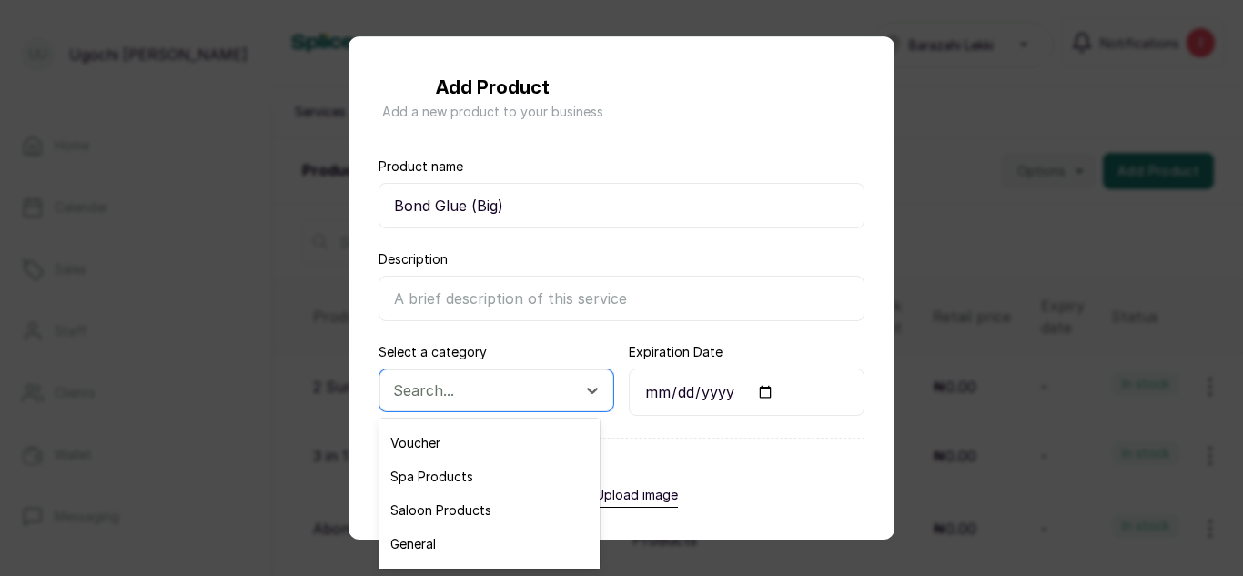
scroll to position [70, 0]
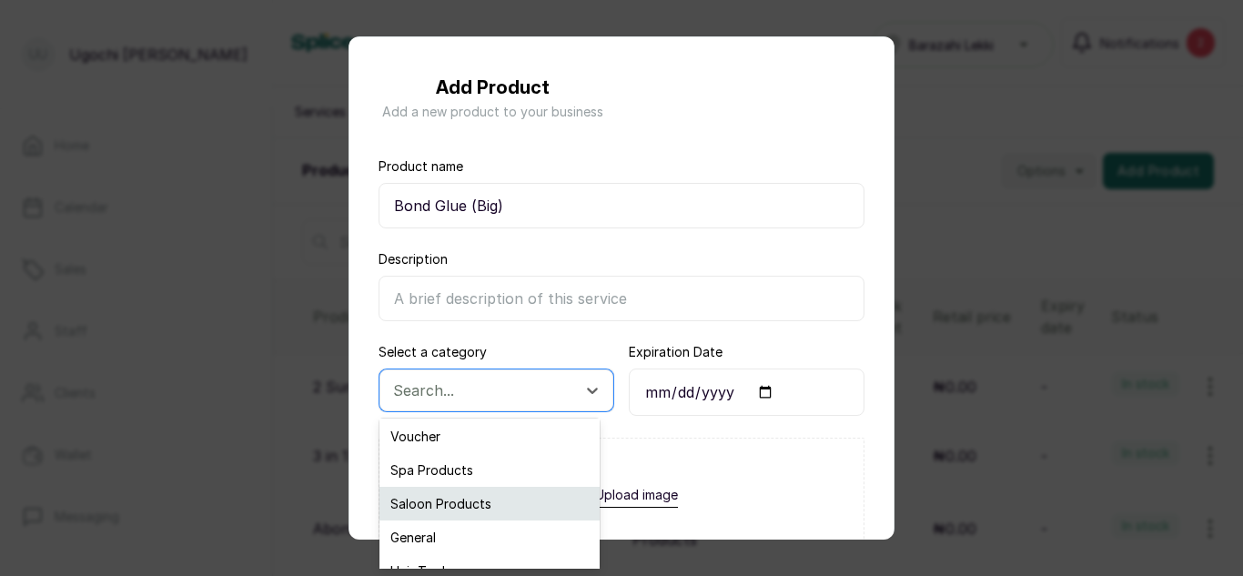
click at [481, 491] on div "Saloon Products" at bounding box center [490, 504] width 220 height 34
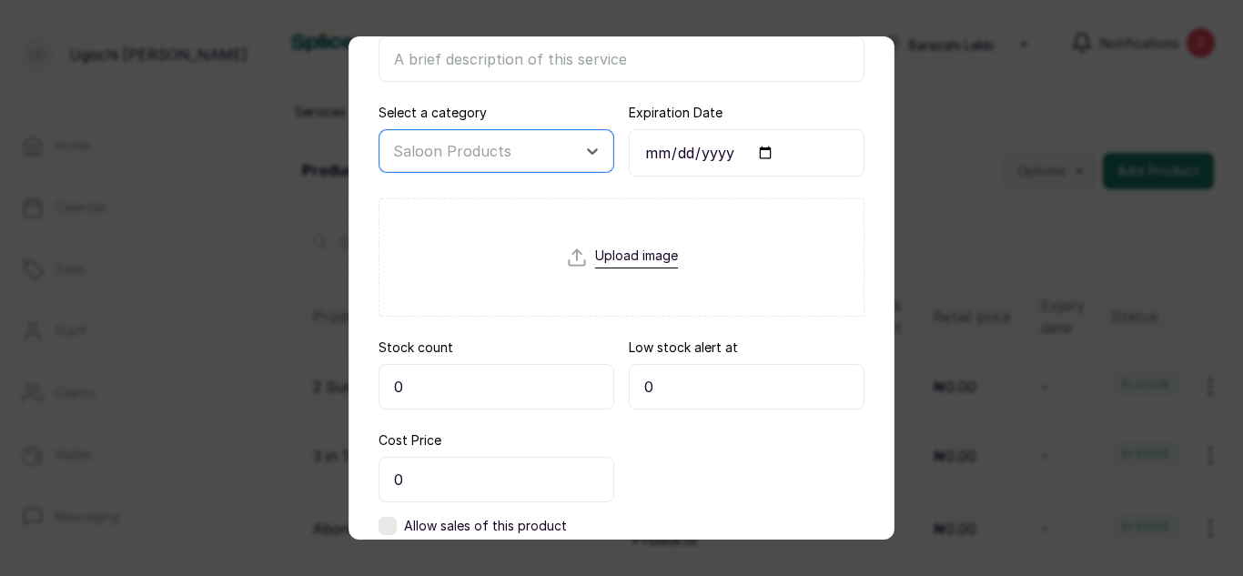
scroll to position [247, 0]
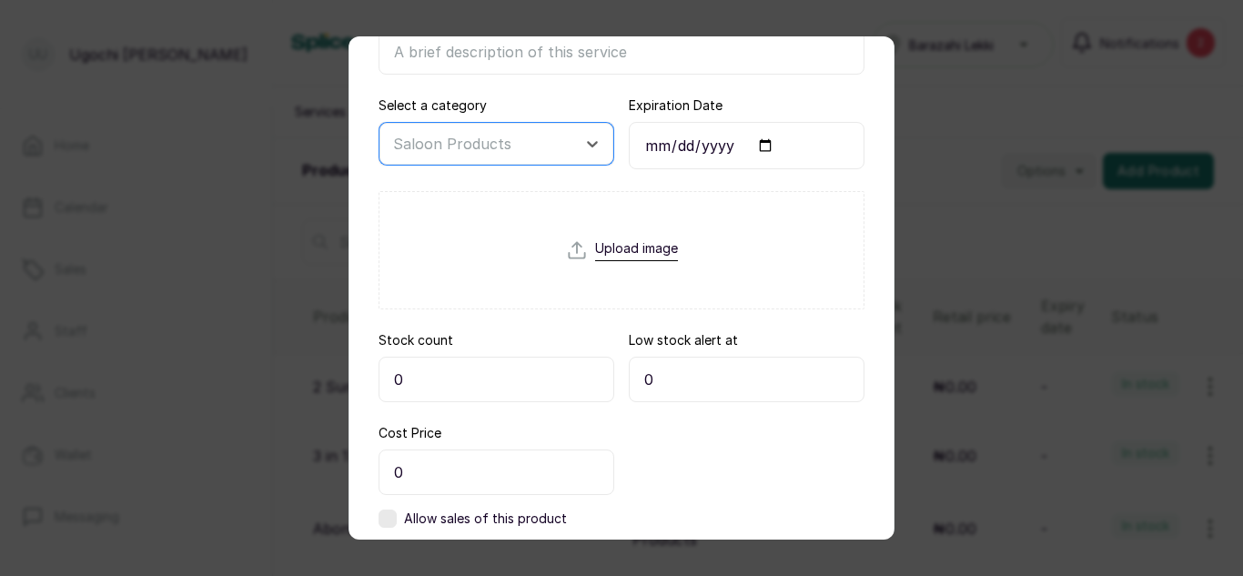
click at [566, 372] on input "0" at bounding box center [497, 380] width 236 height 46
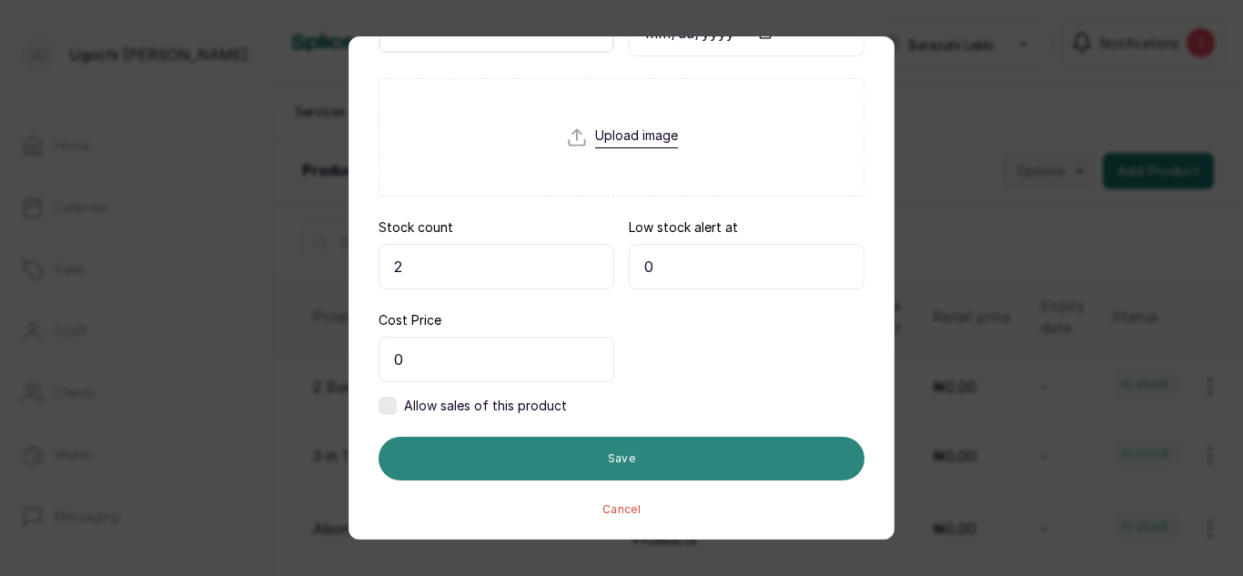
type input "2"
click at [568, 457] on button "Save" at bounding box center [622, 459] width 486 height 44
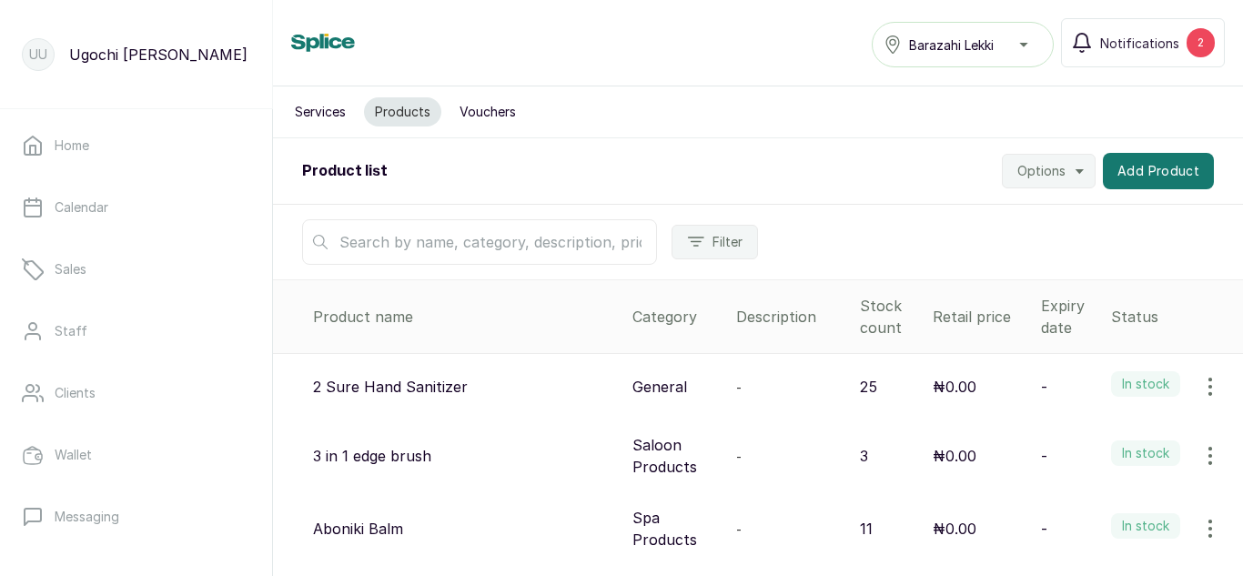
click at [473, 251] on input "text" at bounding box center [479, 242] width 355 height 46
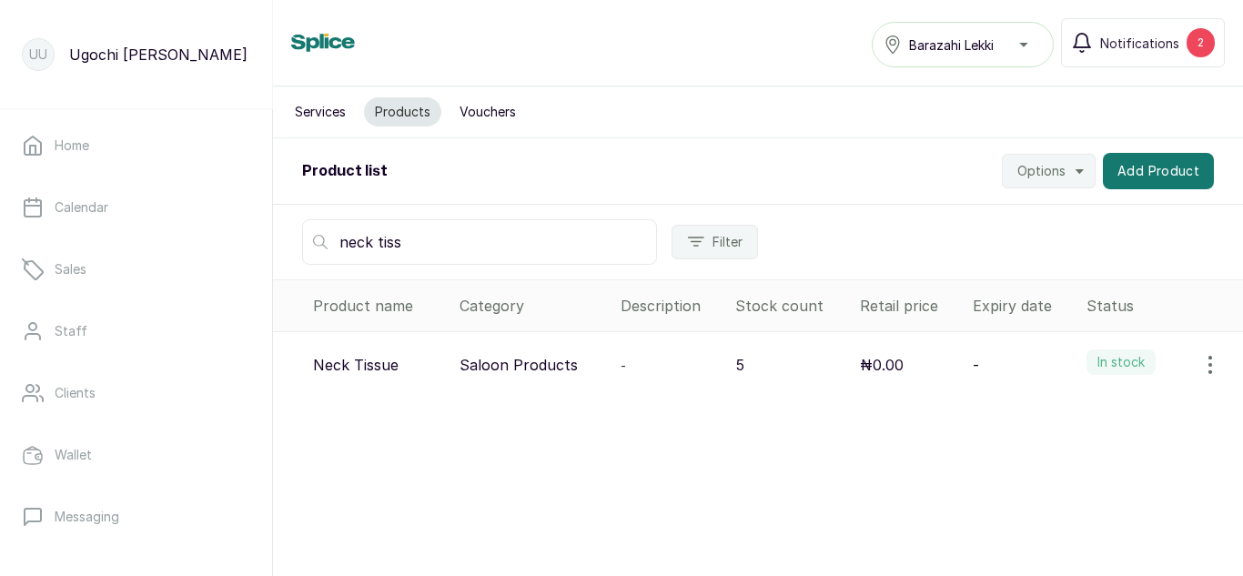
type input "neck tiss"
click at [1210, 358] on icon "button" at bounding box center [1211, 365] width 2 height 16
click at [1054, 414] on icon at bounding box center [1058, 416] width 8 height 8
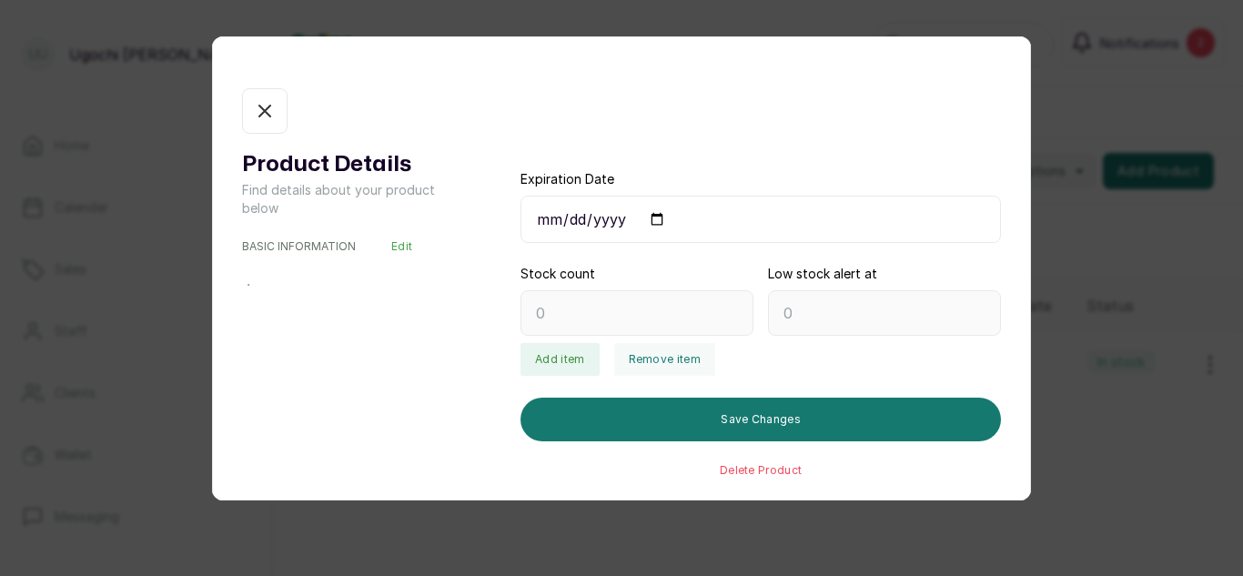
type input "5"
type input "1"
click at [555, 352] on button "Add item" at bounding box center [560, 359] width 78 height 33
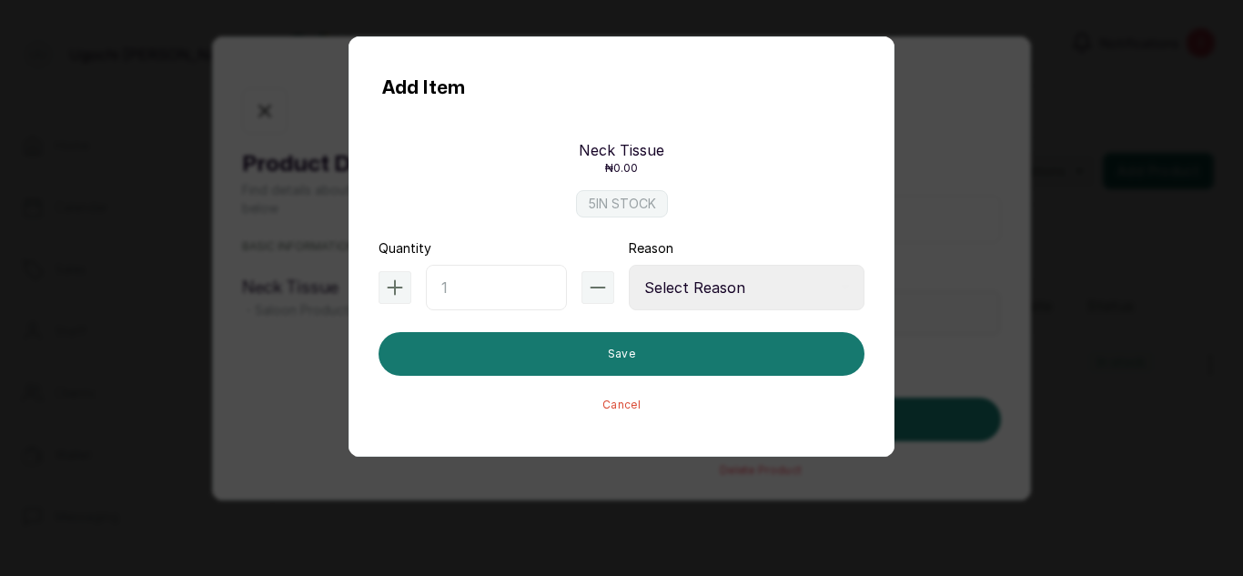
click at [482, 283] on input "text" at bounding box center [496, 288] width 141 height 46
type input "5"
click at [711, 270] on select "Select Reason Internal Use New Stock Damaged Adjustment Transfer Return Other" at bounding box center [747, 288] width 236 height 46
select select "new_stock"
click at [629, 265] on select "Select Reason Internal Use New Stock Damaged Adjustment Transfer Return Other" at bounding box center [747, 288] width 236 height 46
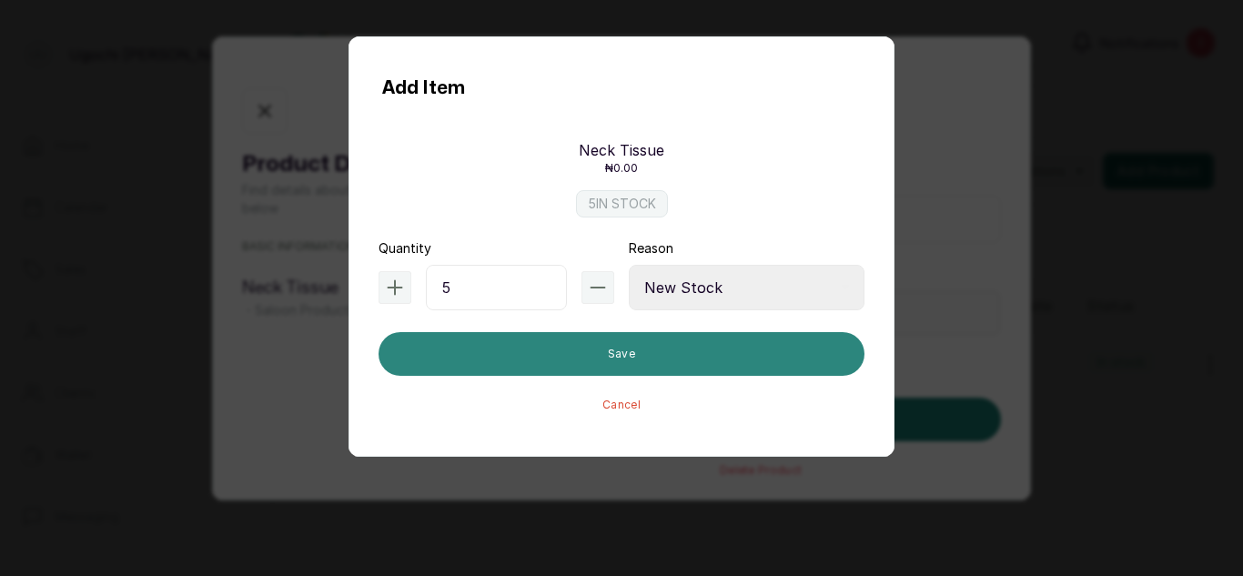
click at [724, 361] on button "Save" at bounding box center [622, 354] width 486 height 44
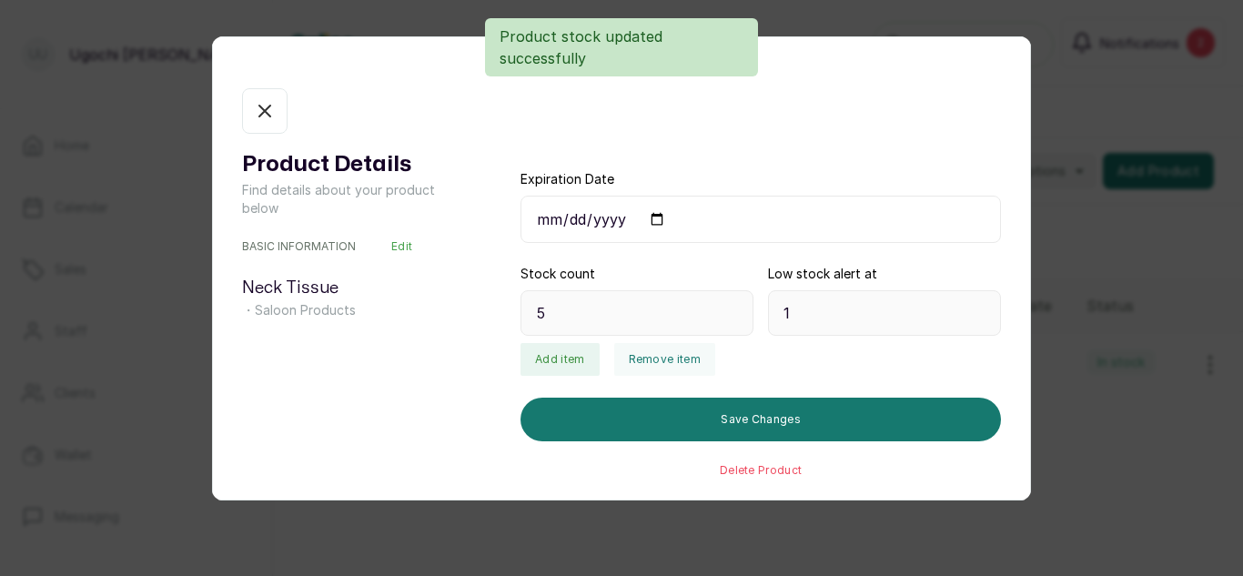
type input "10"
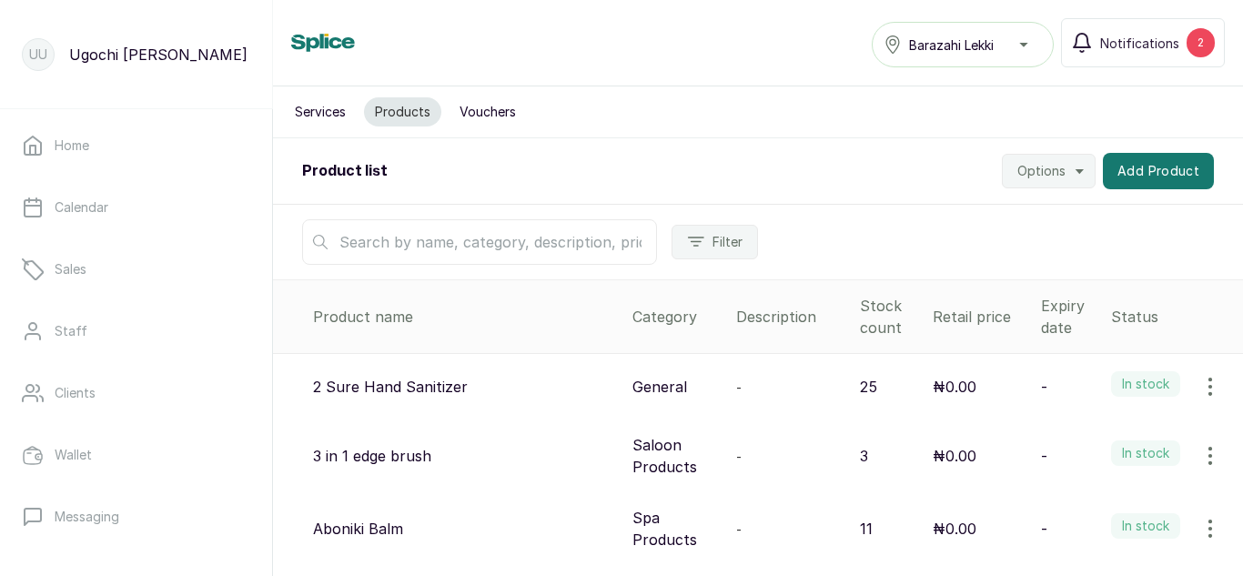
click at [496, 250] on input "text" at bounding box center [479, 242] width 355 height 46
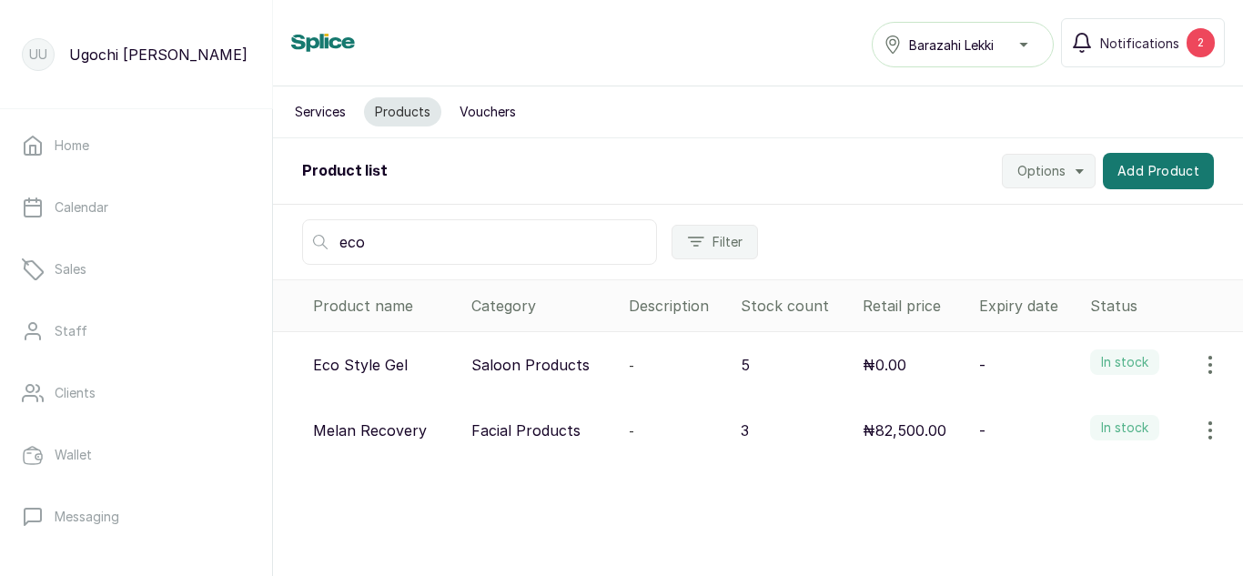
type input "eco"
click at [1210, 365] on icon "button" at bounding box center [1211, 365] width 2 height 16
click at [1076, 418] on span "View" at bounding box center [1092, 416] width 33 height 22
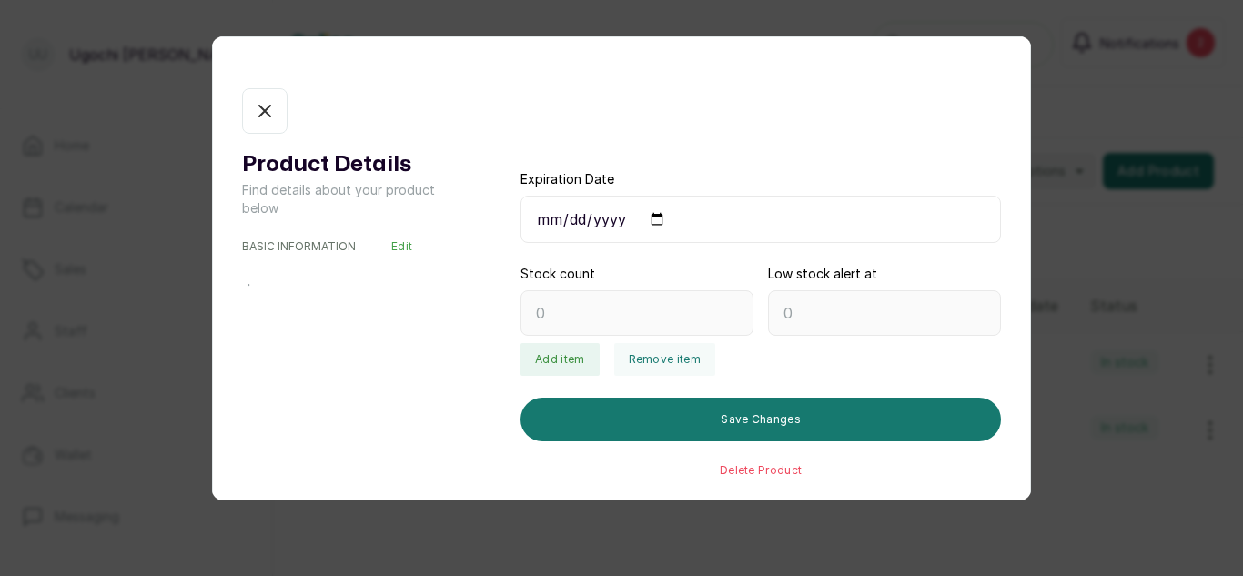
type input "5"
type input "1"
click at [564, 362] on button "Add item" at bounding box center [560, 359] width 78 height 33
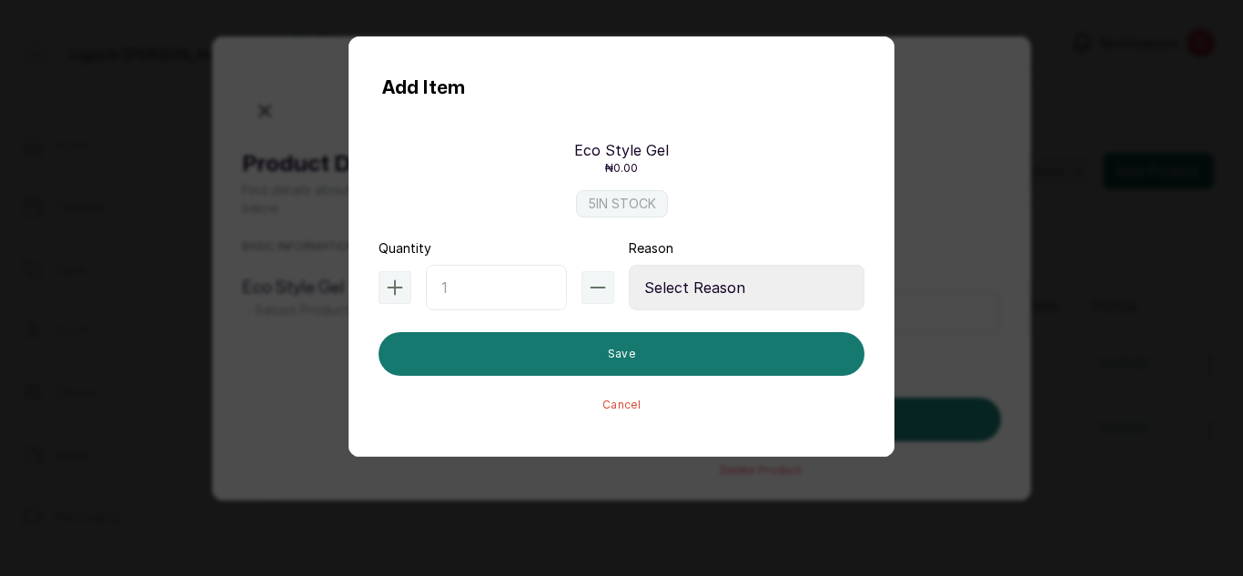
click at [450, 281] on input "text" at bounding box center [496, 288] width 141 height 46
type input "6"
click at [635, 274] on select "Select Reason Internal Use New Stock Damaged Adjustment Transfer Return Other" at bounding box center [747, 288] width 236 height 46
select select "new_stock"
click at [629, 265] on select "Select Reason Internal Use New Stock Damaged Adjustment Transfer Return Other" at bounding box center [747, 288] width 236 height 46
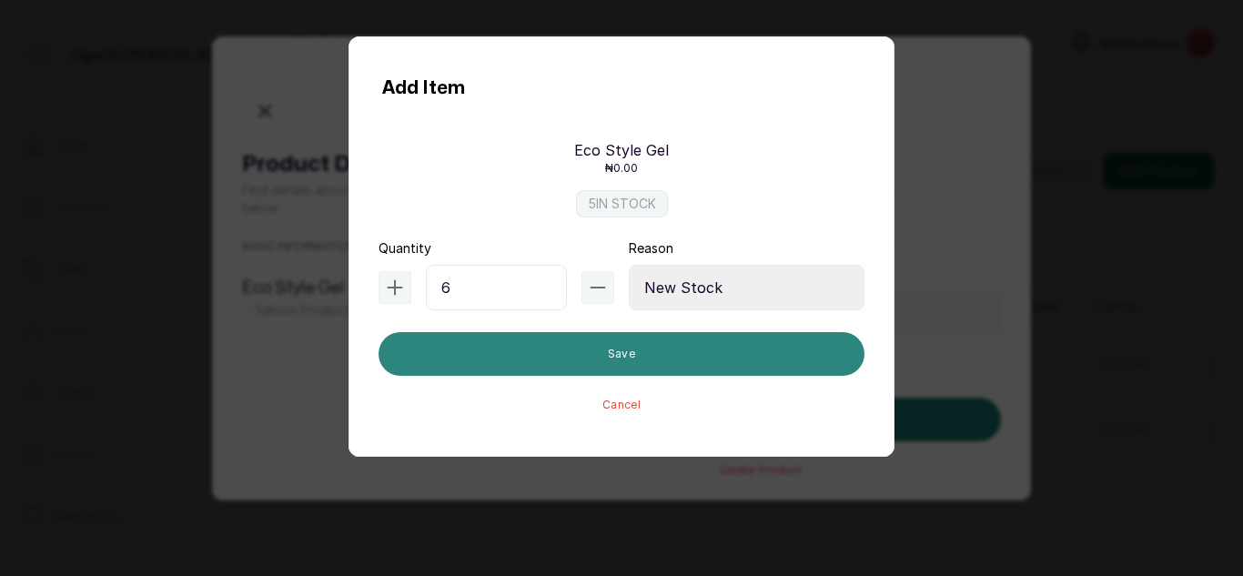
click at [612, 349] on button "Save" at bounding box center [622, 354] width 486 height 44
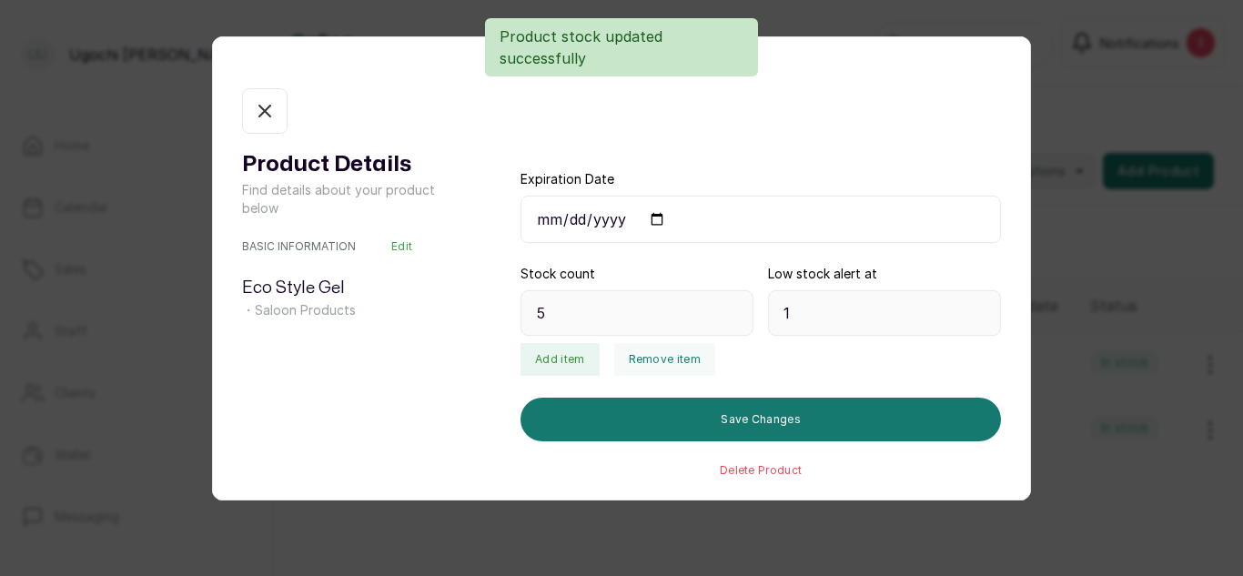
type input "11"
click at [268, 103] on icon "button" at bounding box center [265, 111] width 22 height 22
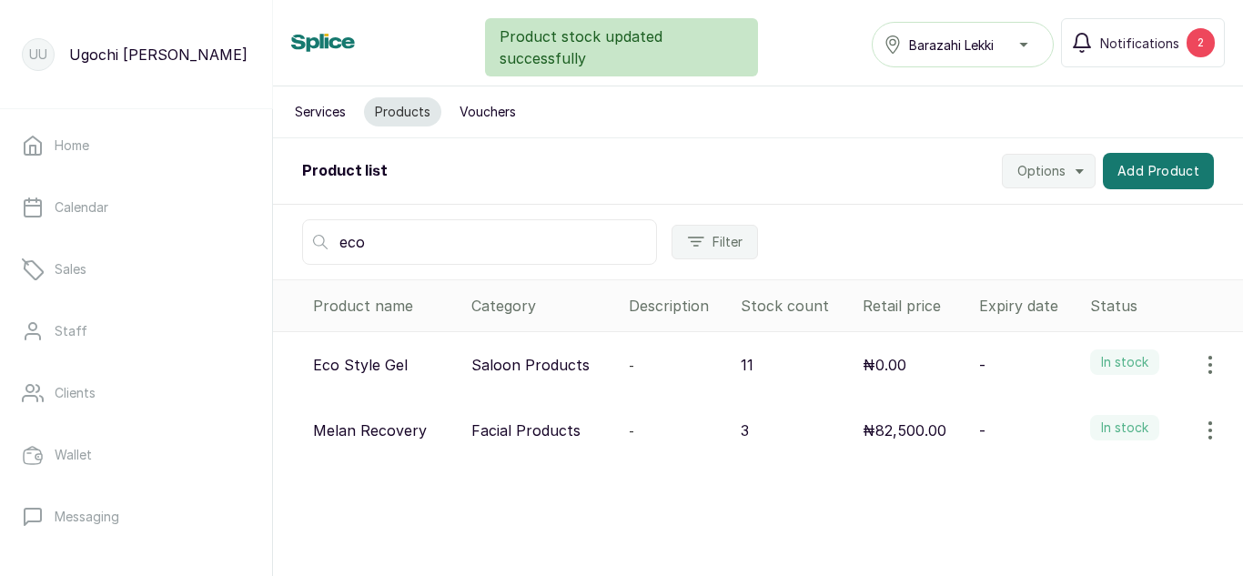
click at [415, 242] on input "eco" at bounding box center [479, 242] width 355 height 46
type input "e"
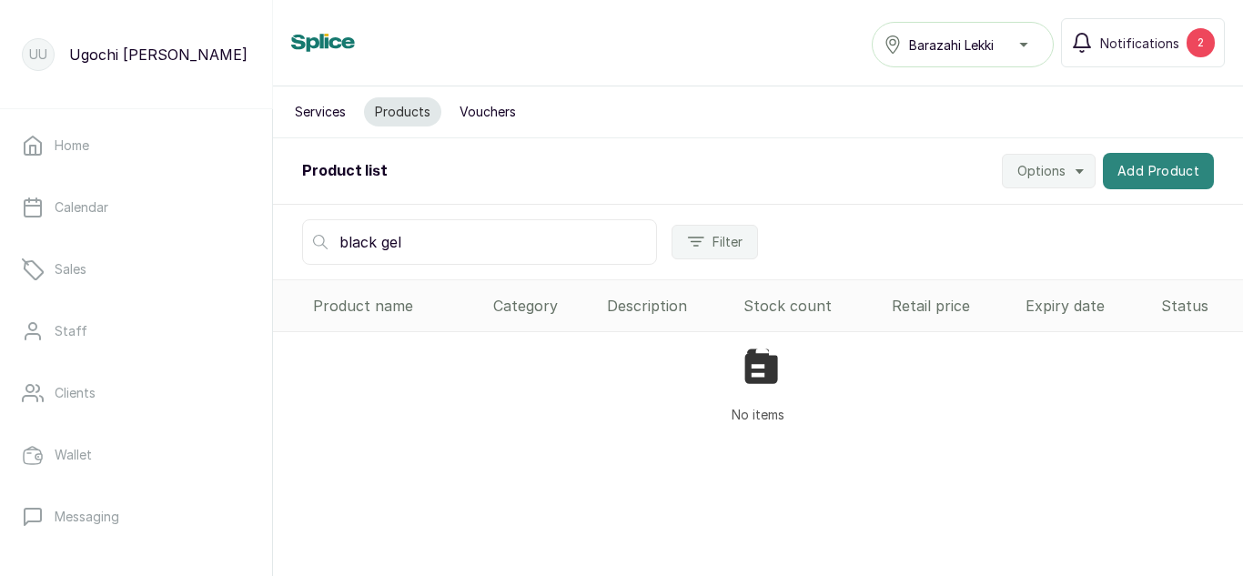
type input "black gel"
click at [1165, 175] on button "Add Product" at bounding box center [1158, 171] width 111 height 36
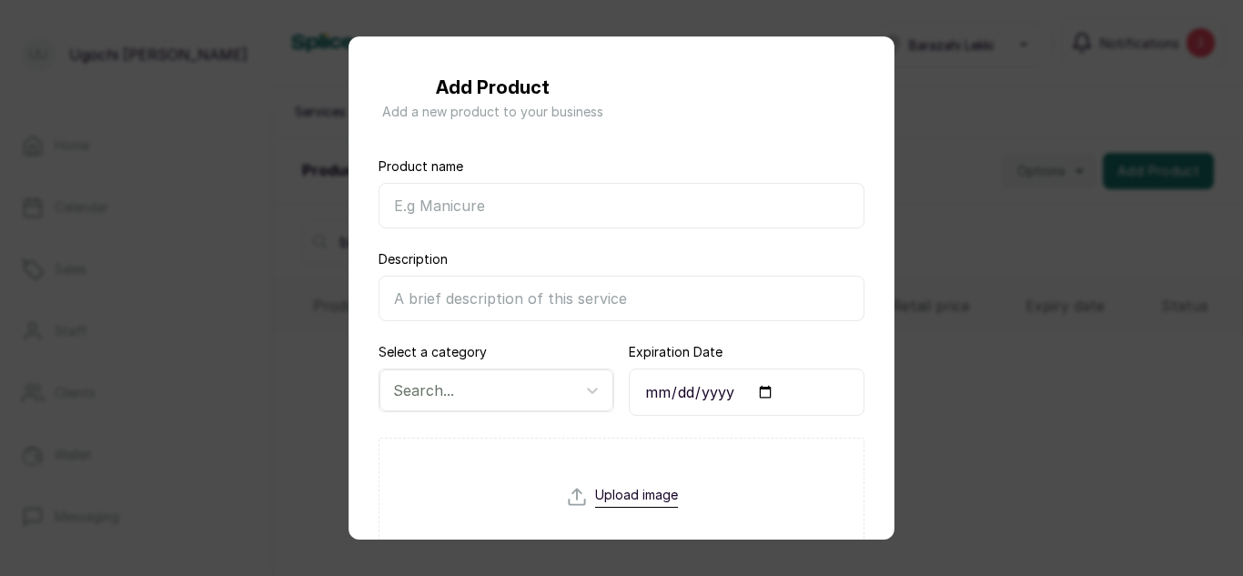
click at [491, 194] on input "Product name" at bounding box center [622, 206] width 486 height 46
type input "b"
type input "Black Gel"
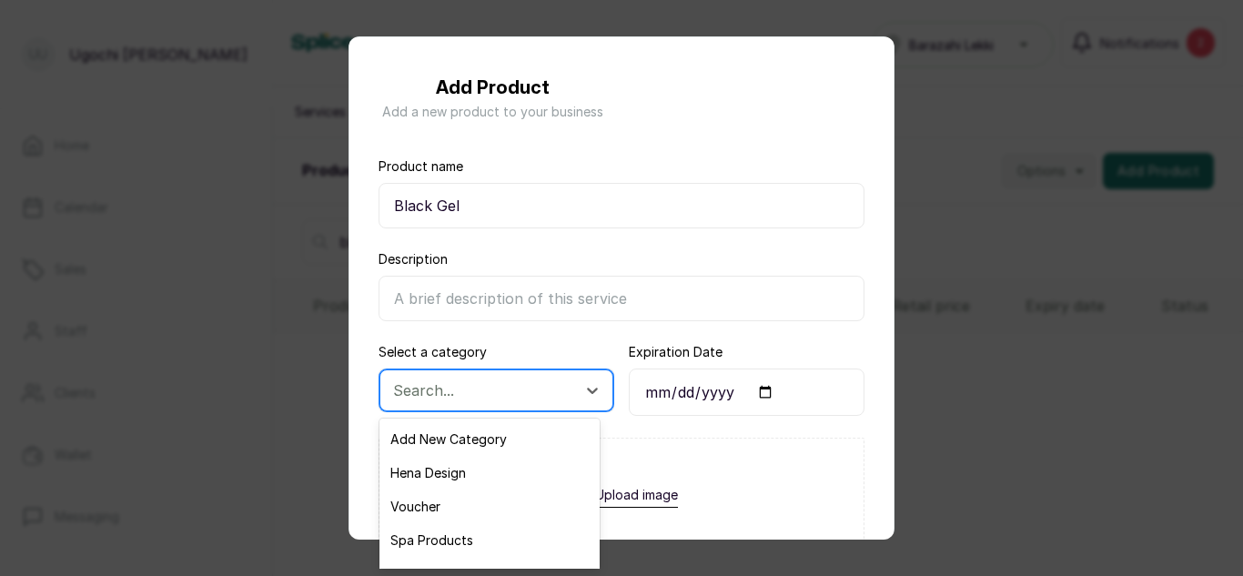
click at [467, 376] on div "Search..." at bounding box center [480, 390] width 192 height 31
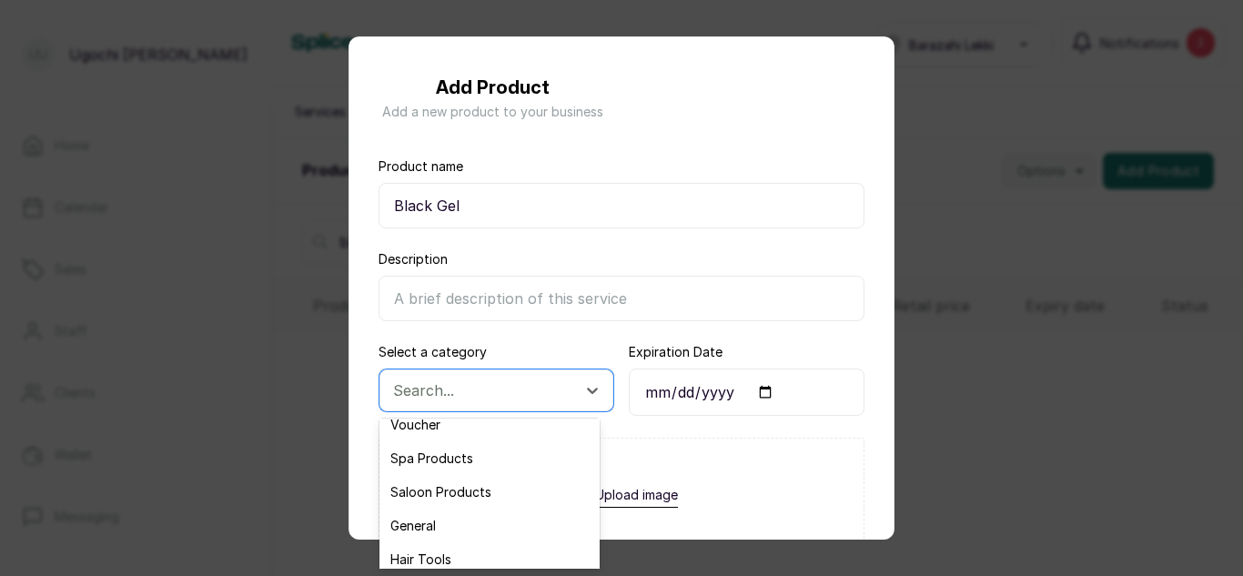
scroll to position [131, 0]
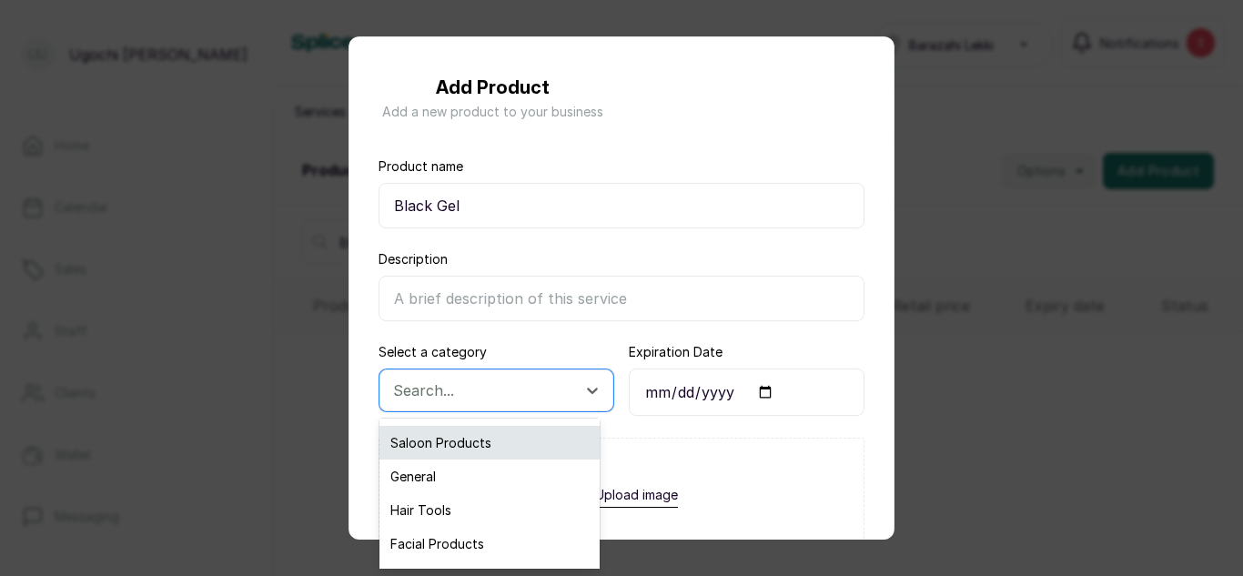
click at [463, 455] on div "Saloon Products" at bounding box center [490, 443] width 220 height 34
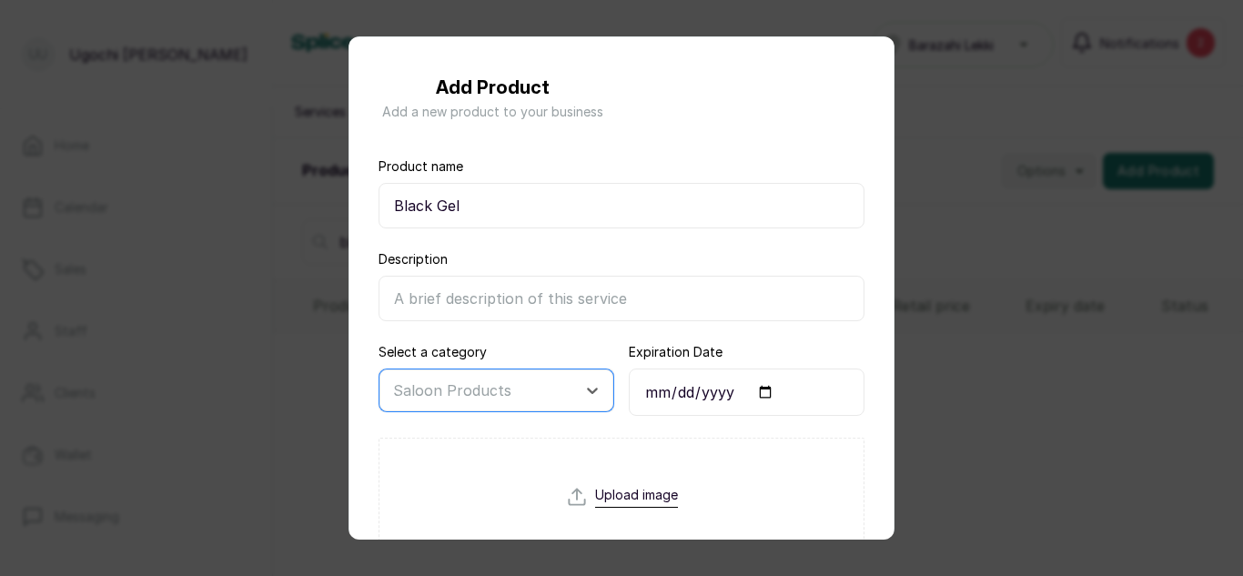
scroll to position [359, 0]
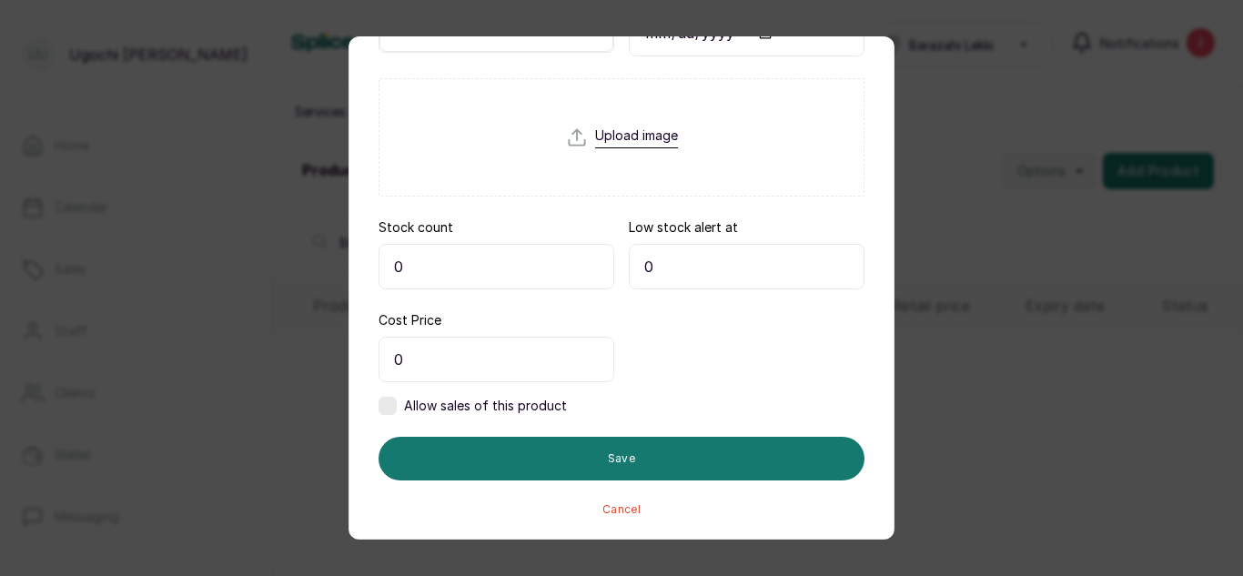
click at [407, 260] on input "0" at bounding box center [497, 267] width 236 height 46
type input "0"
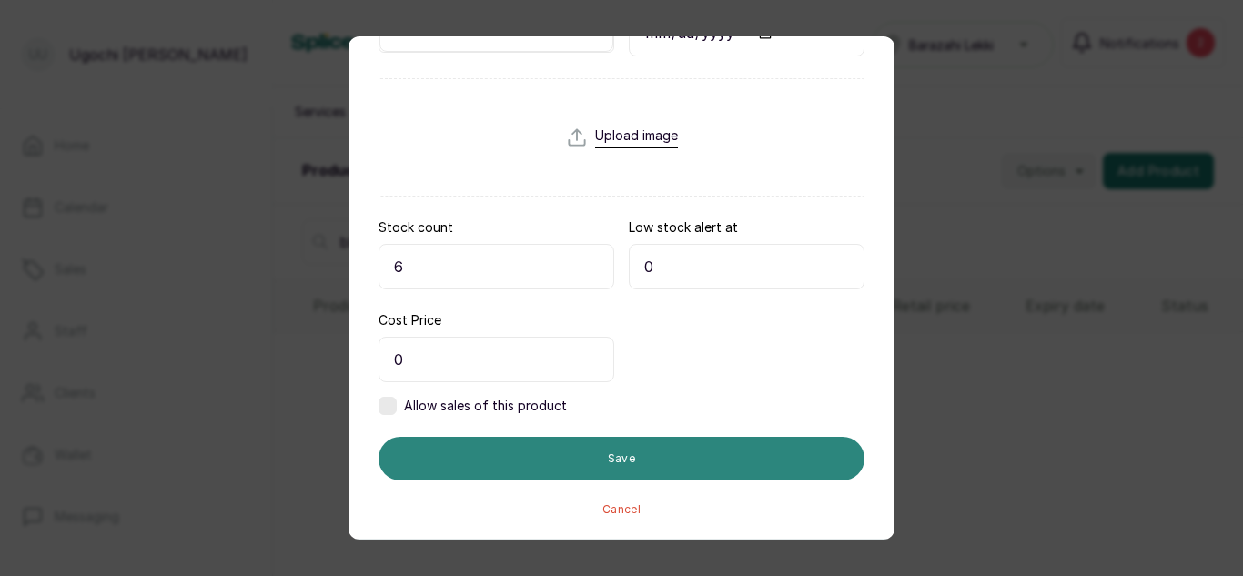
type input "6"
click at [591, 469] on button "Save" at bounding box center [622, 459] width 486 height 44
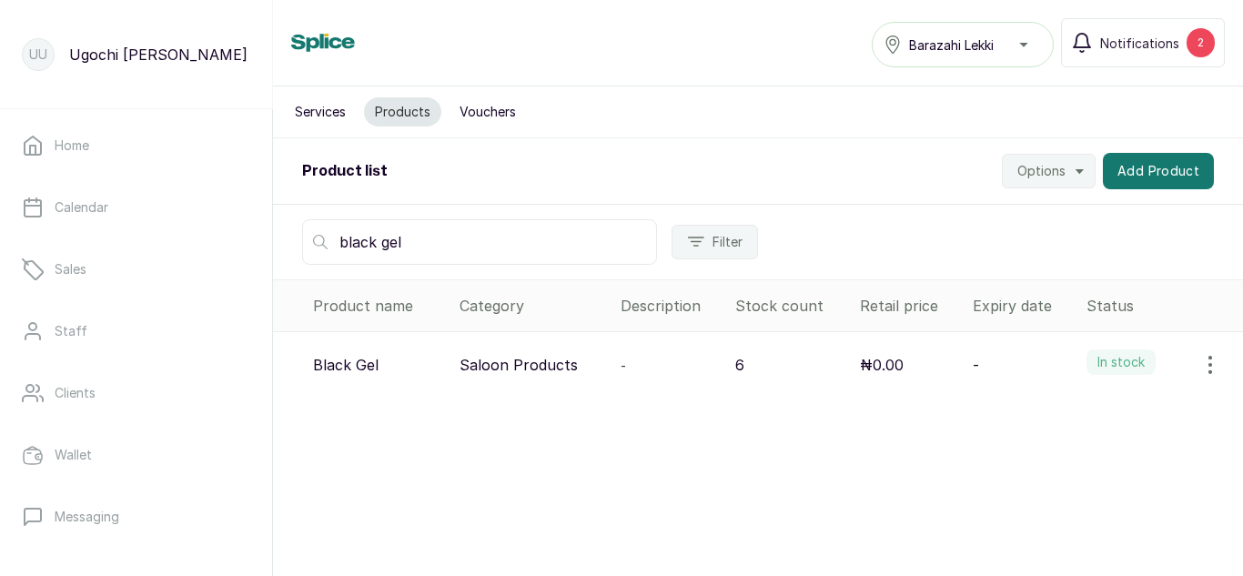
click at [436, 253] on input "black gel" at bounding box center [479, 242] width 355 height 46
type input "b"
type input "nails"
click at [1200, 370] on icon "button" at bounding box center [1211, 365] width 22 height 22
click at [1059, 412] on span "View" at bounding box center [1134, 416] width 175 height 22
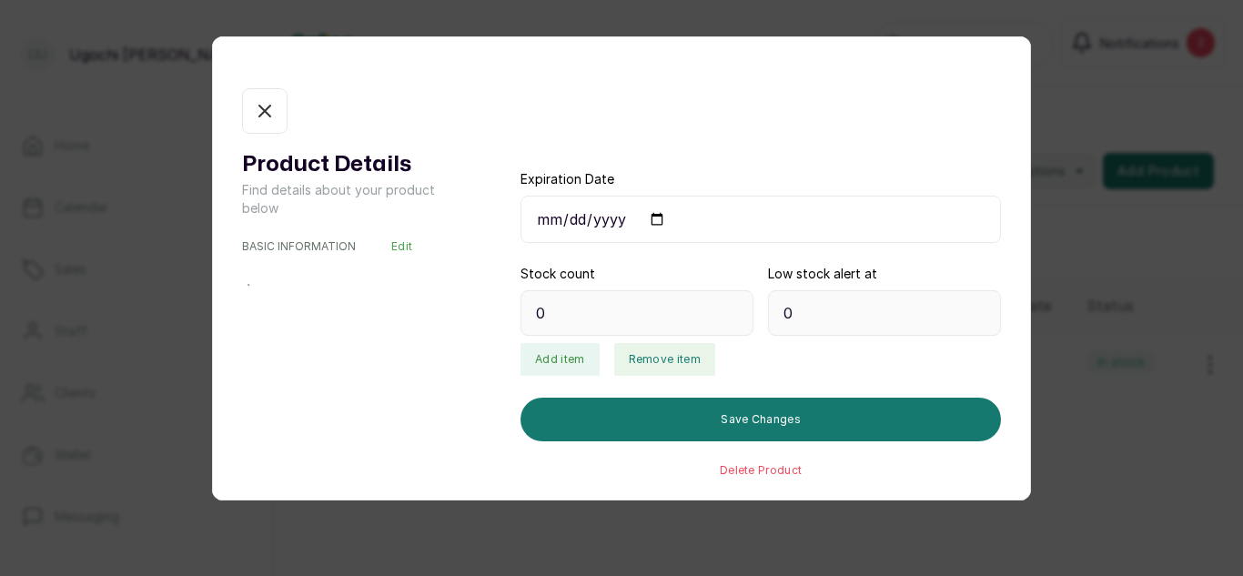
type input "1"
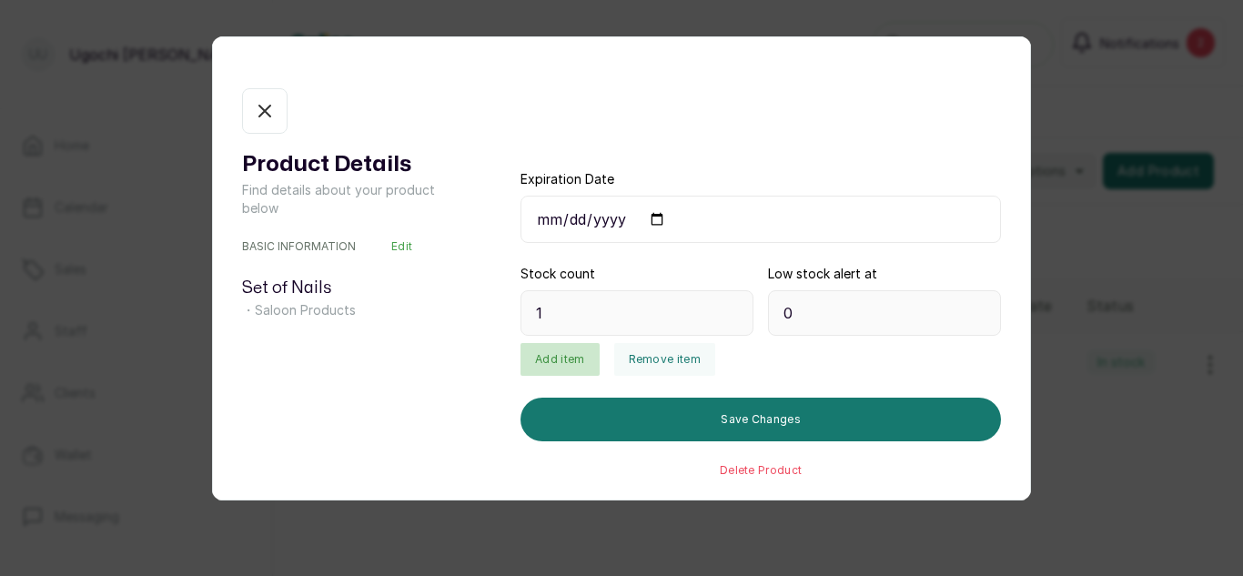
click at [564, 354] on button "Add item" at bounding box center [560, 359] width 78 height 33
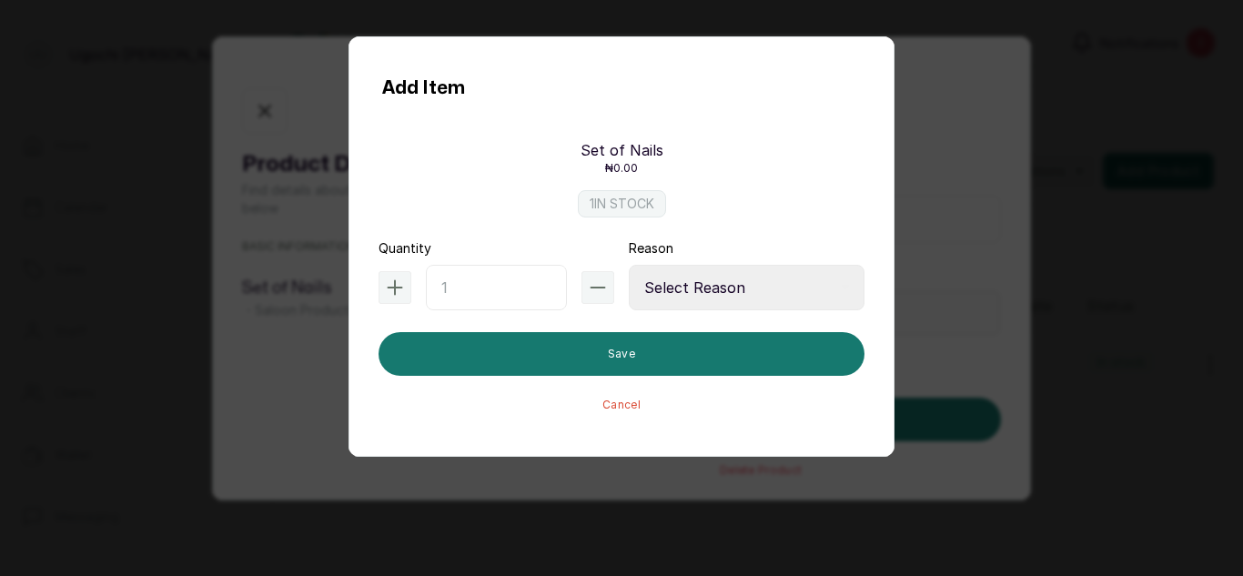
click at [477, 301] on input "text" at bounding box center [496, 288] width 141 height 46
type input "6"
click at [665, 288] on select "Select Reason Internal Use New Stock Damaged Adjustment Transfer Return Other" at bounding box center [747, 288] width 236 height 46
select select "new_stock"
click at [629, 265] on select "Select Reason Internal Use New Stock Damaged Adjustment Transfer Return Other" at bounding box center [747, 288] width 236 height 46
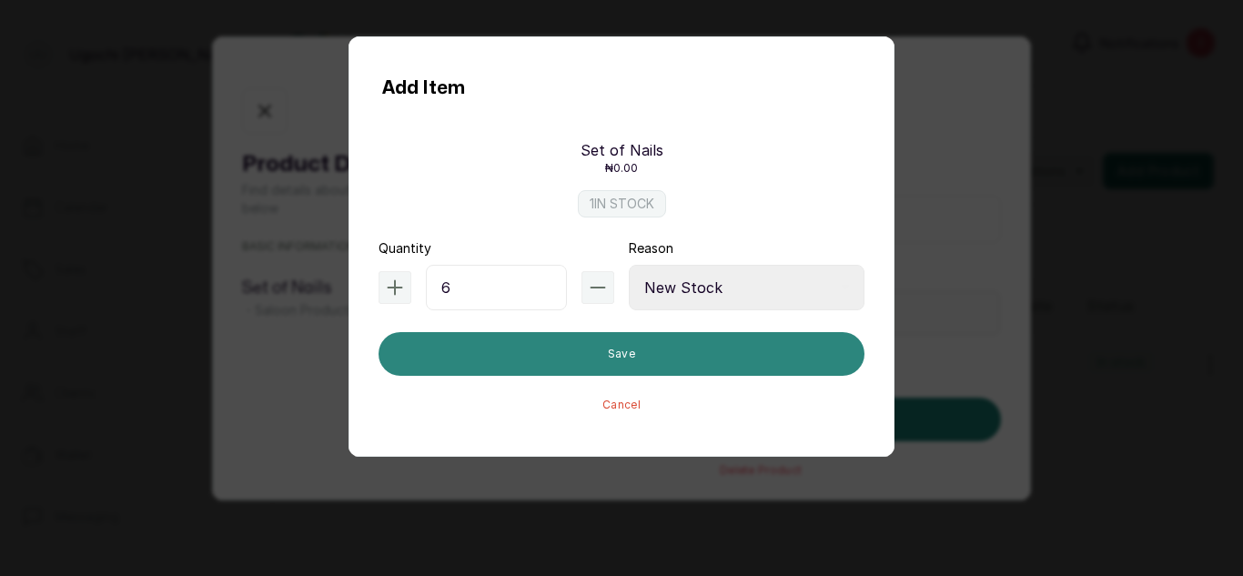
click at [633, 362] on button "Save" at bounding box center [622, 354] width 486 height 44
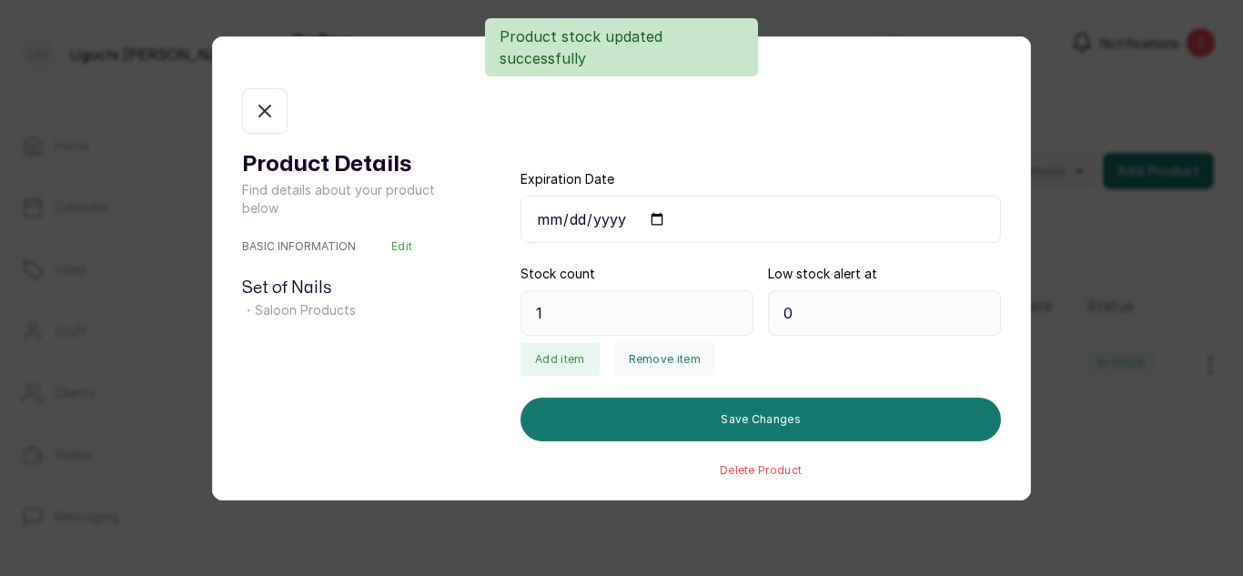
type input "7"
click at [265, 106] on icon "button" at bounding box center [265, 111] width 22 height 22
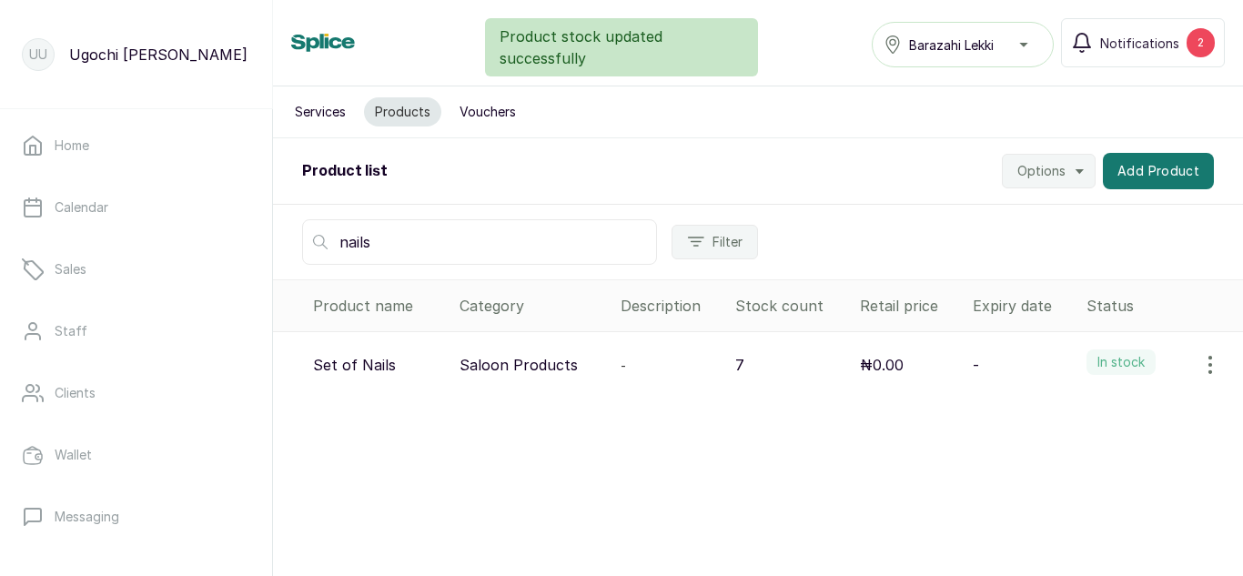
click at [395, 238] on input "nails" at bounding box center [479, 242] width 355 height 46
type input "n"
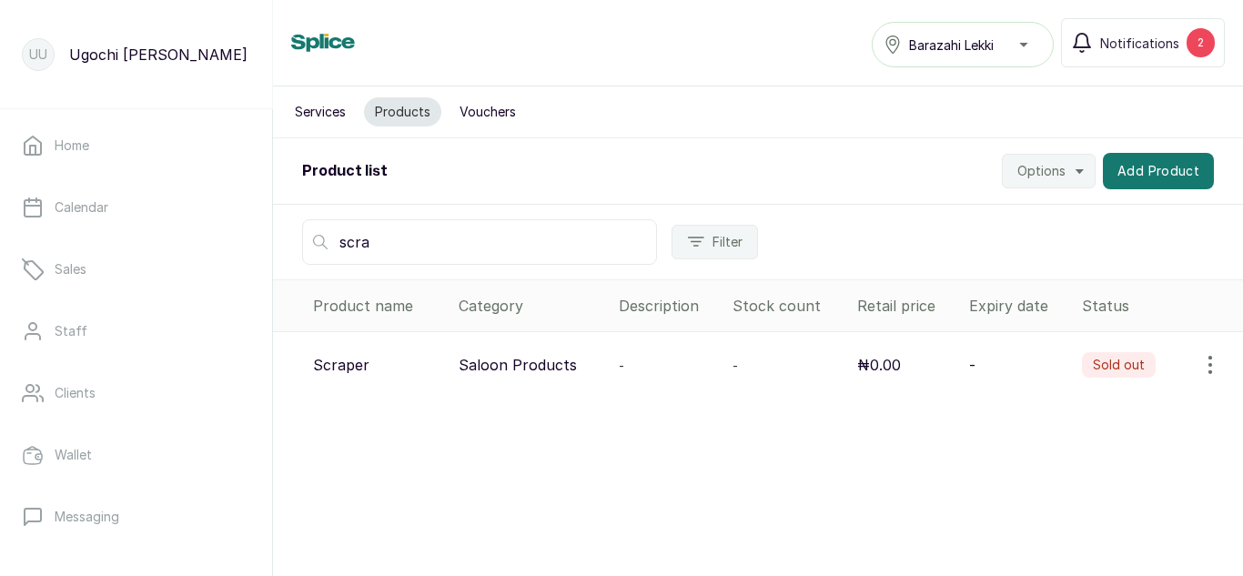
type input "scra"
click at [1200, 369] on icon "button" at bounding box center [1211, 365] width 22 height 22
click at [1076, 422] on span "View" at bounding box center [1092, 416] width 33 height 22
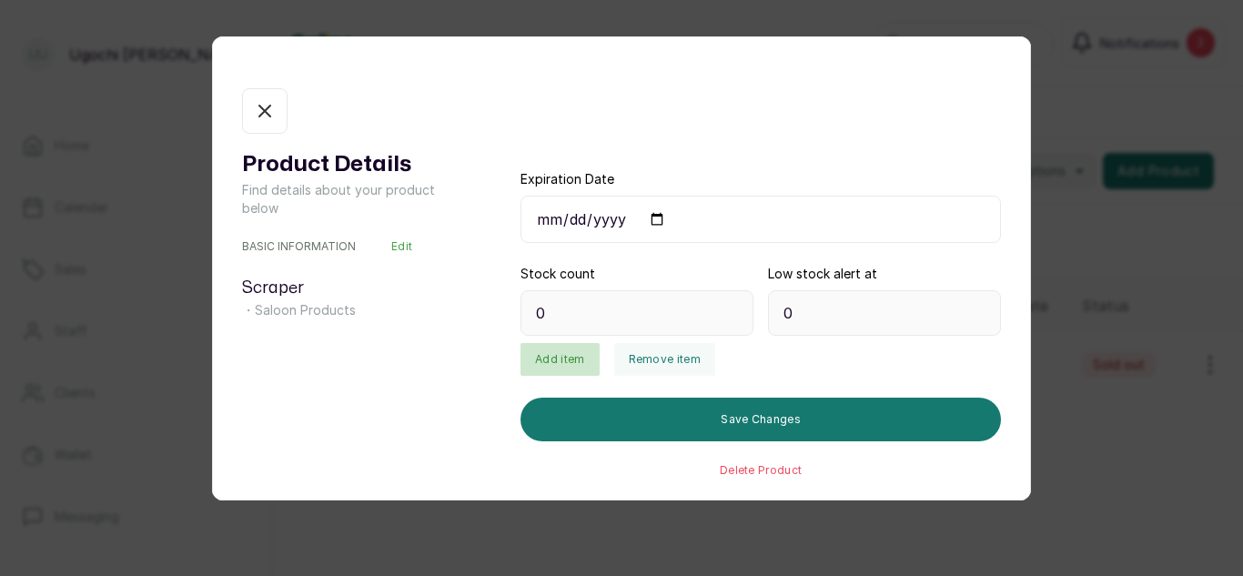
click at [572, 356] on button "Add item" at bounding box center [560, 359] width 78 height 33
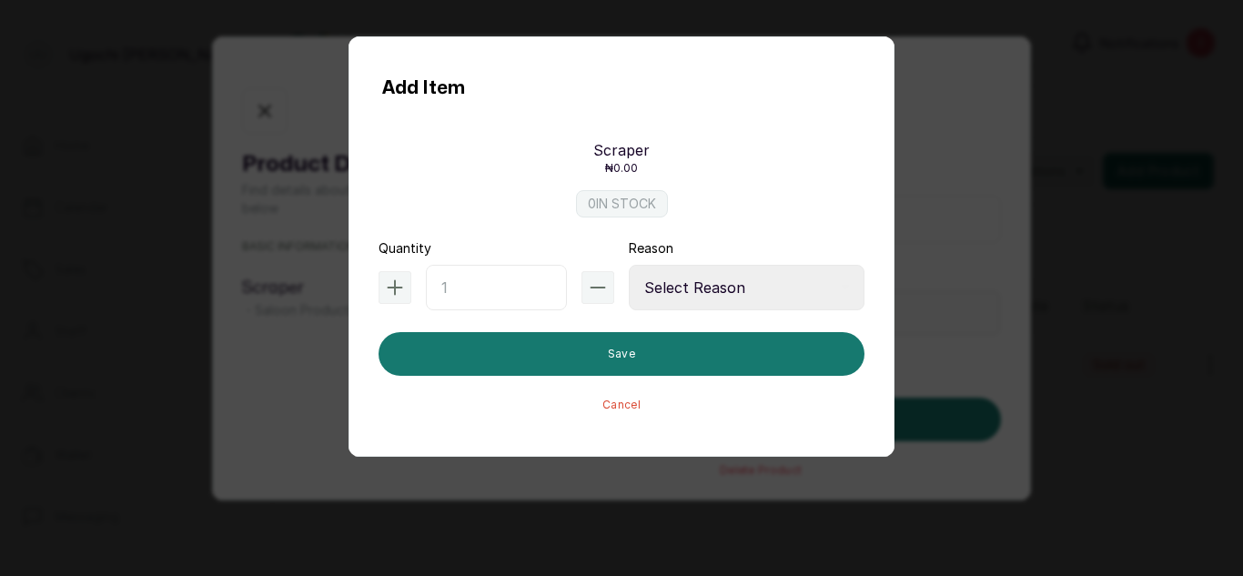
click at [462, 286] on input "text" at bounding box center [496, 288] width 141 height 46
type input "3"
drag, startPoint x: 677, startPoint y: 285, endPoint x: 680, endPoint y: 378, distance: 92.9
click at [680, 378] on form "Quantity 3 Reason Select Reason Internal Use New Stock Damaged Adjustment Trans…" at bounding box center [622, 325] width 486 height 173
select select "new_stock"
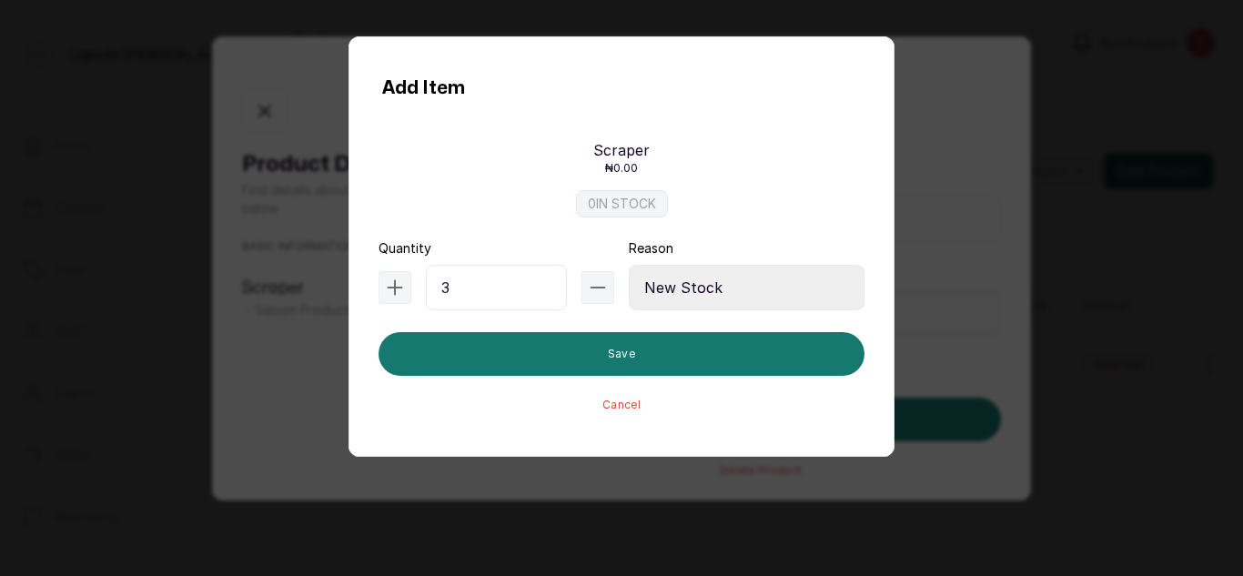
click at [629, 265] on select "Select Reason Internal Use New Stock Damaged Adjustment Transfer Return Other" at bounding box center [747, 288] width 236 height 46
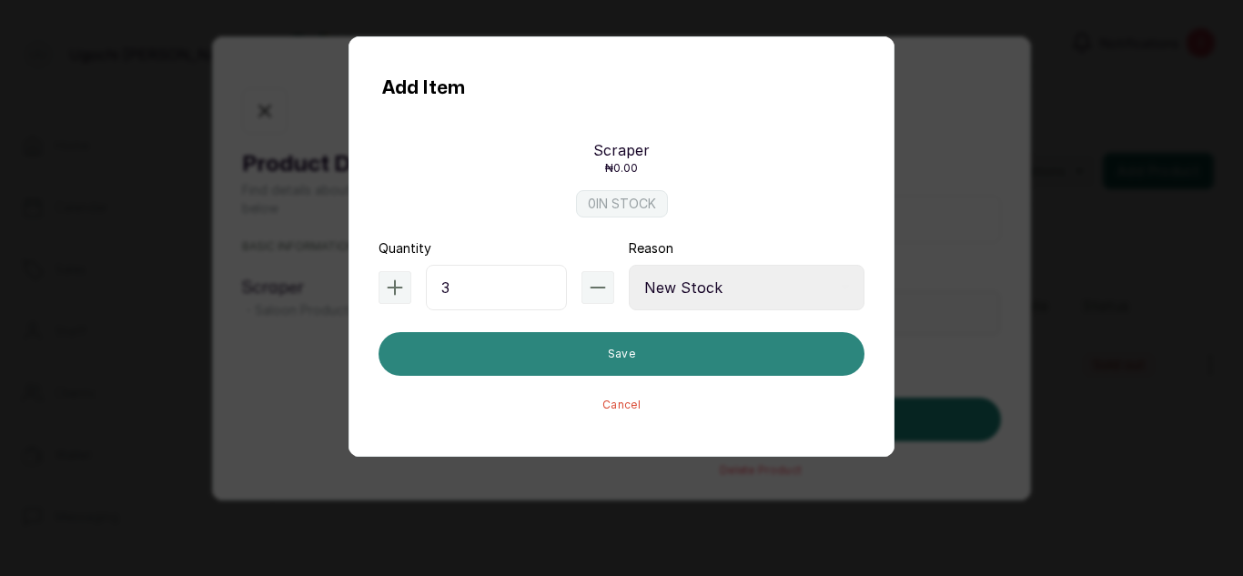
click at [610, 355] on button "Save" at bounding box center [622, 354] width 486 height 44
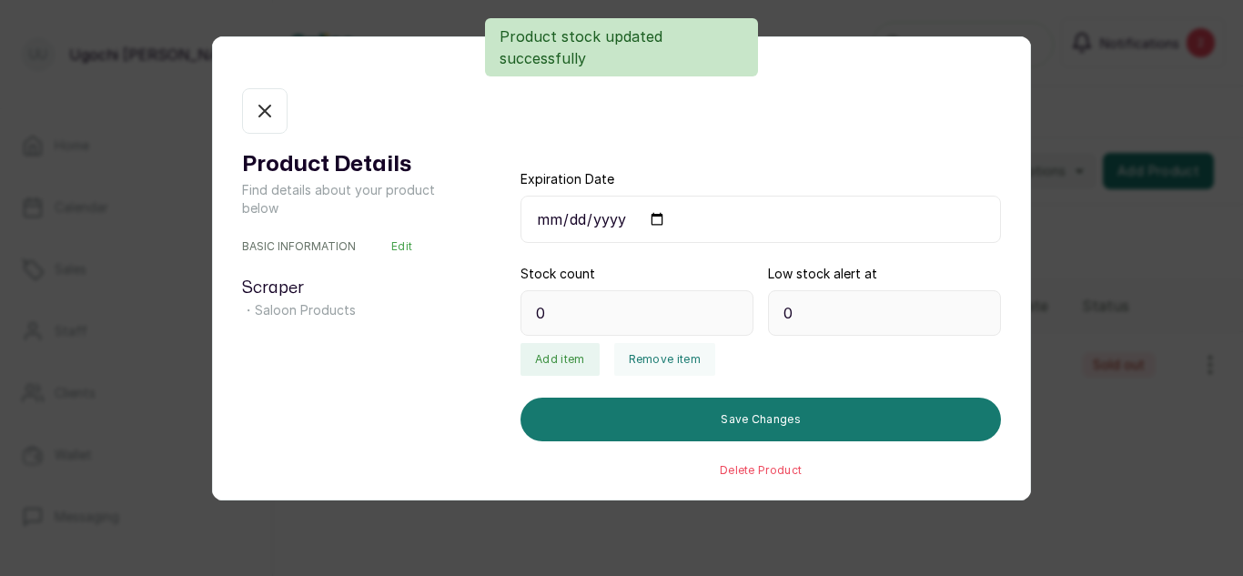
type input "3"
click at [269, 102] on icon "button" at bounding box center [265, 111] width 22 height 22
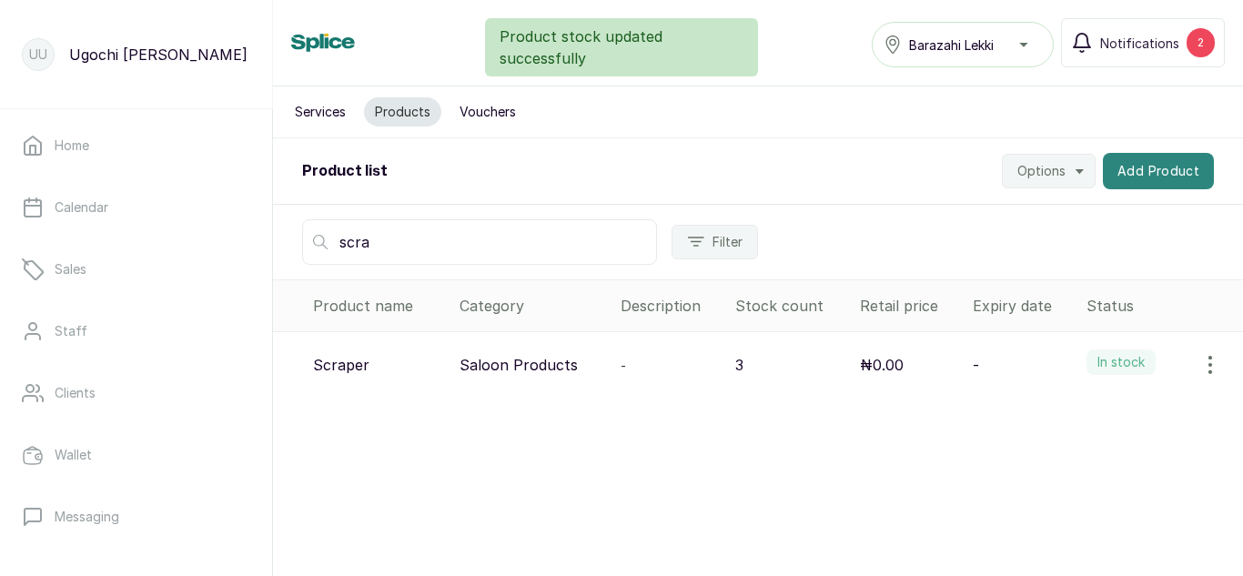
click at [1143, 167] on button "Add Product" at bounding box center [1158, 171] width 111 height 36
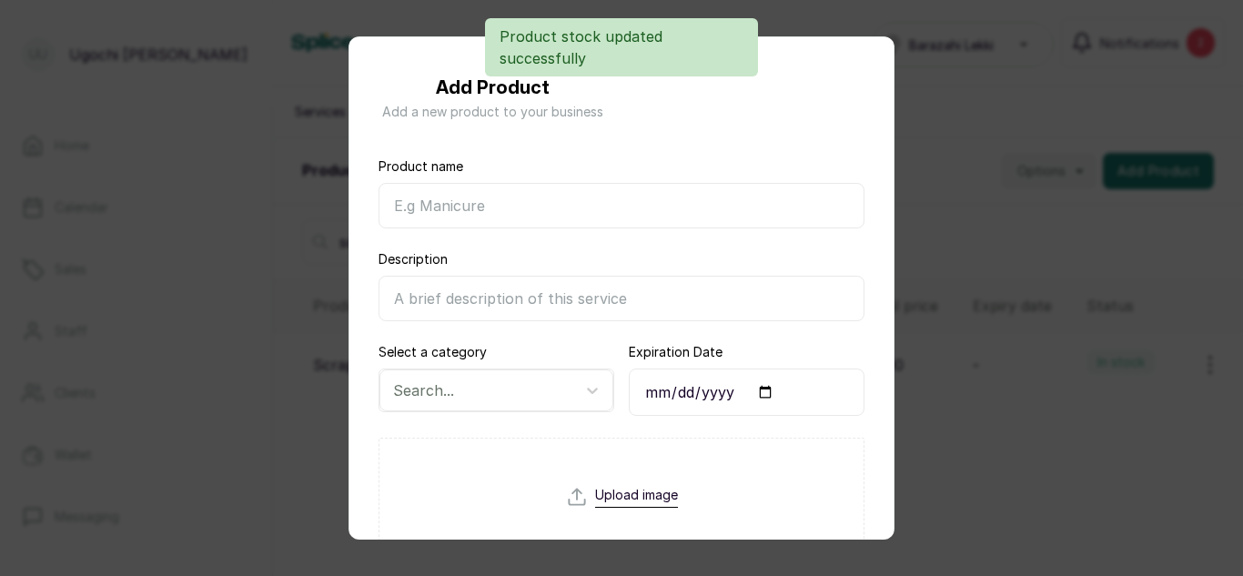
click at [549, 217] on input "Product name" at bounding box center [622, 206] width 486 height 46
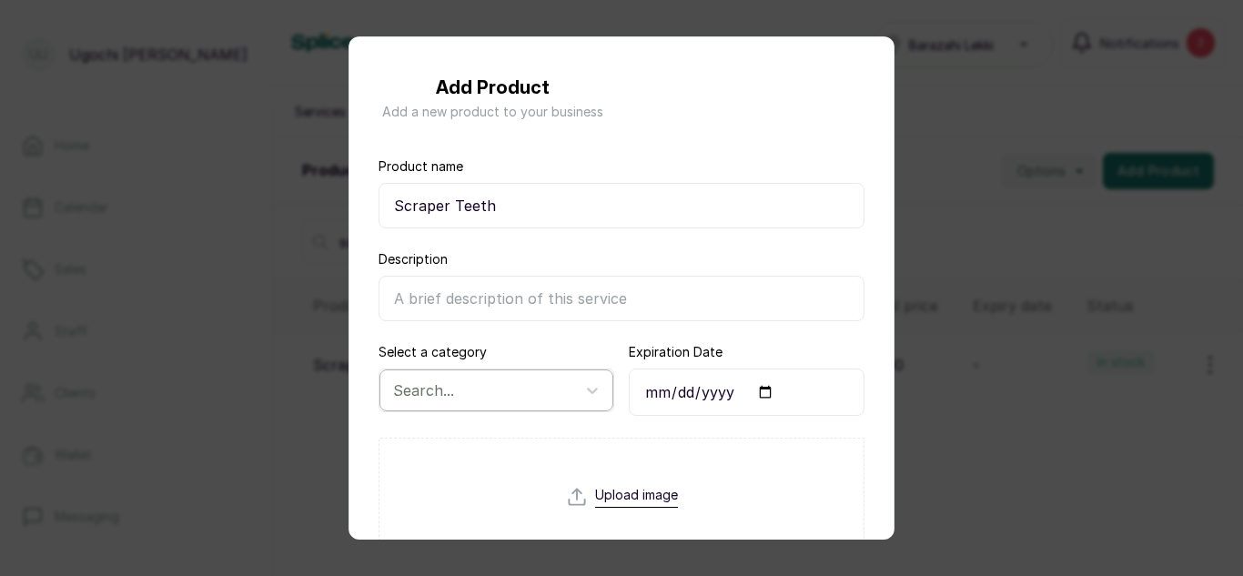
type input "Scraper Teeth"
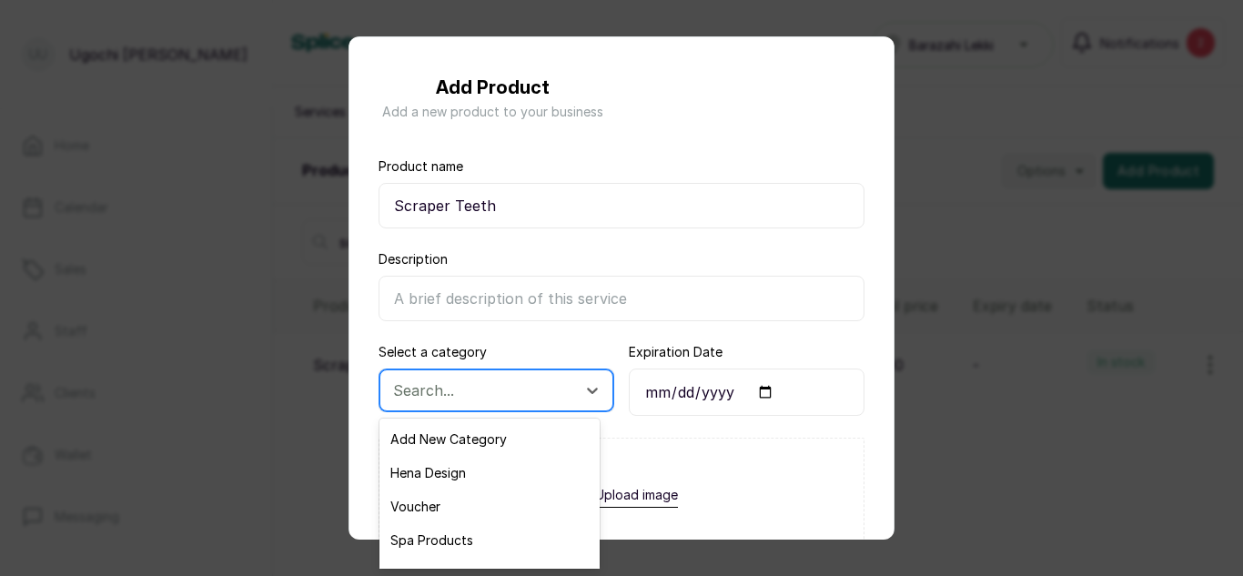
click at [547, 388] on div at bounding box center [480, 391] width 174 height 24
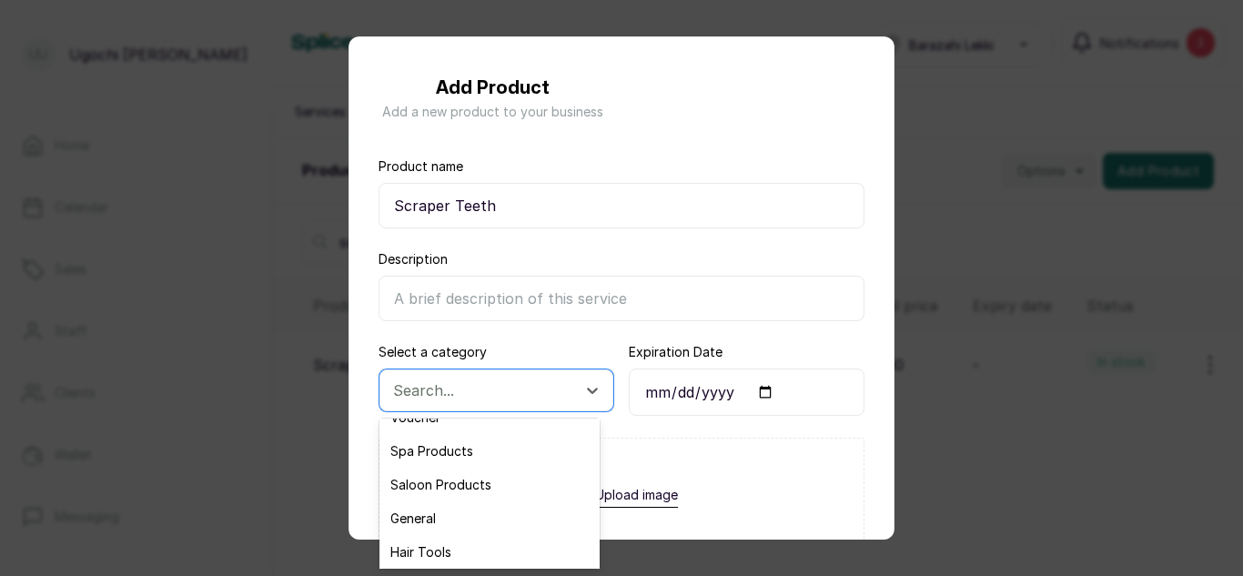
scroll to position [131, 0]
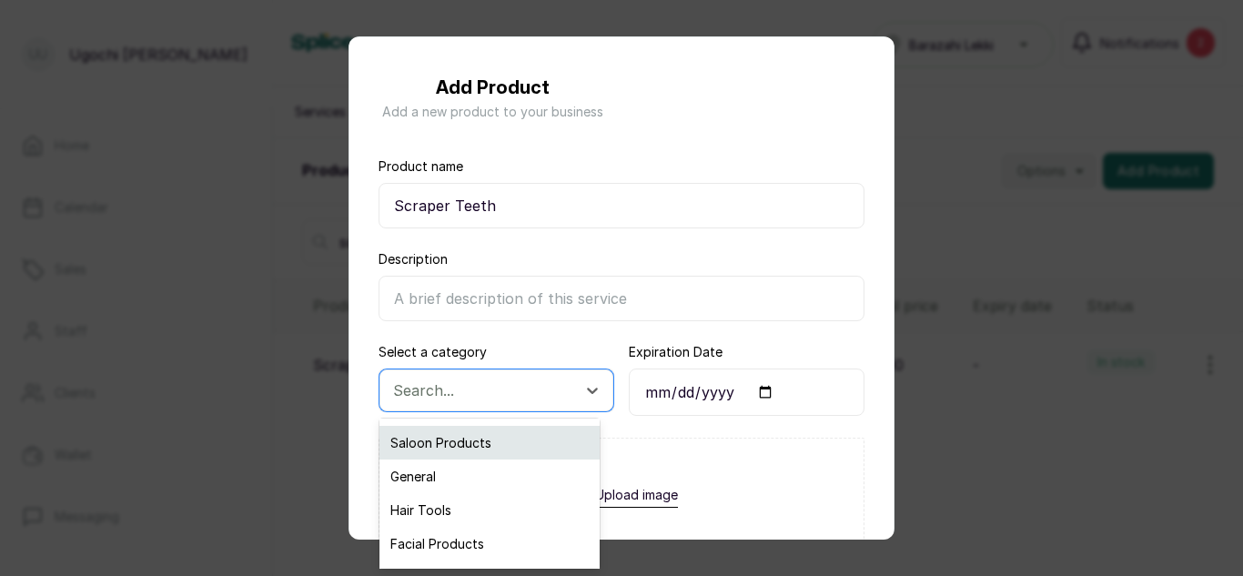
click at [463, 450] on div "Saloon Products" at bounding box center [490, 443] width 220 height 34
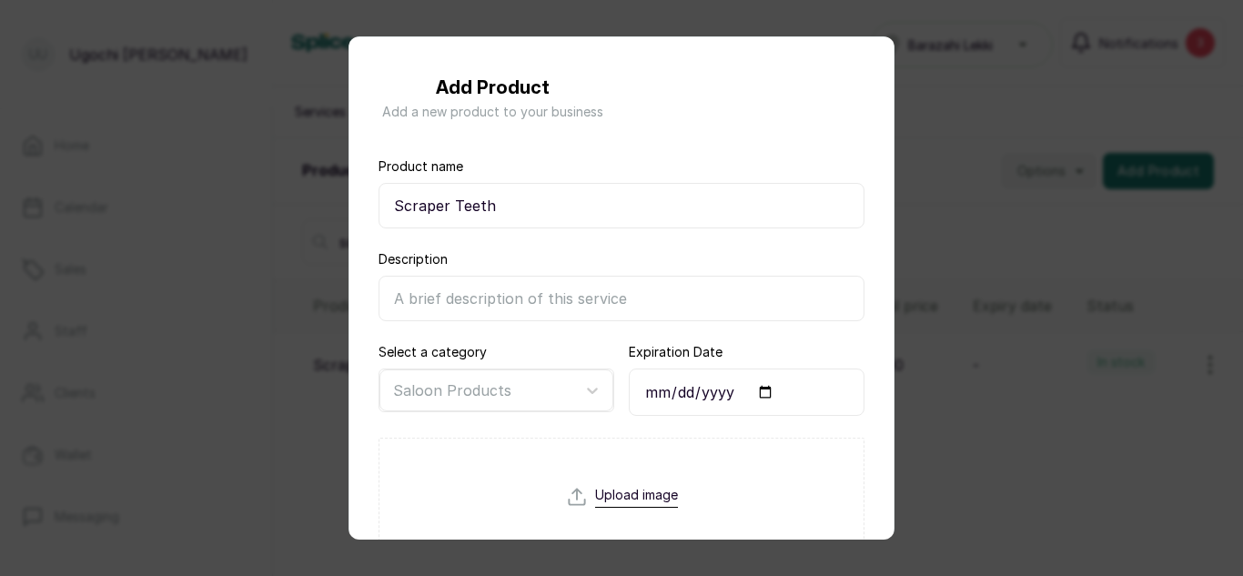
scroll to position [359, 0]
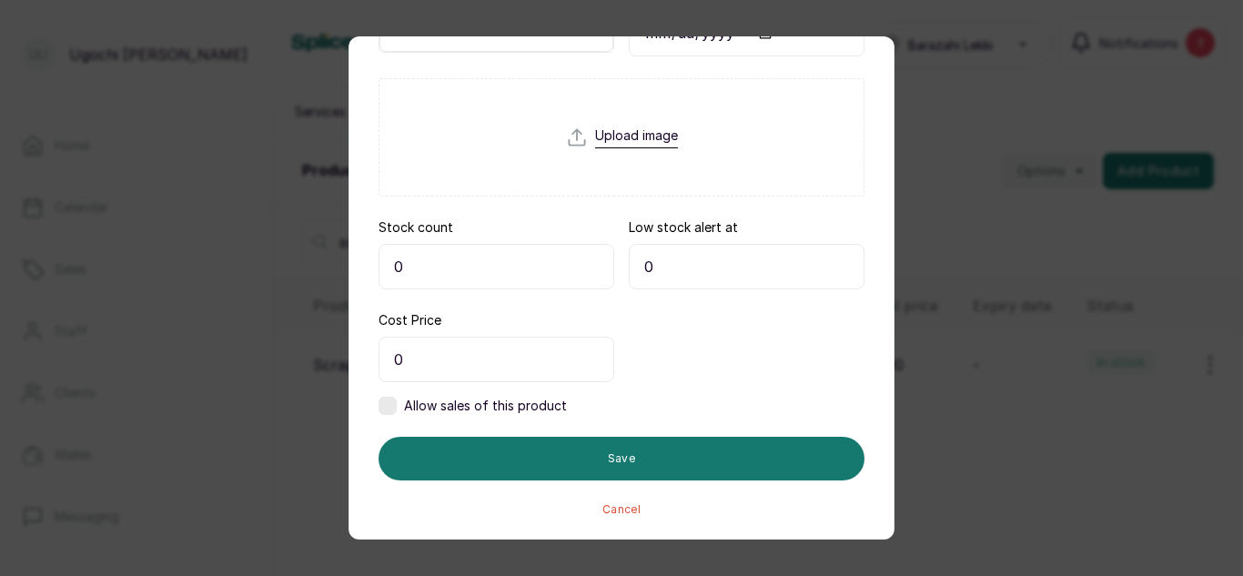
click at [448, 266] on input "0" at bounding box center [497, 267] width 236 height 46
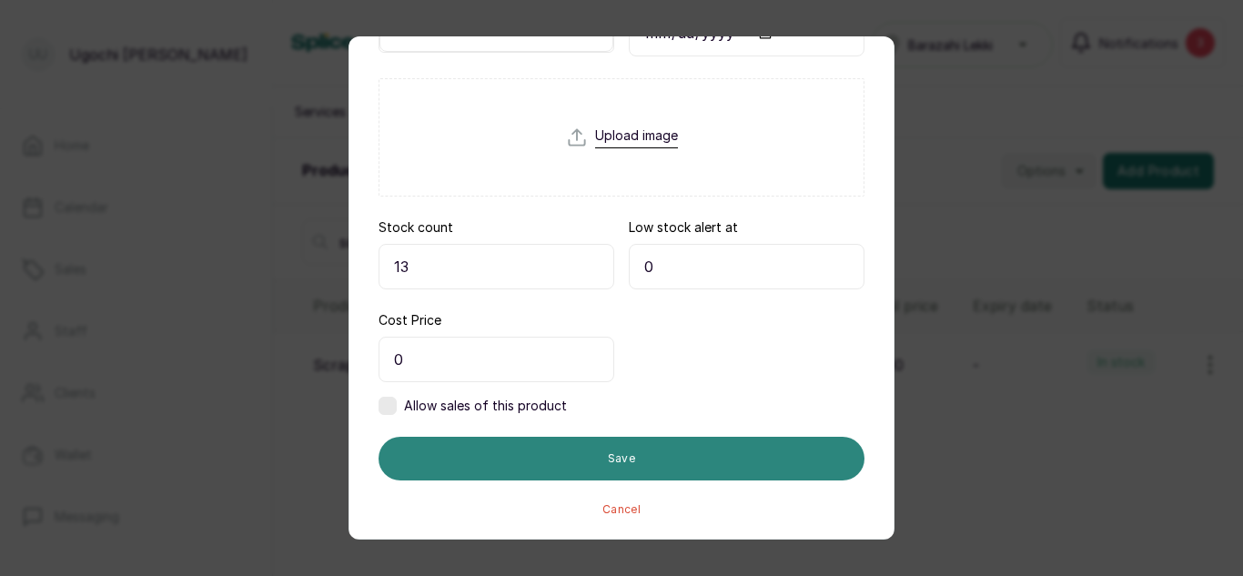
type input "13"
click at [562, 475] on button "Save" at bounding box center [622, 459] width 486 height 44
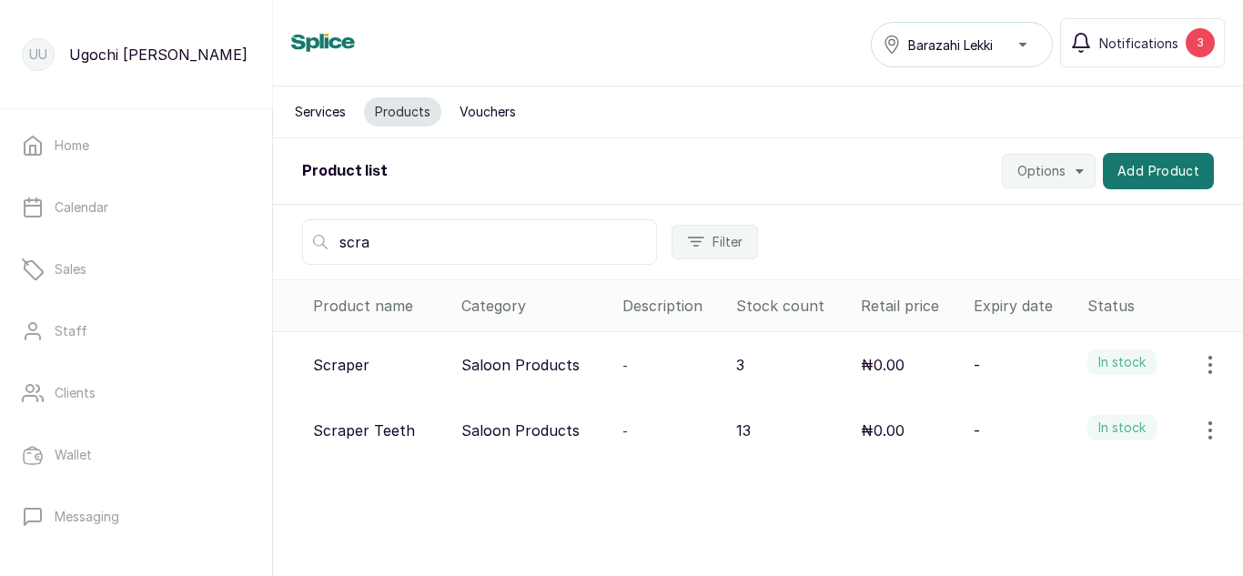
click at [403, 238] on input "scra" at bounding box center [479, 242] width 355 height 46
type input "s"
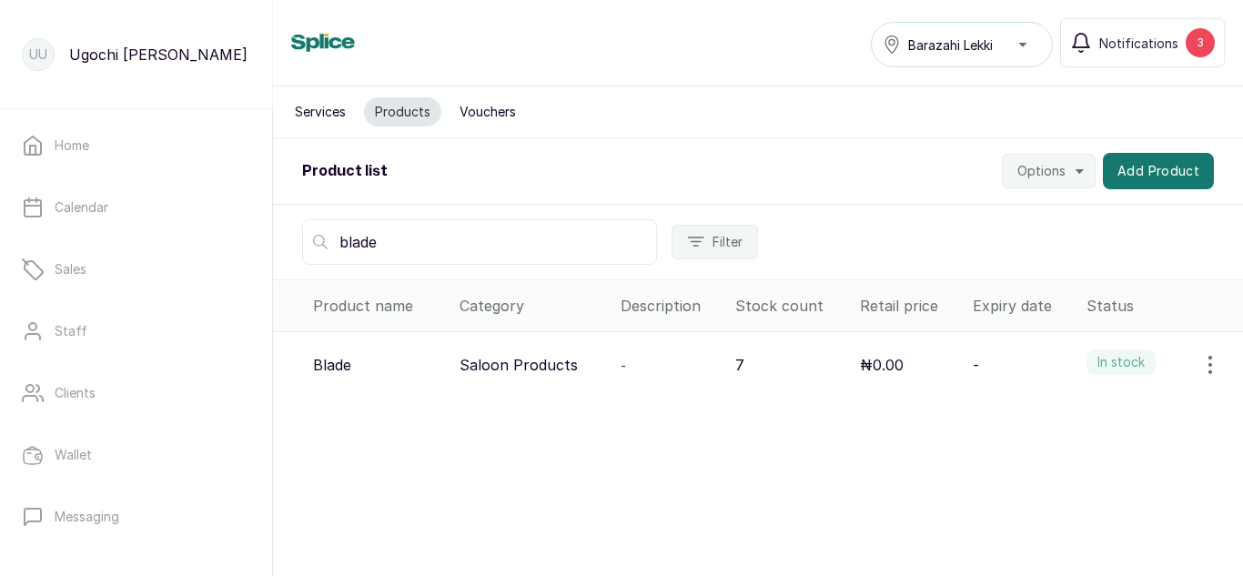
type input "blade"
click at [1210, 365] on icon "button" at bounding box center [1211, 365] width 2 height 16
click at [1076, 414] on span "View" at bounding box center [1092, 416] width 33 height 22
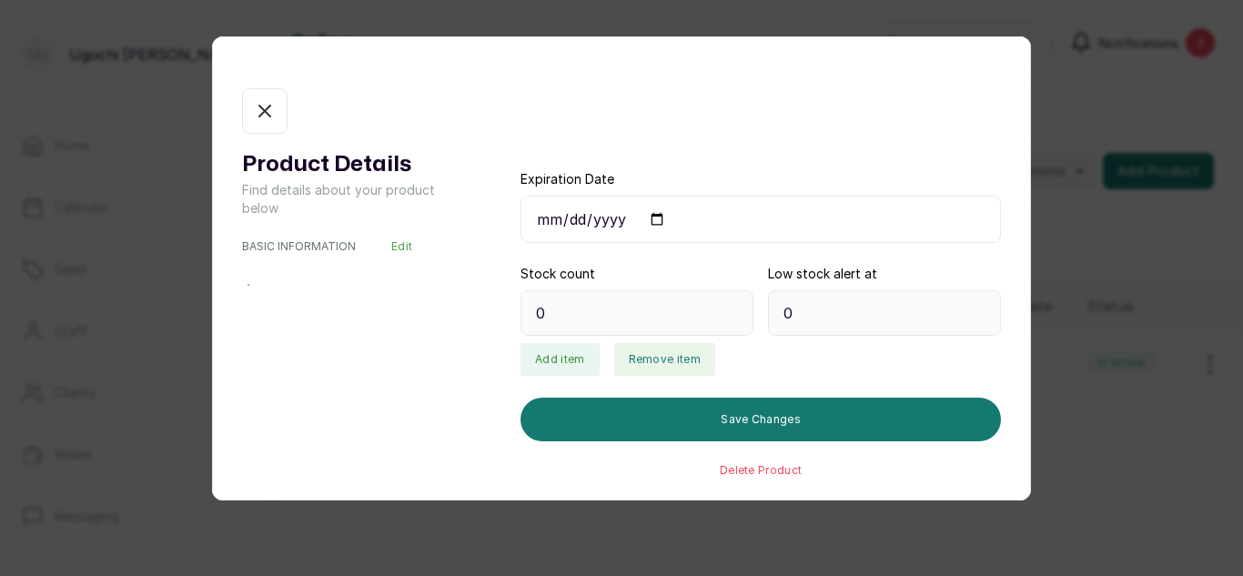
type input "7"
click at [566, 369] on button "Add item" at bounding box center [560, 359] width 78 height 33
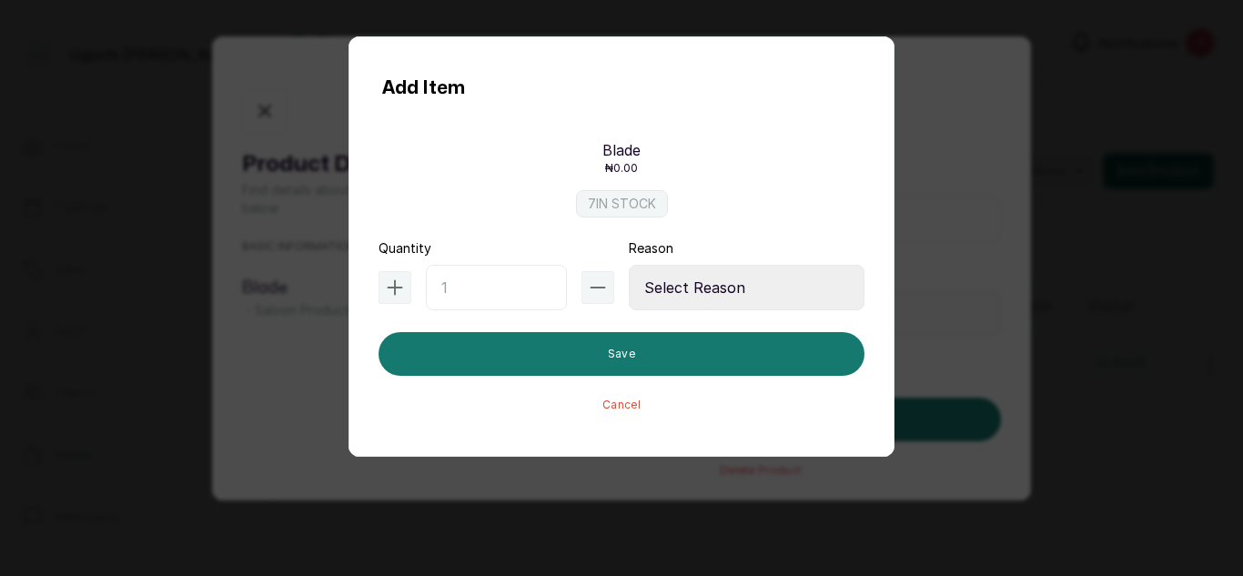
click at [471, 289] on input "text" at bounding box center [496, 288] width 141 height 46
type input "40"
click at [754, 283] on select "Select Reason Internal Use New Stock Damaged Adjustment Transfer Return Other" at bounding box center [747, 288] width 236 height 46
select select "new_stock"
click at [629, 265] on select "Select Reason Internal Use New Stock Damaged Adjustment Transfer Return Other" at bounding box center [747, 288] width 236 height 46
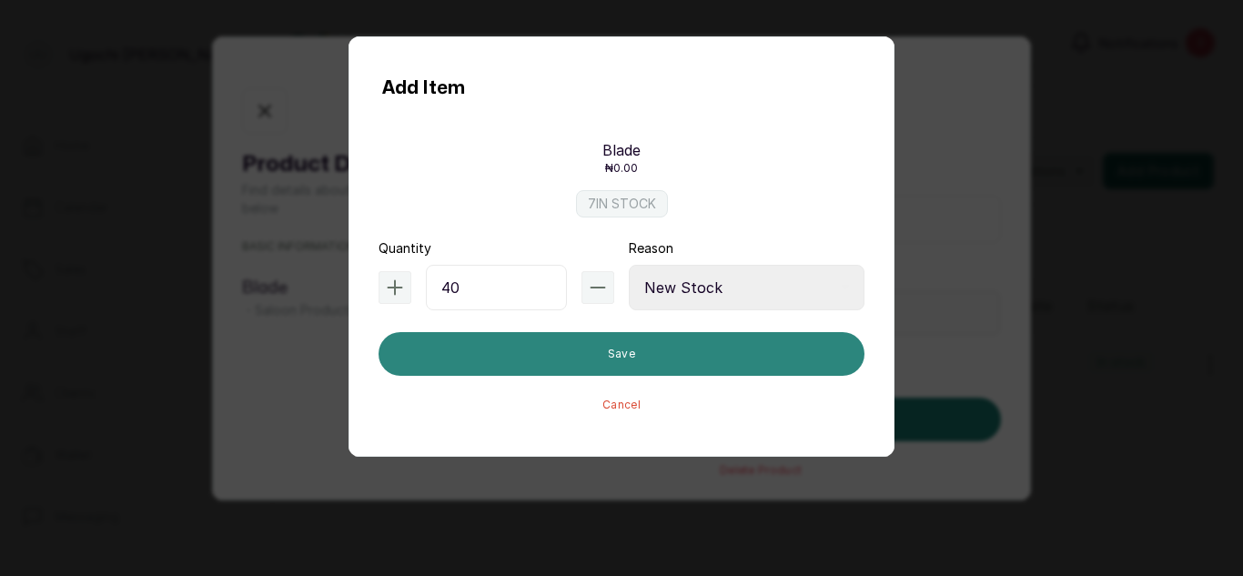
click at [607, 359] on button "Save" at bounding box center [622, 354] width 486 height 44
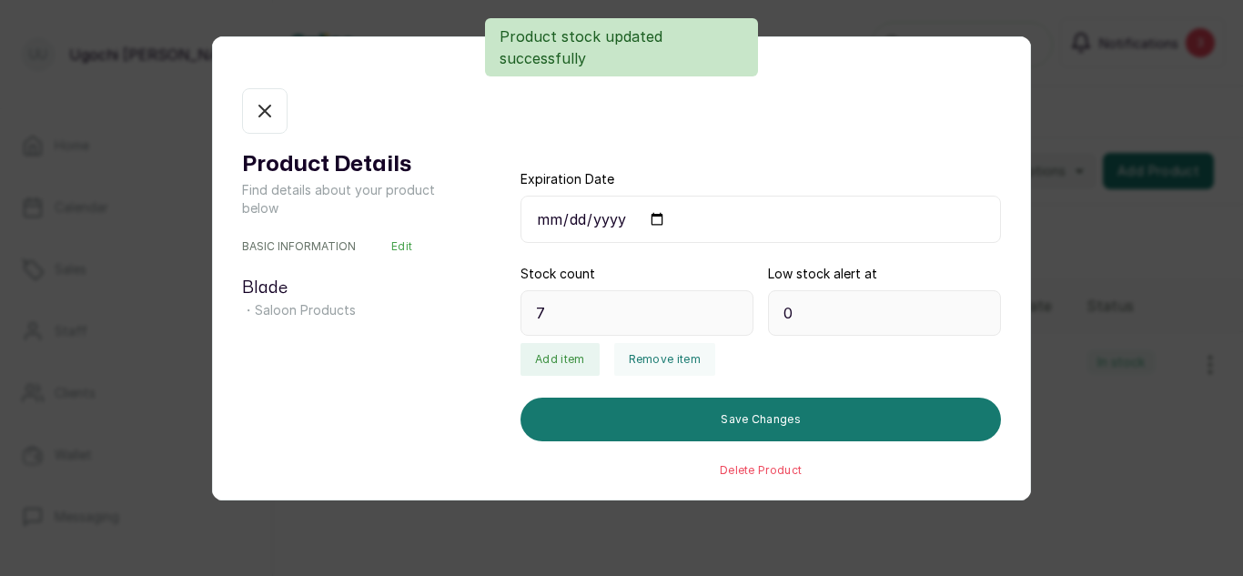
type input "47"
click at [257, 110] on icon "button" at bounding box center [265, 111] width 22 height 22
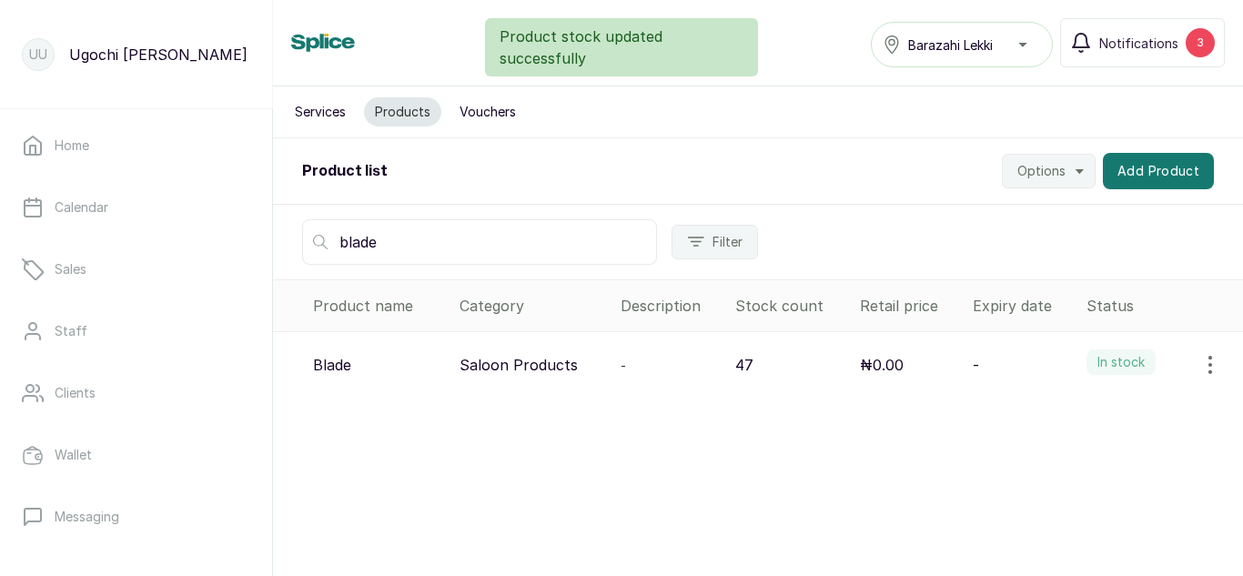
click at [402, 247] on input "blade" at bounding box center [479, 242] width 355 height 46
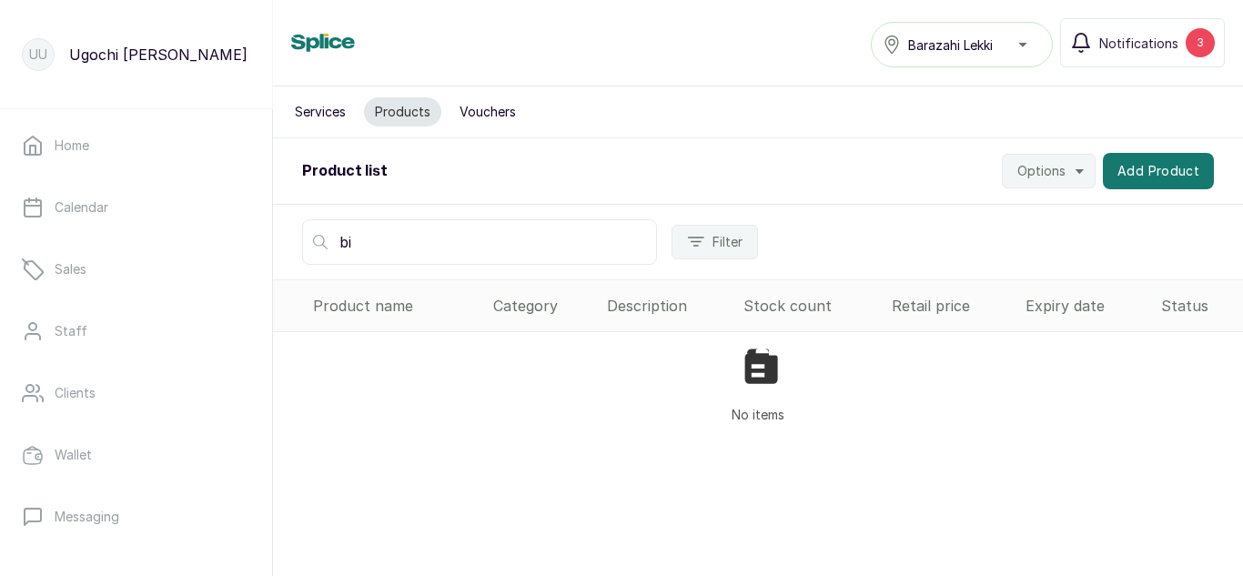
type input "b"
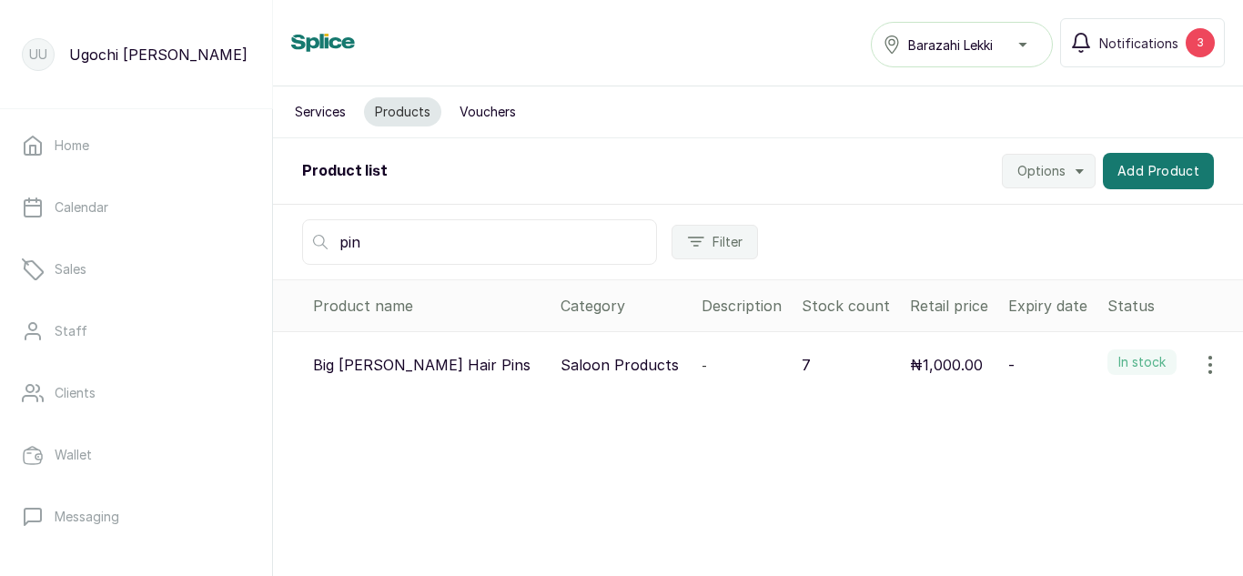
type input "pin"
click at [1200, 358] on icon "button" at bounding box center [1211, 365] width 22 height 22
click at [1073, 404] on div "View Edit Delete" at bounding box center [1134, 452] width 204 height 124
click at [1056, 408] on span "View" at bounding box center [1134, 416] width 175 height 22
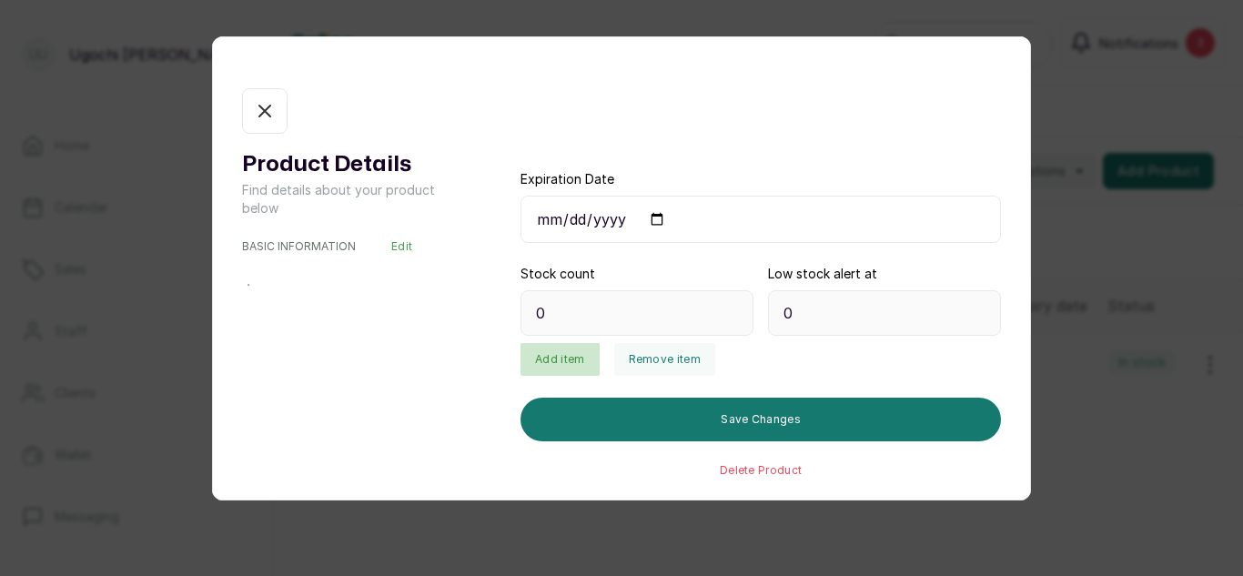
type input "7"
click at [560, 360] on button "Add item" at bounding box center [560, 359] width 78 height 33
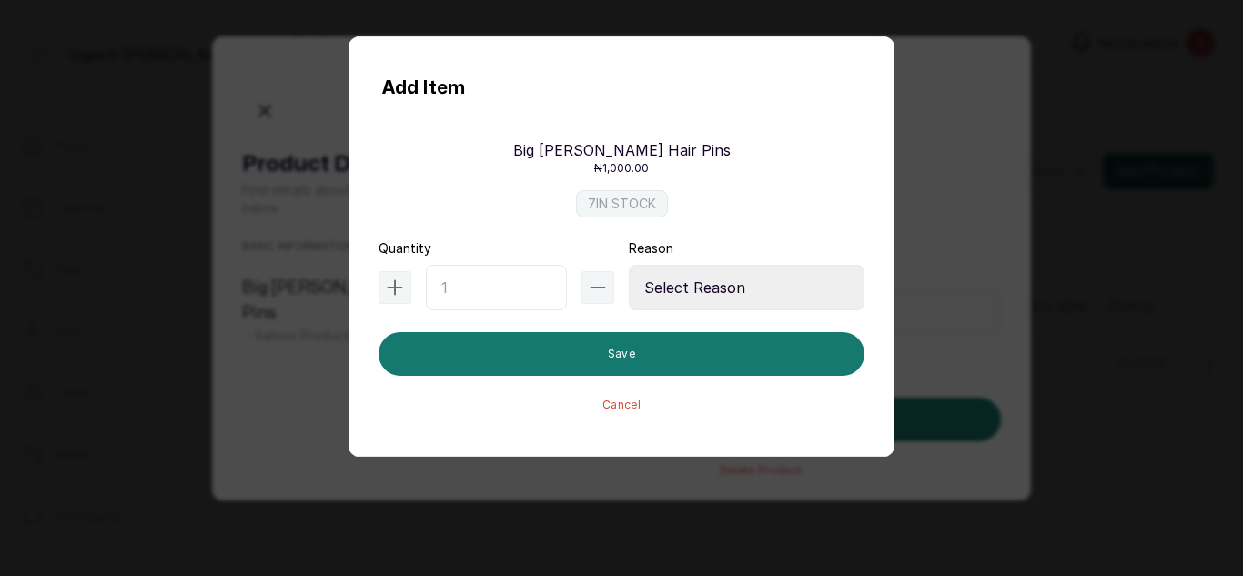
click at [448, 277] on input "text" at bounding box center [496, 288] width 141 height 46
type input "20"
click at [633, 281] on select "Select Reason Internal Use New Stock Damaged Adjustment Transfer Return Other" at bounding box center [747, 288] width 236 height 46
select select "new_stock"
click at [629, 265] on select "Select Reason Internal Use New Stock Damaged Adjustment Transfer Return Other" at bounding box center [747, 288] width 236 height 46
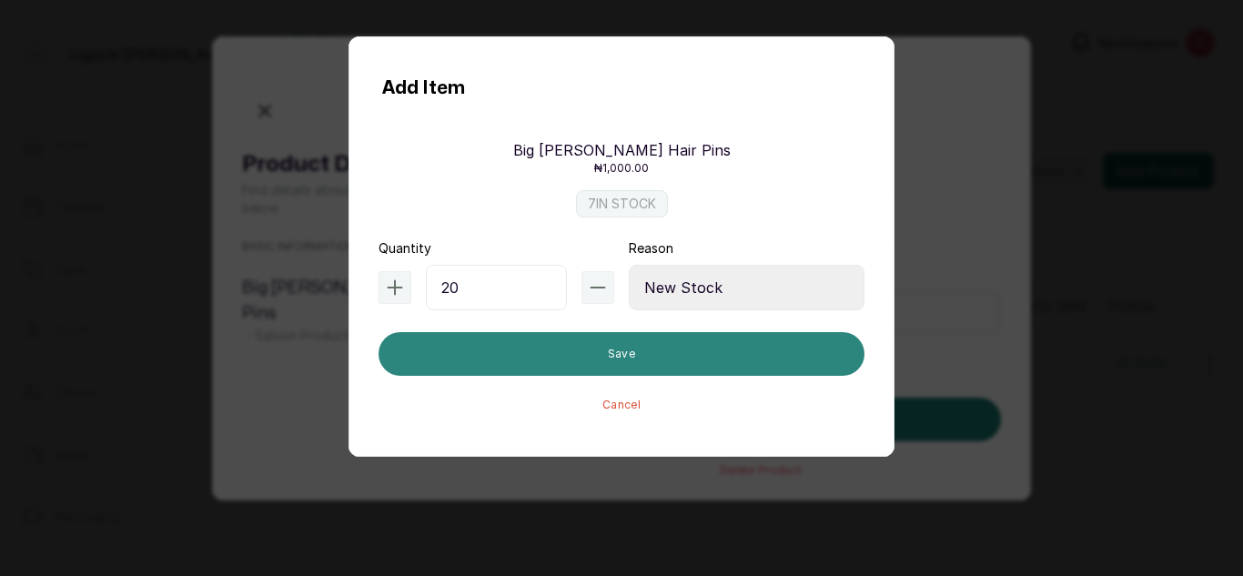
click at [577, 354] on button "Save" at bounding box center [622, 354] width 486 height 44
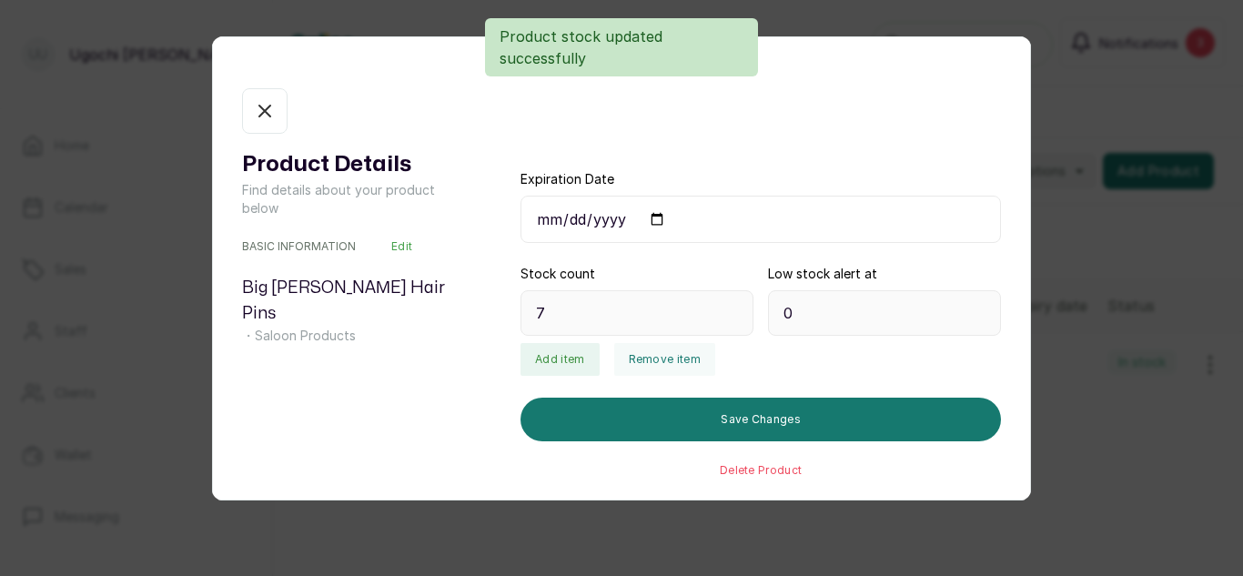
type input "27"
click at [269, 117] on icon "button" at bounding box center [265, 111] width 22 height 22
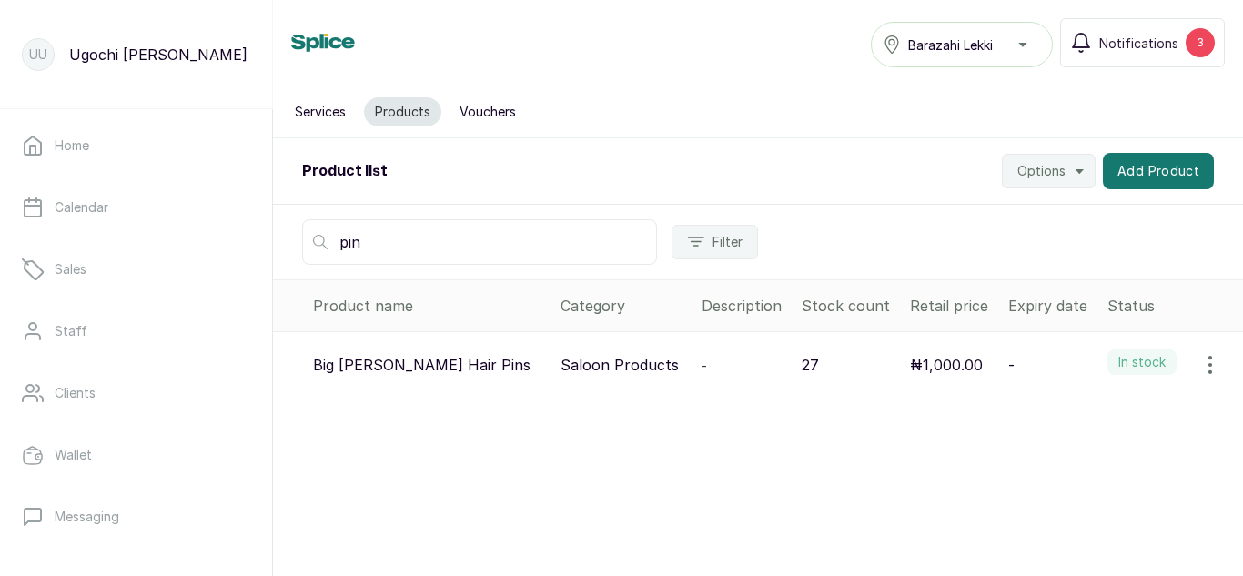
click at [376, 237] on input "pin" at bounding box center [479, 242] width 355 height 46
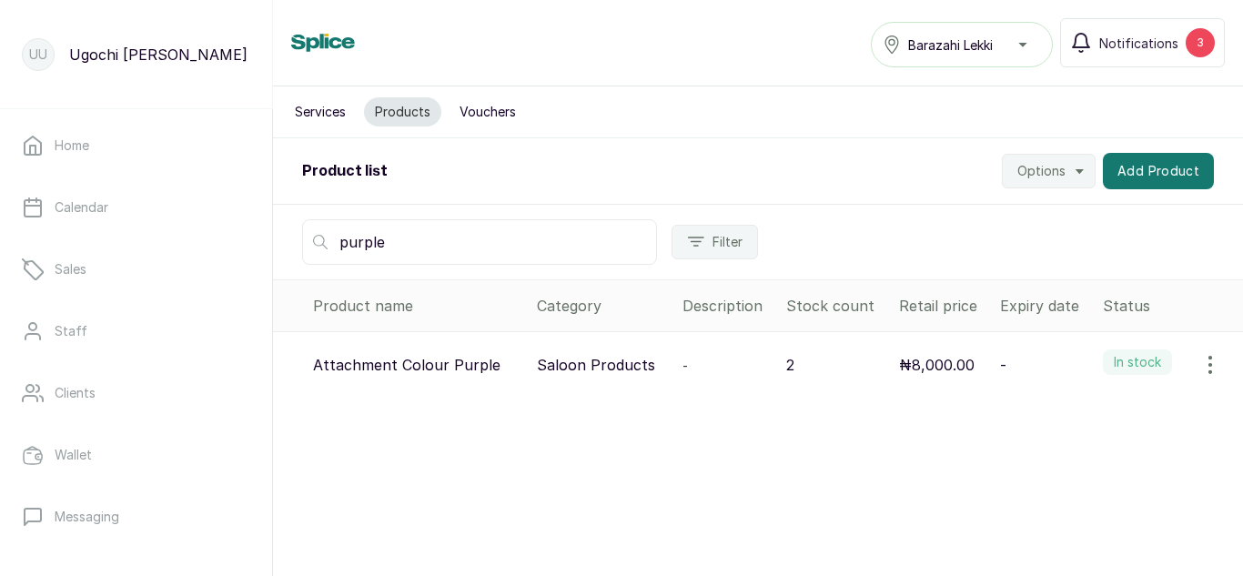
type input "purple"
click at [1210, 365] on icon "button" at bounding box center [1211, 365] width 2 height 16
click at [1076, 419] on span "View" at bounding box center [1092, 416] width 33 height 22
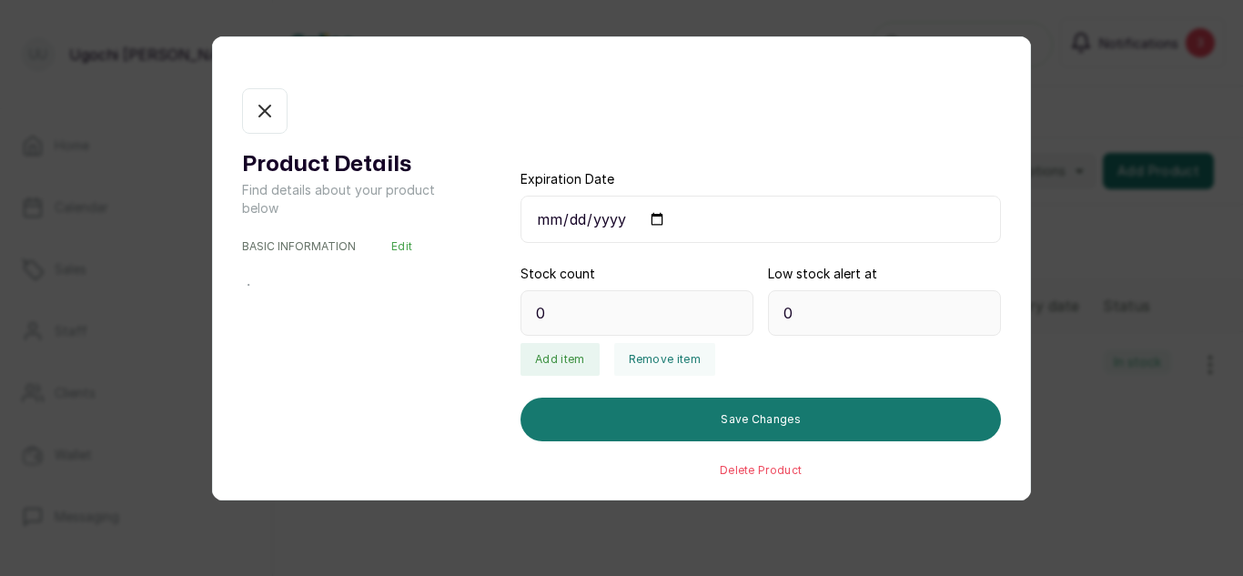
type input "2"
click at [569, 360] on button "Add item" at bounding box center [560, 359] width 78 height 33
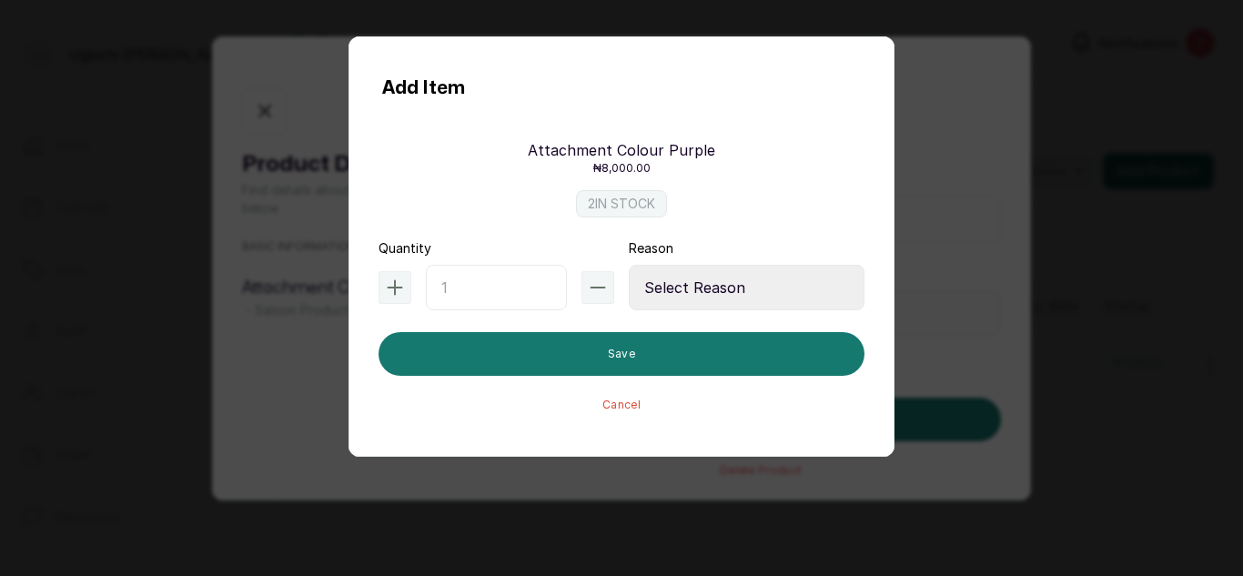
click at [434, 283] on input "text" at bounding box center [496, 288] width 141 height 46
type input "10"
click at [691, 272] on select "Select Reason Internal Use New Stock Damaged Adjustment Transfer Return Other" at bounding box center [747, 288] width 236 height 46
select select "new_stock"
click at [629, 265] on select "Select Reason Internal Use New Stock Damaged Adjustment Transfer Return Other" at bounding box center [747, 288] width 236 height 46
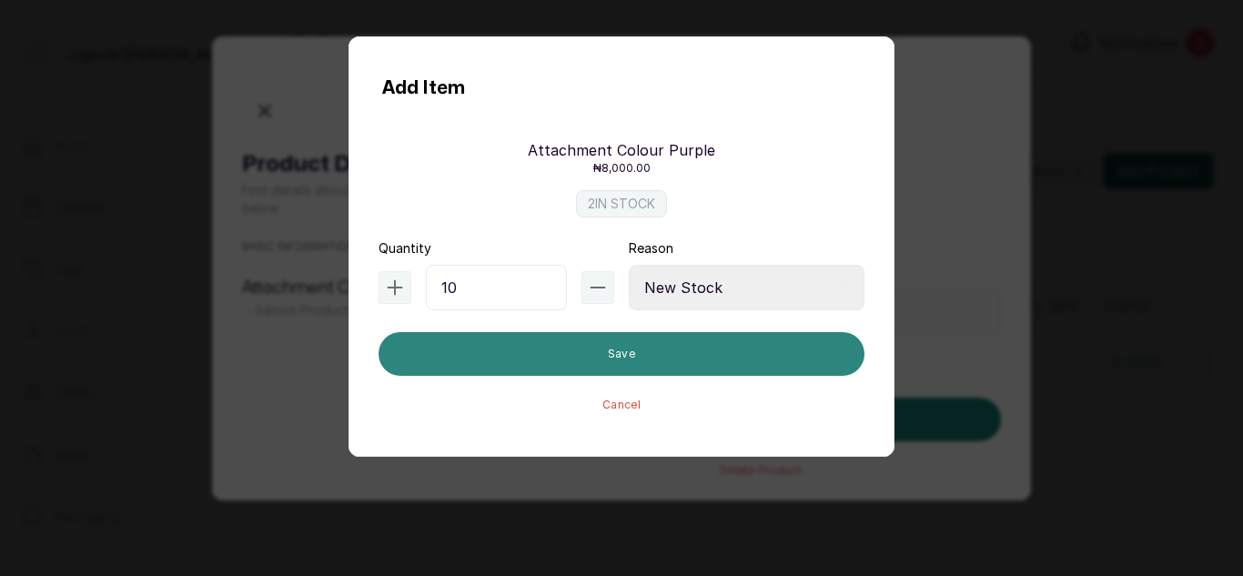
click at [579, 356] on button "Save" at bounding box center [622, 354] width 486 height 44
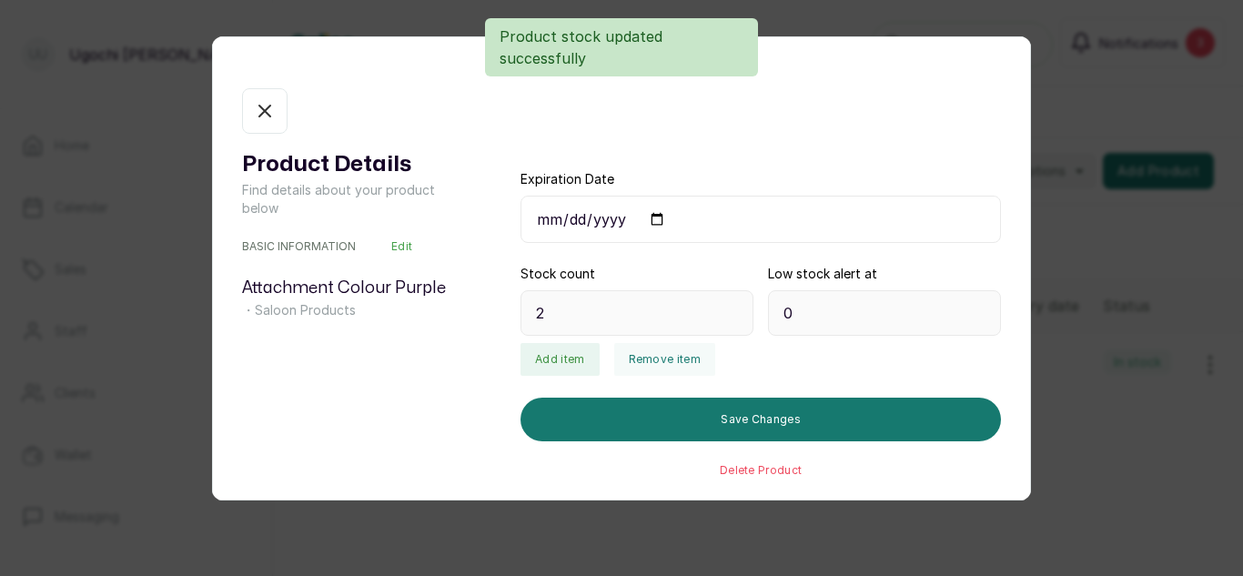
type input "12"
click at [260, 109] on icon "button" at bounding box center [265, 111] width 22 height 22
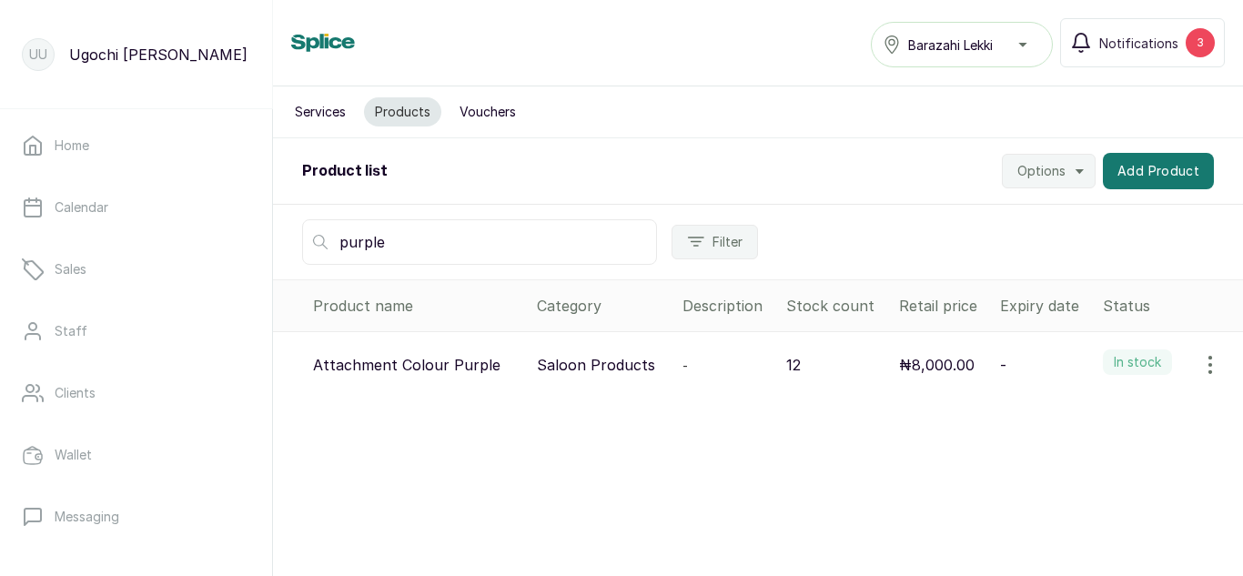
click at [423, 235] on input "purple" at bounding box center [479, 242] width 355 height 46
type input "p"
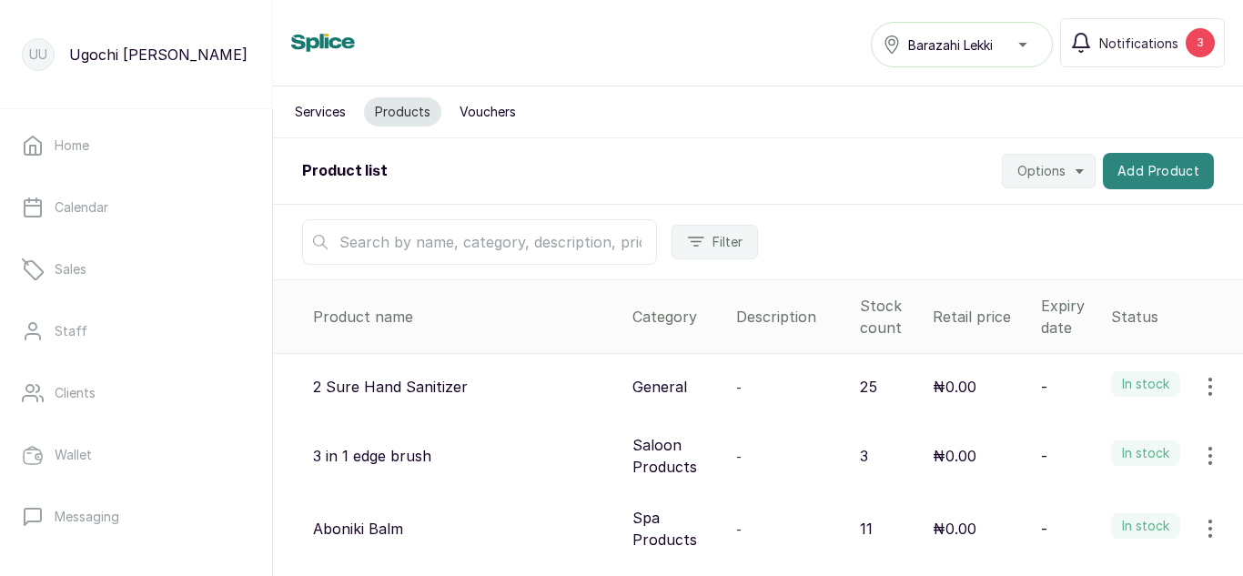
click at [1109, 181] on button "Add Product" at bounding box center [1158, 171] width 111 height 36
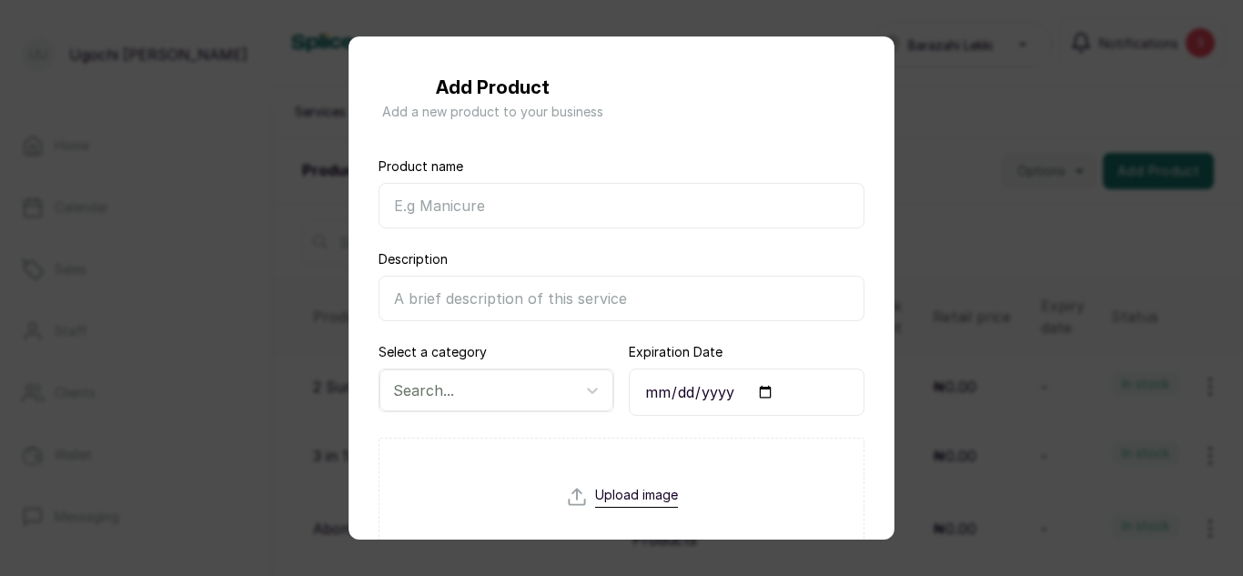
click at [478, 217] on input "Product name" at bounding box center [622, 206] width 486 height 46
type input "Black Hair Bands"
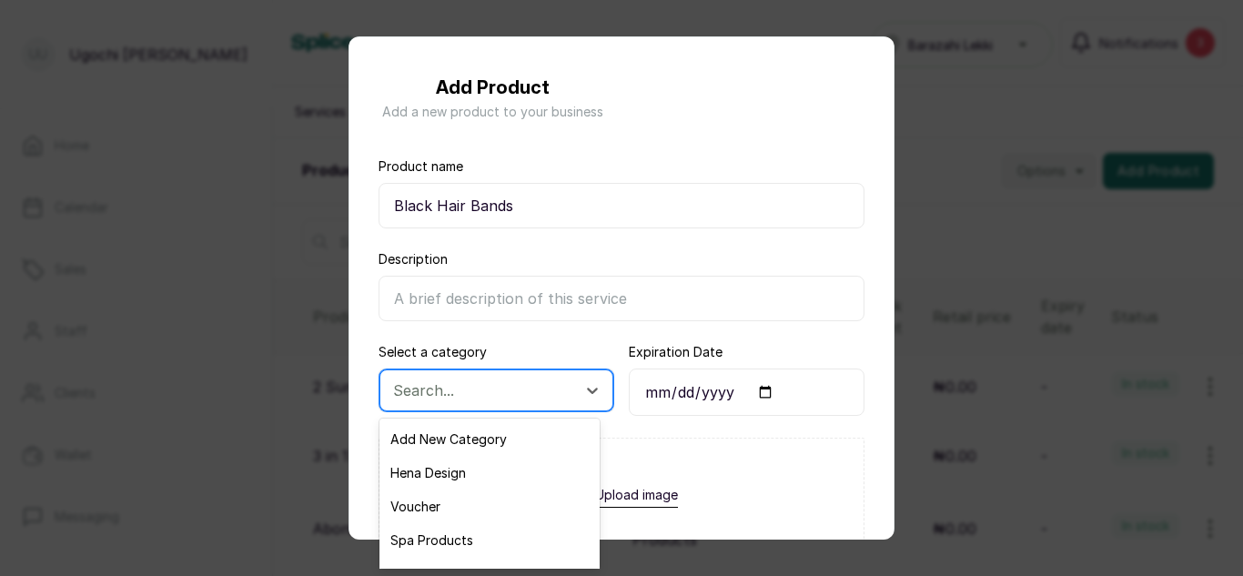
click at [435, 386] on div at bounding box center [480, 391] width 174 height 24
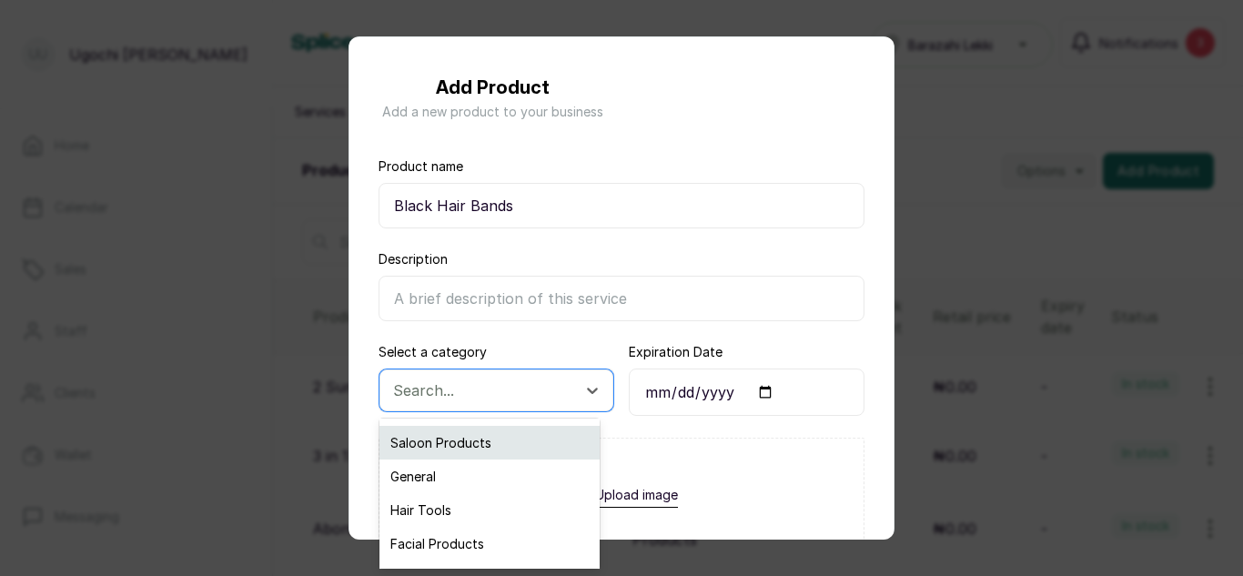
click at [452, 440] on div "Saloon Products" at bounding box center [490, 443] width 220 height 34
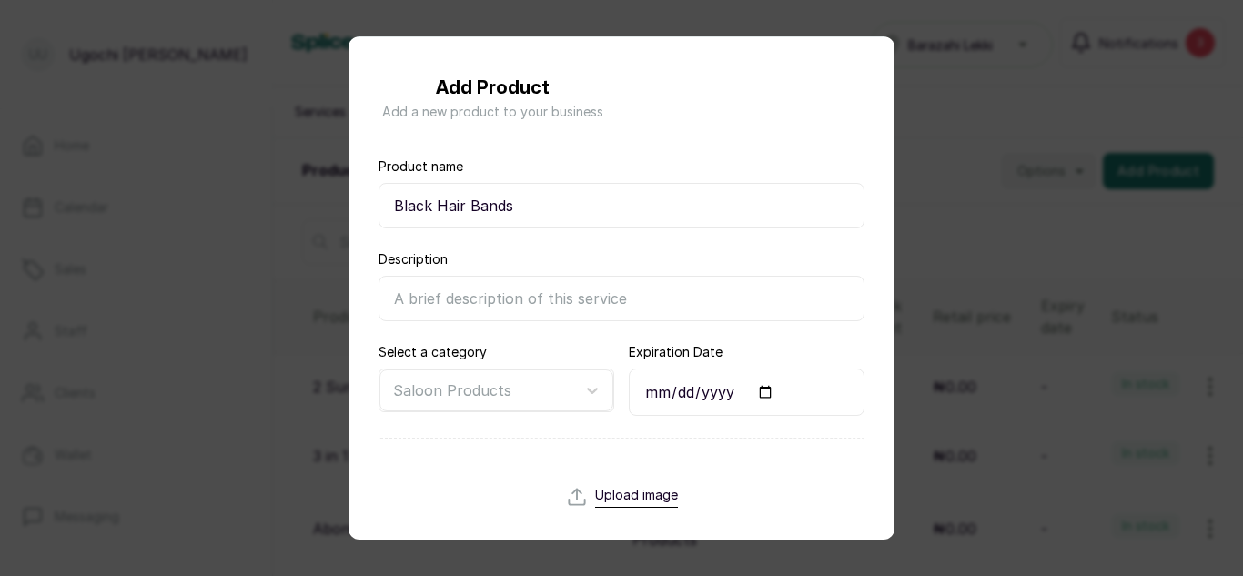
scroll to position [359, 0]
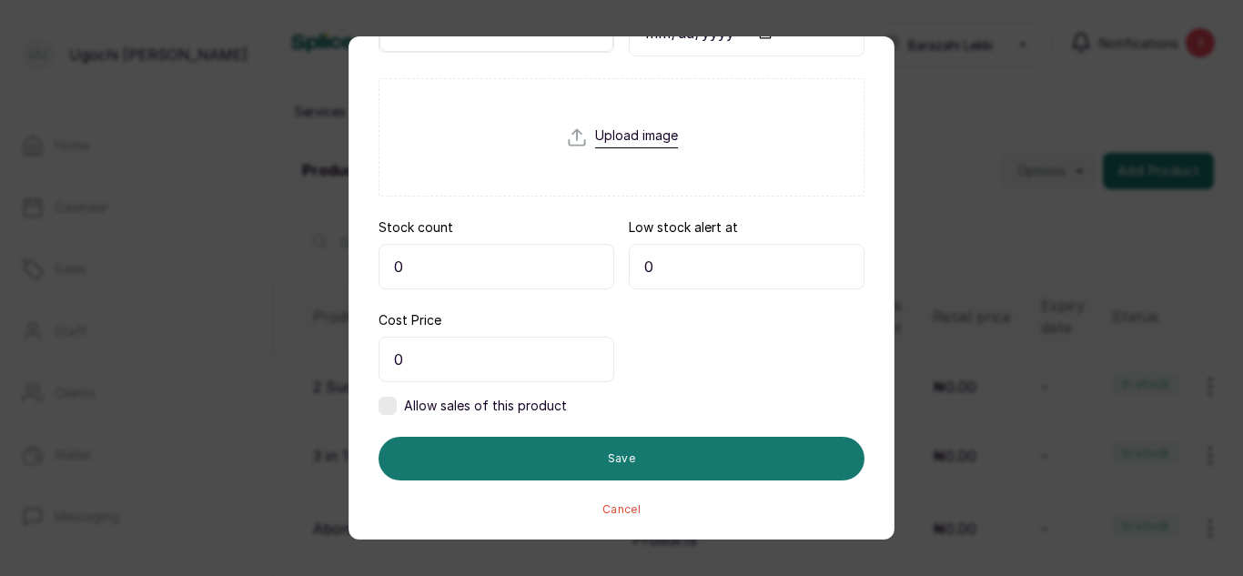
click at [405, 270] on input "0" at bounding box center [497, 267] width 236 height 46
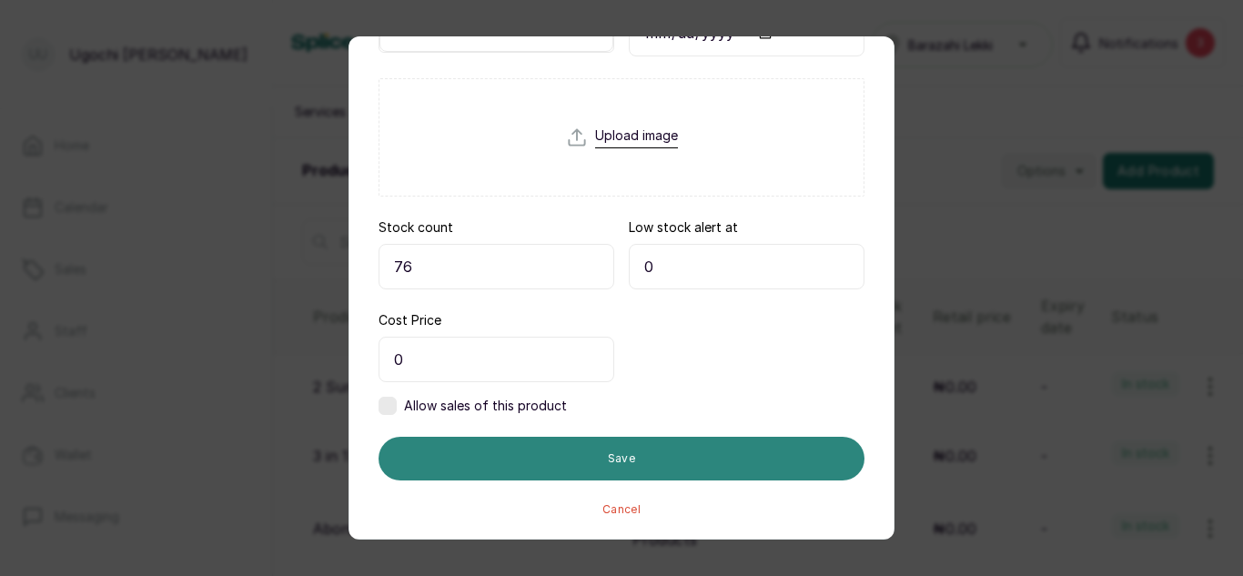
type input "76"
click at [520, 467] on button "Save" at bounding box center [622, 459] width 486 height 44
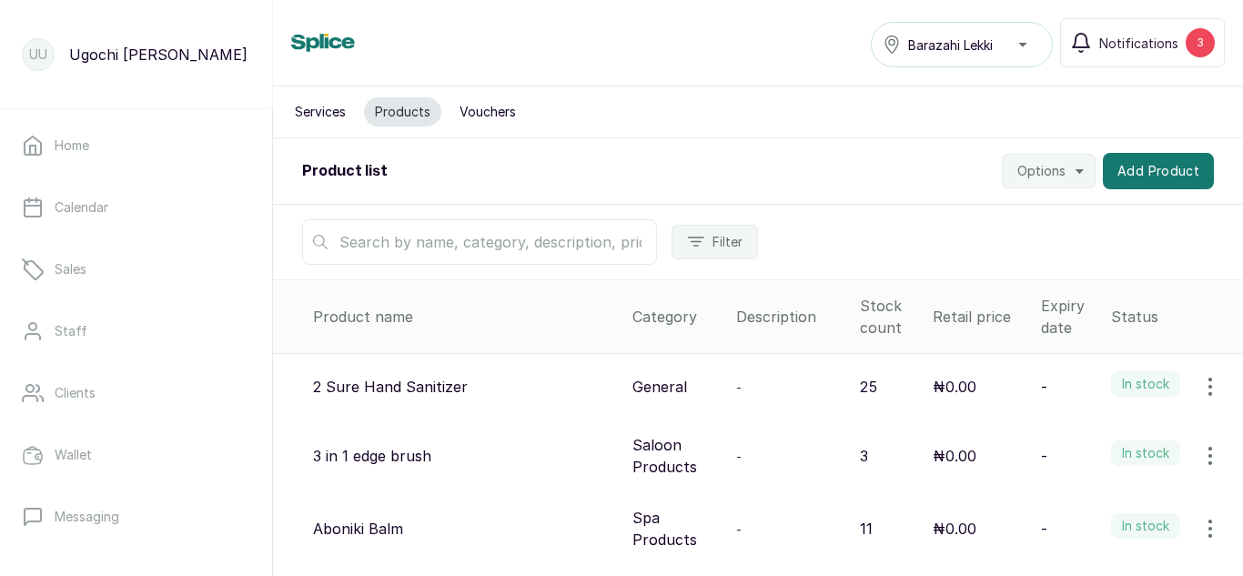
click at [1147, 189] on div "Product list Options Add Product" at bounding box center [758, 171] width 970 height 66
click at [1140, 187] on button "Add Product" at bounding box center [1158, 171] width 111 height 36
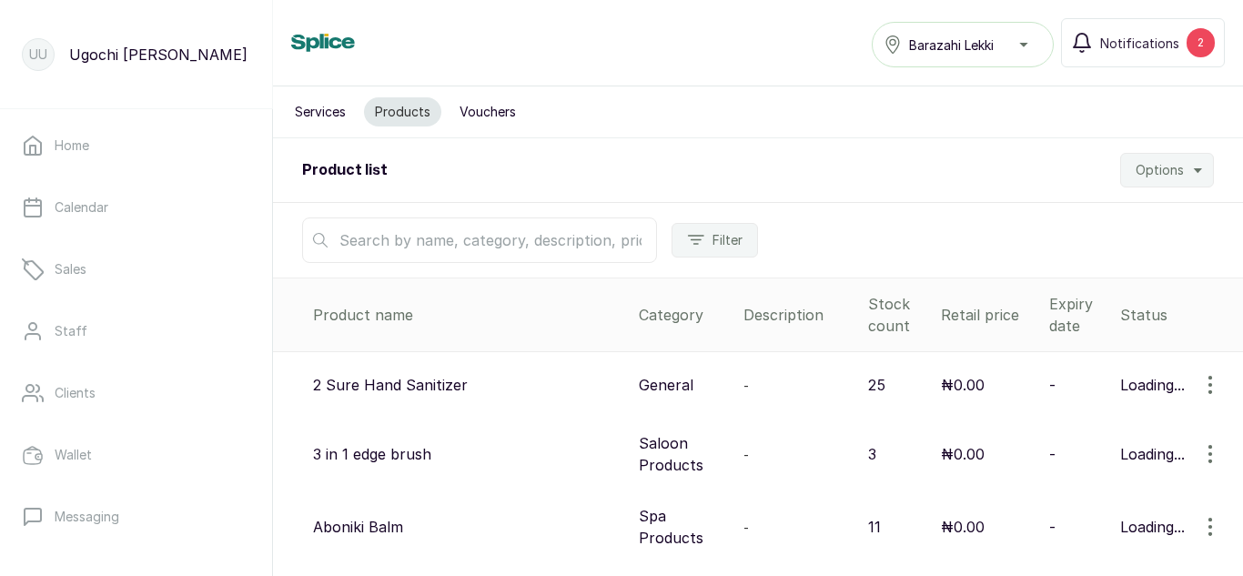
click at [454, 249] on input "text" at bounding box center [479, 241] width 355 height 46
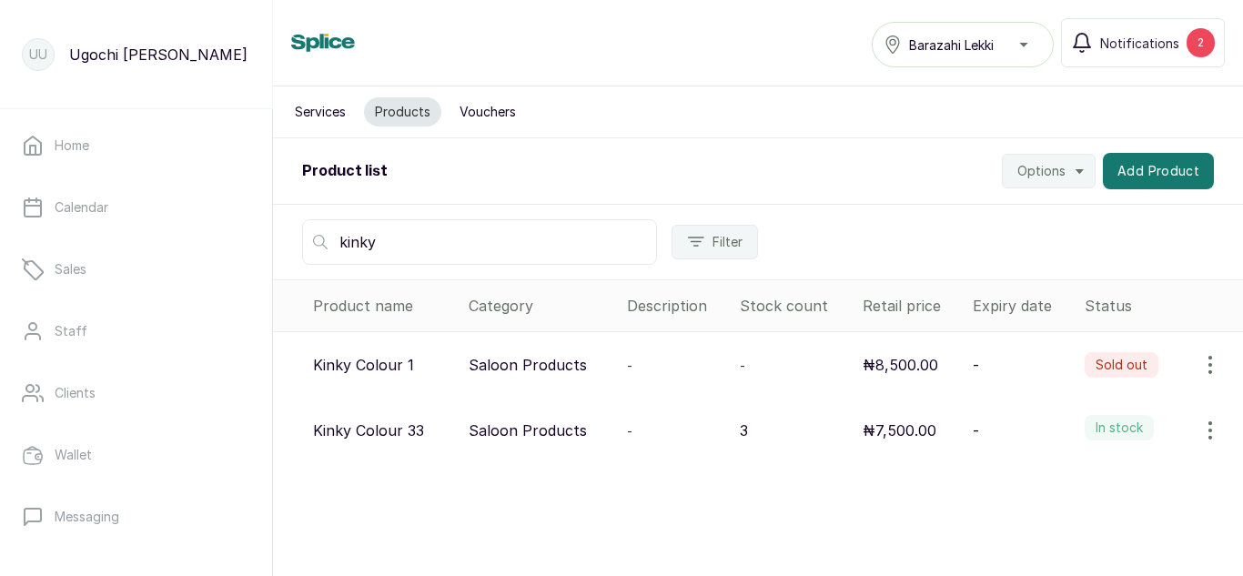
type input "kinky"
click at [1200, 363] on icon "button" at bounding box center [1211, 365] width 22 height 22
click at [1076, 417] on span "View" at bounding box center [1092, 416] width 33 height 22
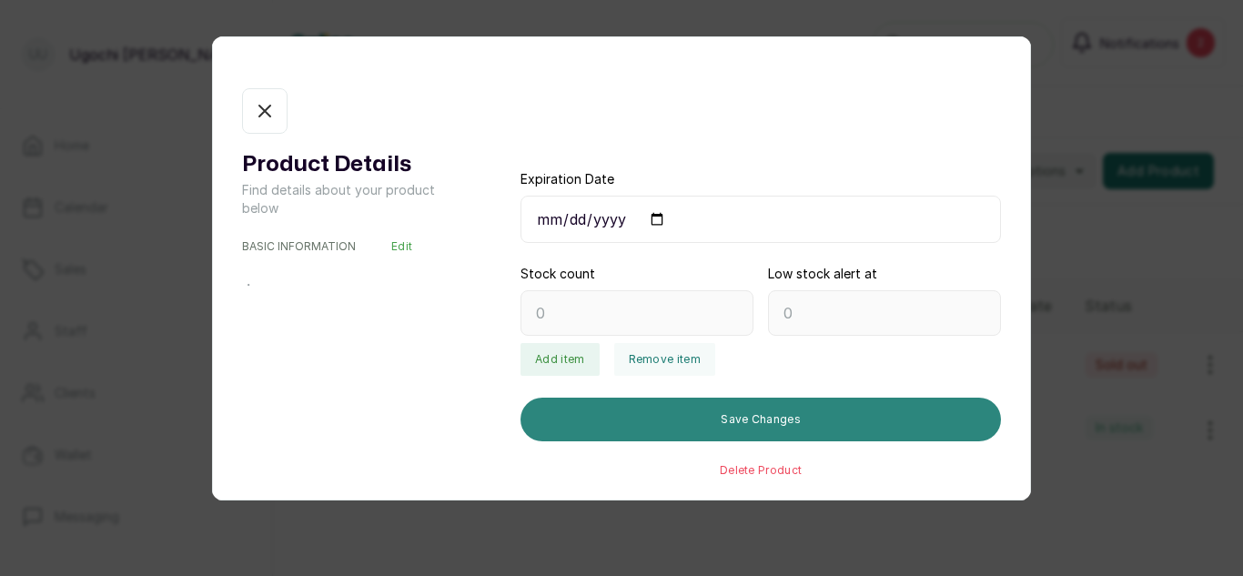
type input "0"
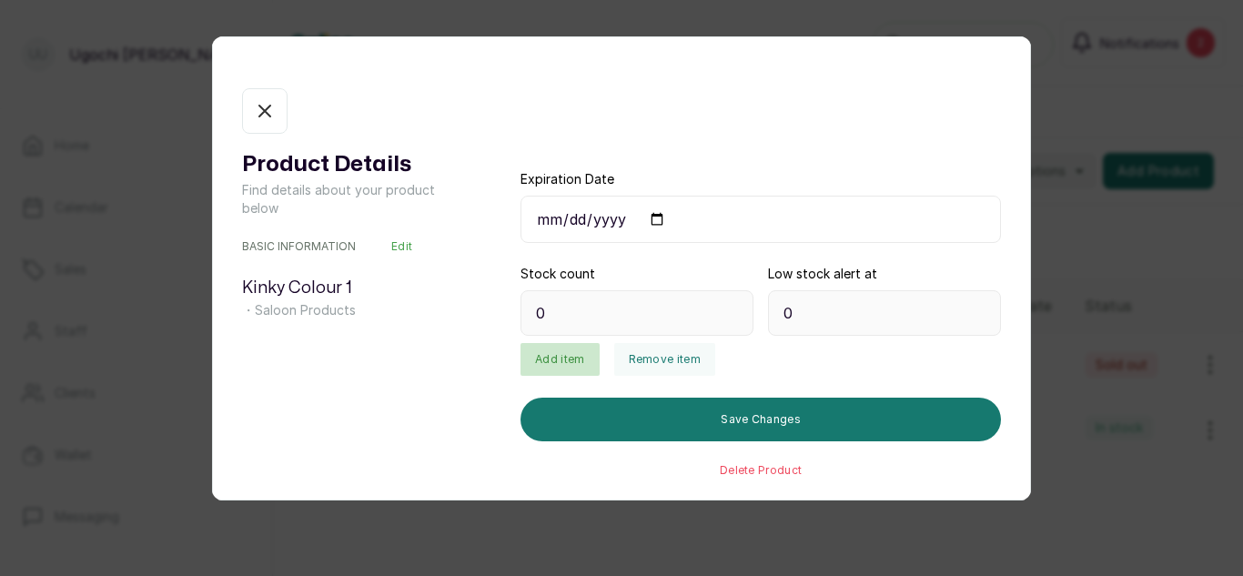
click at [542, 363] on button "Add item" at bounding box center [560, 359] width 78 height 33
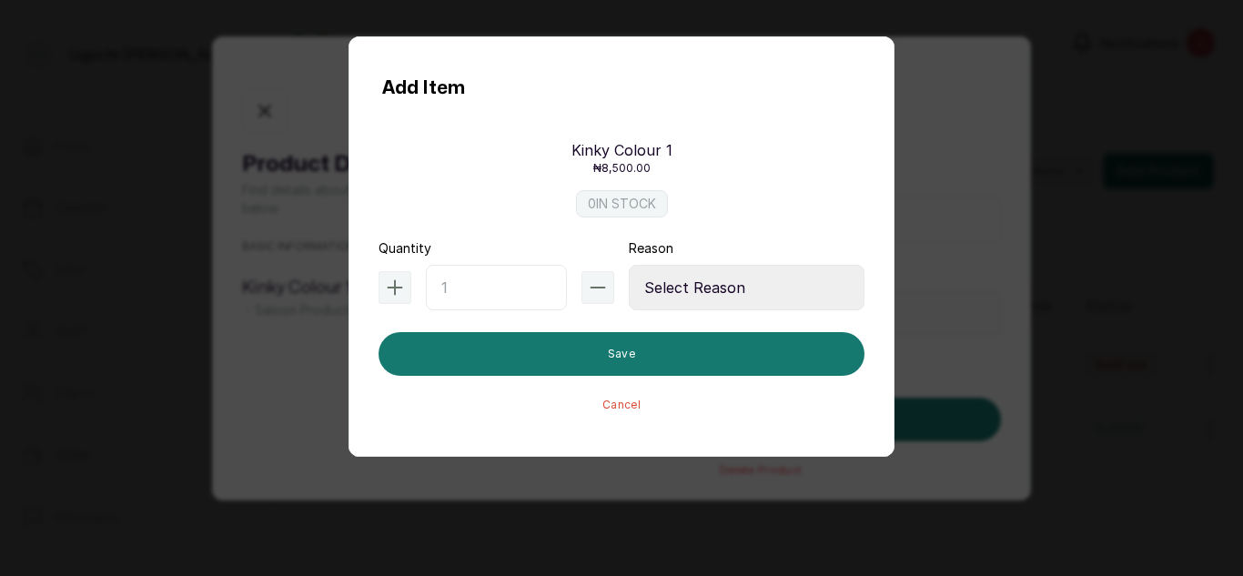
click at [461, 291] on input "text" at bounding box center [496, 288] width 141 height 46
type input "10"
click at [675, 287] on select "Select Reason Internal Use New Stock Damaged Adjustment Transfer Return Other" at bounding box center [747, 288] width 236 height 46
select select "new_stock"
click at [629, 265] on select "Select Reason Internal Use New Stock Damaged Adjustment Transfer Return Other" at bounding box center [747, 288] width 236 height 46
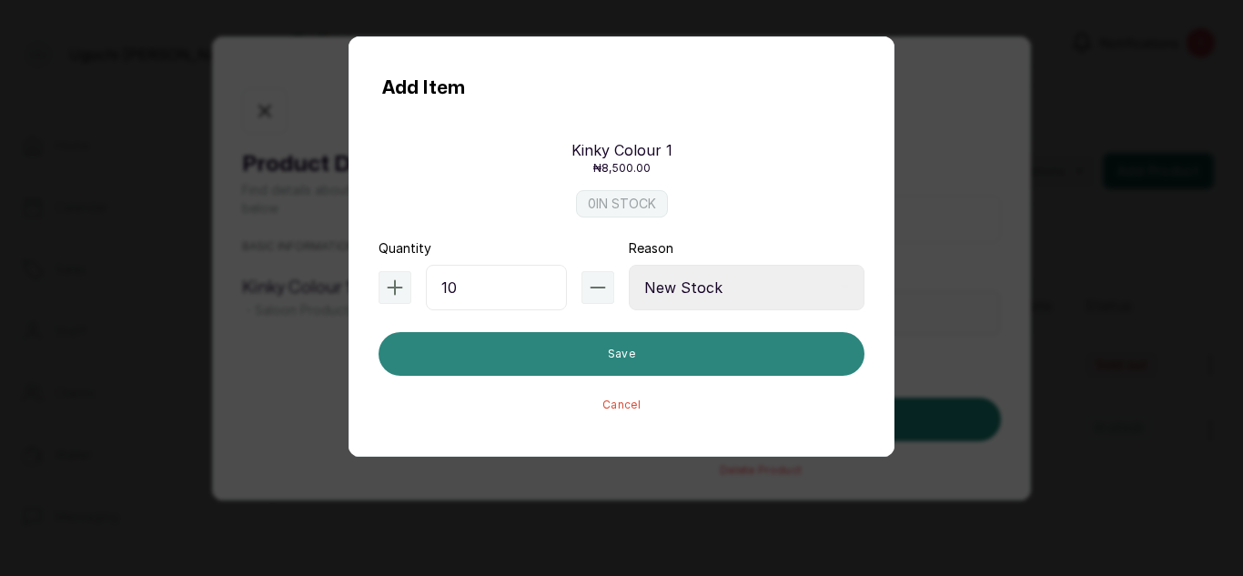
click at [644, 365] on button "Save" at bounding box center [622, 354] width 486 height 44
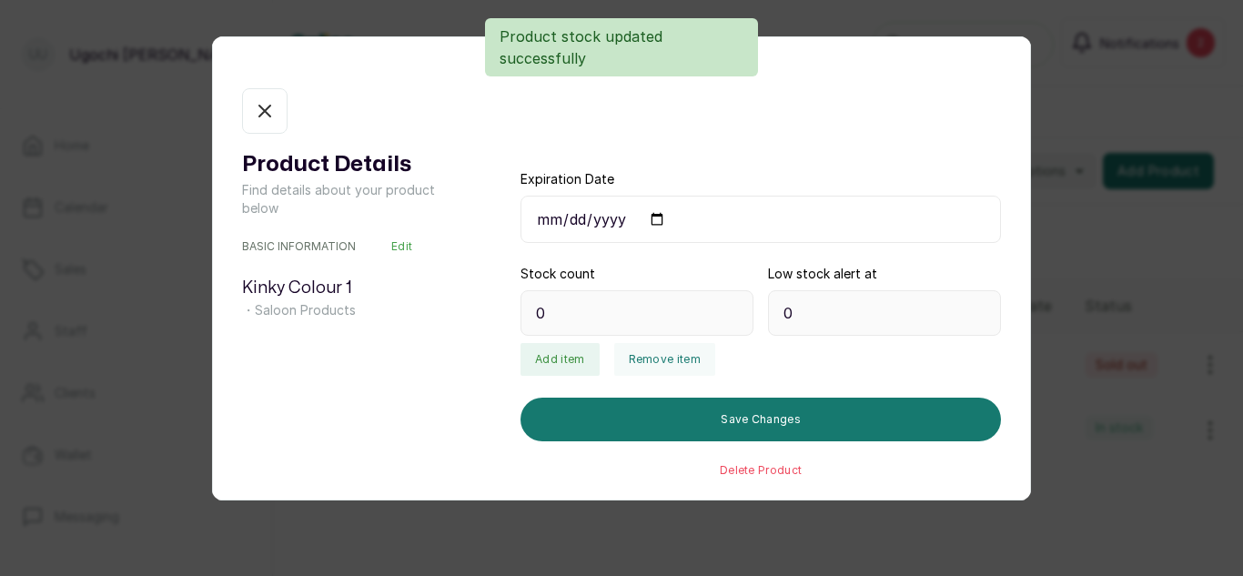
type input "10"
click at [266, 120] on icon "button" at bounding box center [265, 111] width 22 height 22
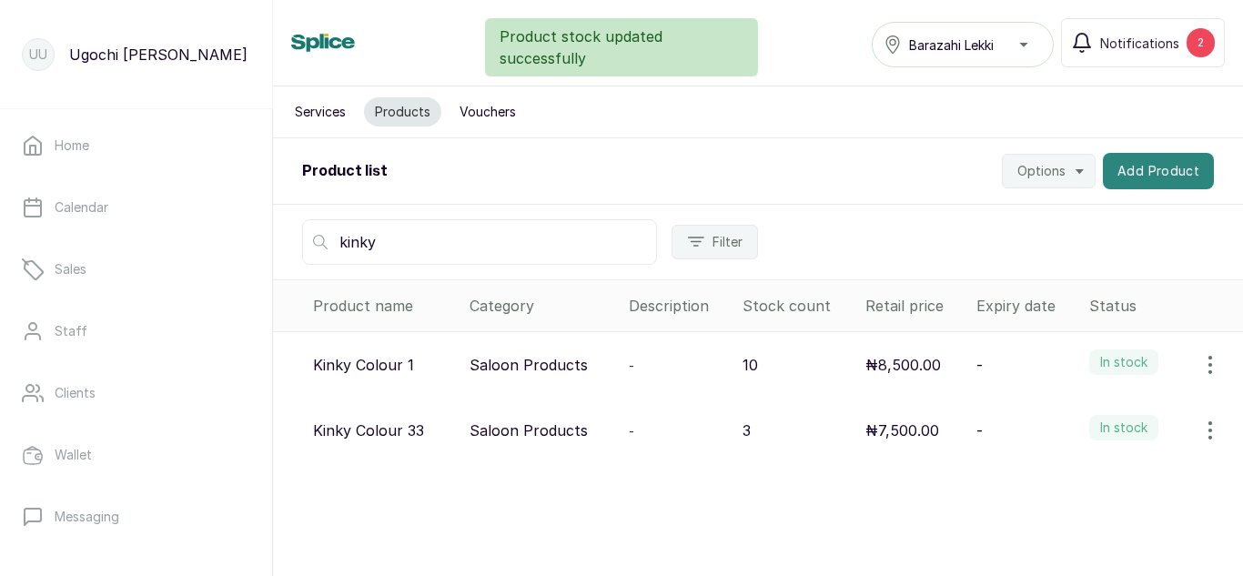
click at [1167, 167] on button "Add Product" at bounding box center [1158, 171] width 111 height 36
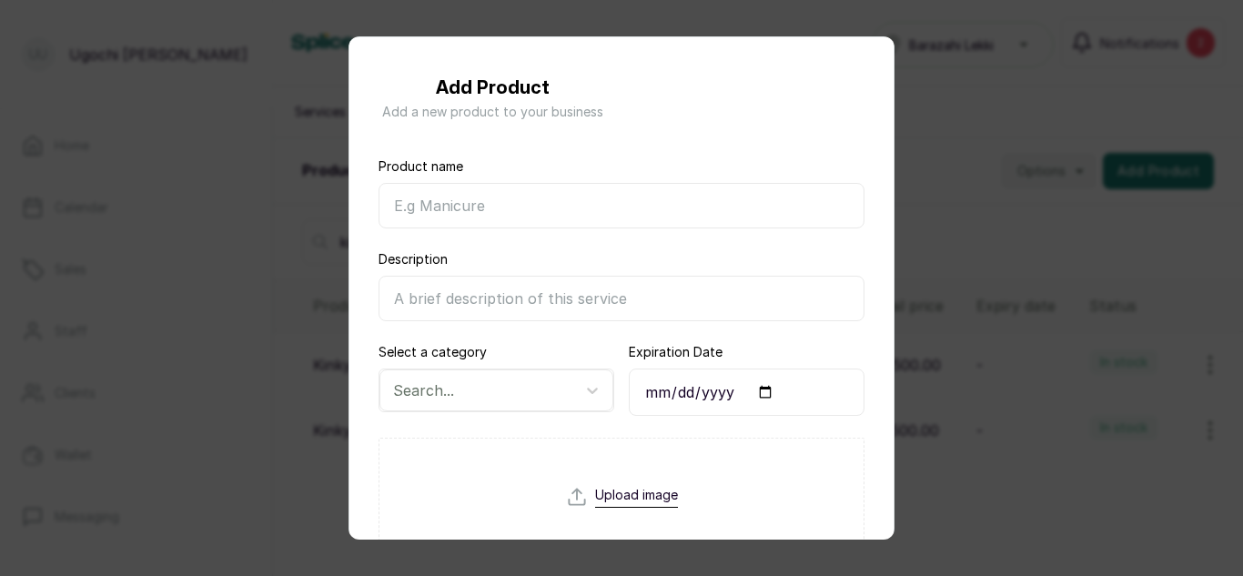
click at [533, 206] on input "Product name" at bounding box center [622, 206] width 486 height 46
type input "Kinky Colour 30"
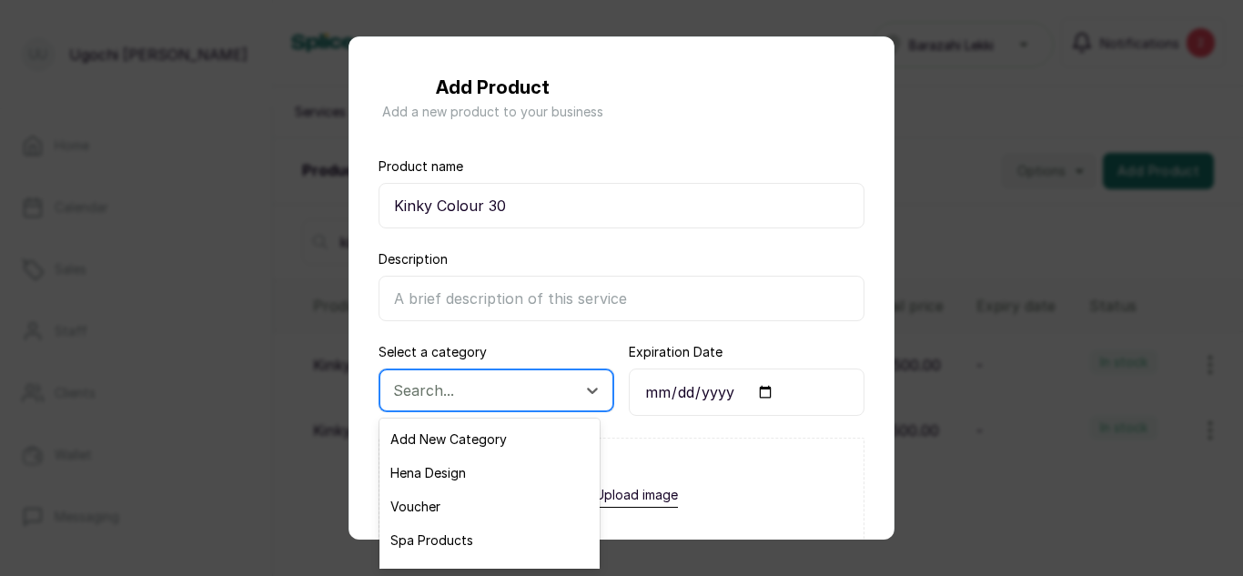
click at [481, 387] on div at bounding box center [480, 391] width 174 height 24
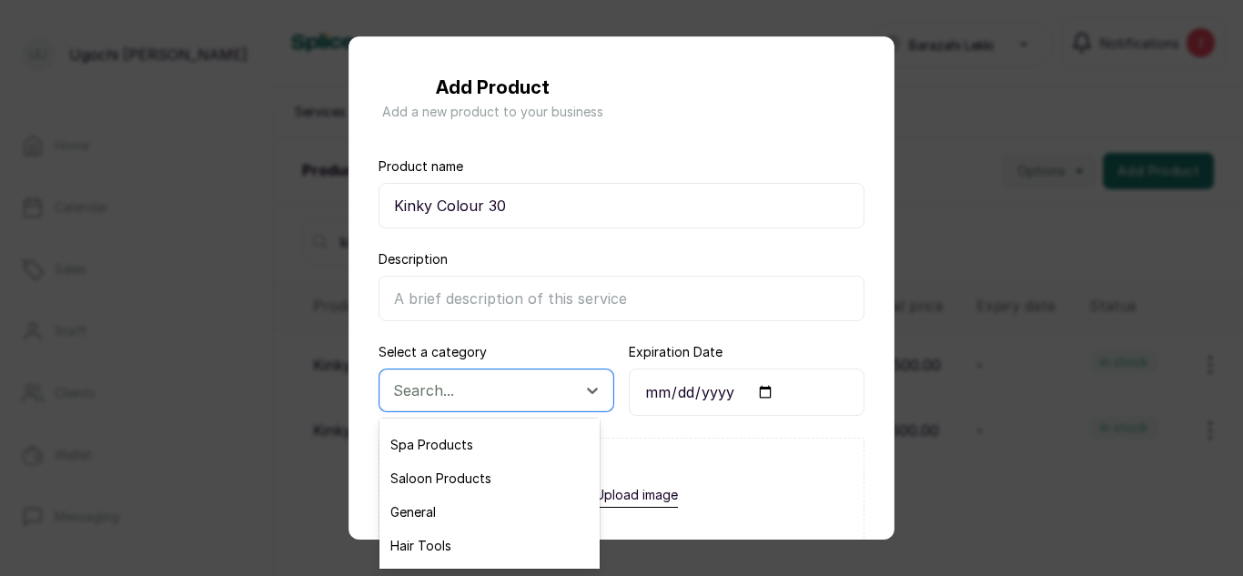
scroll to position [131, 0]
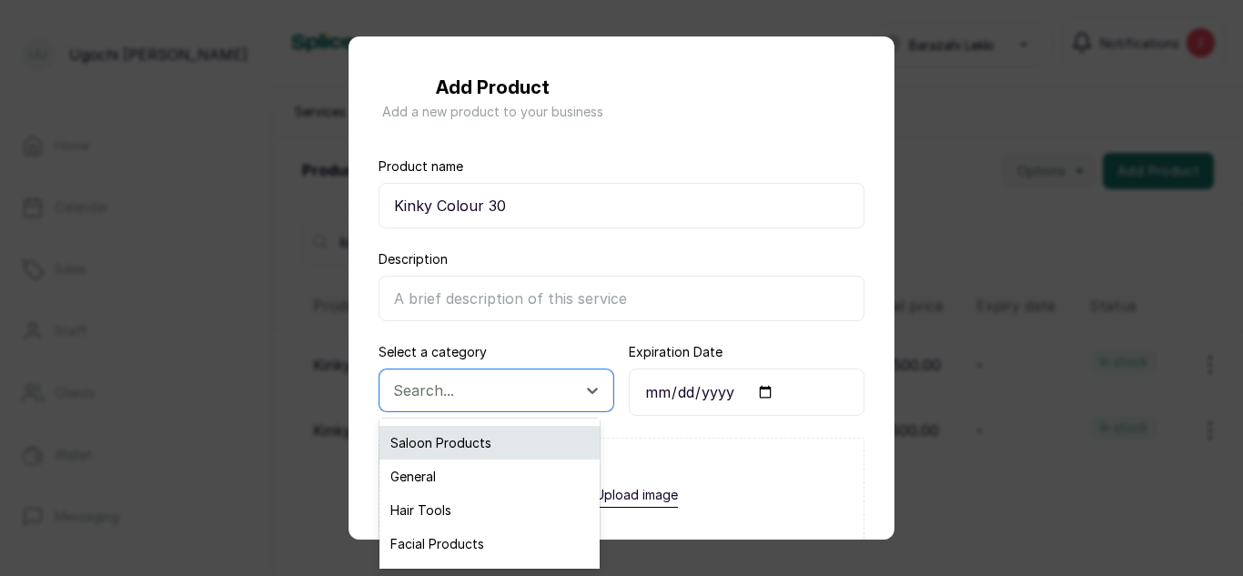
click at [471, 450] on div "Saloon Products" at bounding box center [490, 443] width 220 height 34
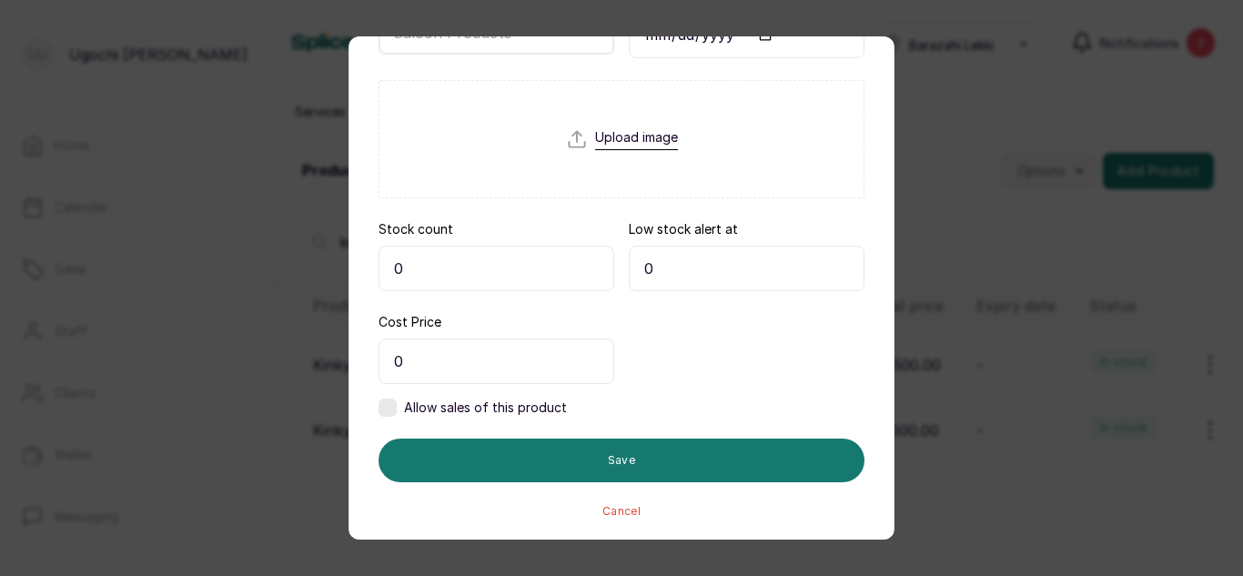
scroll to position [359, 0]
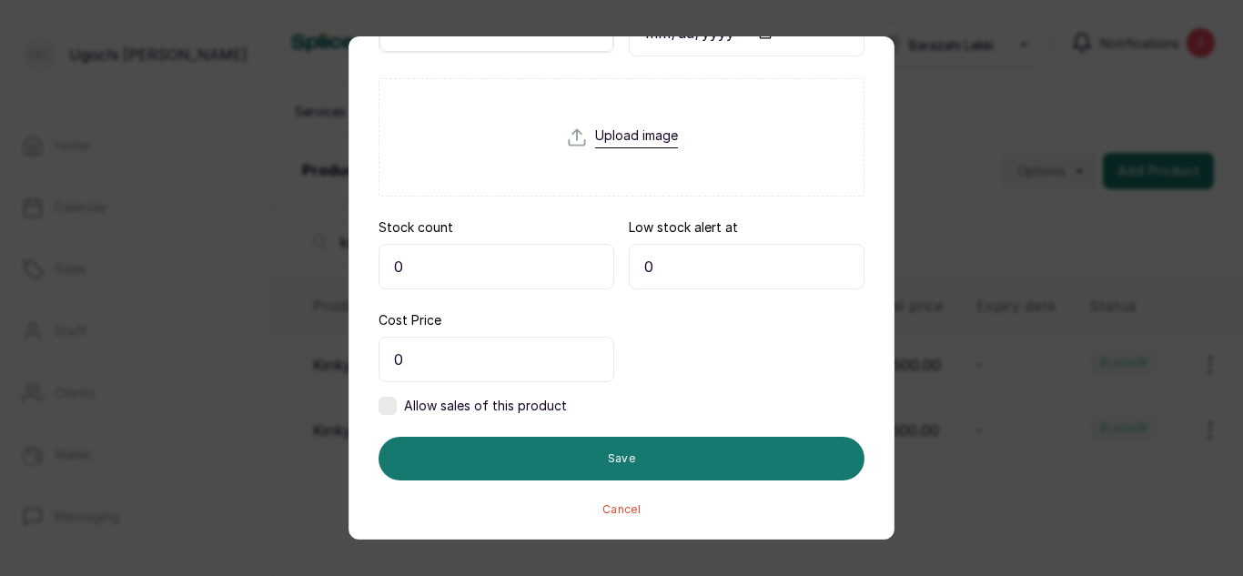
click at [440, 278] on input "0" at bounding box center [497, 267] width 236 height 46
type input "3"
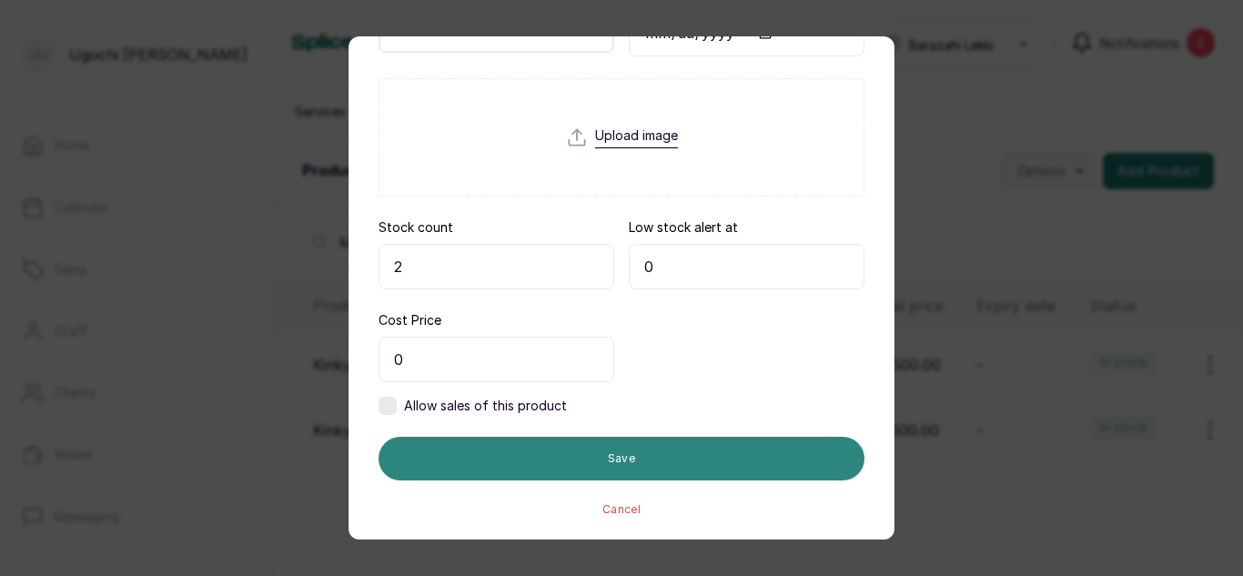
type input "2"
click at [572, 473] on button "Save" at bounding box center [622, 459] width 486 height 44
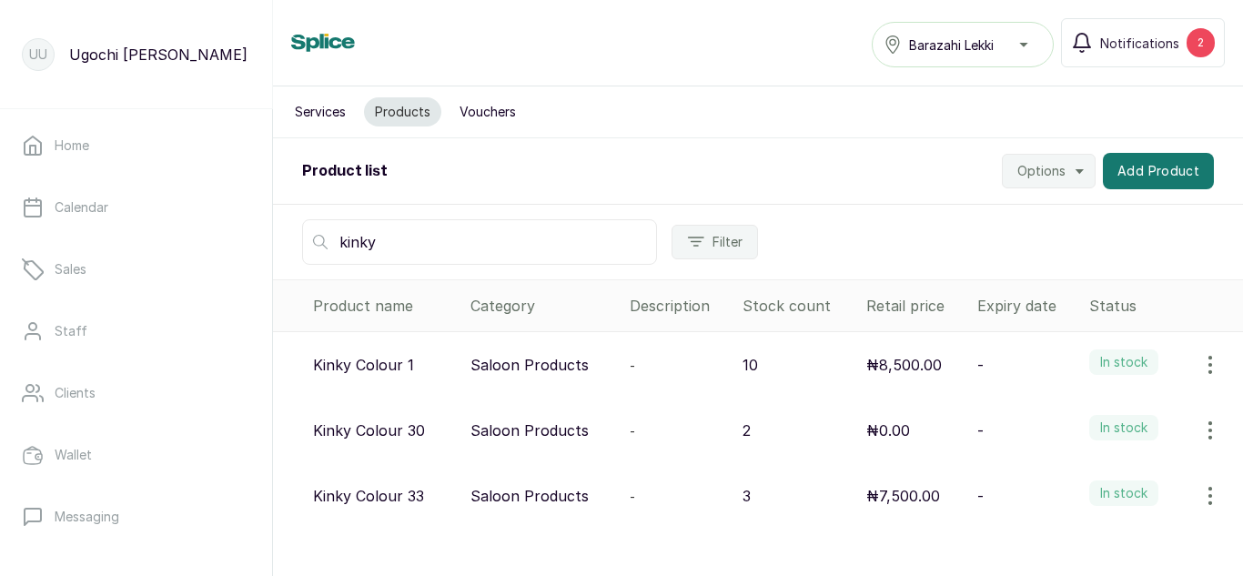
click at [395, 223] on input "kinky" at bounding box center [479, 242] width 355 height 46
type input "k"
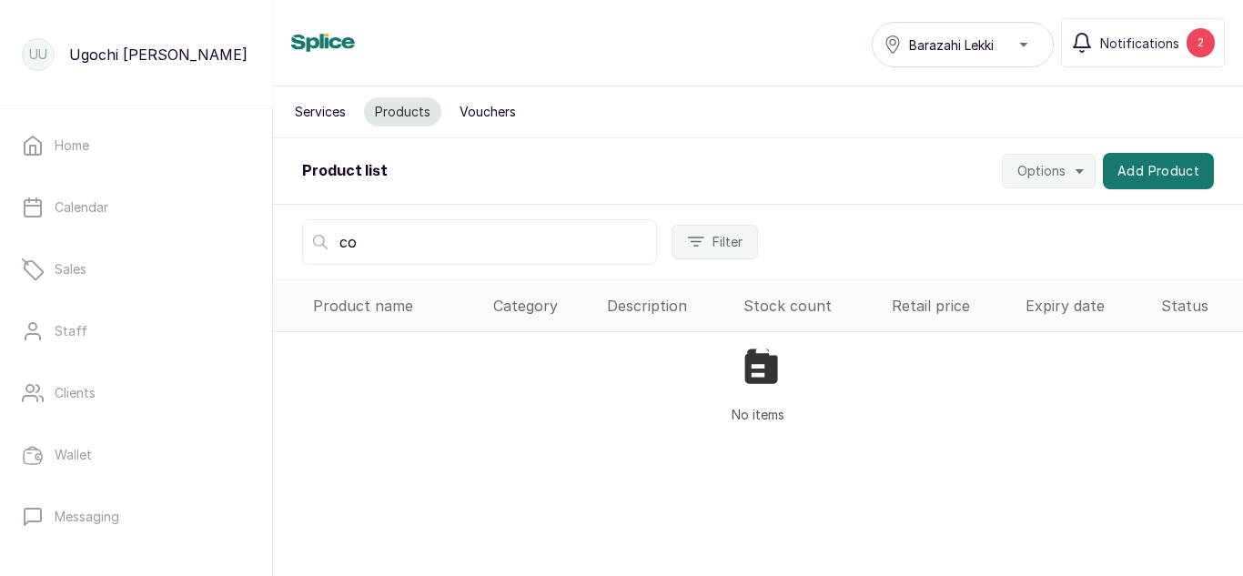
type input "c"
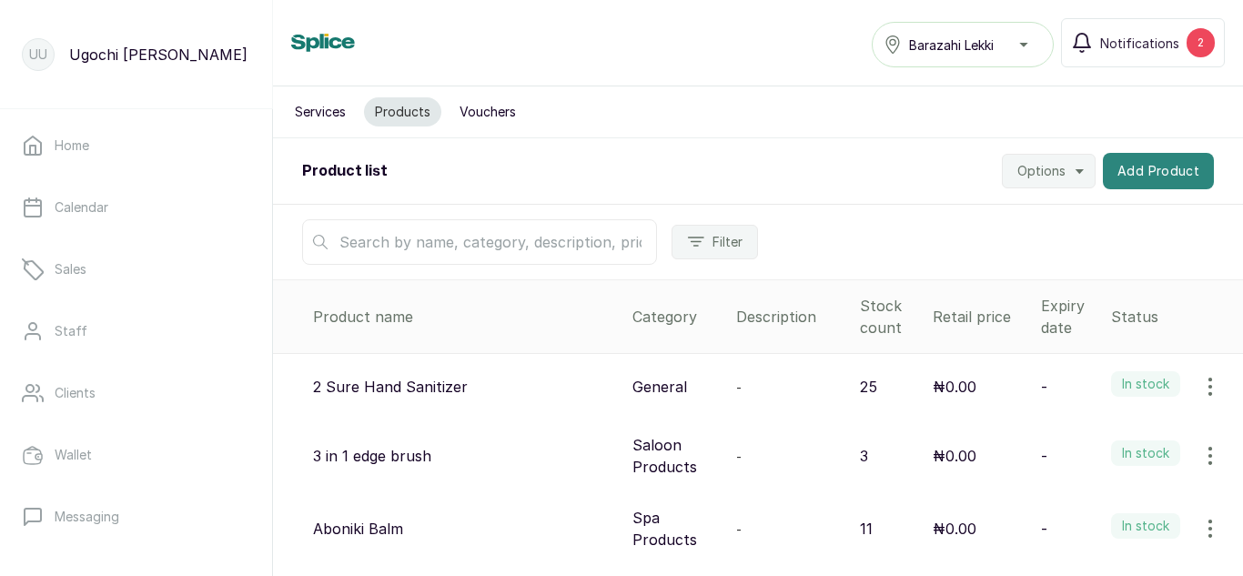
click at [1149, 171] on button "Add Product" at bounding box center [1158, 171] width 111 height 36
click at [1122, 174] on button "Add Product" at bounding box center [1158, 171] width 111 height 36
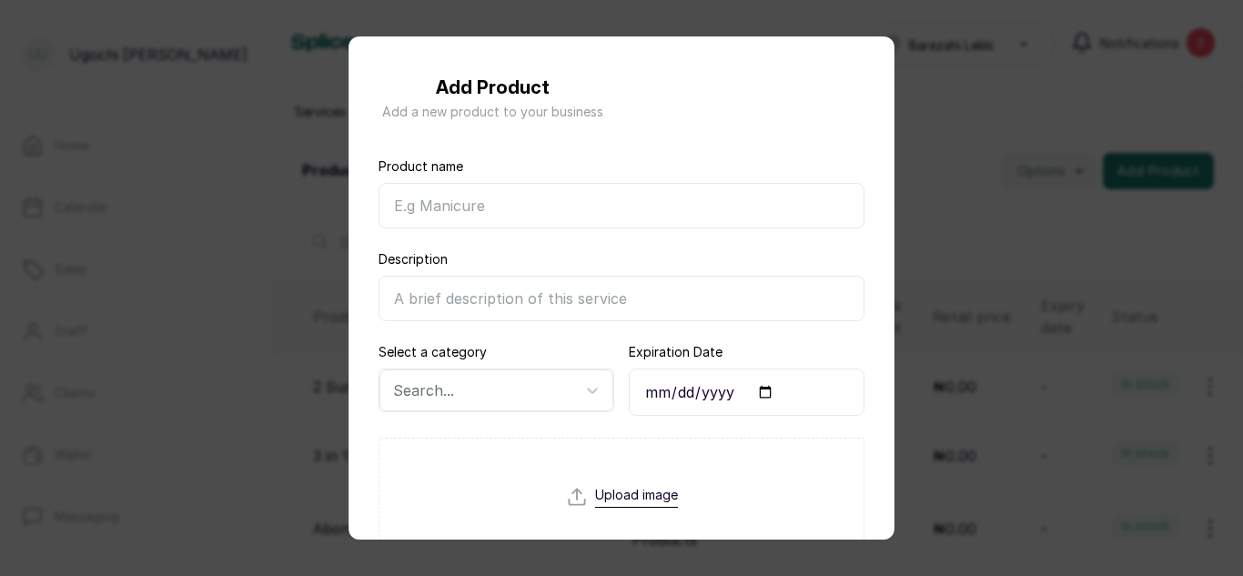
click at [557, 205] on input "Product name" at bounding box center [622, 206] width 486 height 46
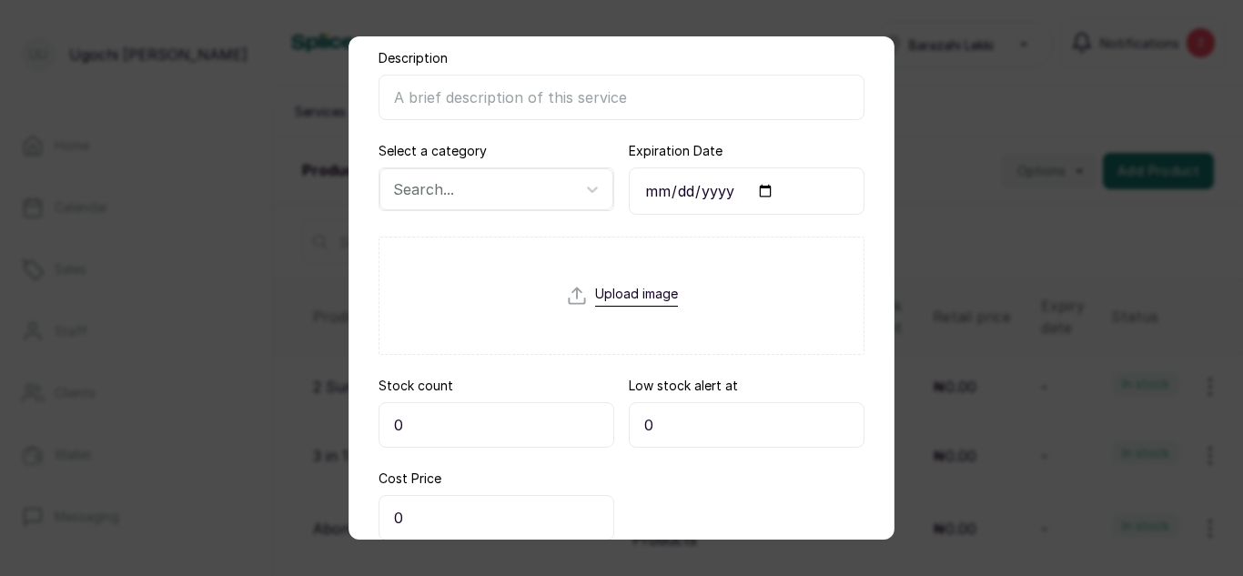
scroll to position [206, 0]
type input "Black Face Mask"
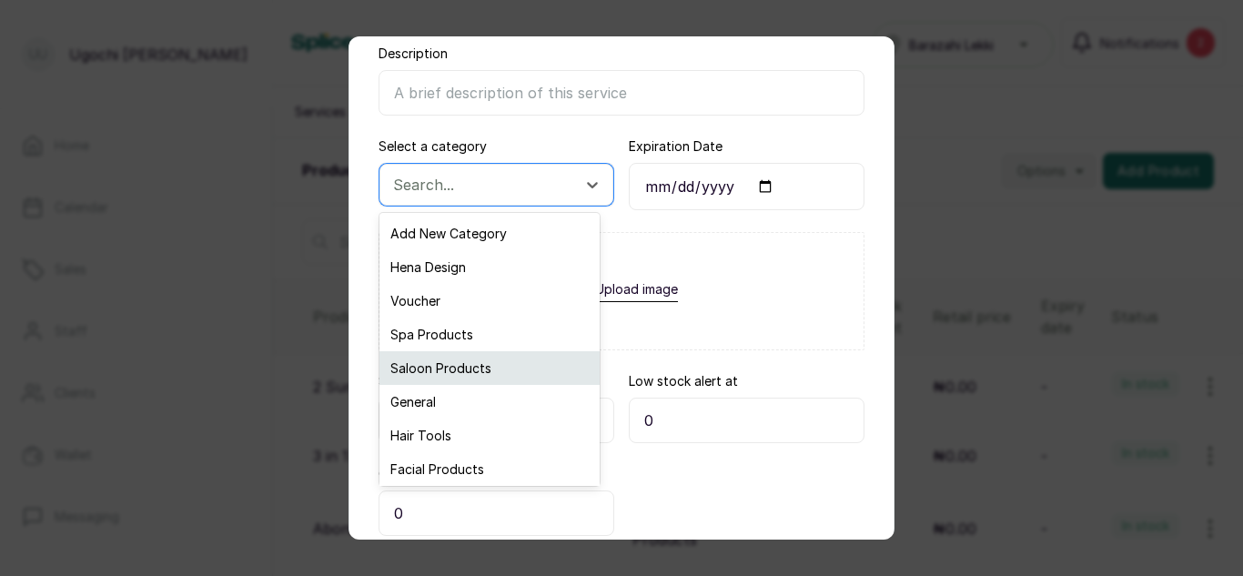
click at [462, 368] on div "Saloon Products" at bounding box center [490, 368] width 220 height 34
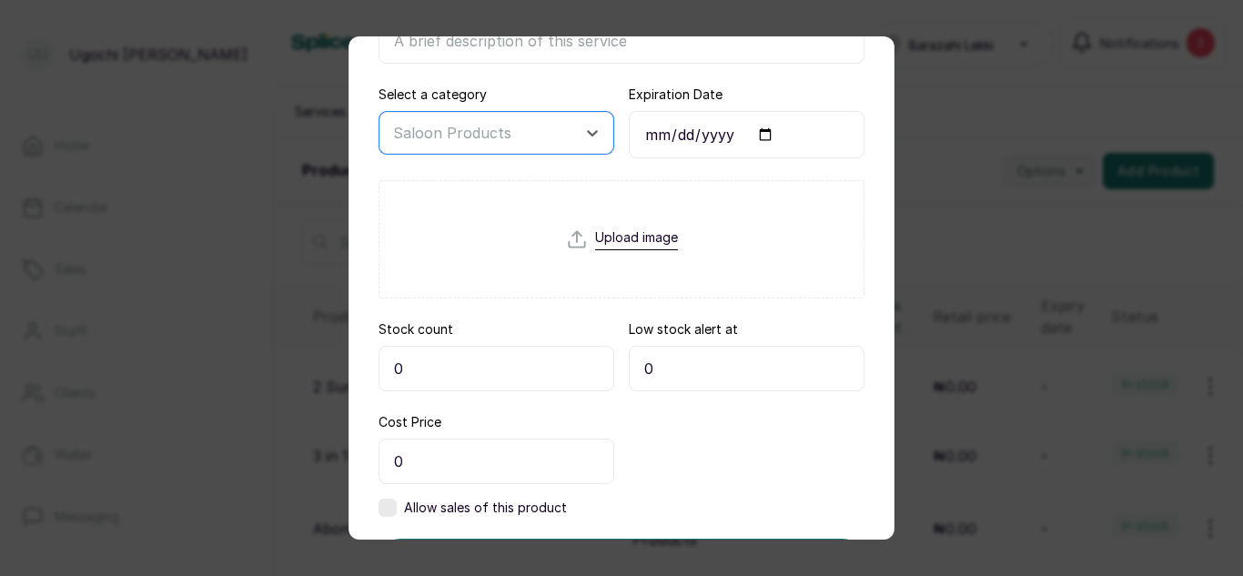
scroll to position [256, 0]
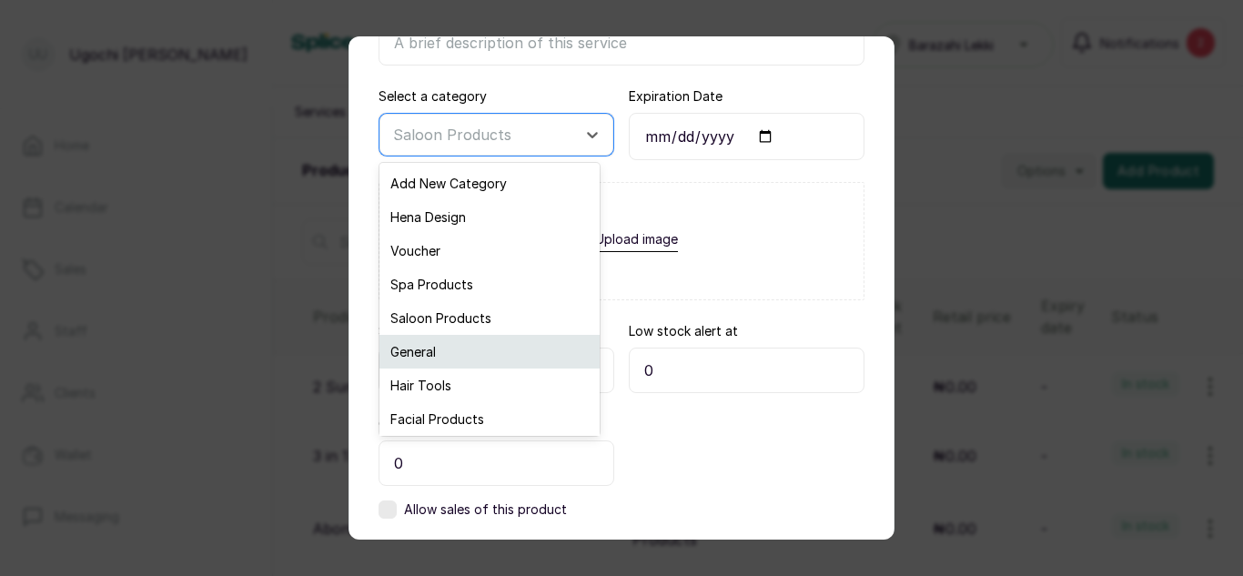
click at [436, 357] on div "General" at bounding box center [490, 352] width 220 height 34
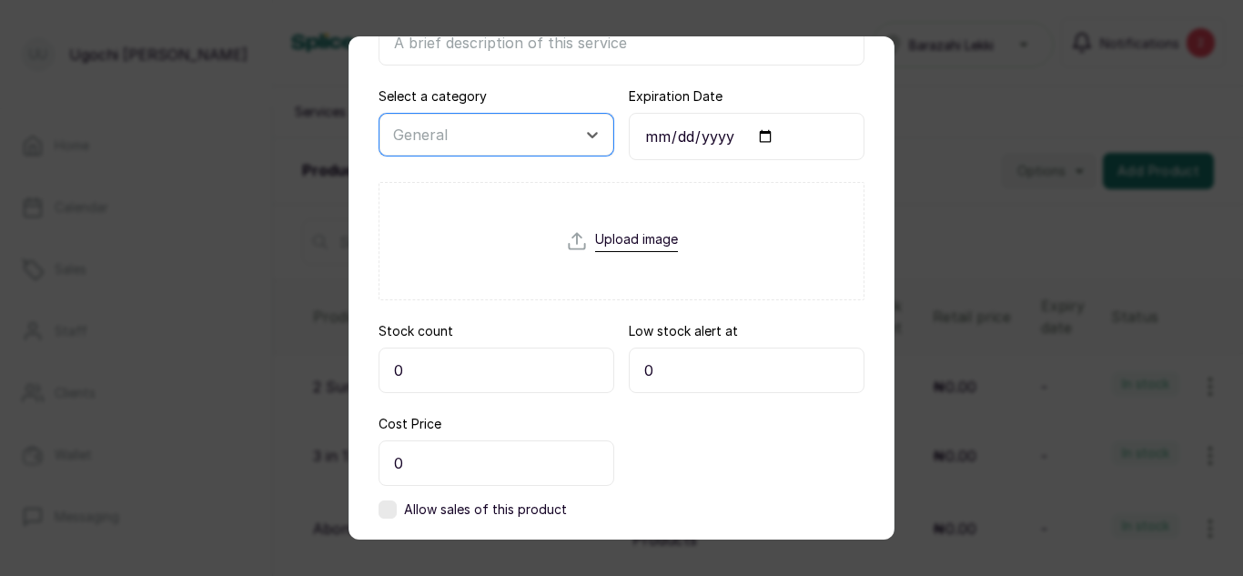
click at [423, 374] on input "0" at bounding box center [497, 371] width 236 height 46
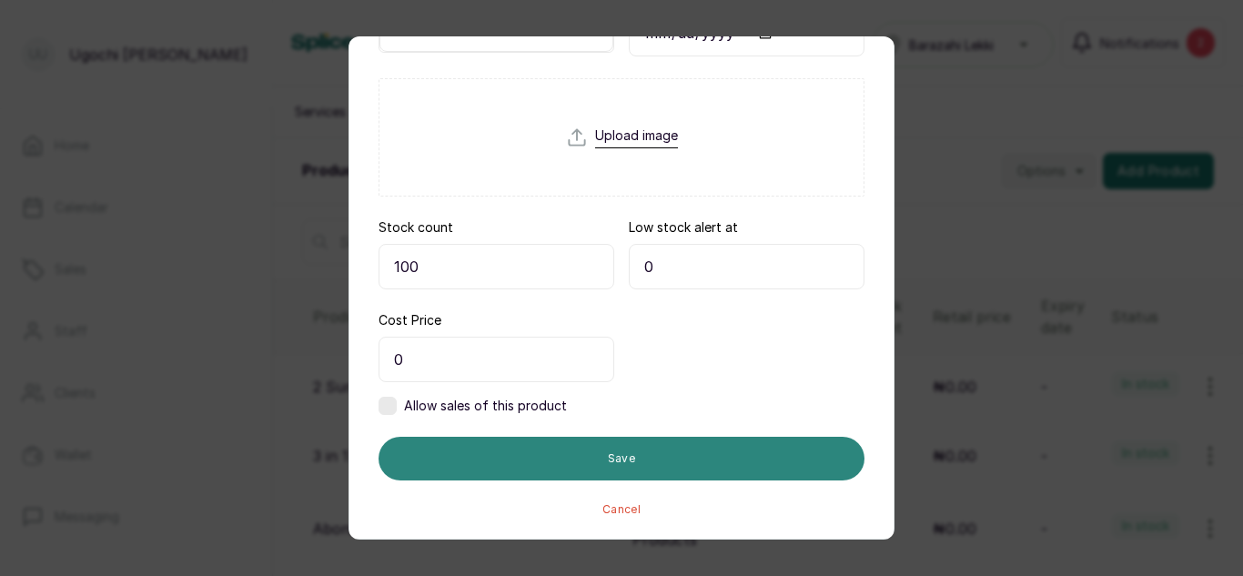
type input "100"
click at [575, 464] on button "Save" at bounding box center [622, 459] width 486 height 44
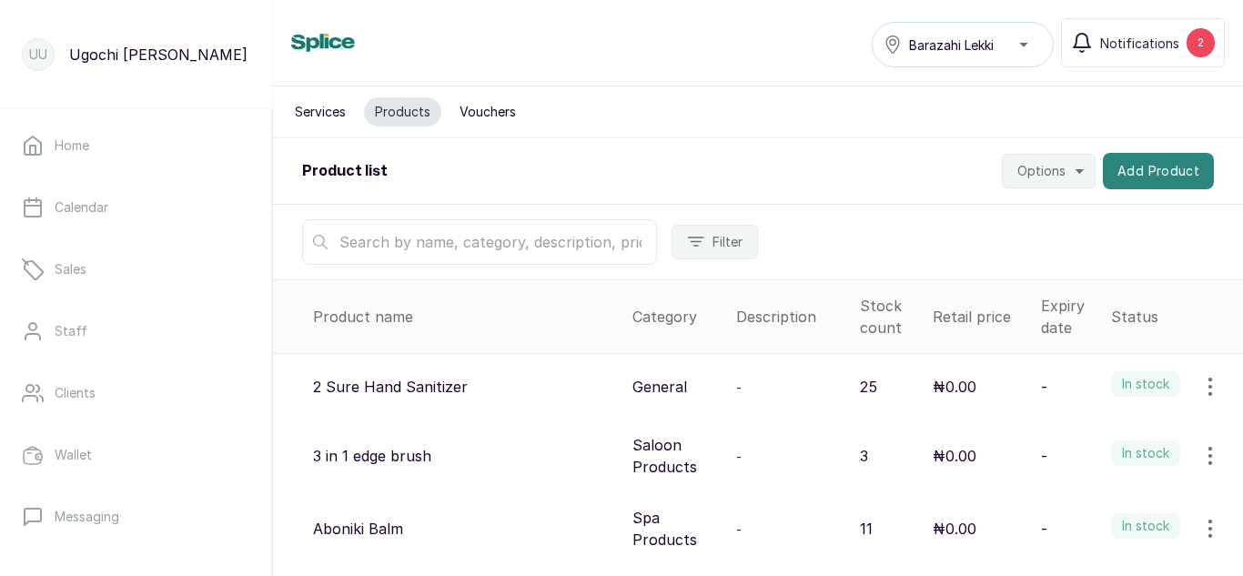
click at [1155, 166] on button "Add Product" at bounding box center [1158, 171] width 111 height 36
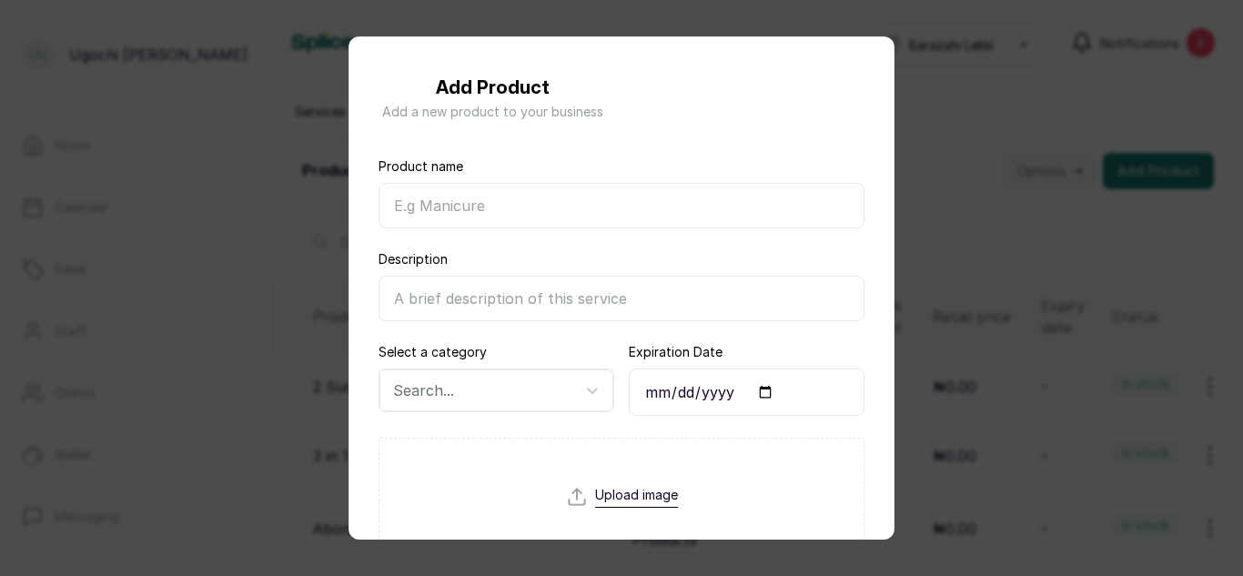
click at [457, 199] on input "Product name" at bounding box center [622, 206] width 486 height 46
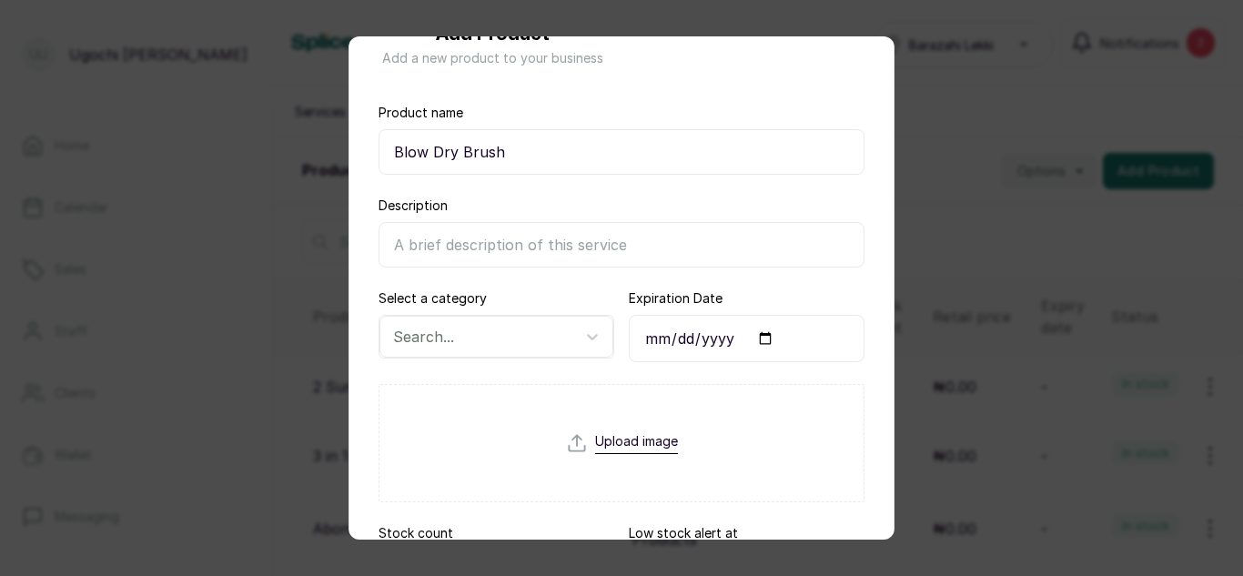
scroll to position [66, 0]
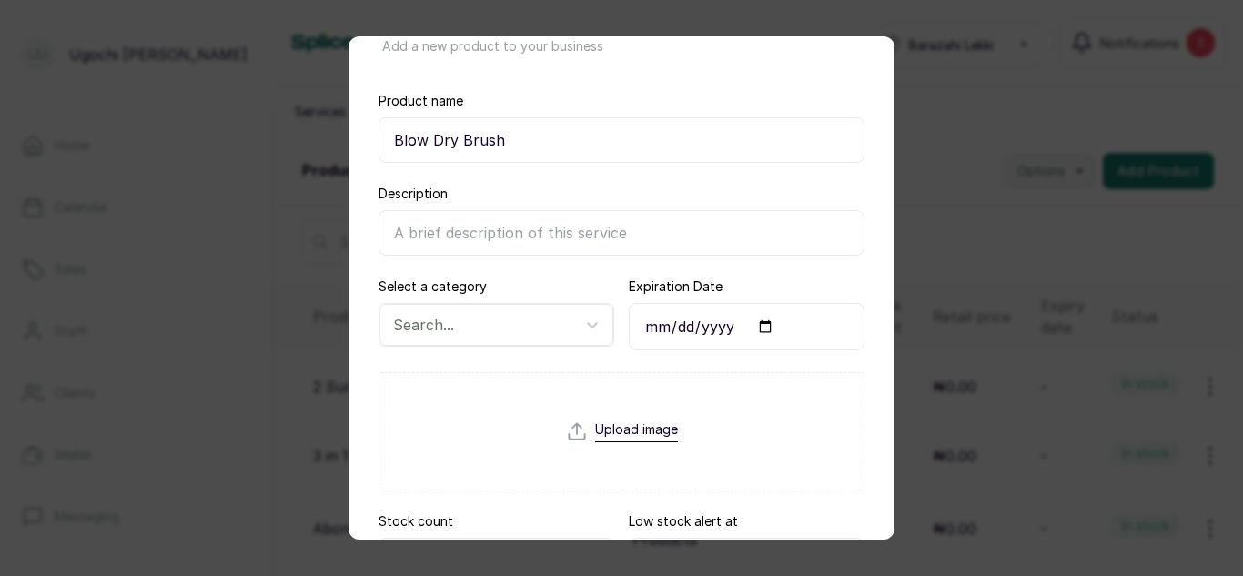
type input "Blow Dry Brush"
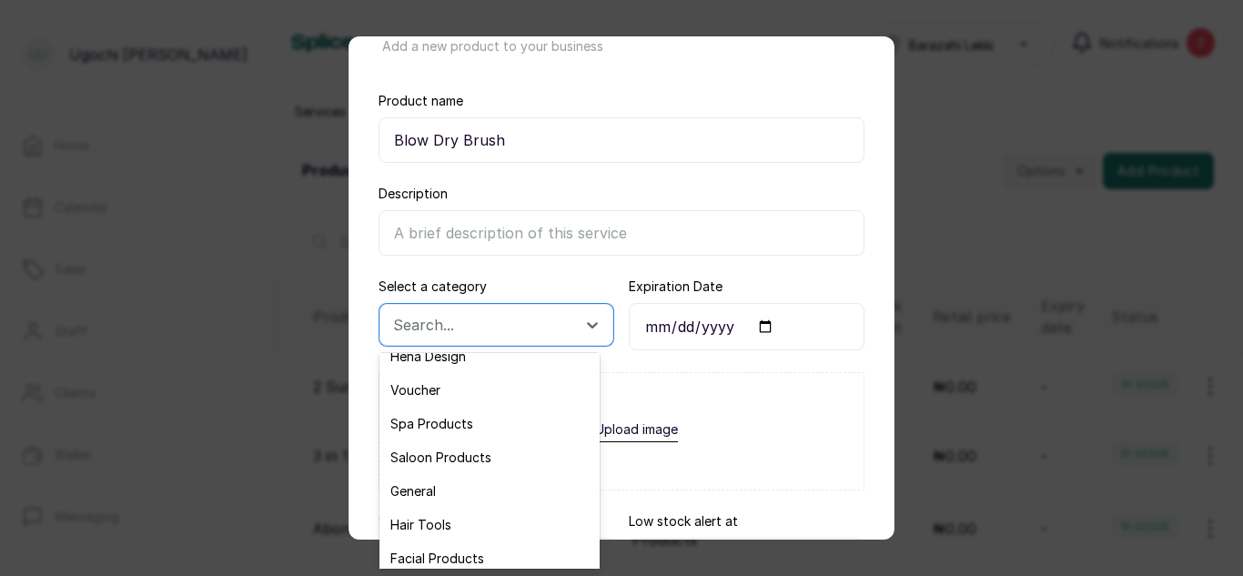
scroll to position [53, 0]
click at [450, 458] on div "Saloon Products" at bounding box center [490, 456] width 220 height 34
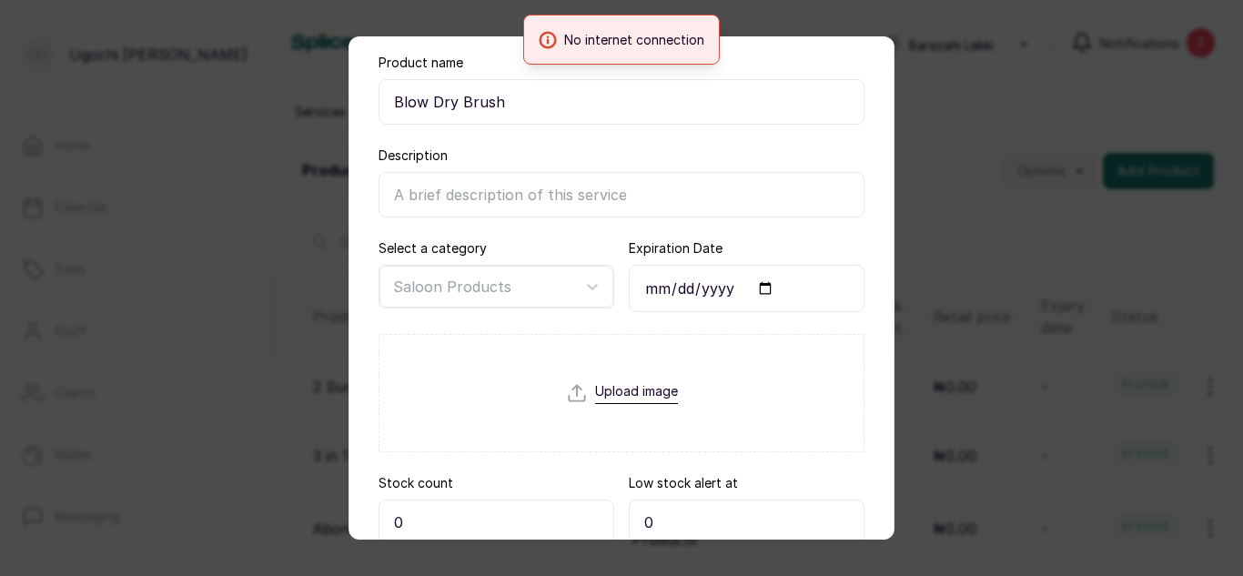
scroll to position [359, 0]
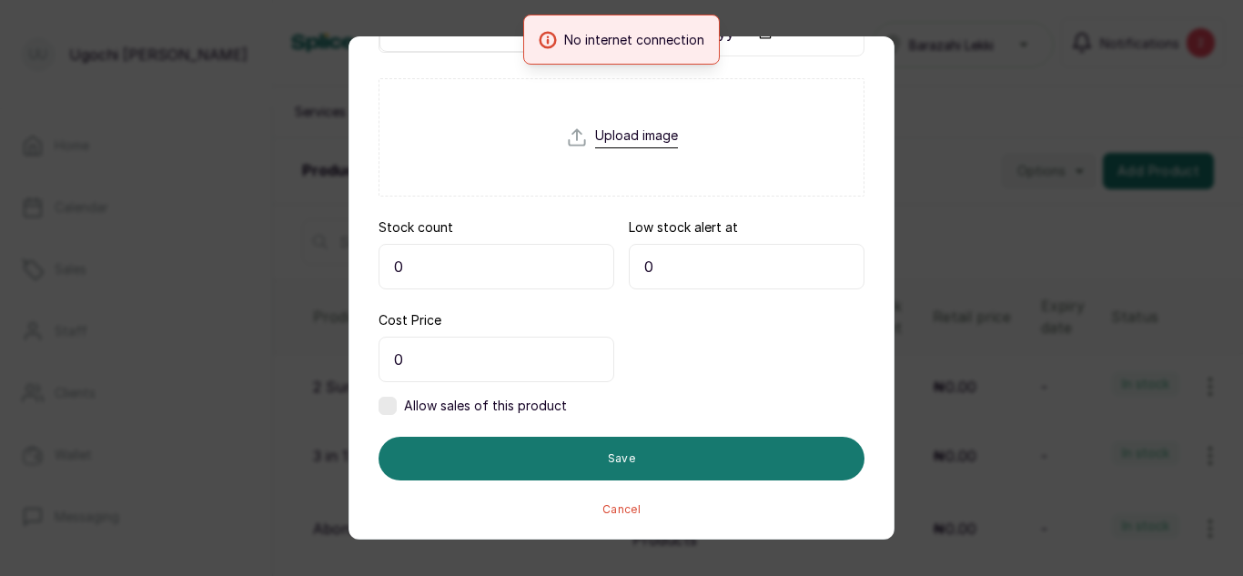
click at [435, 273] on input "0" at bounding box center [497, 267] width 236 height 46
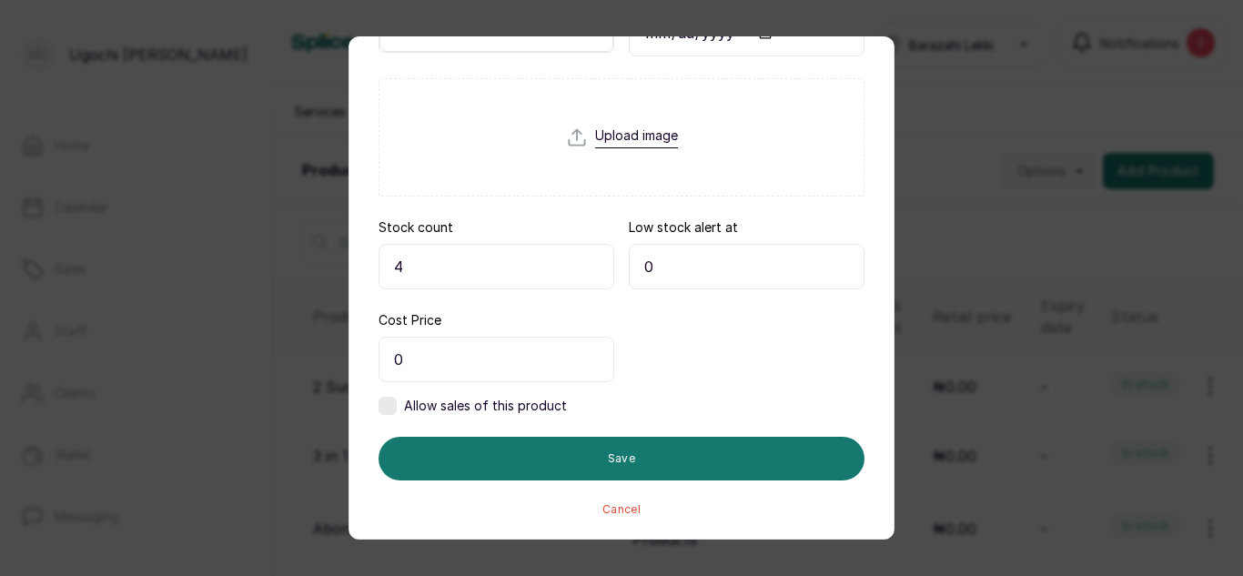
type input "4"
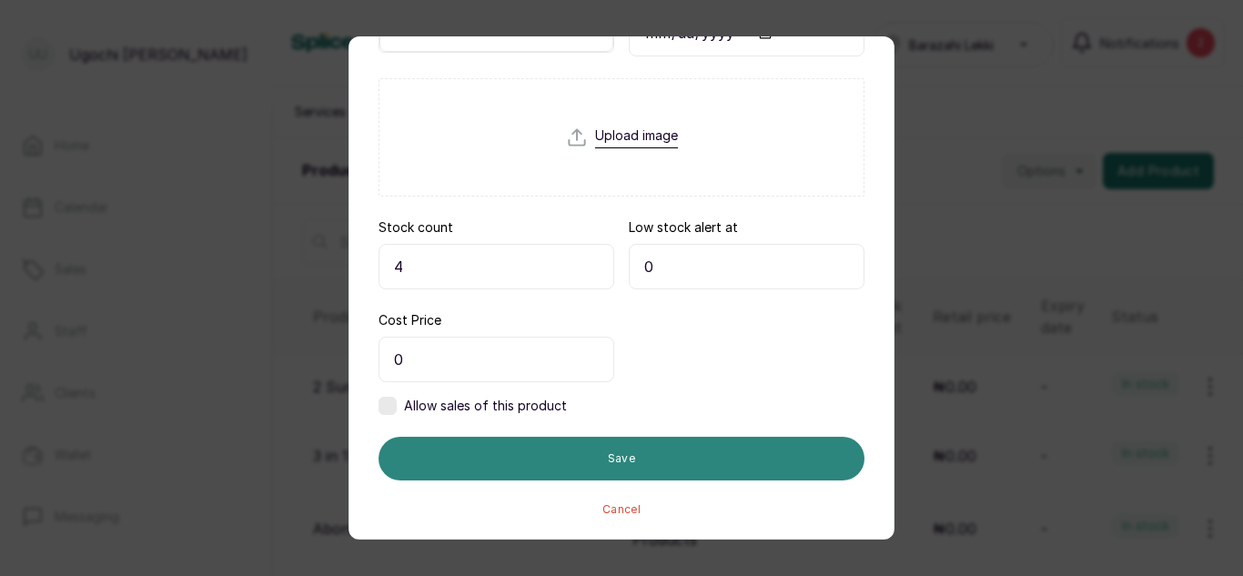
click at [636, 444] on button "Save" at bounding box center [622, 459] width 486 height 44
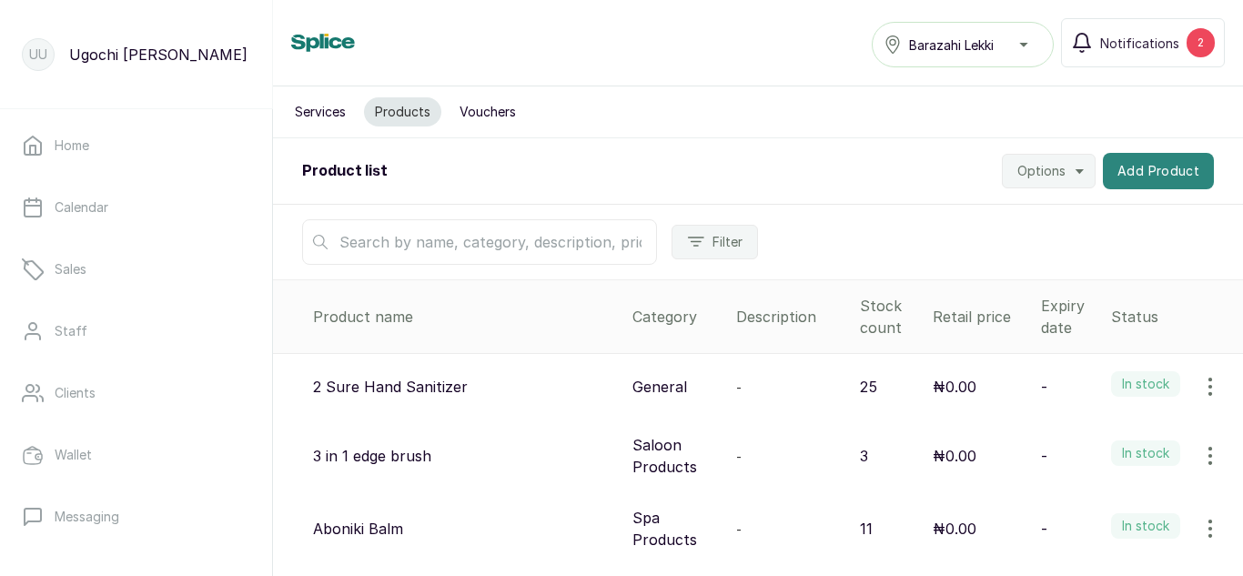
click at [1128, 171] on button "Add Product" at bounding box center [1158, 171] width 111 height 36
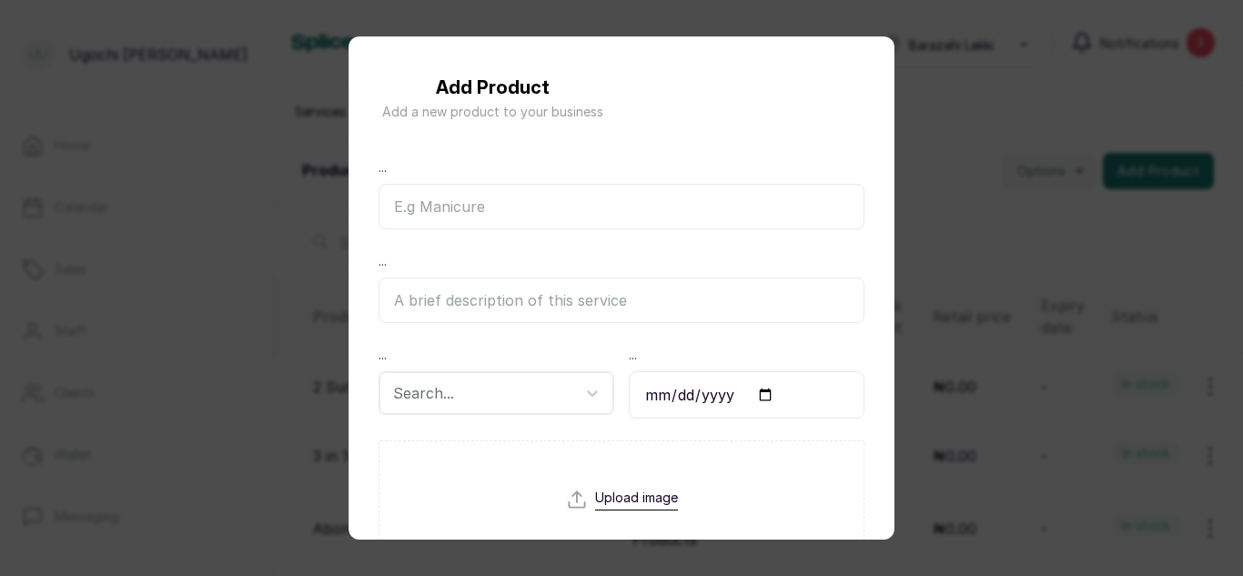
click at [554, 202] on input "text" at bounding box center [622, 207] width 486 height 46
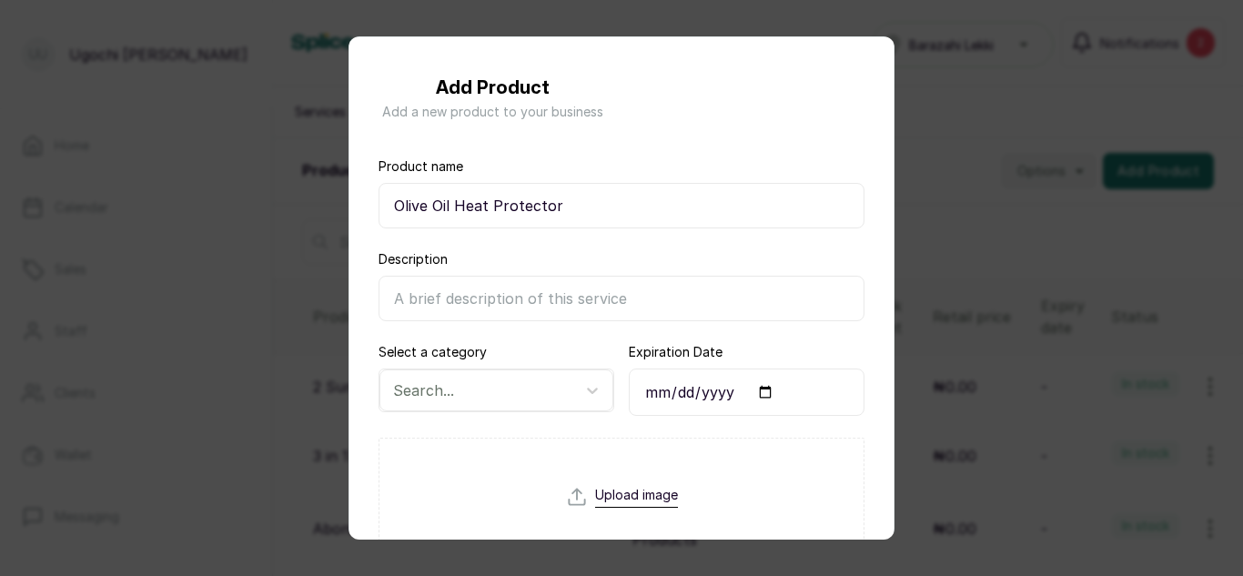
type input "Olive Oil Heat Protector"
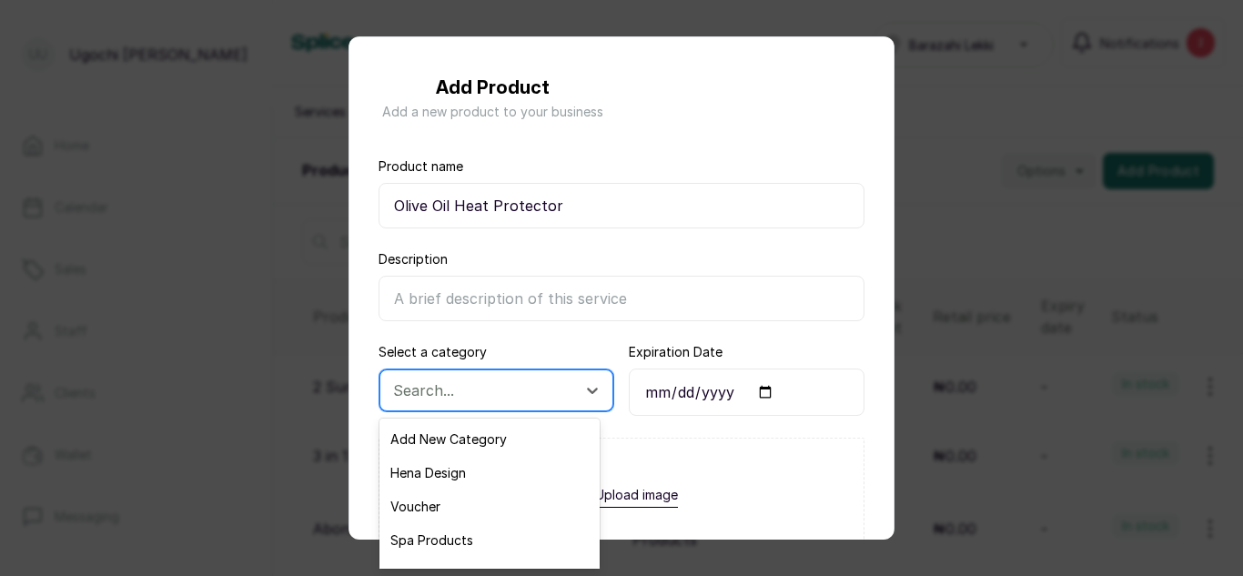
click at [469, 391] on div at bounding box center [480, 391] width 174 height 24
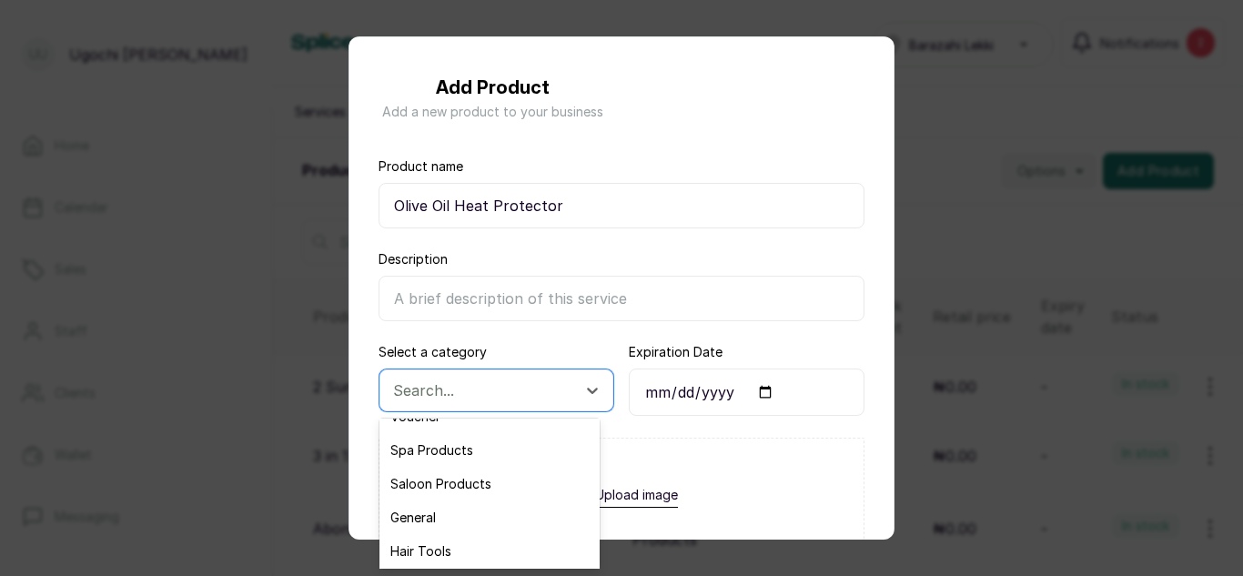
scroll to position [131, 0]
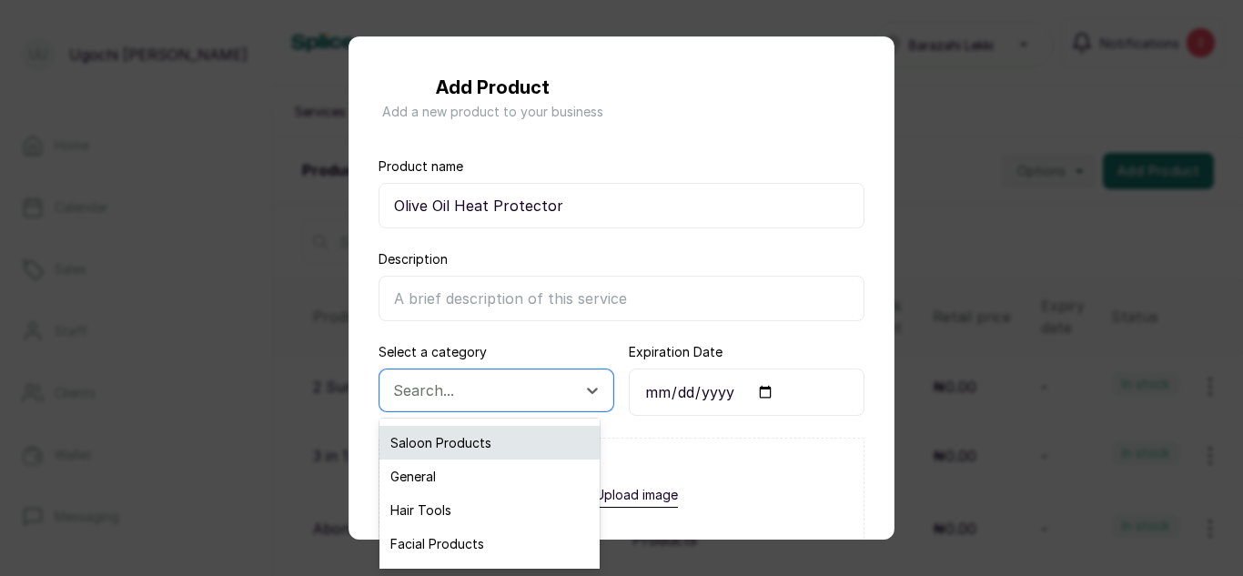
click at [488, 450] on div "Saloon Products" at bounding box center [490, 443] width 220 height 34
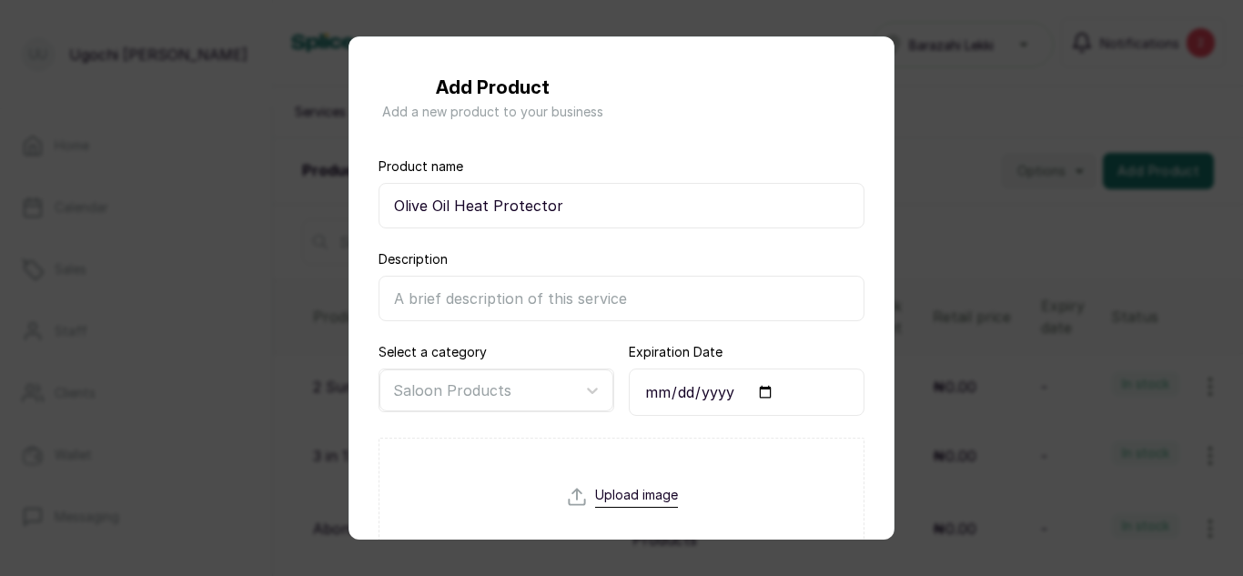
scroll to position [359, 0]
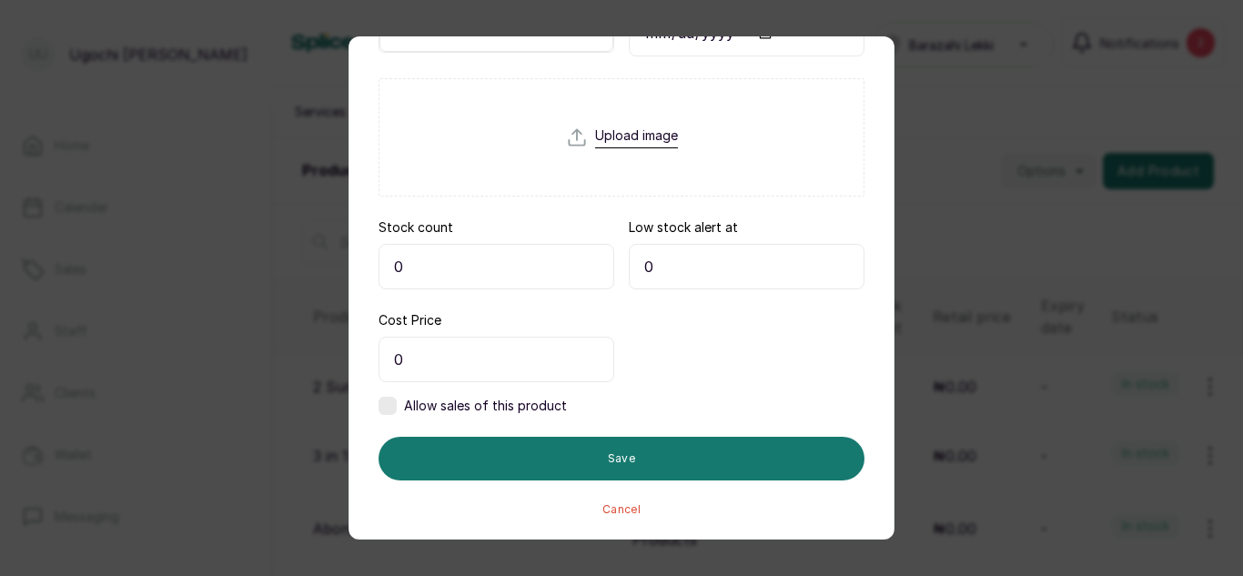
click at [430, 258] on input "0" at bounding box center [497, 267] width 236 height 46
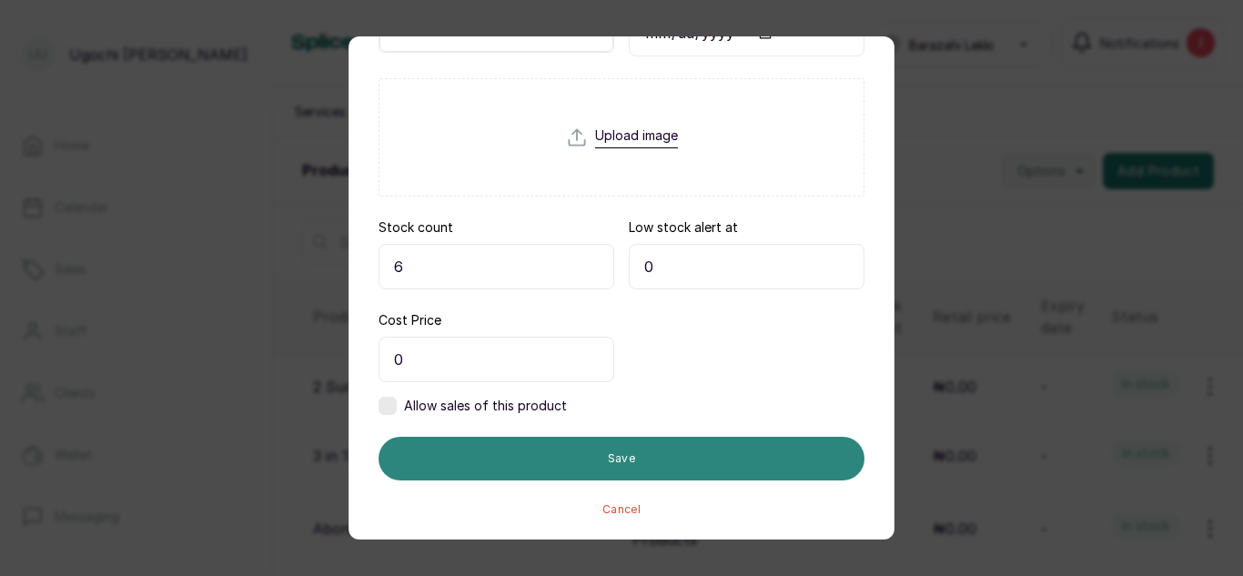
type input "6"
click at [543, 472] on button "Save" at bounding box center [622, 459] width 486 height 44
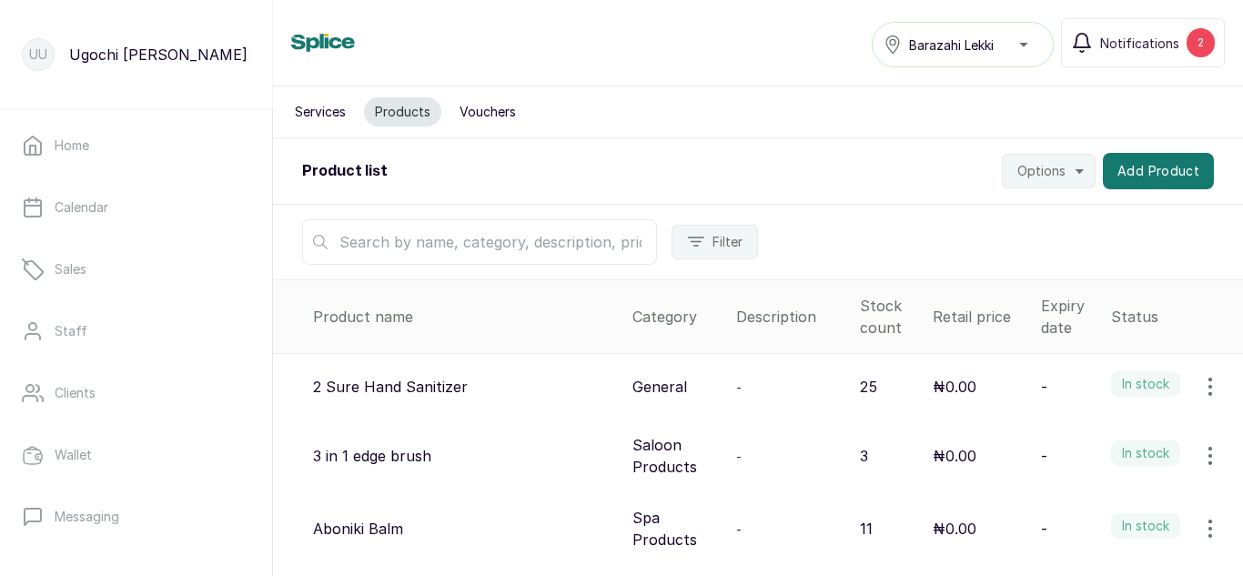
click at [339, 238] on input "text" at bounding box center [479, 242] width 355 height 46
type input "sugar"
click at [1173, 171] on button "Add Product" at bounding box center [1158, 171] width 111 height 36
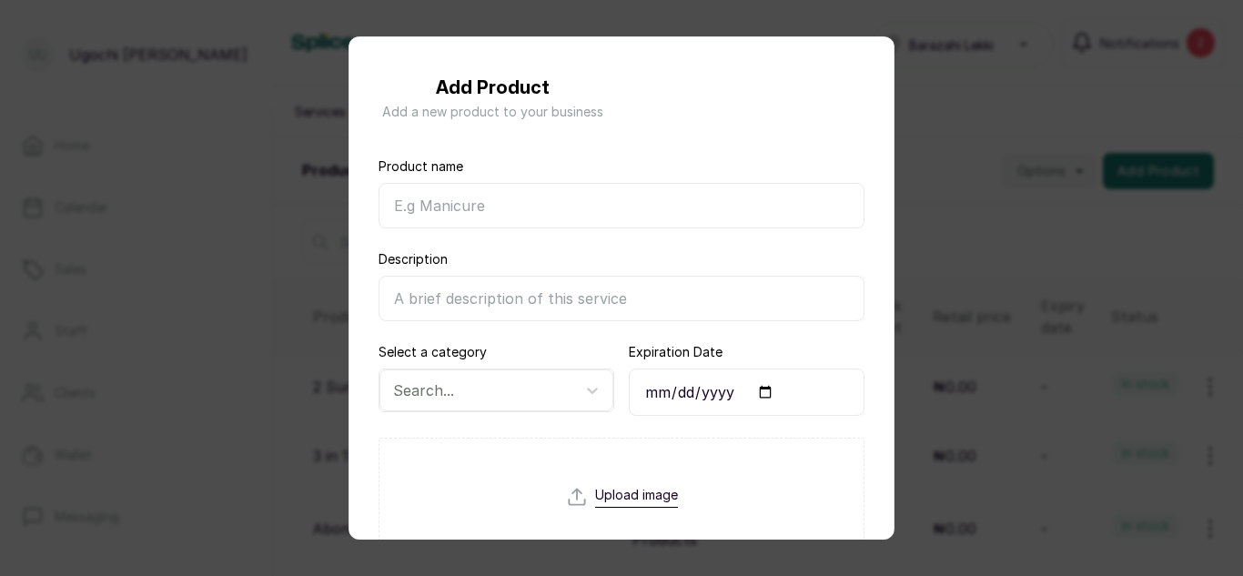
click at [551, 216] on input "Product name" at bounding box center [622, 206] width 486 height 46
type input "White Sugar Cubes"
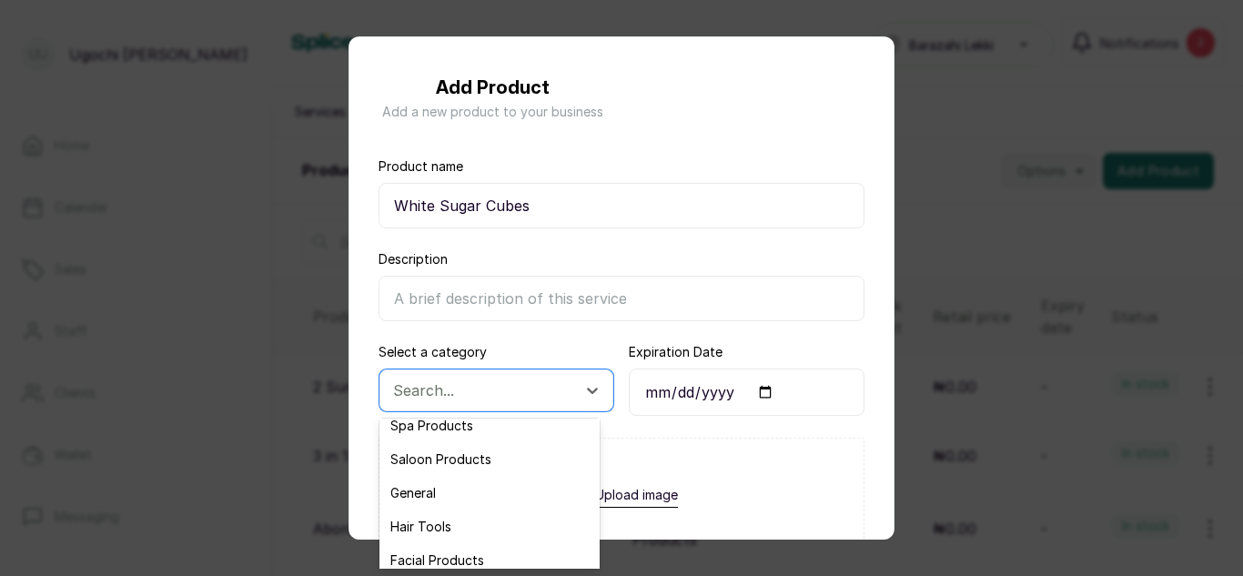
scroll to position [119, 0]
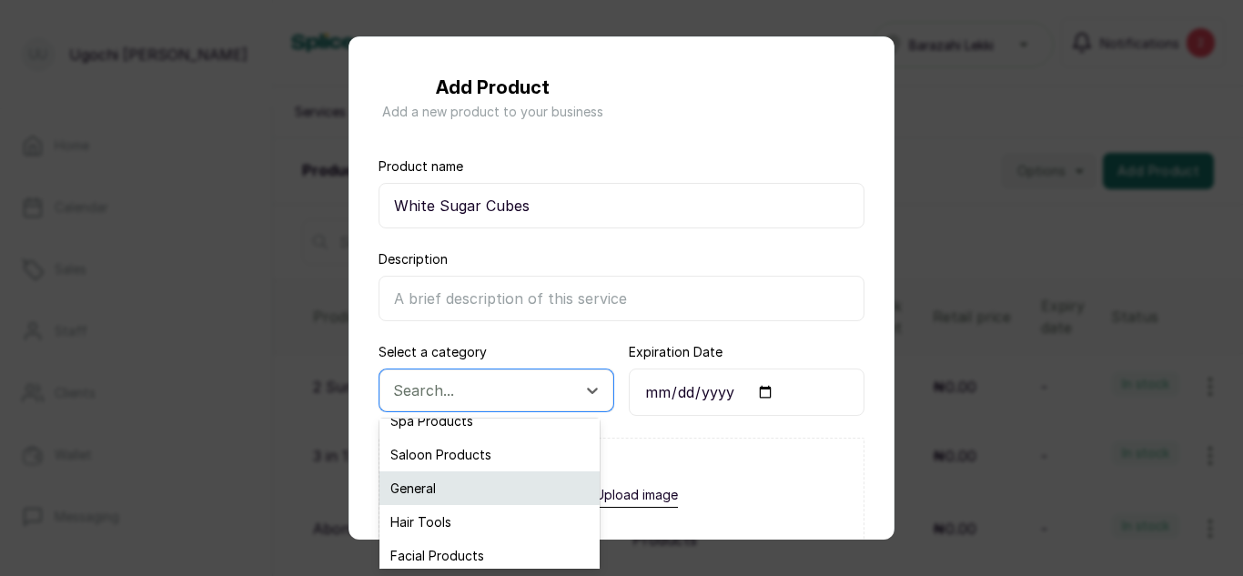
click at [440, 479] on div "General" at bounding box center [490, 488] width 220 height 34
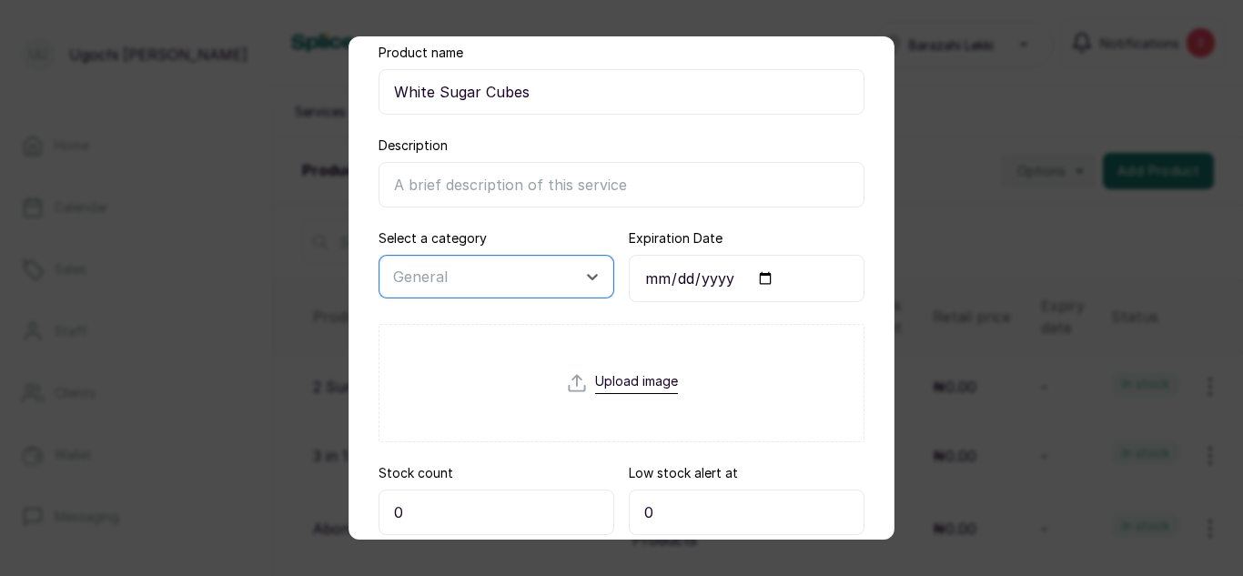
scroll to position [204, 0]
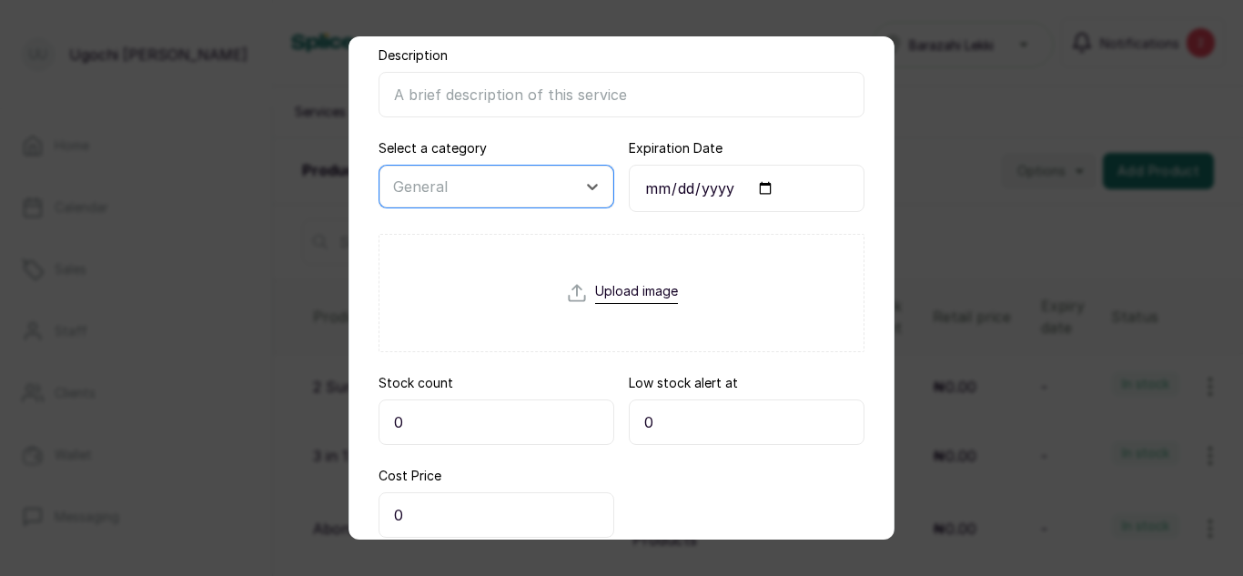
click at [480, 415] on input "0" at bounding box center [497, 423] width 236 height 46
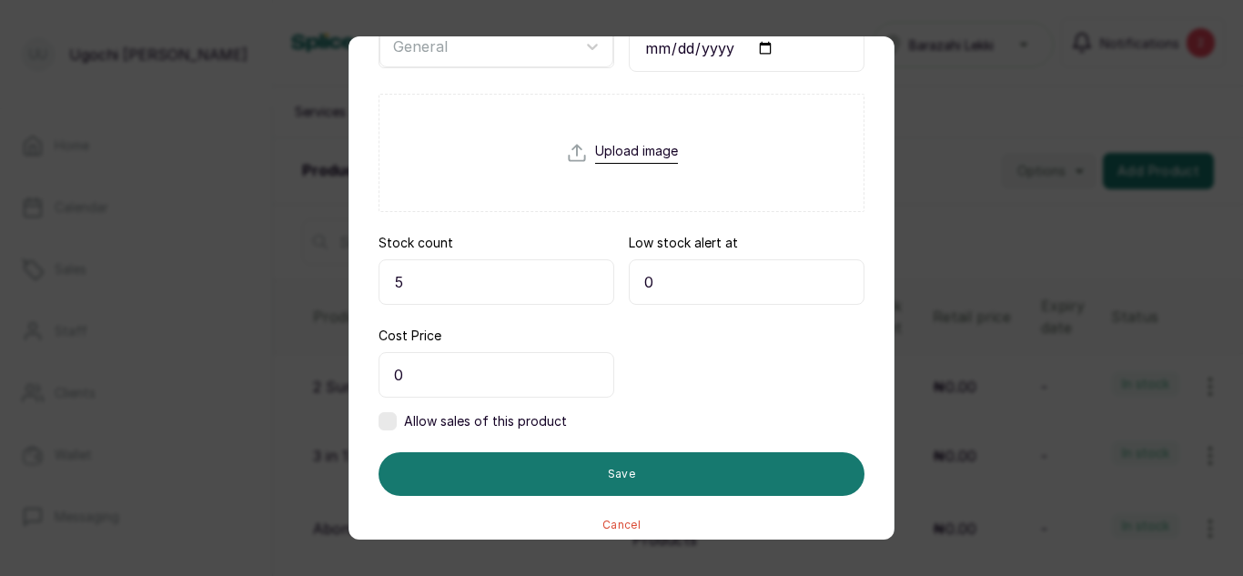
scroll to position [359, 0]
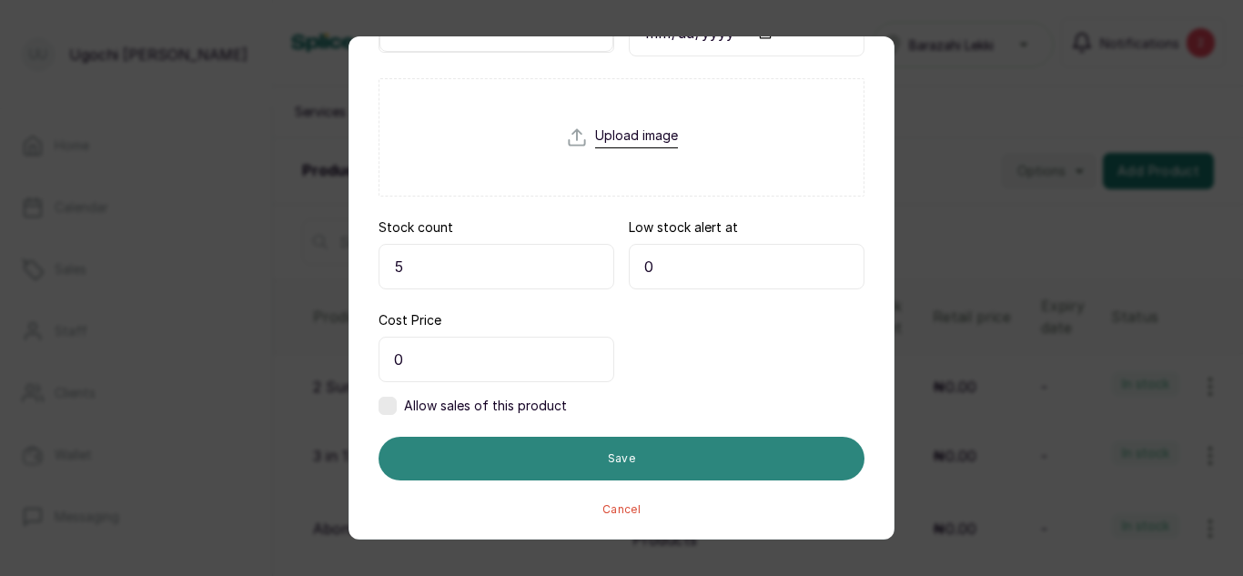
type input "5"
click at [633, 452] on button "Save" at bounding box center [622, 459] width 486 height 44
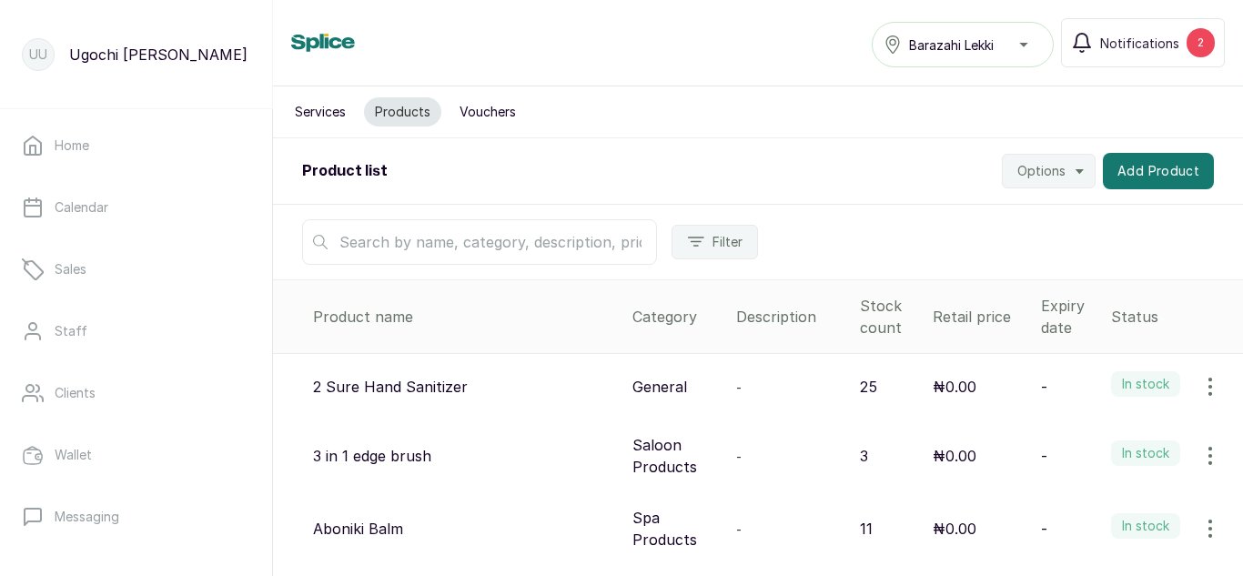
click at [413, 231] on input "text" at bounding box center [479, 242] width 355 height 46
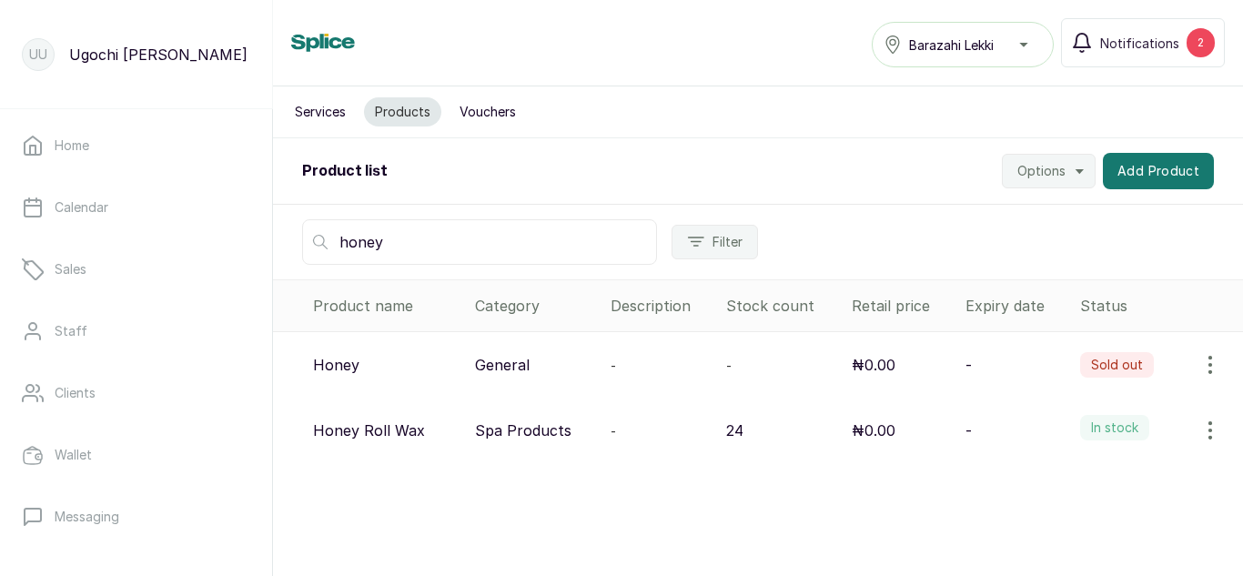
type input "honey"
click at [1200, 371] on icon "button" at bounding box center [1211, 365] width 22 height 22
click at [1076, 420] on span "View" at bounding box center [1092, 416] width 33 height 22
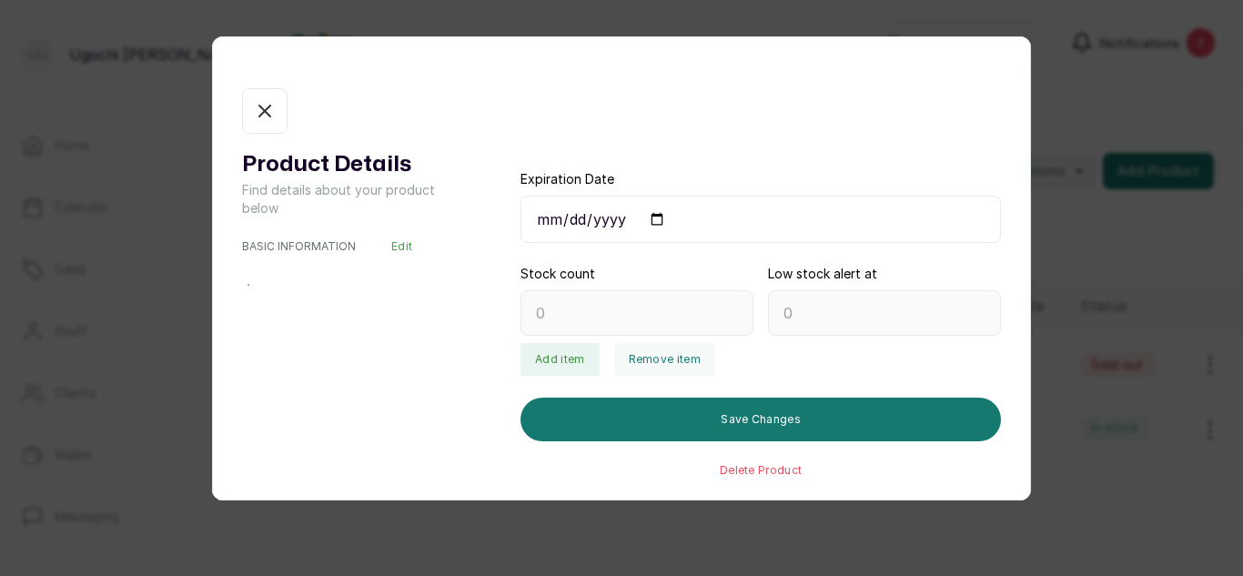
type input "0"
click at [566, 357] on button "Add item" at bounding box center [560, 359] width 78 height 33
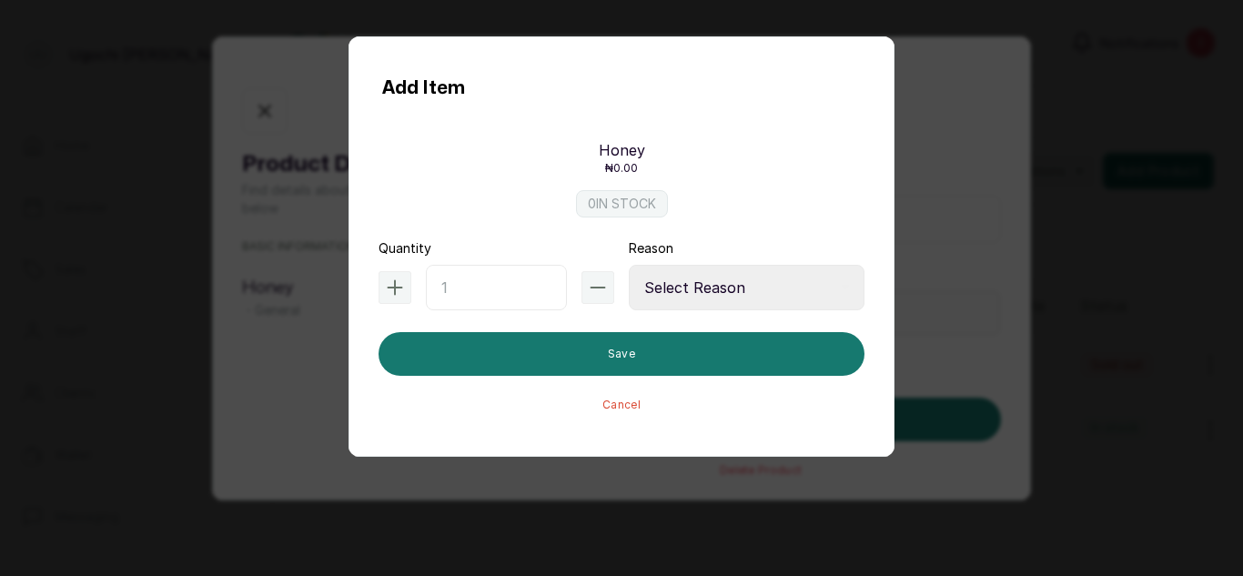
click at [474, 285] on input "text" at bounding box center [496, 288] width 141 height 46
type input "3"
click at [726, 286] on select "Select Reason Internal Use New Stock Damaged Adjustment Transfer Return Other" at bounding box center [747, 288] width 236 height 46
select select "new_stock"
click at [629, 265] on select "Select Reason Internal Use New Stock Damaged Adjustment Transfer Return Other" at bounding box center [747, 288] width 236 height 46
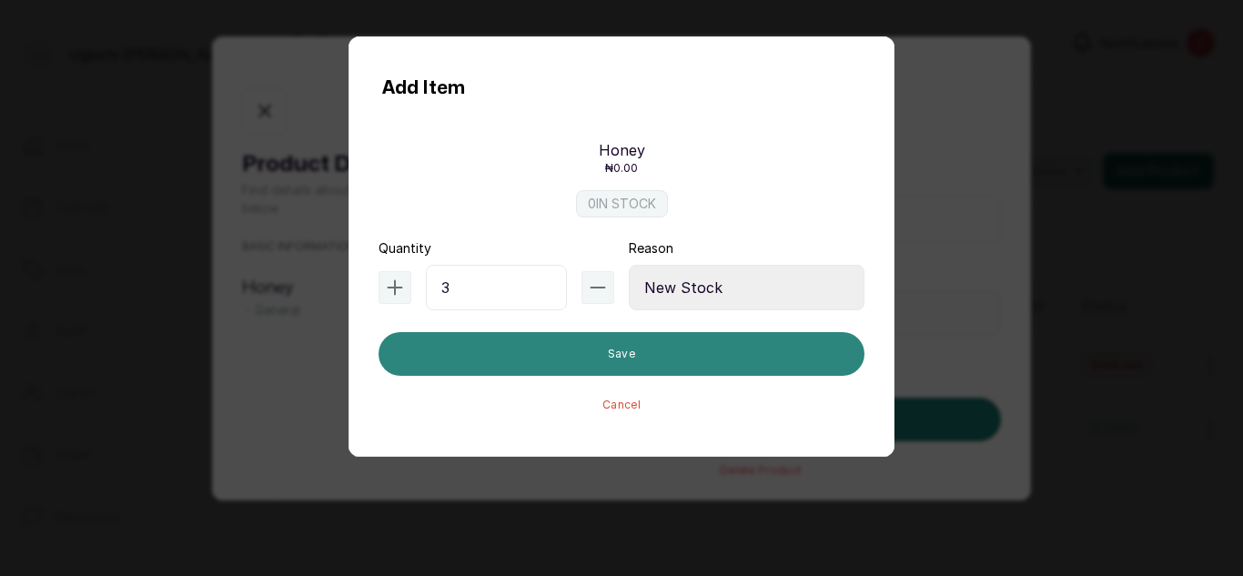
click at [627, 365] on button "Save" at bounding box center [622, 354] width 486 height 44
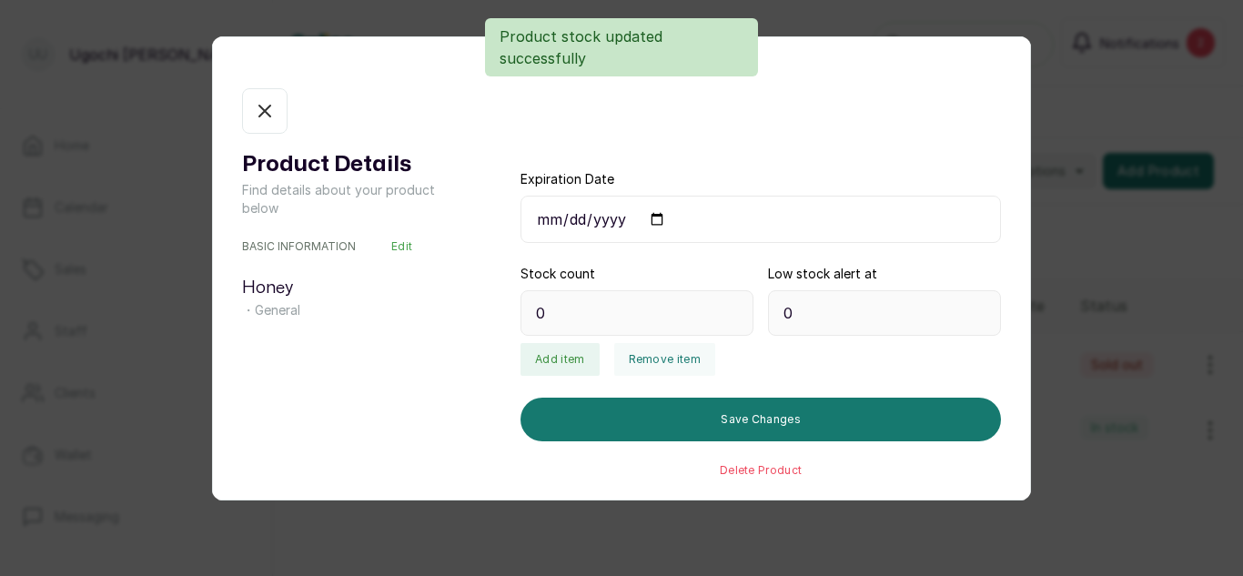
type input "3"
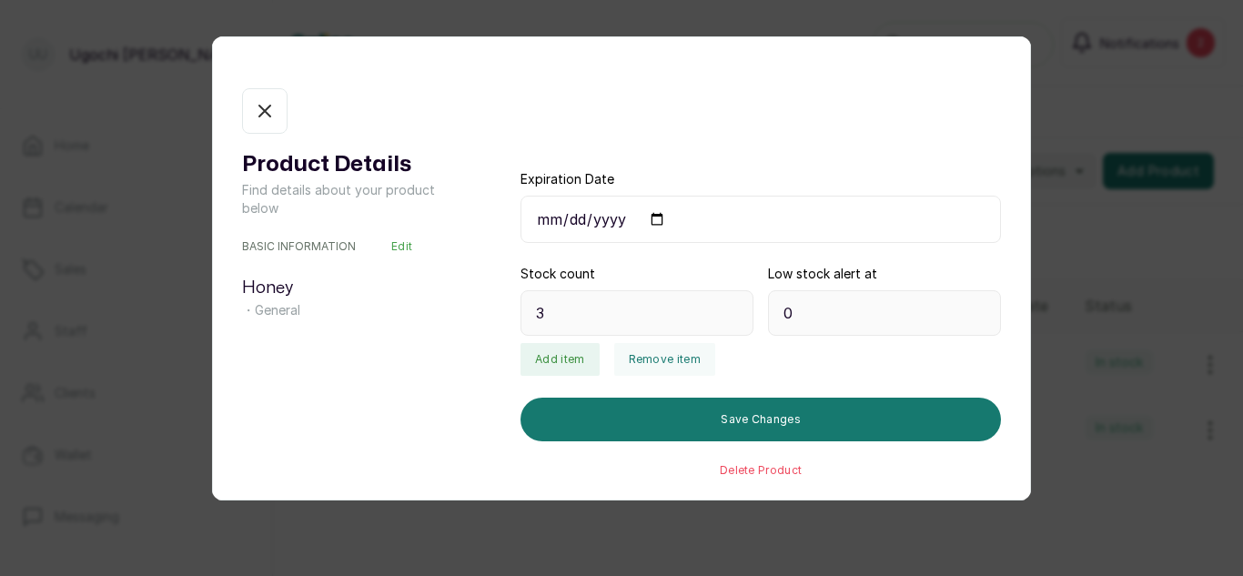
click at [281, 118] on button "In stock" at bounding box center [265, 111] width 46 height 46
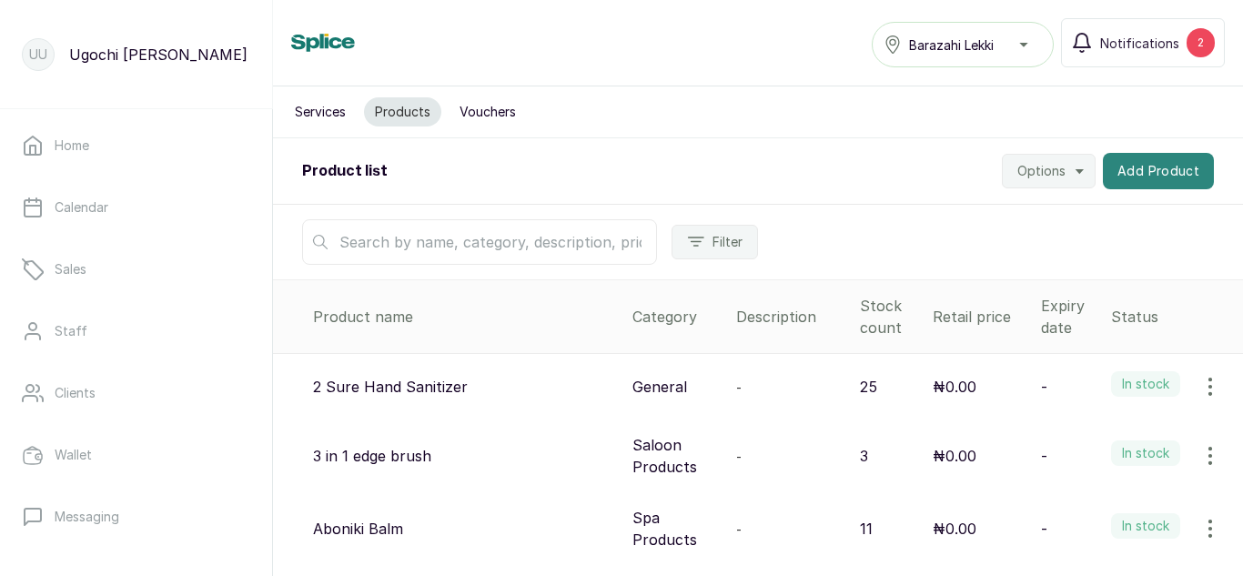
click at [1114, 173] on button "Add Product" at bounding box center [1158, 171] width 111 height 36
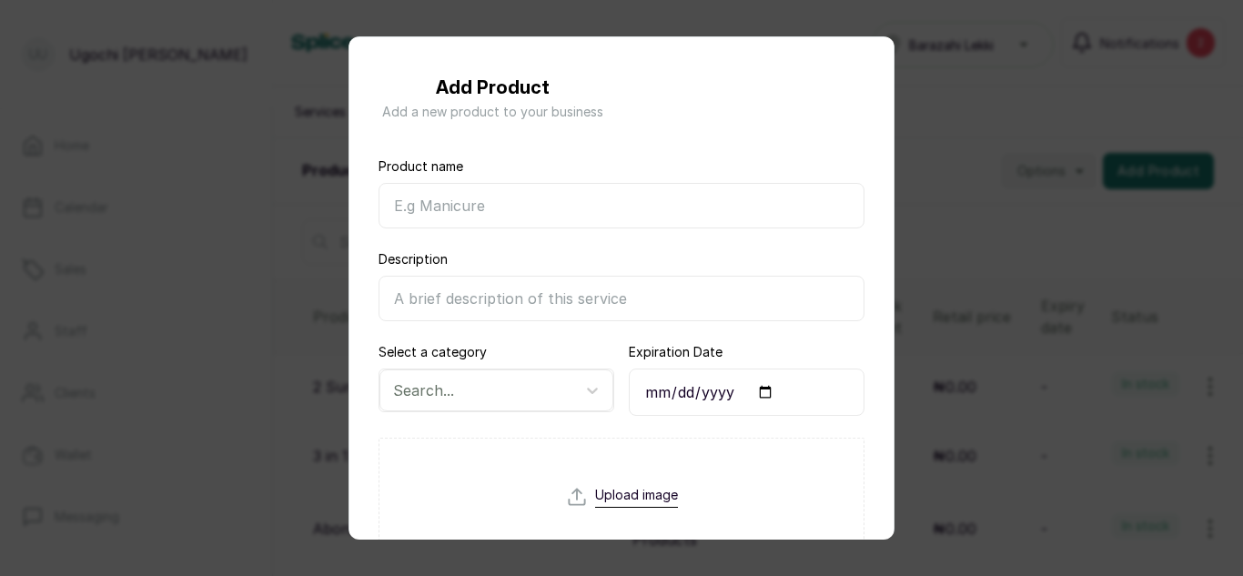
click at [570, 217] on input "Product name" at bounding box center [622, 206] width 486 height 46
type input "[PERSON_NAME]"
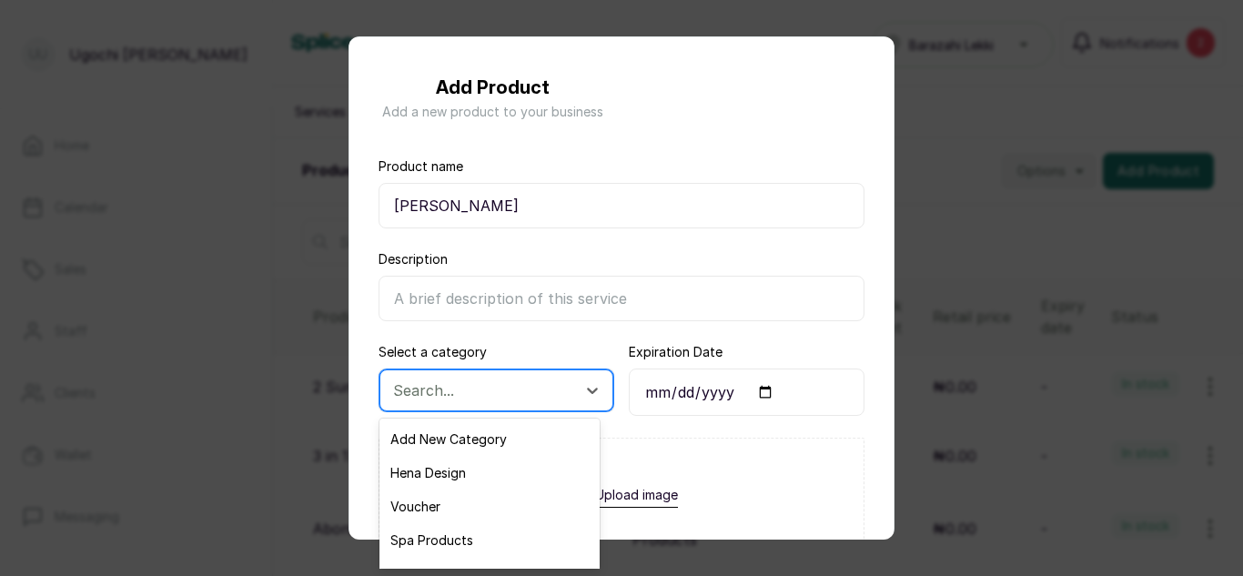
click at [531, 379] on div at bounding box center [480, 391] width 174 height 24
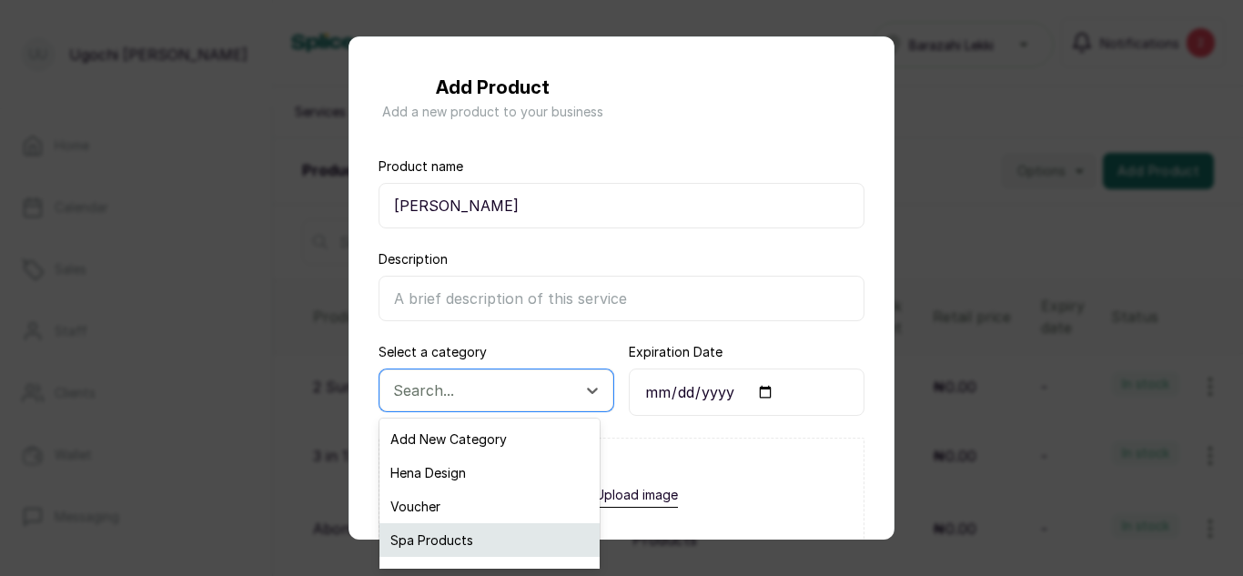
click at [473, 536] on div "Spa Products" at bounding box center [490, 540] width 220 height 34
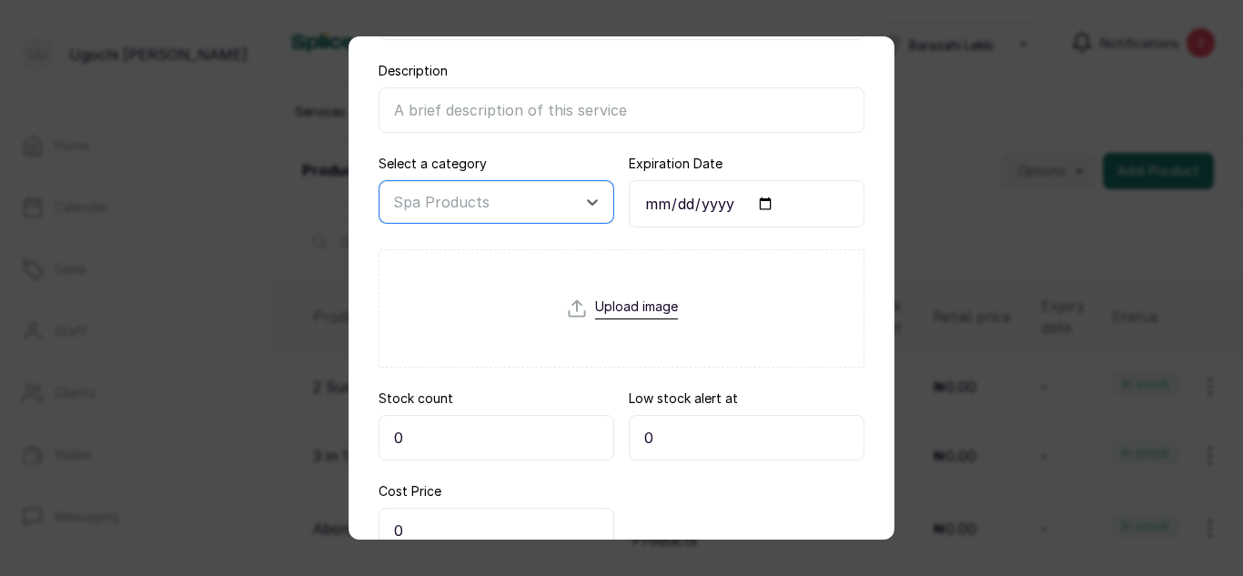
scroll to position [193, 0]
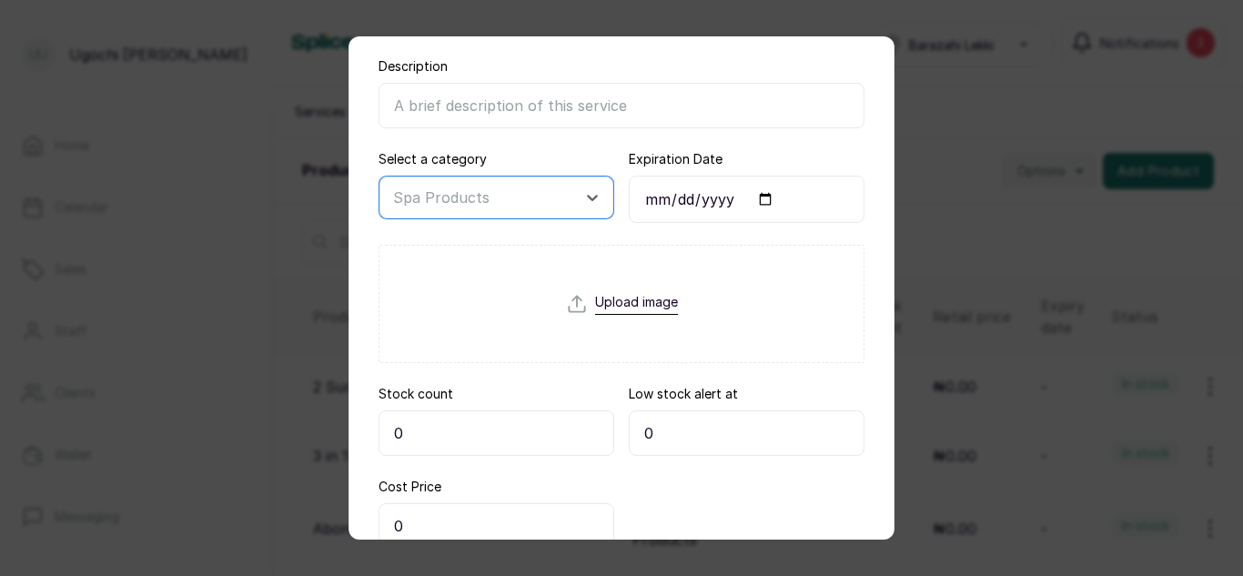
click at [486, 432] on input "0" at bounding box center [497, 433] width 236 height 46
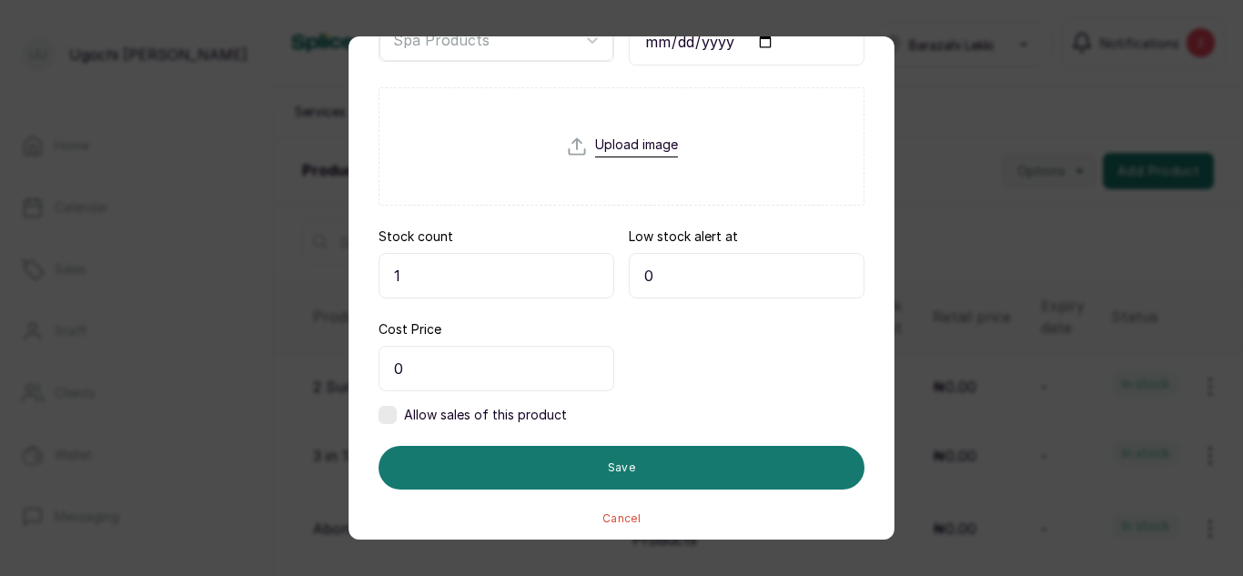
scroll to position [359, 0]
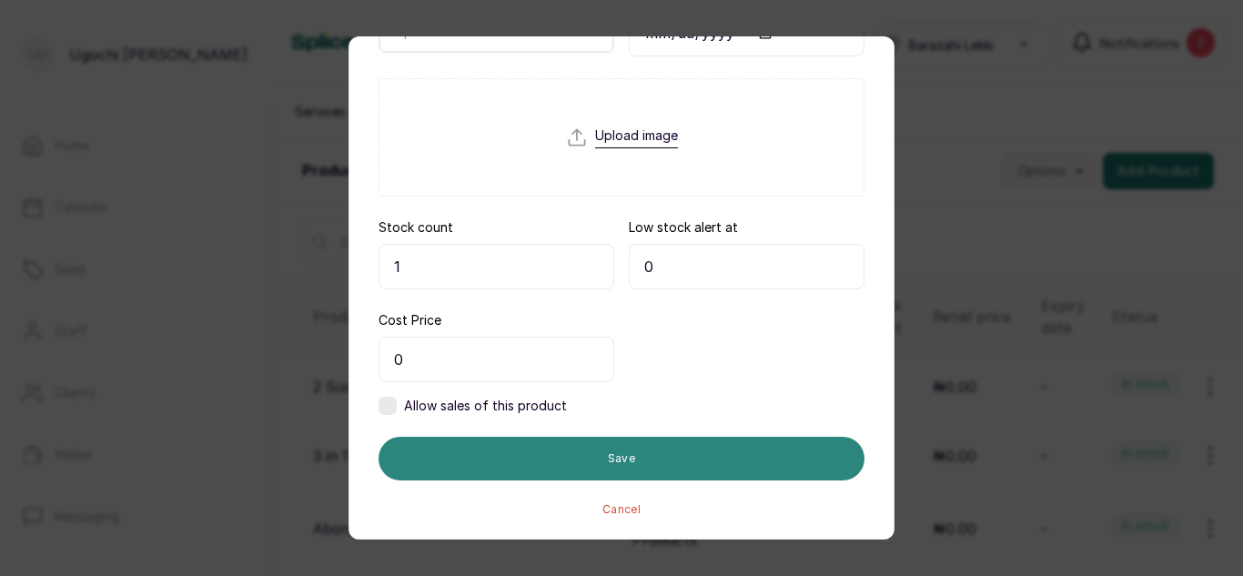
type input "1"
click at [639, 461] on button "Save" at bounding box center [622, 459] width 486 height 44
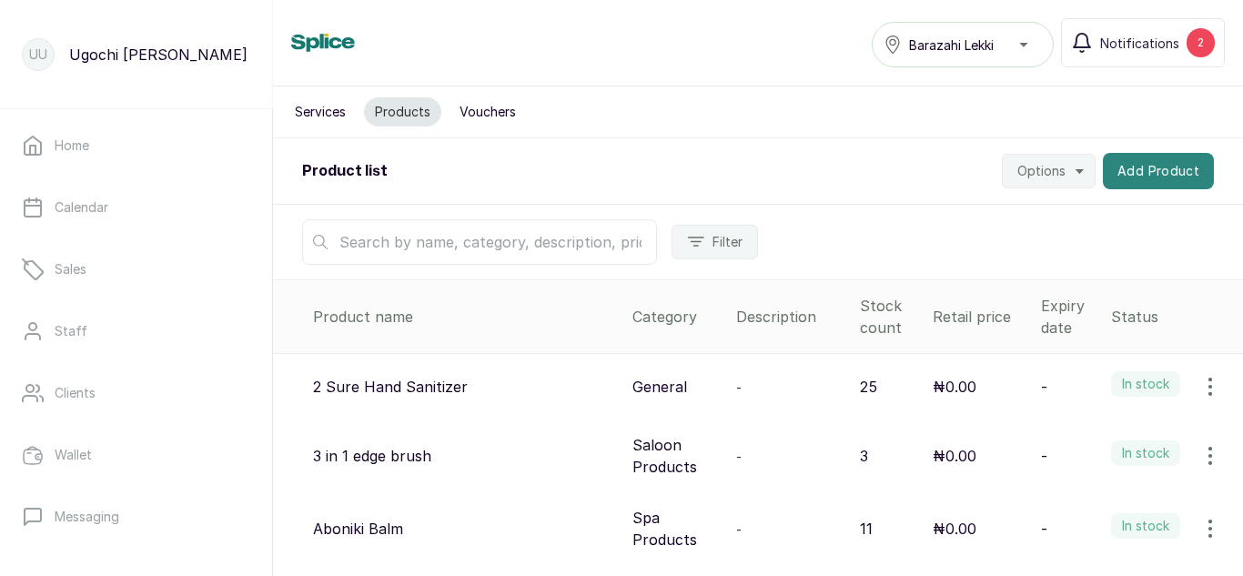
click at [1135, 180] on button "Add Product" at bounding box center [1158, 171] width 111 height 36
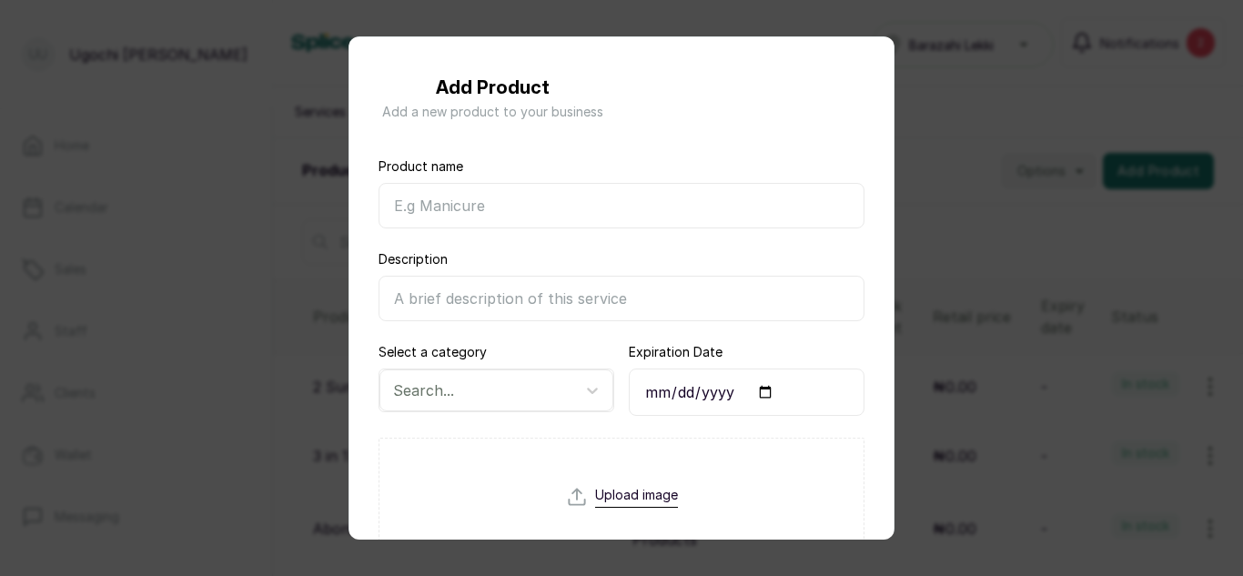
click at [618, 206] on input "Product name" at bounding box center [622, 206] width 486 height 46
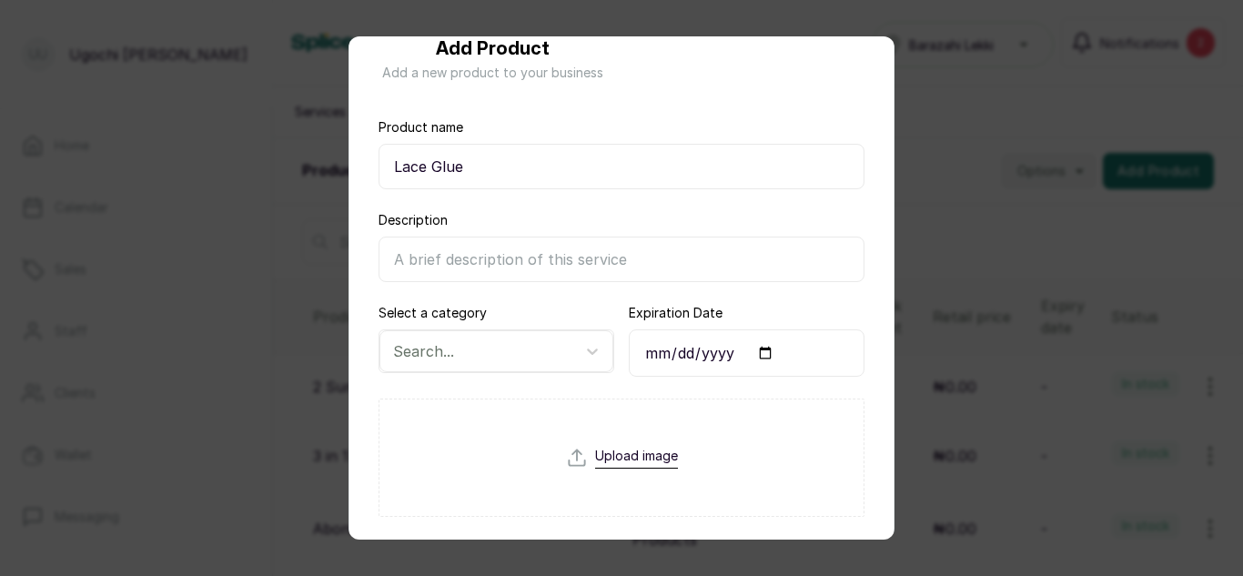
scroll to position [57, 0]
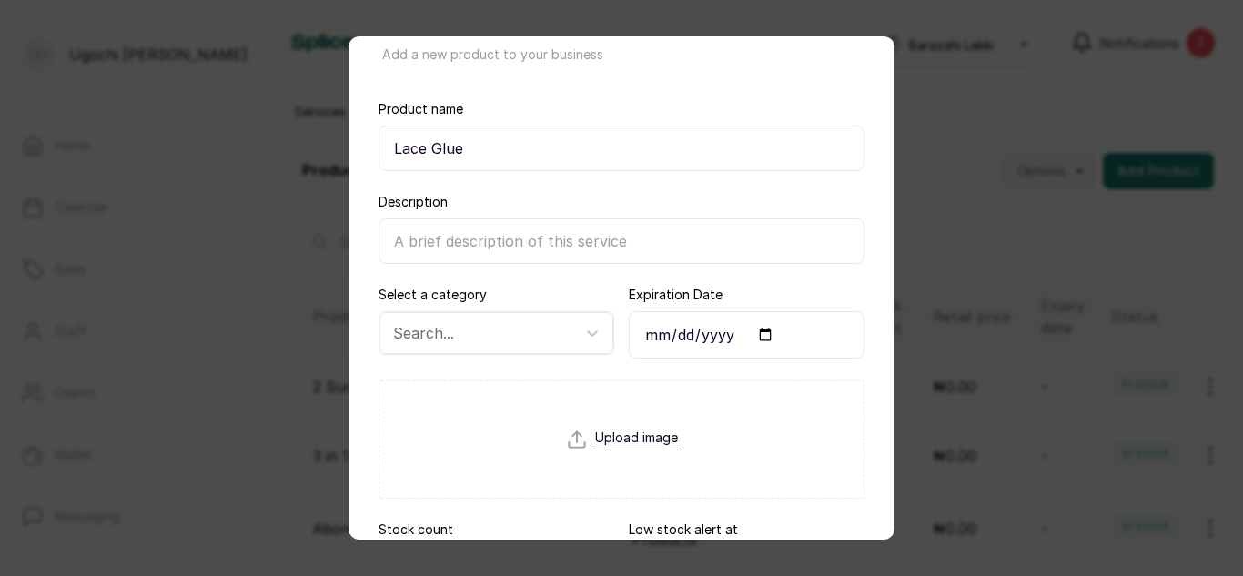
type input "Lace Glue"
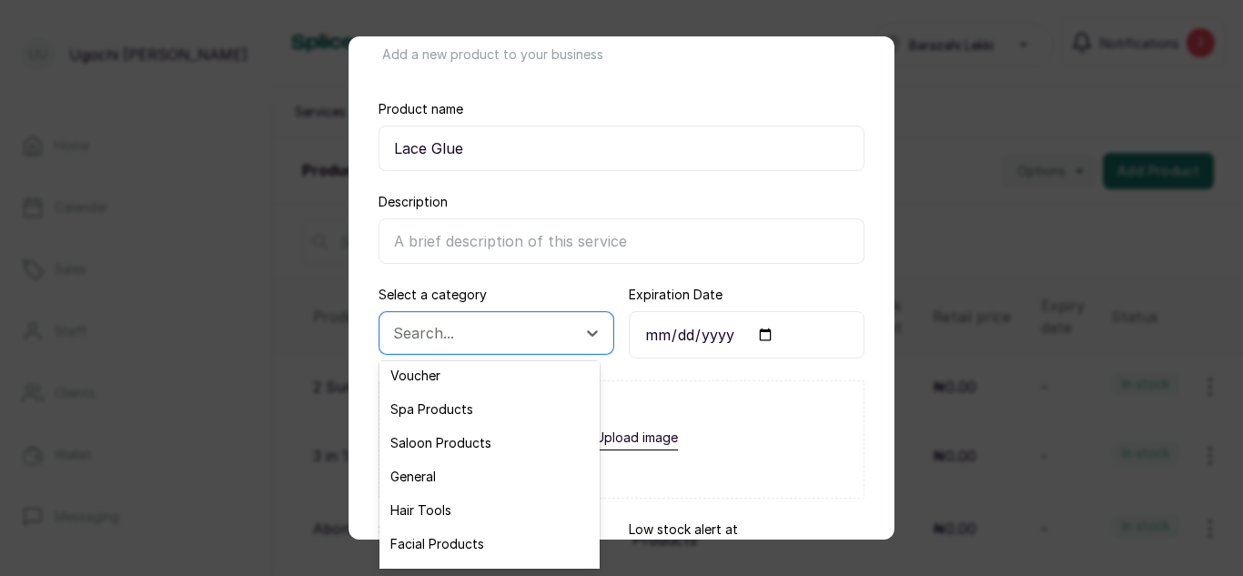
scroll to position [77, 0]
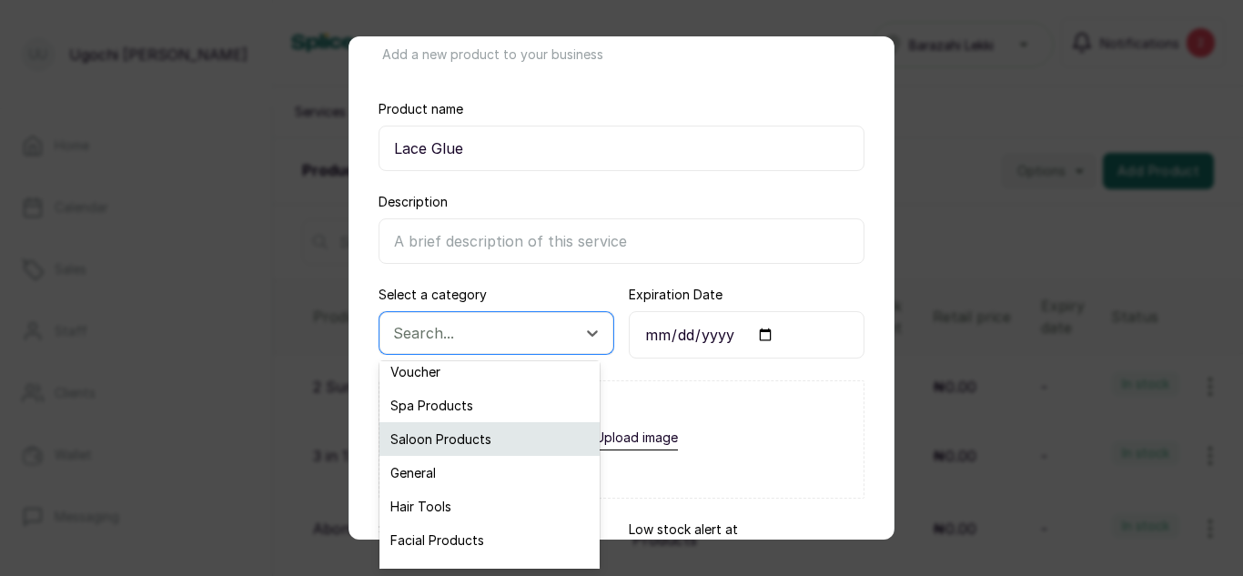
click at [456, 431] on div "Saloon Products" at bounding box center [490, 439] width 220 height 34
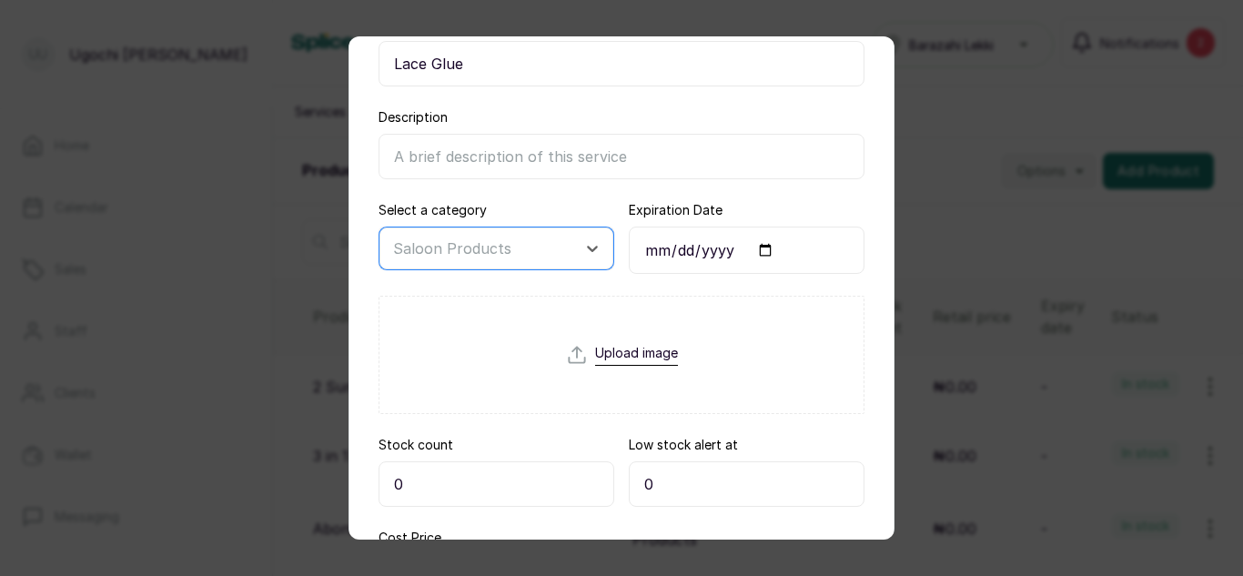
scroll to position [222, 0]
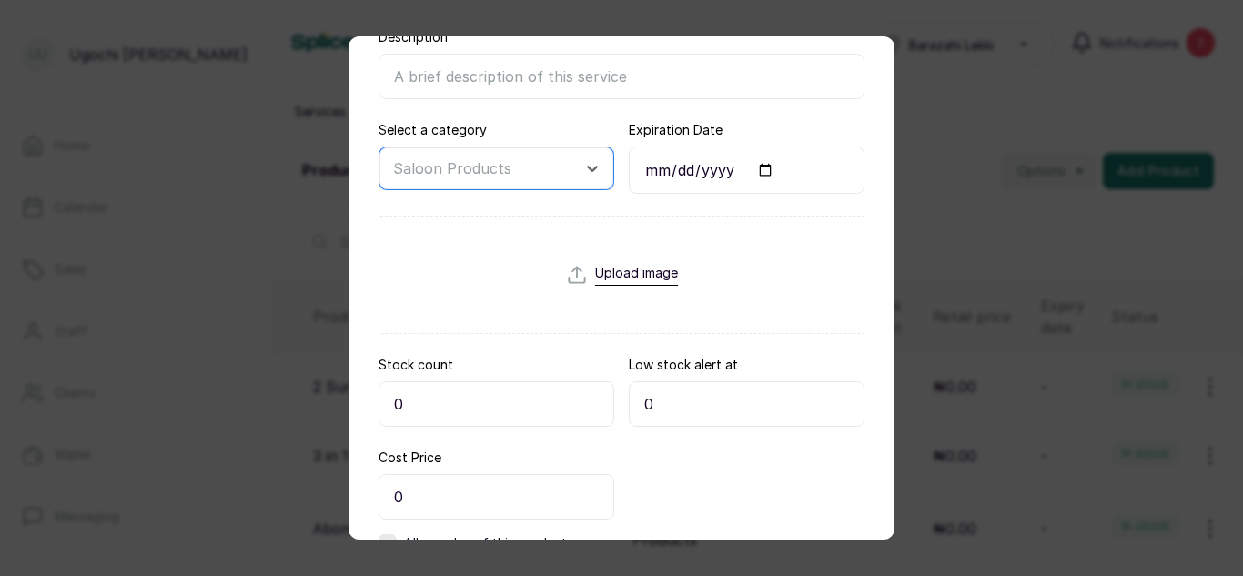
click at [431, 406] on input "0" at bounding box center [497, 404] width 236 height 46
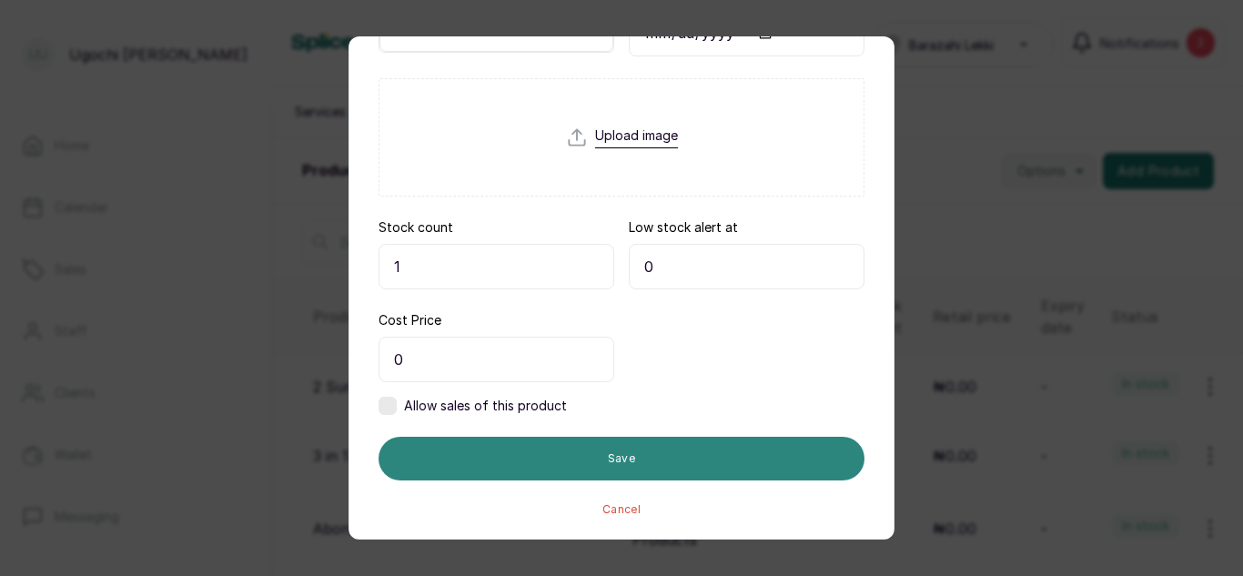
type input "1"
click at [617, 448] on button "Save" at bounding box center [622, 459] width 486 height 44
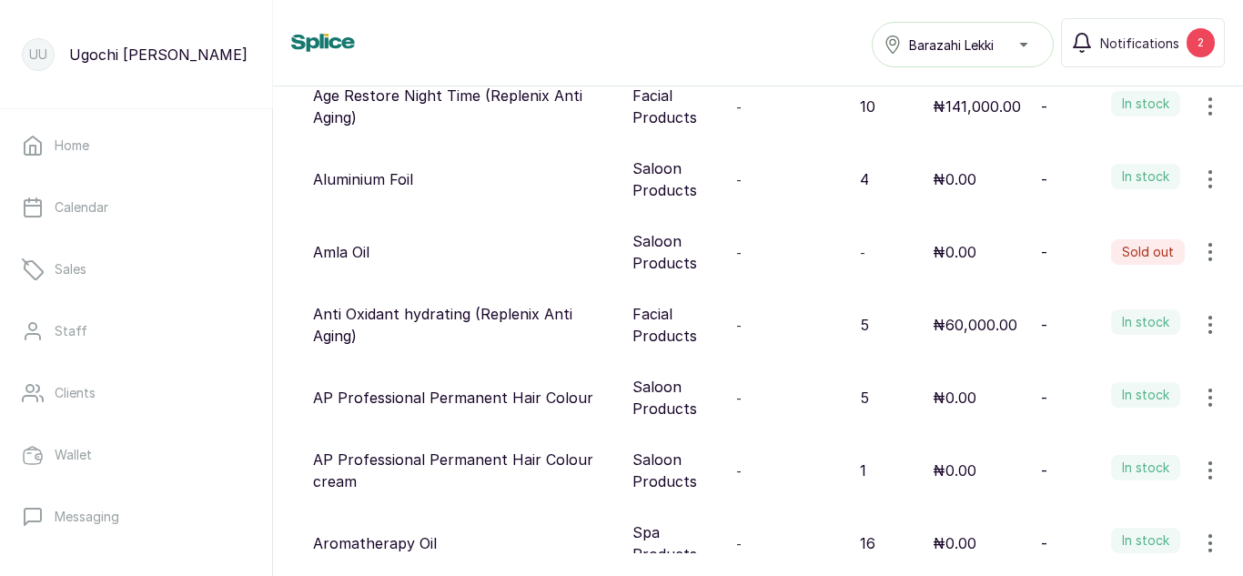
scroll to position [1631, 0]
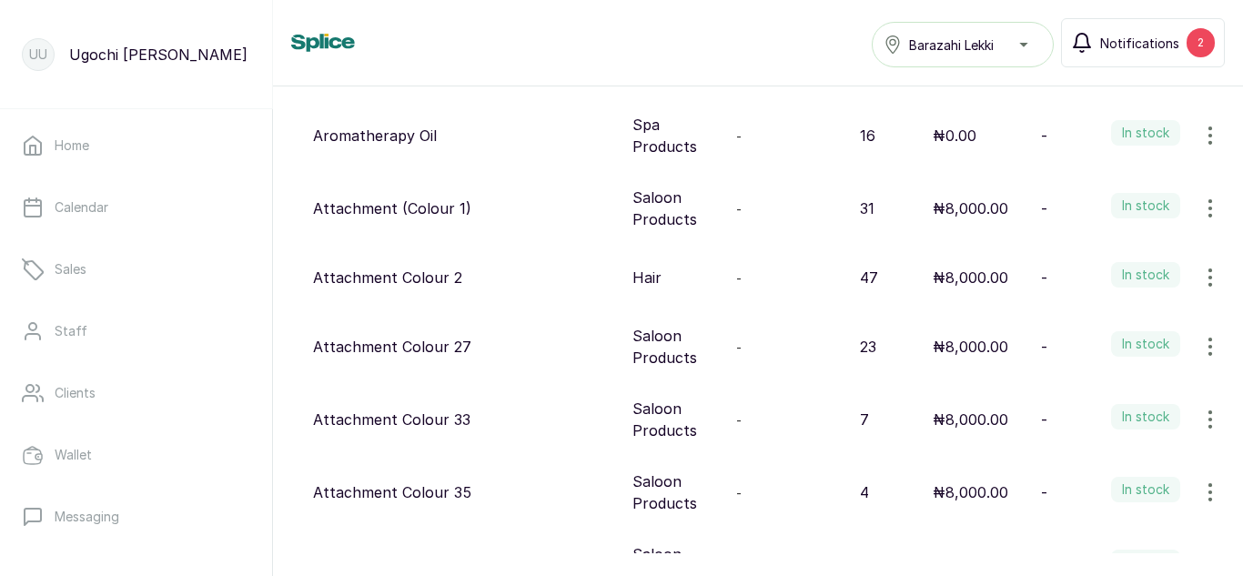
click at [1199, 37] on div "2" at bounding box center [1201, 42] width 28 height 29
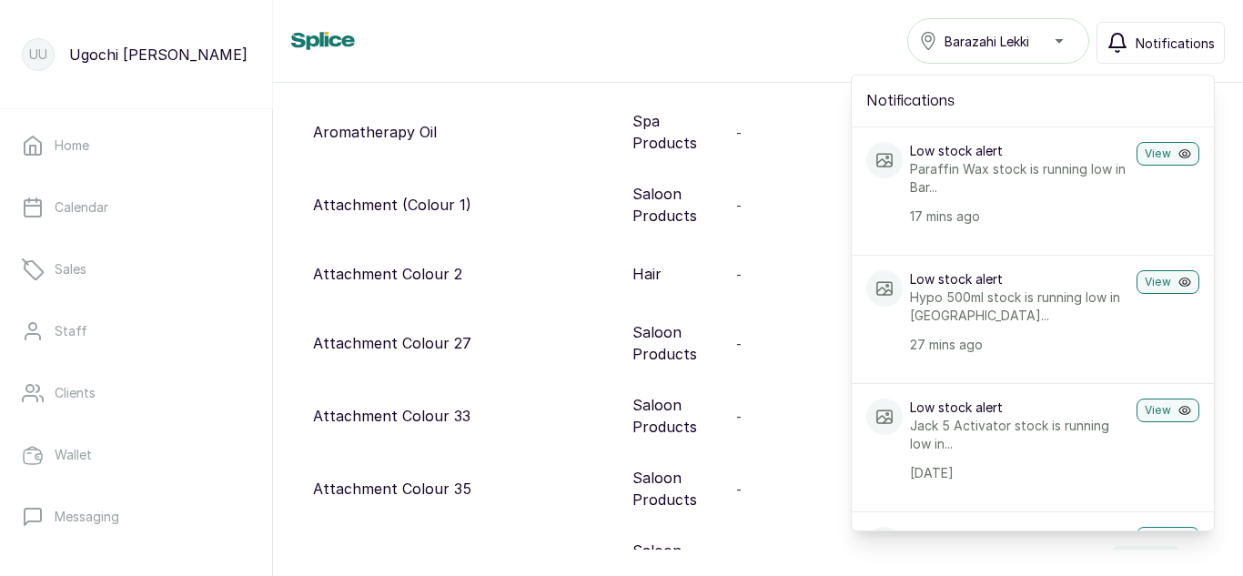
click at [1199, 37] on span "Notifications" at bounding box center [1175, 43] width 79 height 19
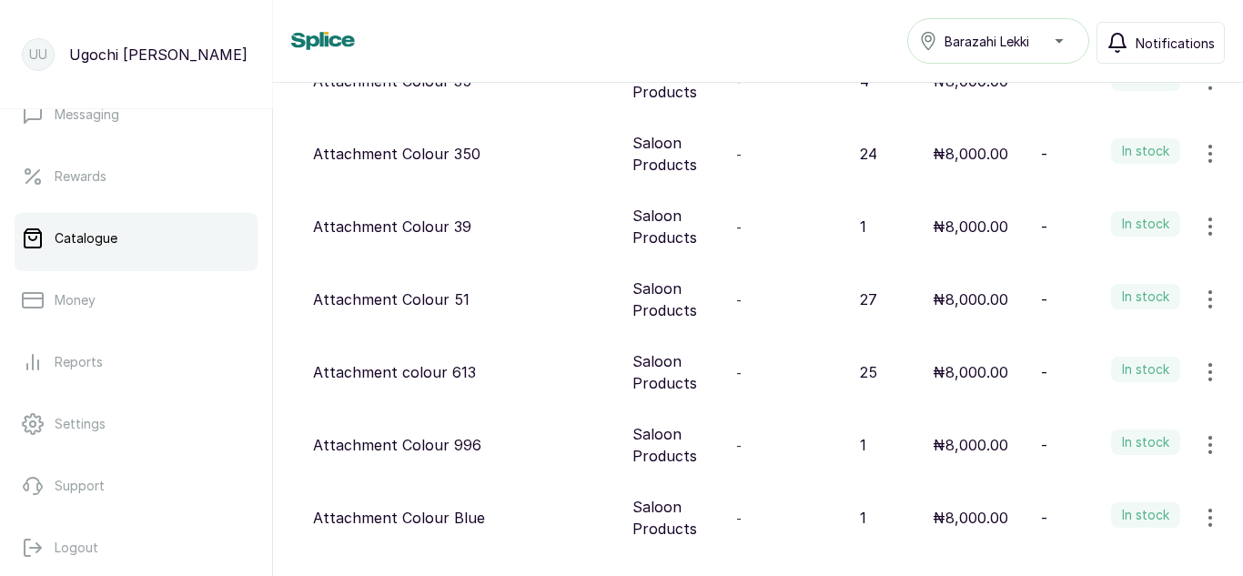
scroll to position [0, 0]
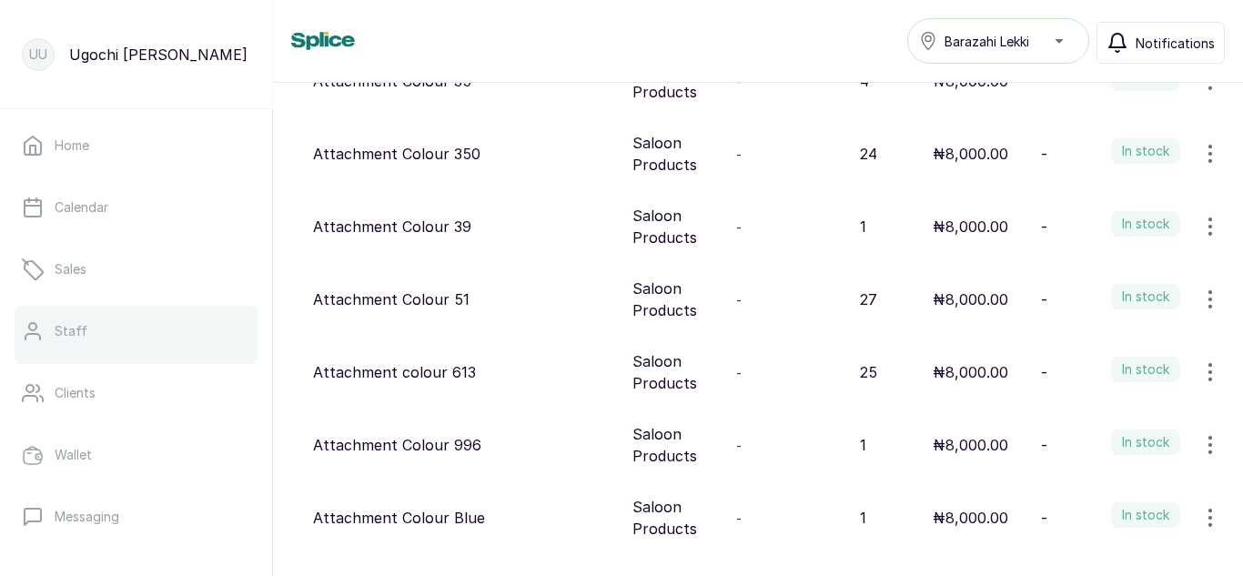
click at [46, 344] on link "Staff" at bounding box center [136, 331] width 243 height 51
